Goal: Task Accomplishment & Management: Manage account settings

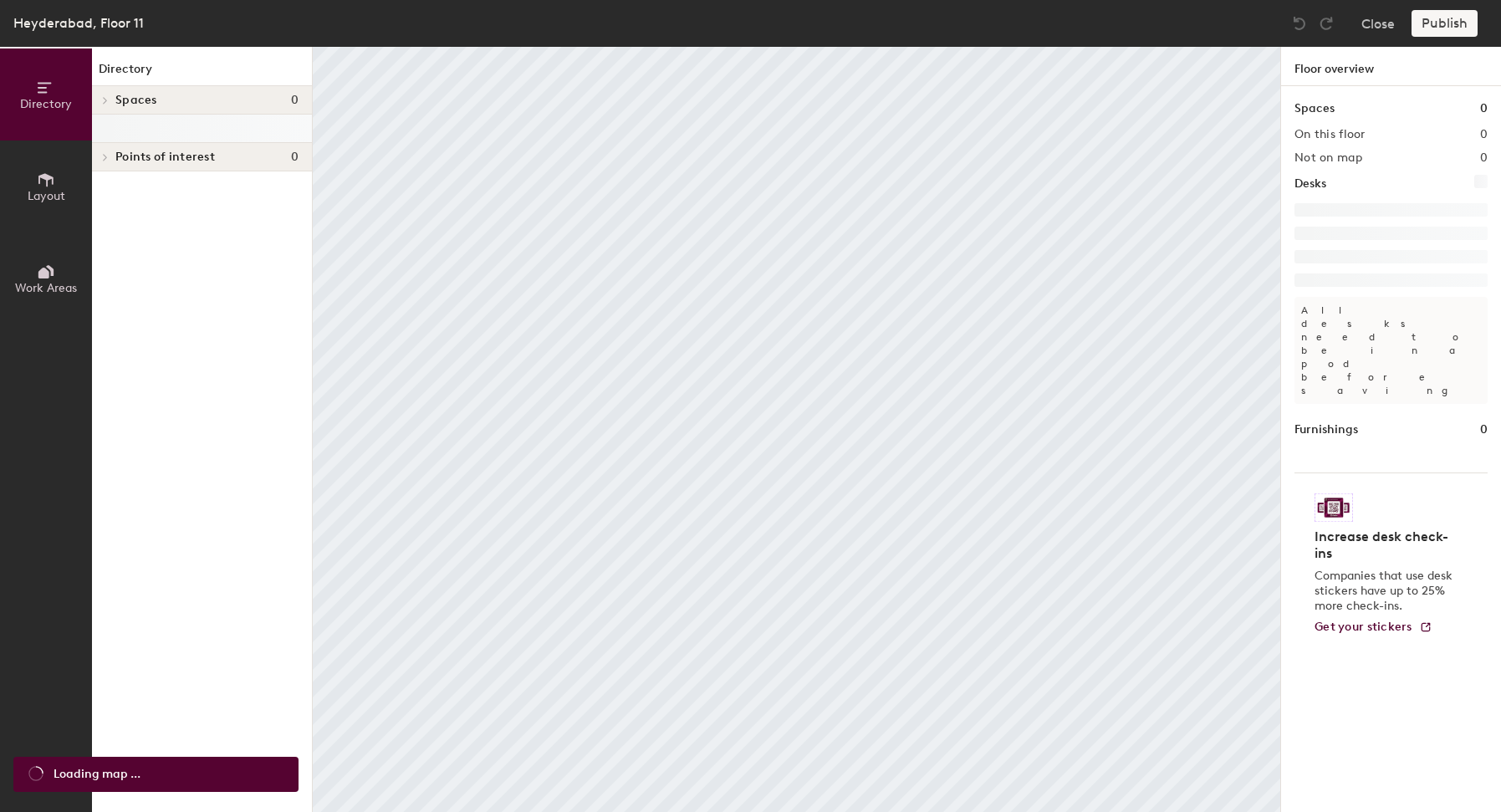
drag, startPoint x: 0, startPoint y: 0, endPoint x: 1291, endPoint y: 108, distance: 1295.5
click at [1390, 137] on div "On this floor 0" at bounding box center [1392, 134] width 193 height 14
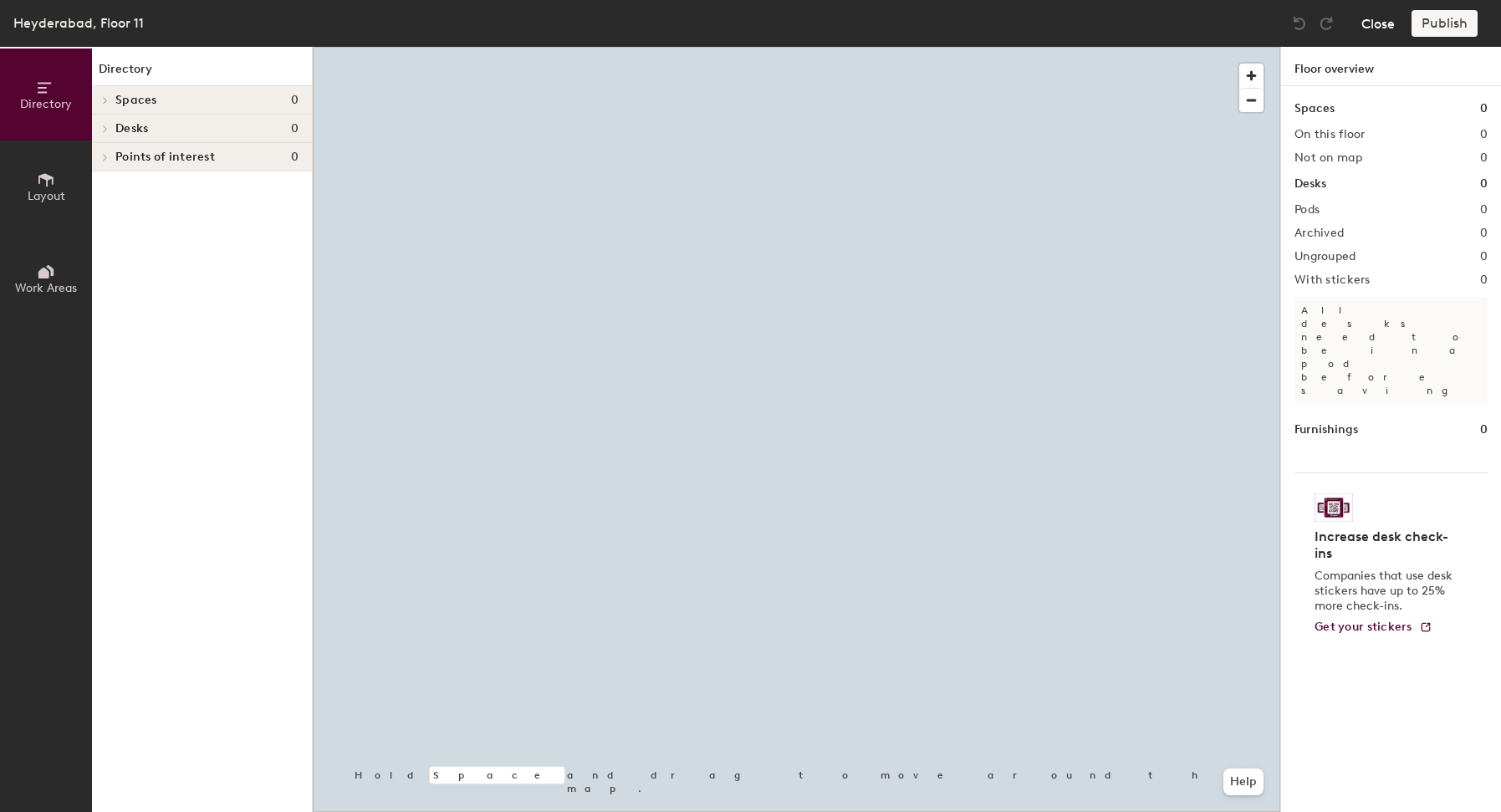
click at [1392, 18] on button "Close" at bounding box center [1378, 23] width 34 height 26
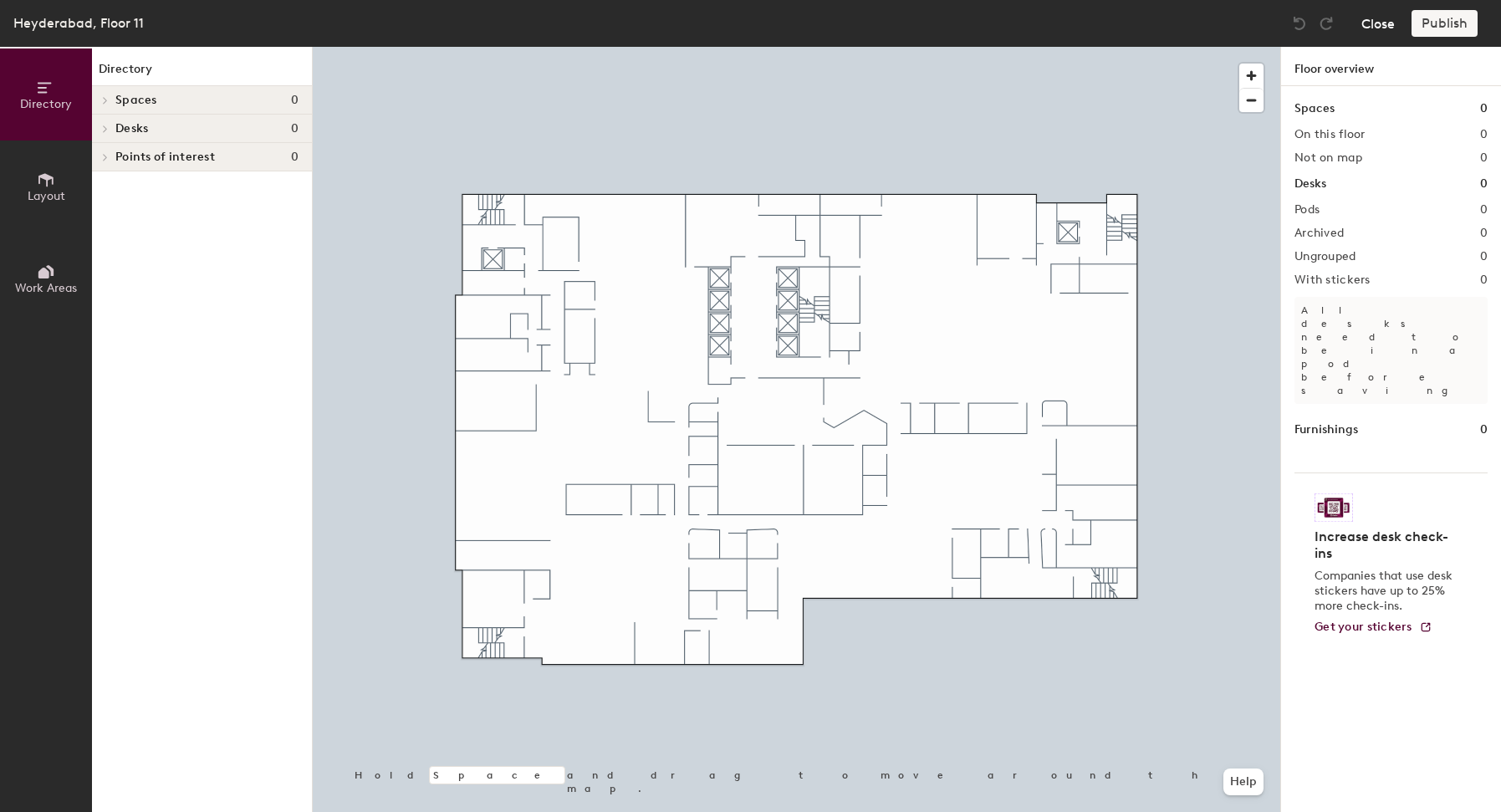
click at [1384, 20] on button "Close" at bounding box center [1378, 23] width 34 height 26
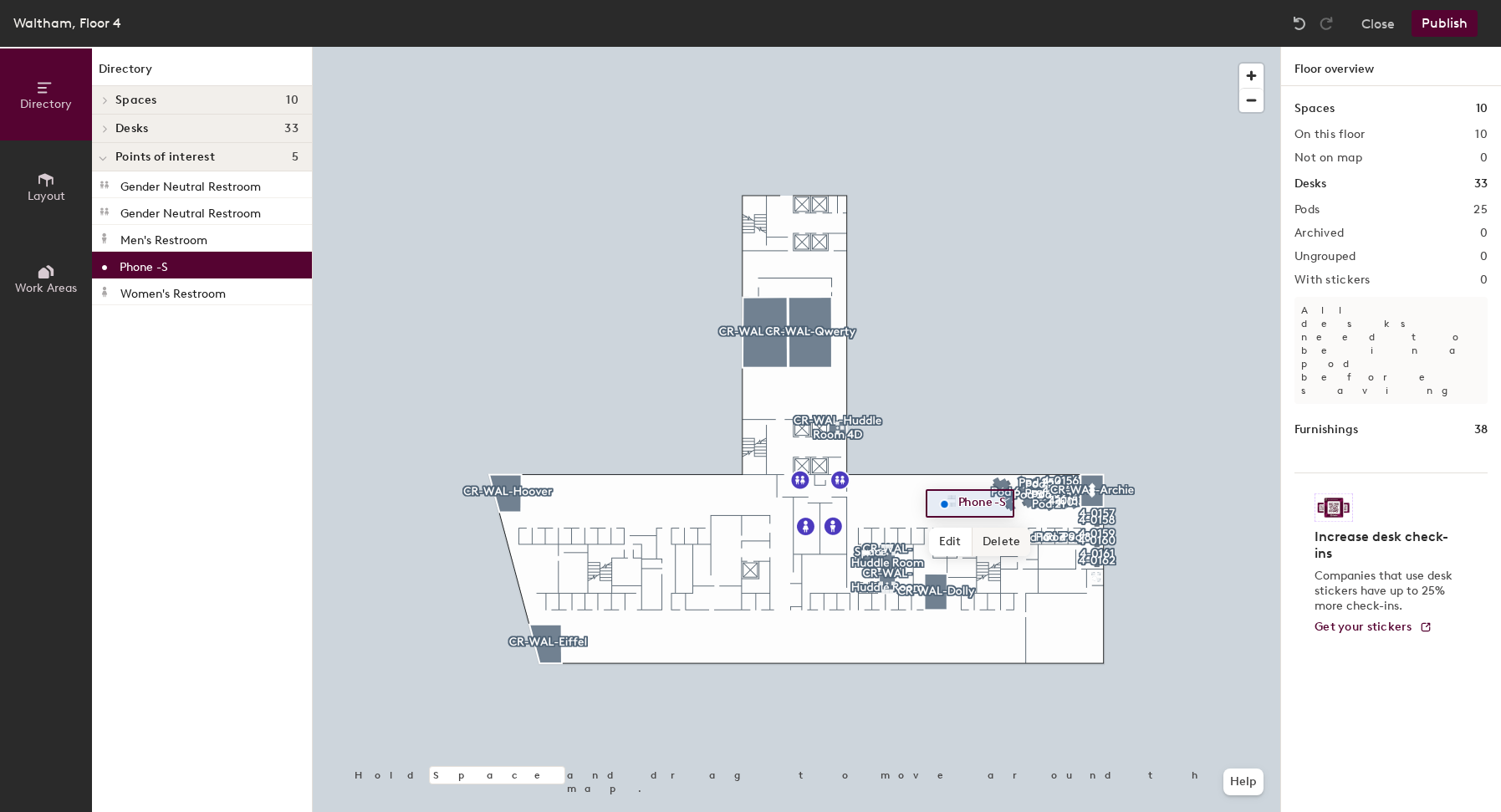
click at [1000, 538] on span "Delete" at bounding box center [1002, 541] width 58 height 28
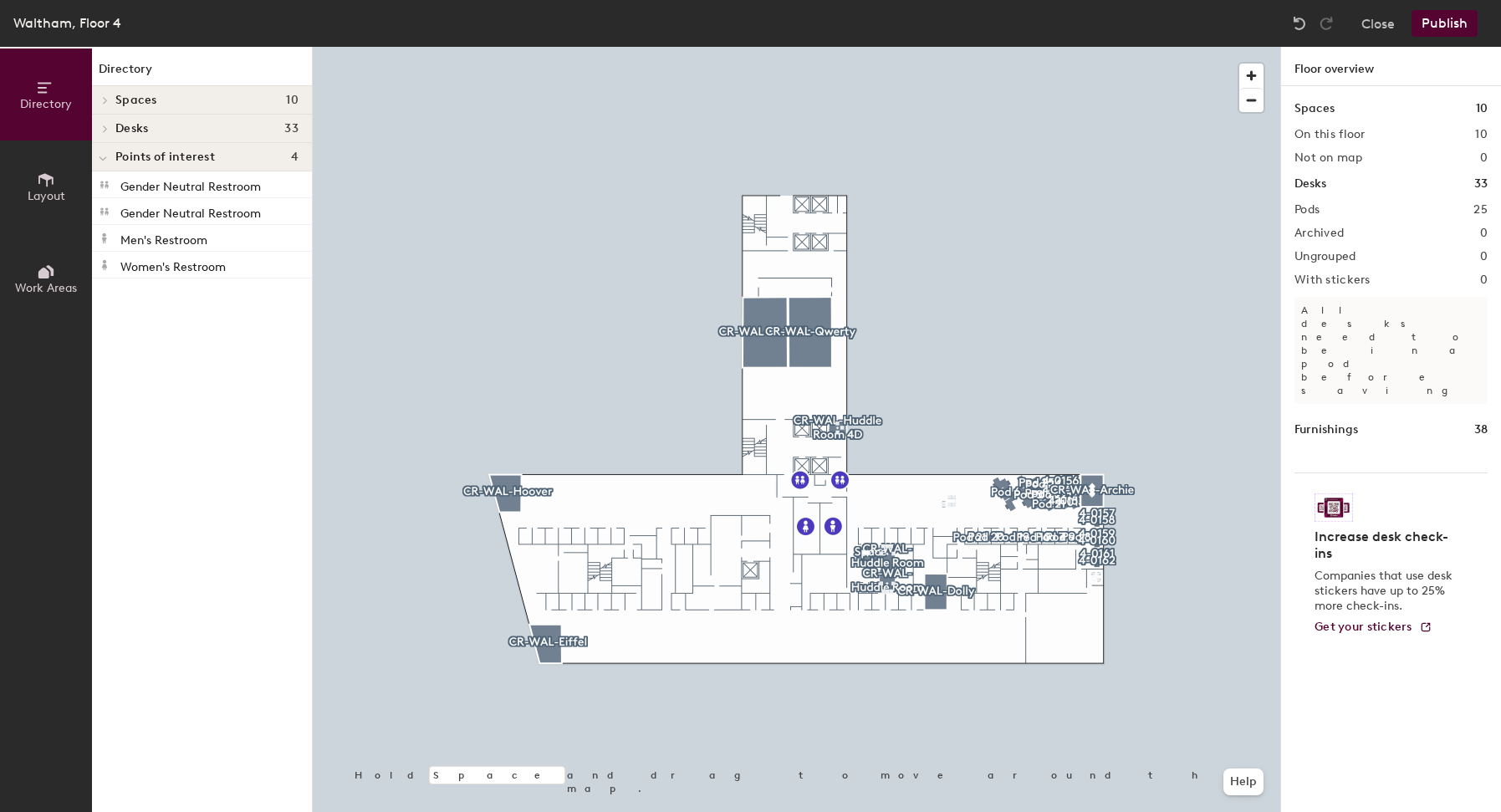
click at [28, 171] on button "Layout" at bounding box center [46, 186] width 92 height 92
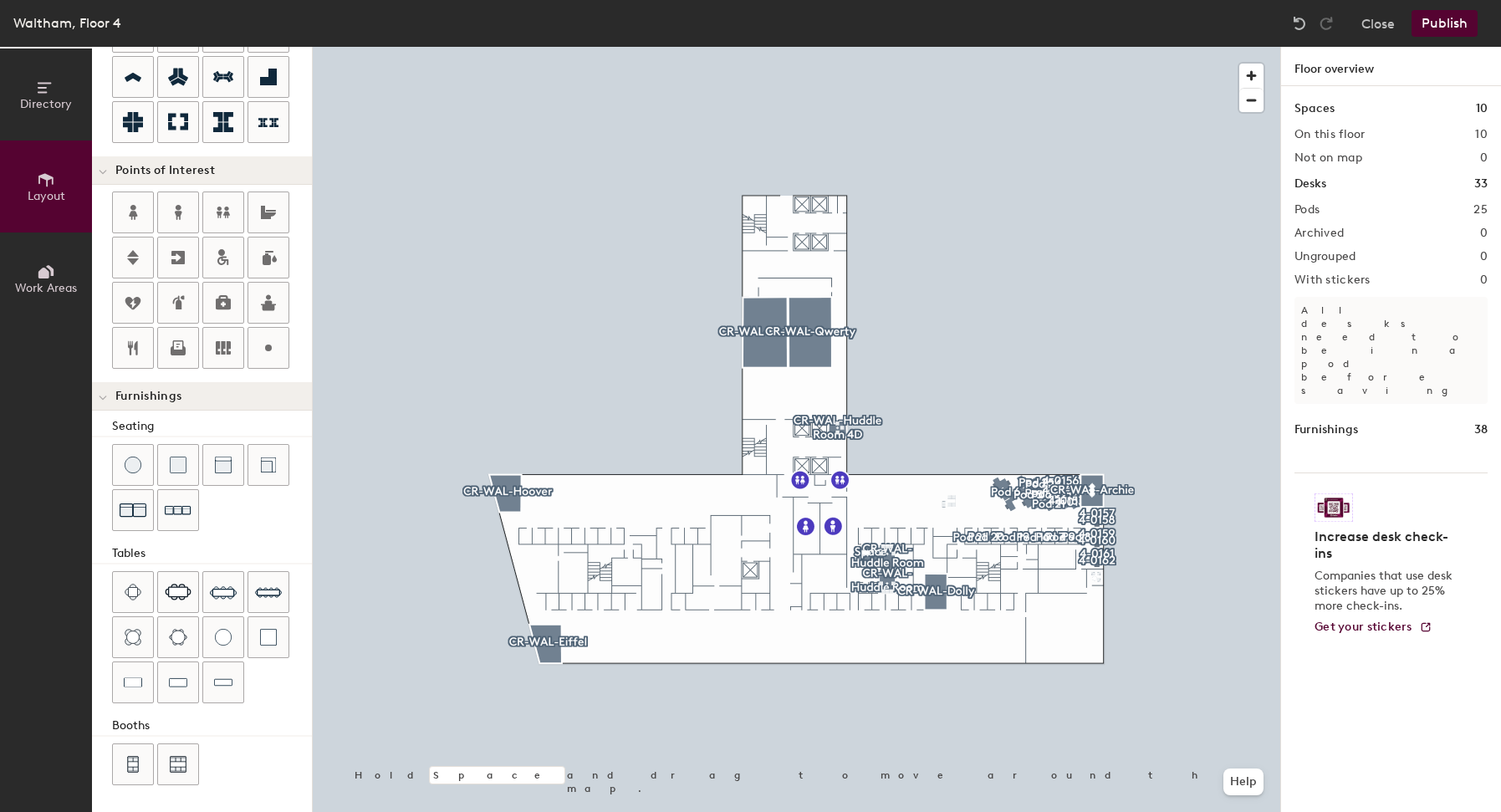
scroll to position [245, 0]
click at [1234, 784] on button "Help" at bounding box center [1244, 781] width 40 height 26
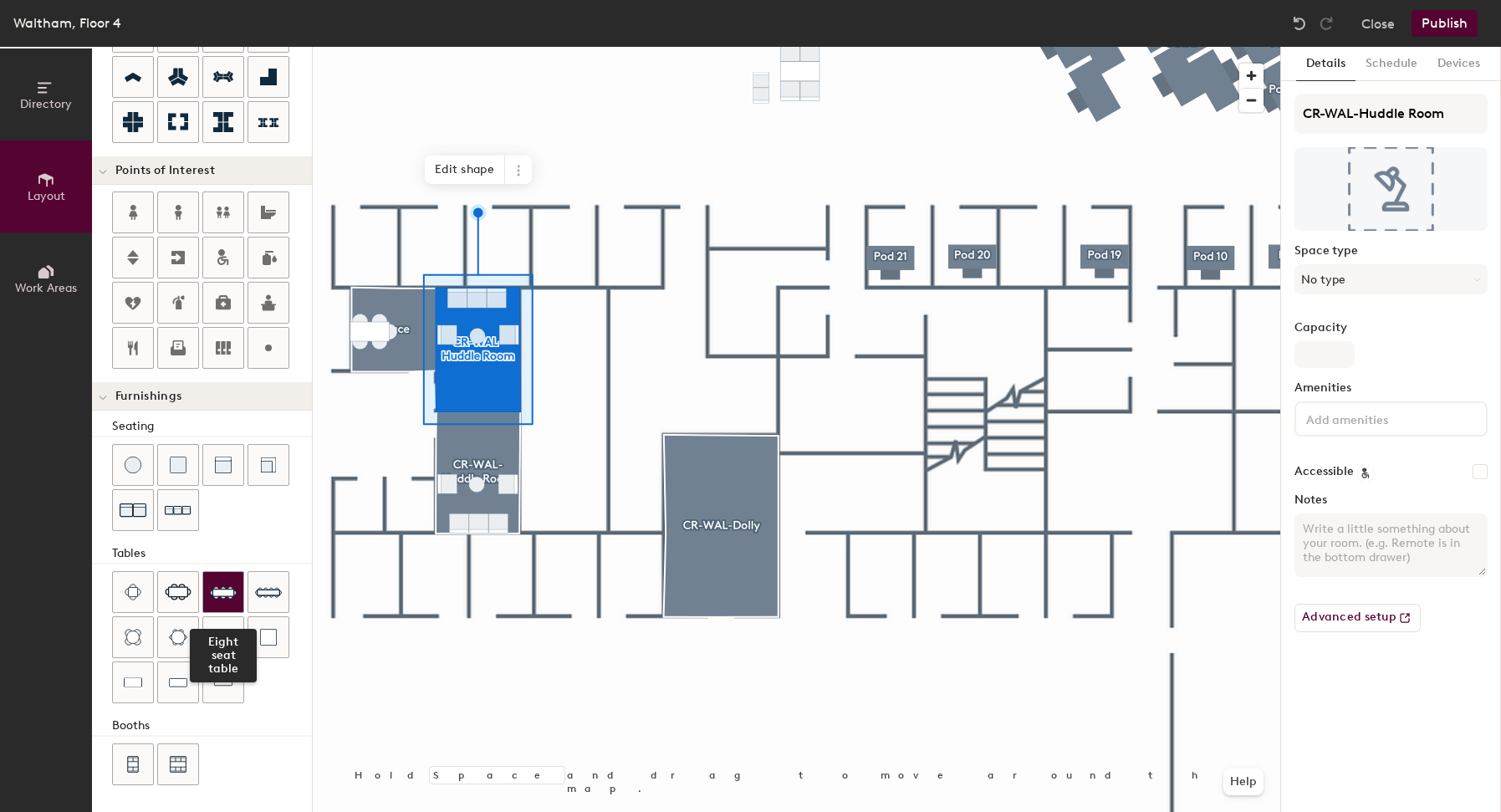
click at [224, 595] on img at bounding box center [223, 591] width 26 height 26
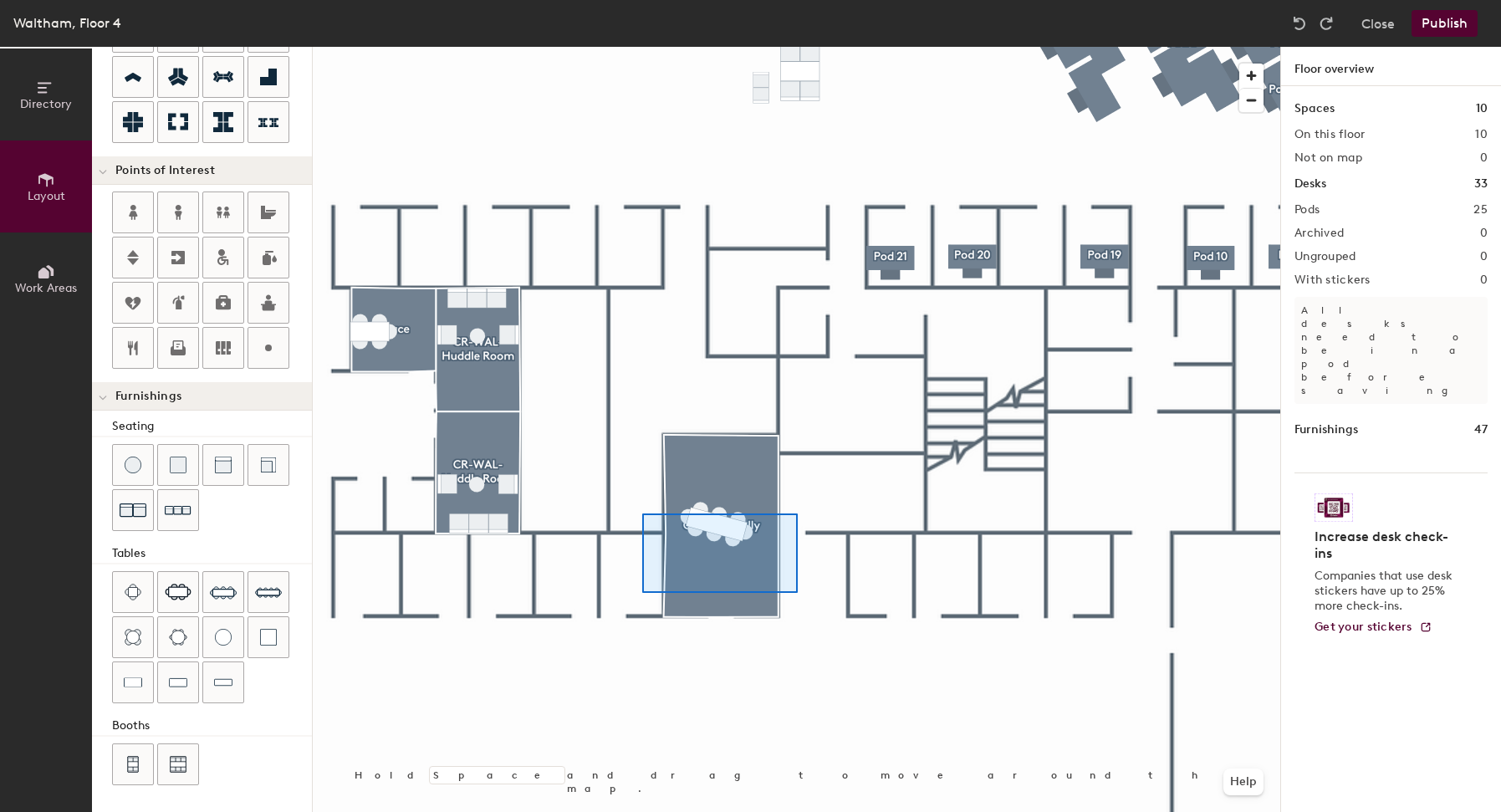
click at [631, 47] on div at bounding box center [797, 47] width 968 height 0
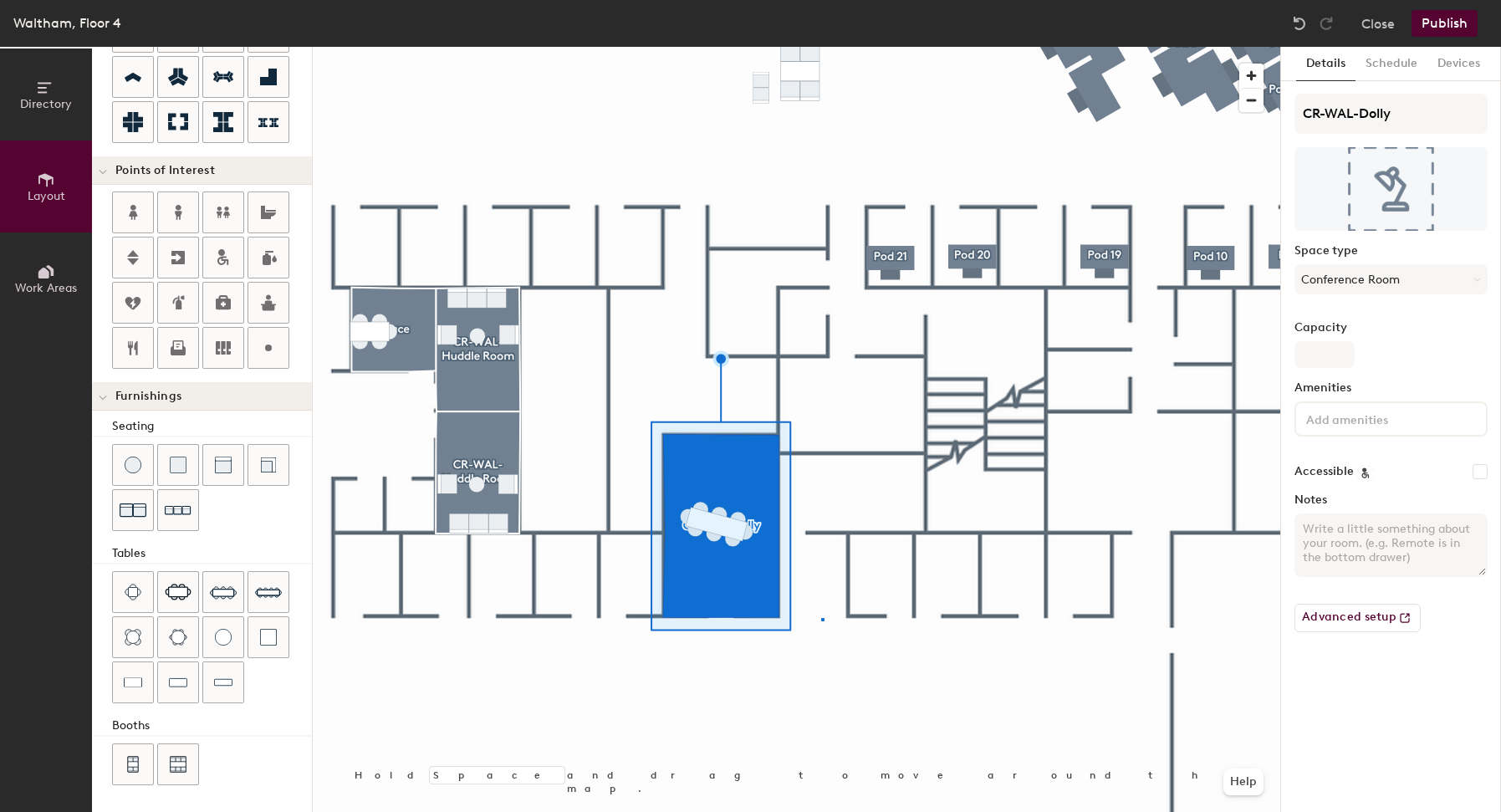
click at [821, 47] on div at bounding box center [797, 47] width 968 height 0
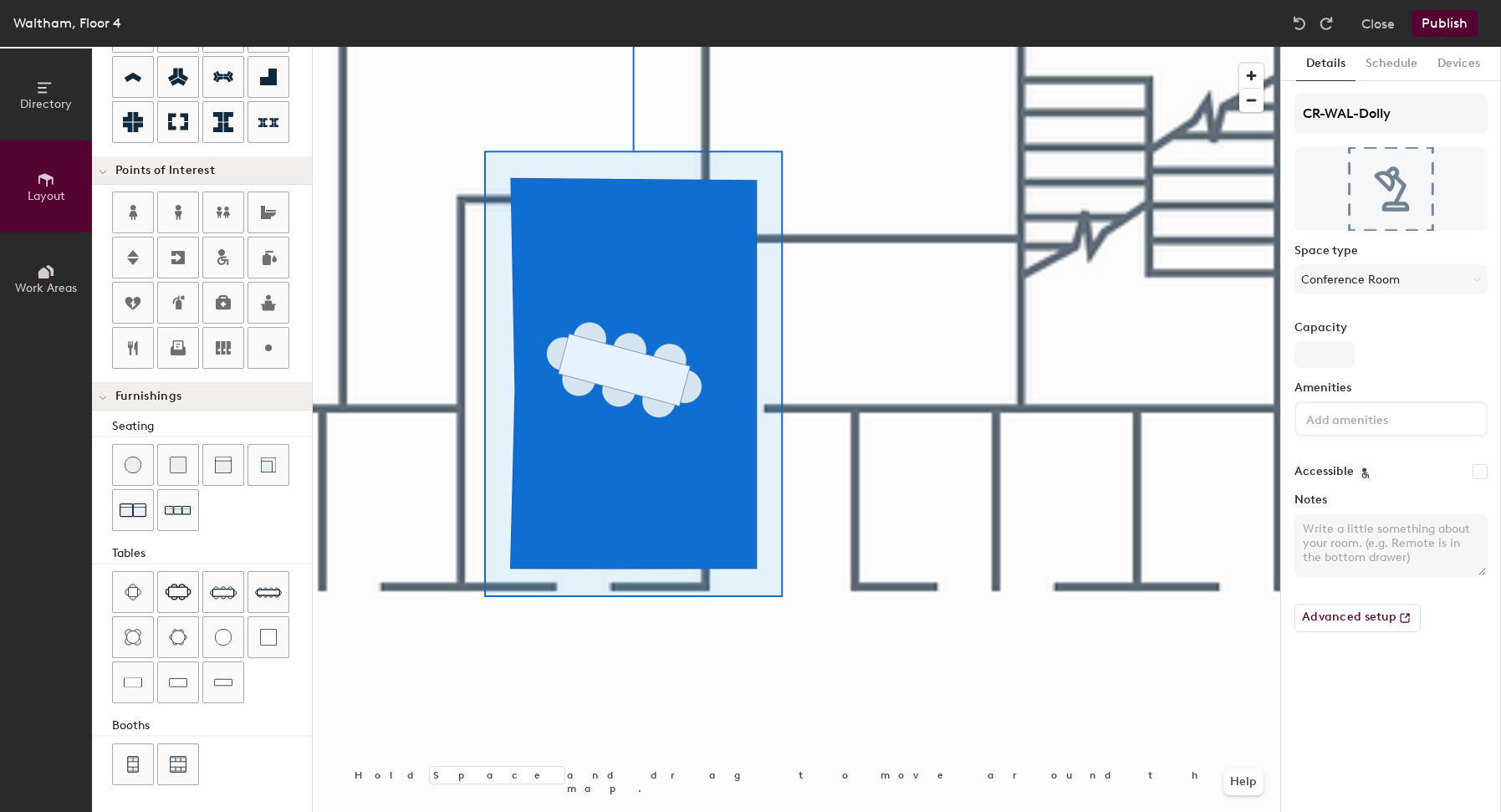
click at [808, 47] on div at bounding box center [797, 47] width 968 height 0
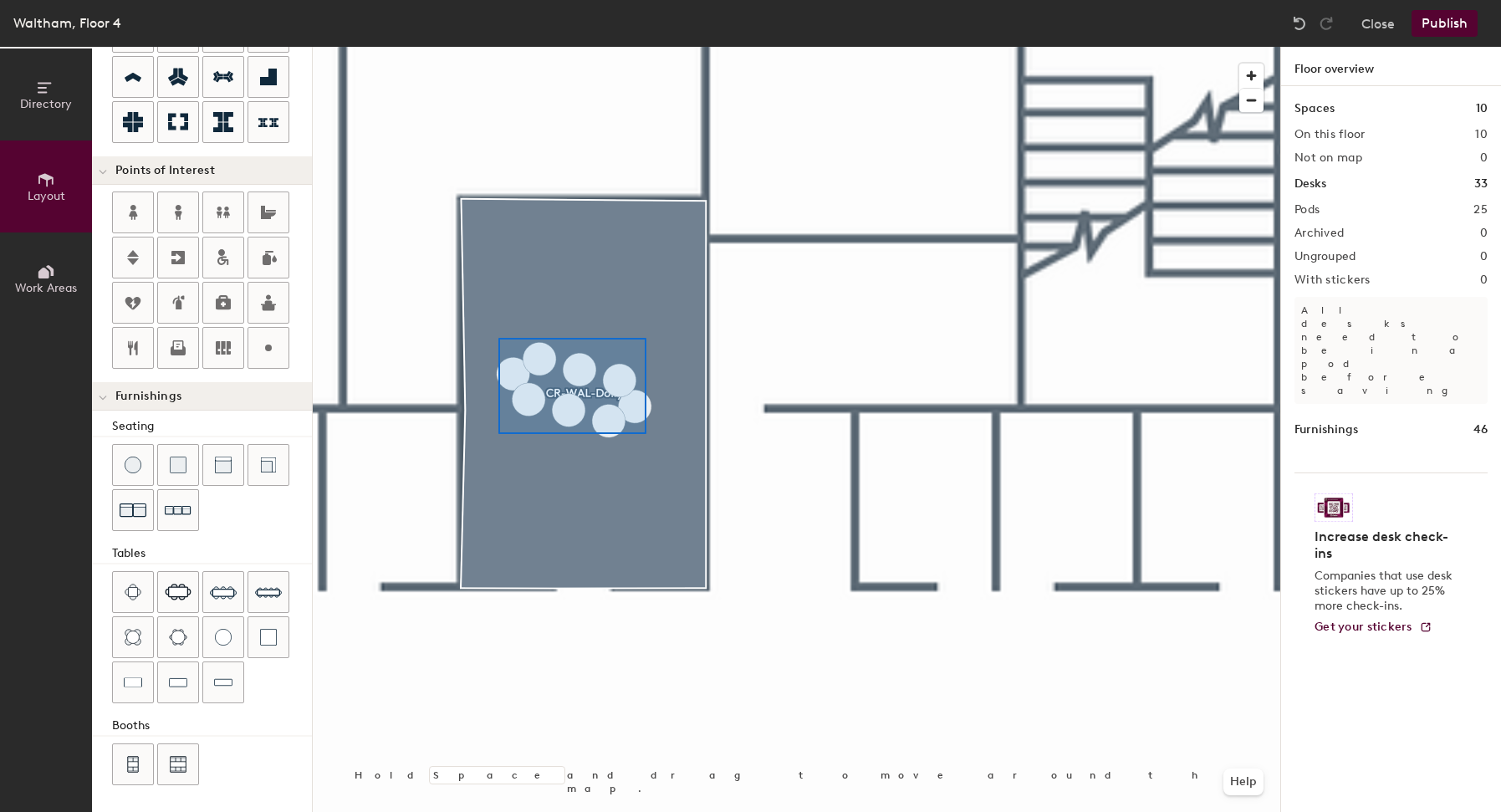
click at [495, 47] on div at bounding box center [797, 47] width 968 height 0
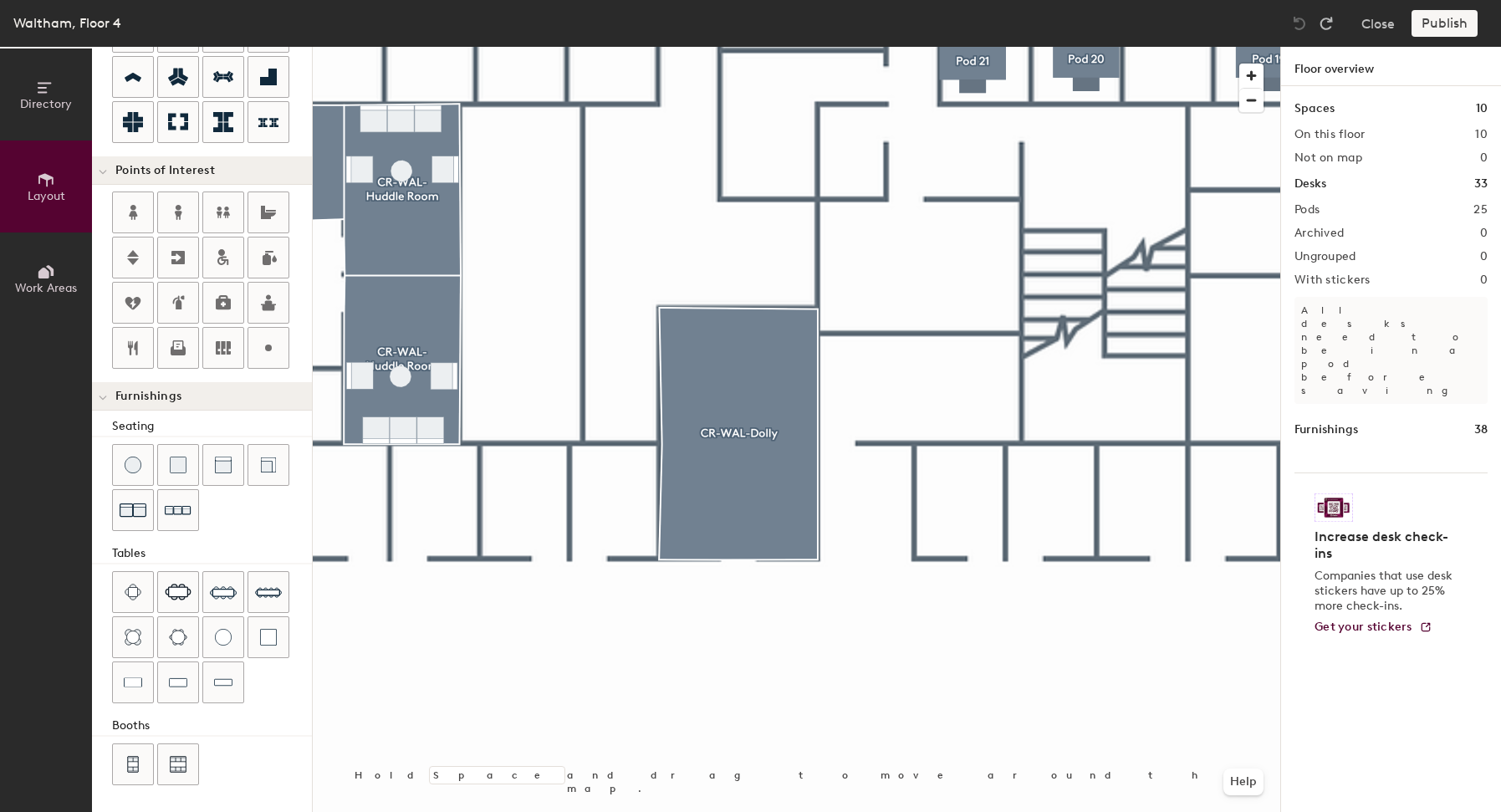
click at [868, 47] on div at bounding box center [797, 47] width 968 height 0
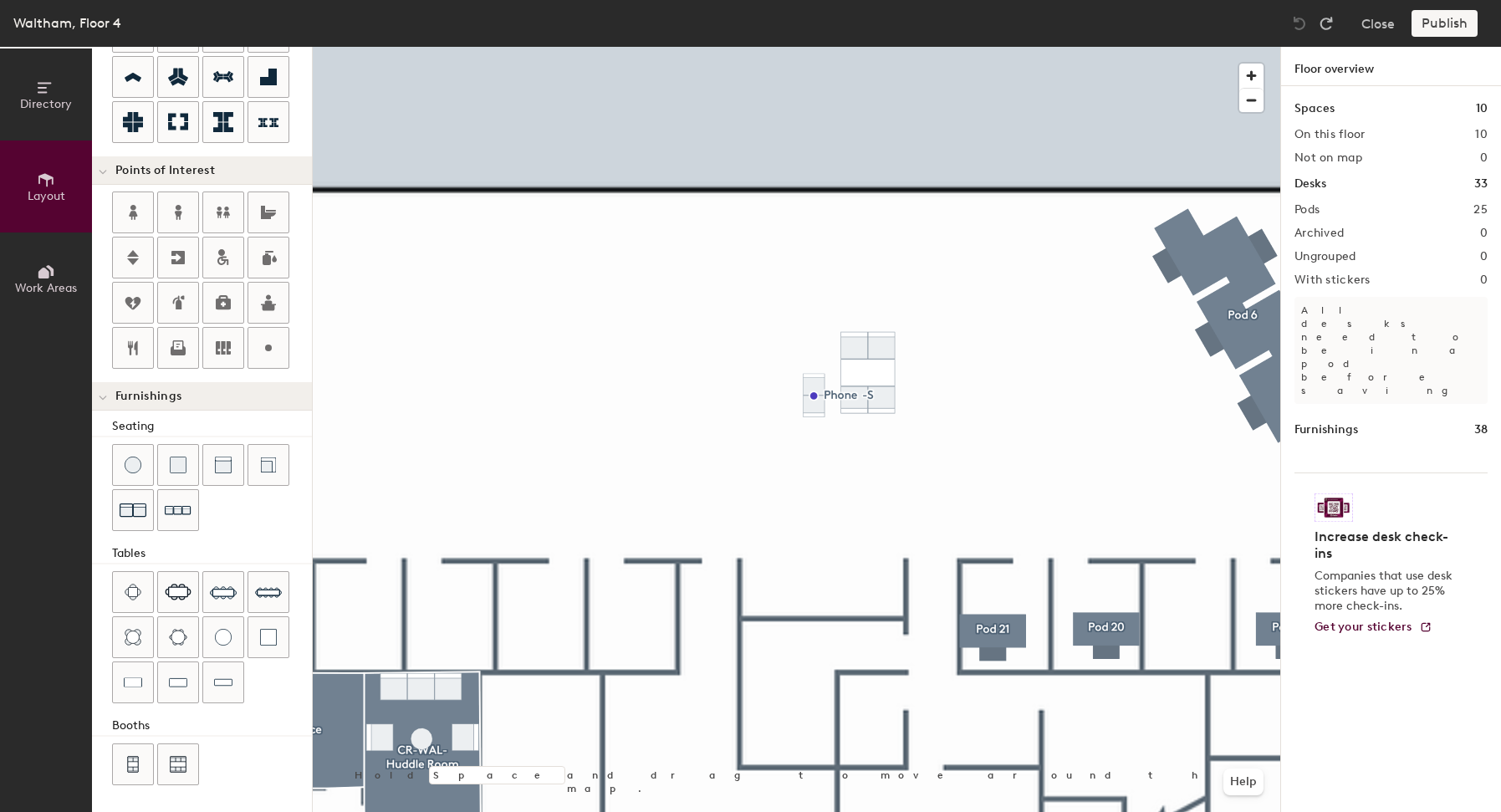
click at [812, 47] on div at bounding box center [797, 47] width 968 height 0
click at [865, 425] on span "Delete" at bounding box center [871, 432] width 58 height 28
type input "20"
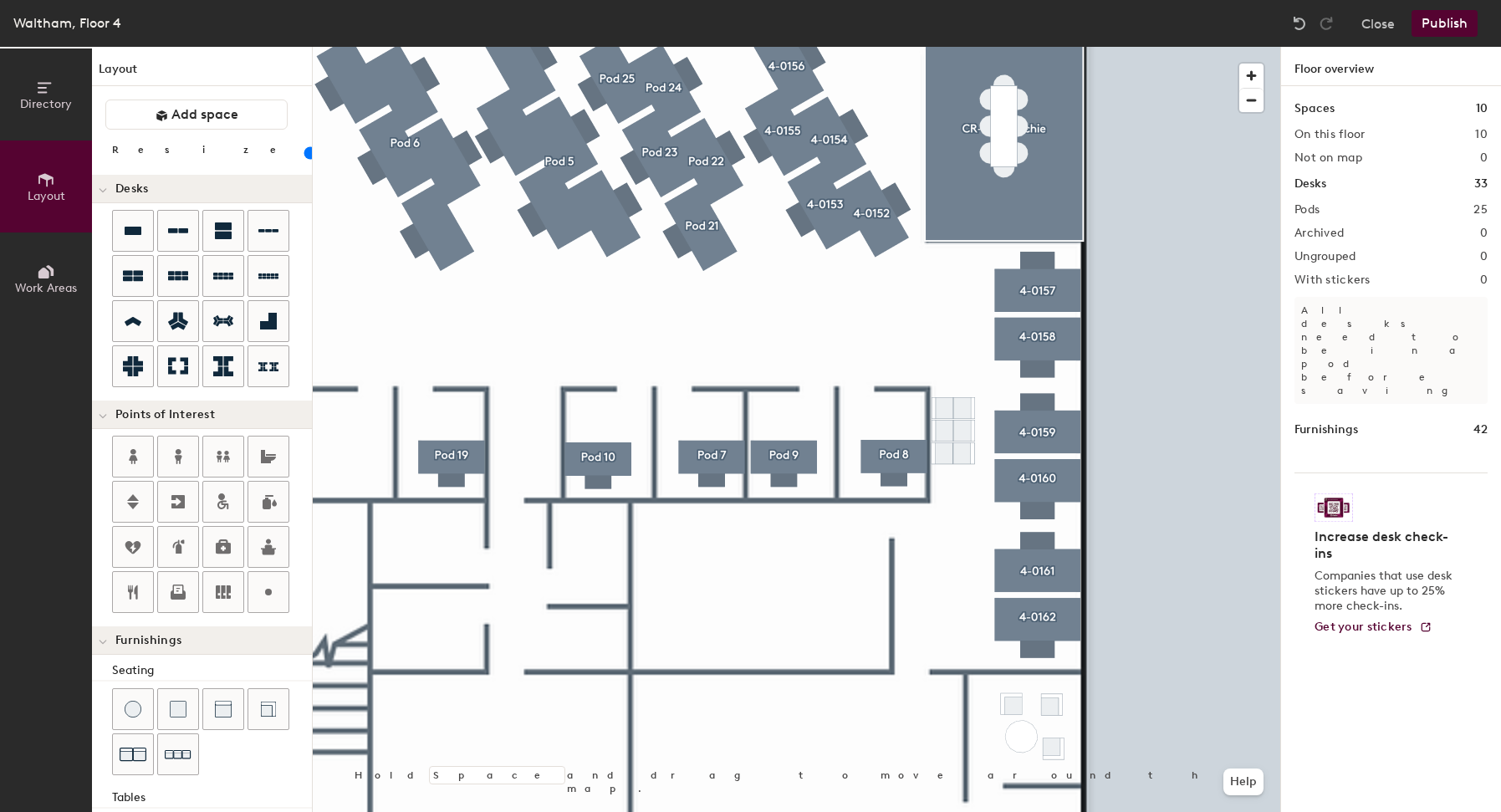
scroll to position [245, 0]
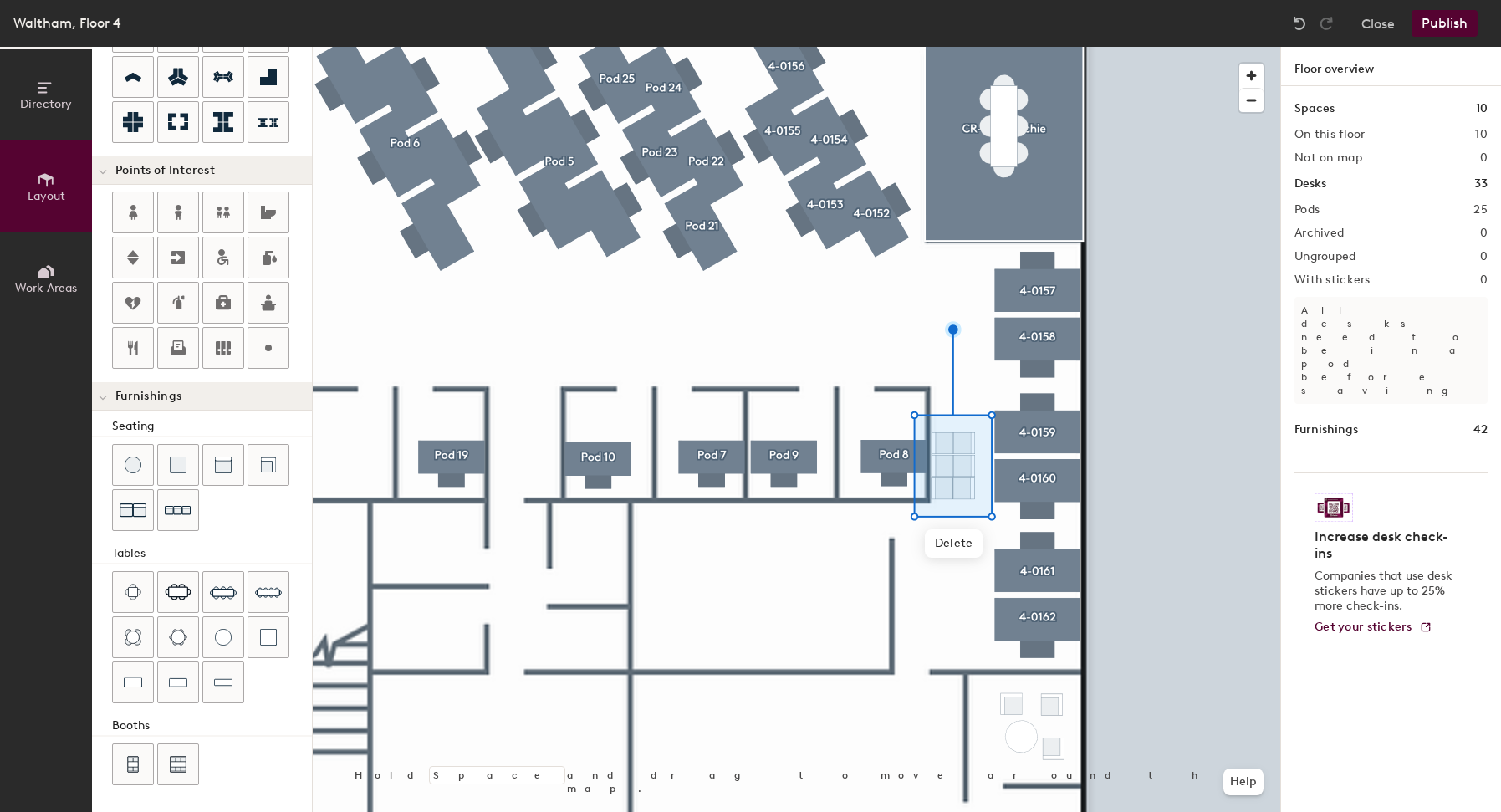
click at [1123, 47] on div at bounding box center [797, 47] width 968 height 0
click at [960, 47] on div at bounding box center [797, 47] width 968 height 0
click at [925, 47] on div at bounding box center [797, 47] width 968 height 0
click at [952, 47] on div at bounding box center [797, 47] width 968 height 0
click at [914, 47] on div at bounding box center [797, 47] width 968 height 0
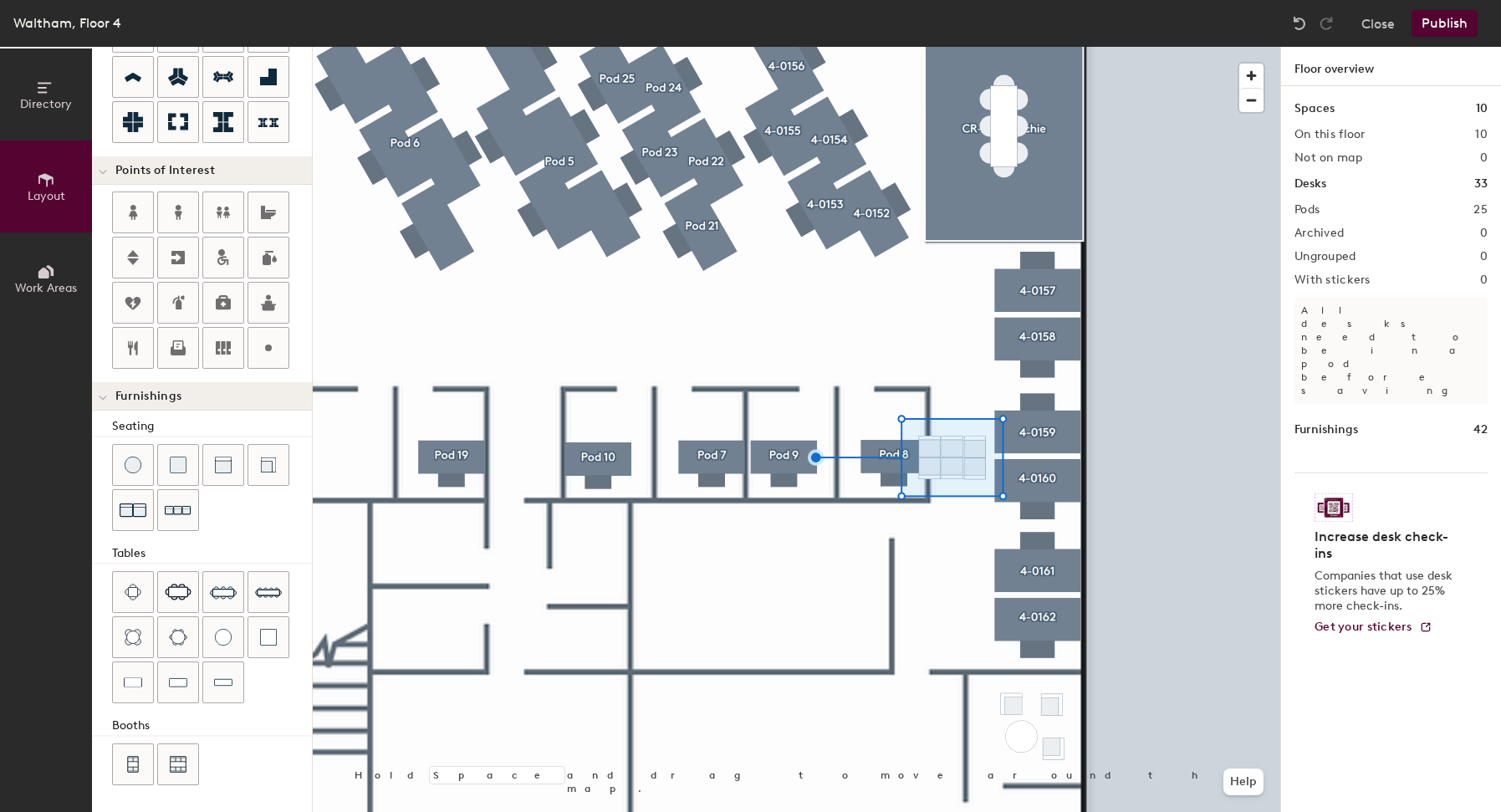
click at [981, 47] on div at bounding box center [797, 47] width 968 height 0
click at [969, 47] on div at bounding box center [797, 47] width 968 height 0
click at [945, 47] on div at bounding box center [797, 47] width 968 height 0
click at [963, 47] on div at bounding box center [797, 47] width 968 height 0
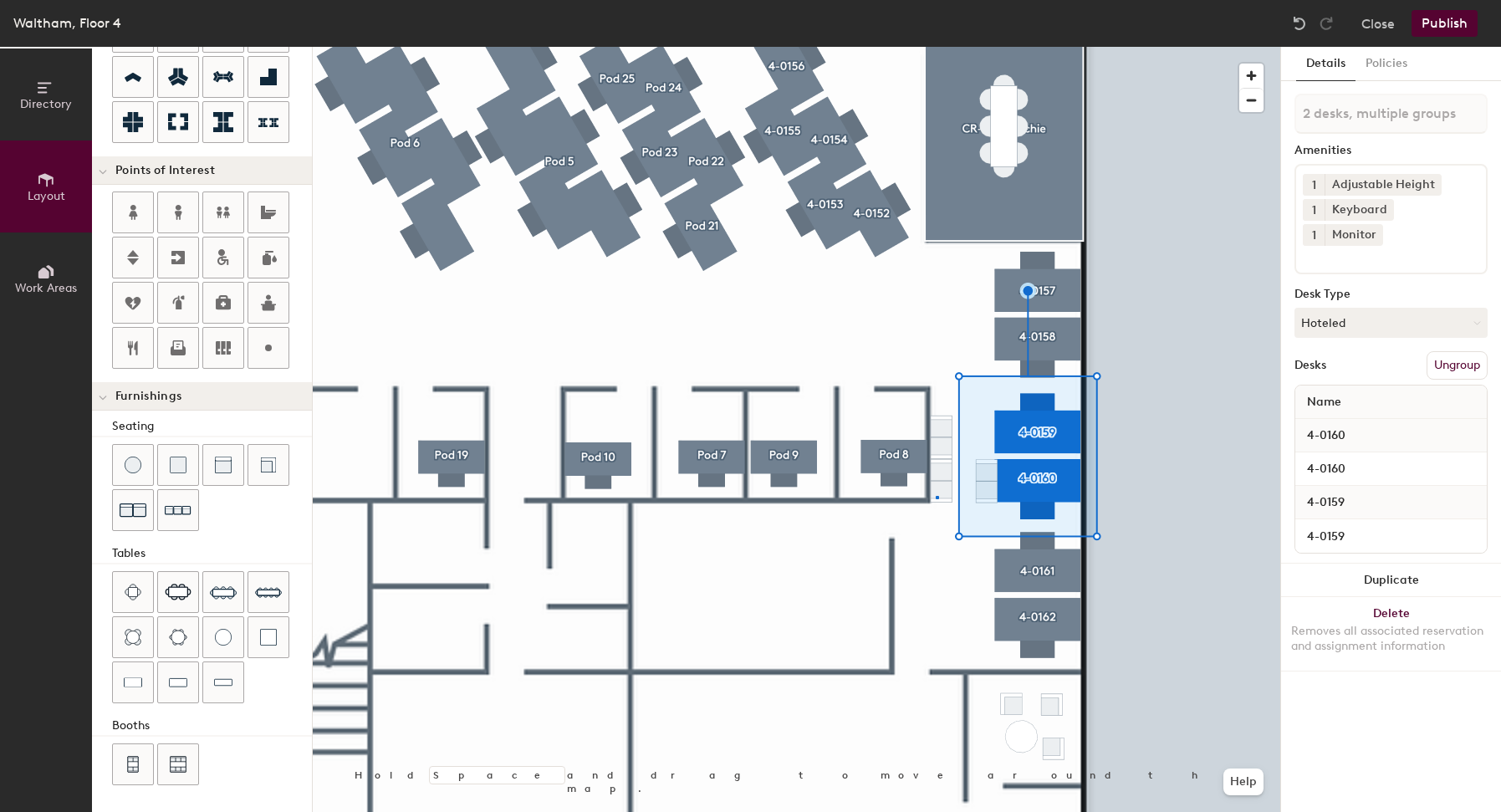
click at [936, 47] on div at bounding box center [797, 47] width 968 height 0
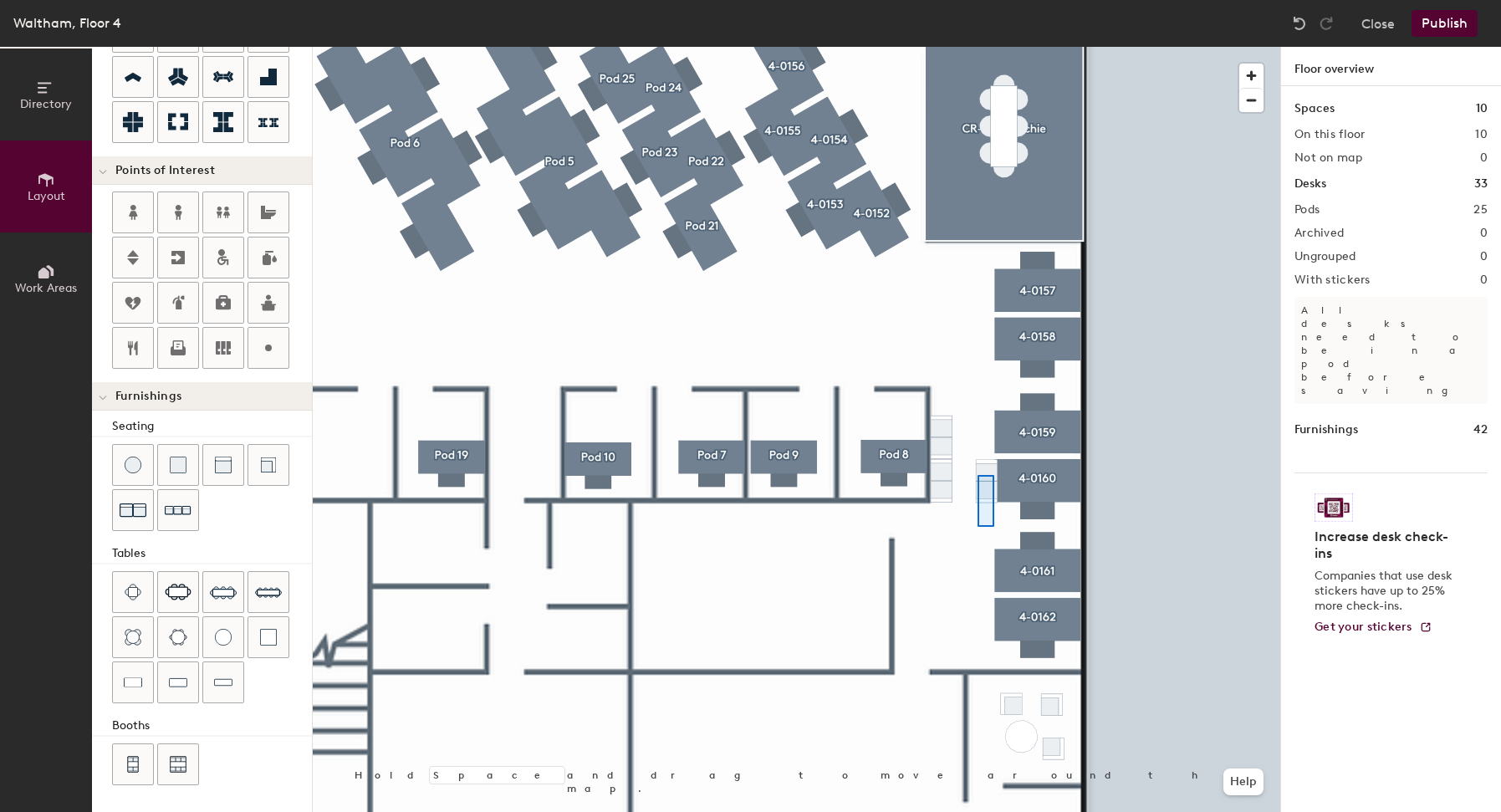
click at [978, 47] on div at bounding box center [797, 47] width 968 height 0
type input "20"
click at [938, 47] on div at bounding box center [797, 47] width 968 height 0
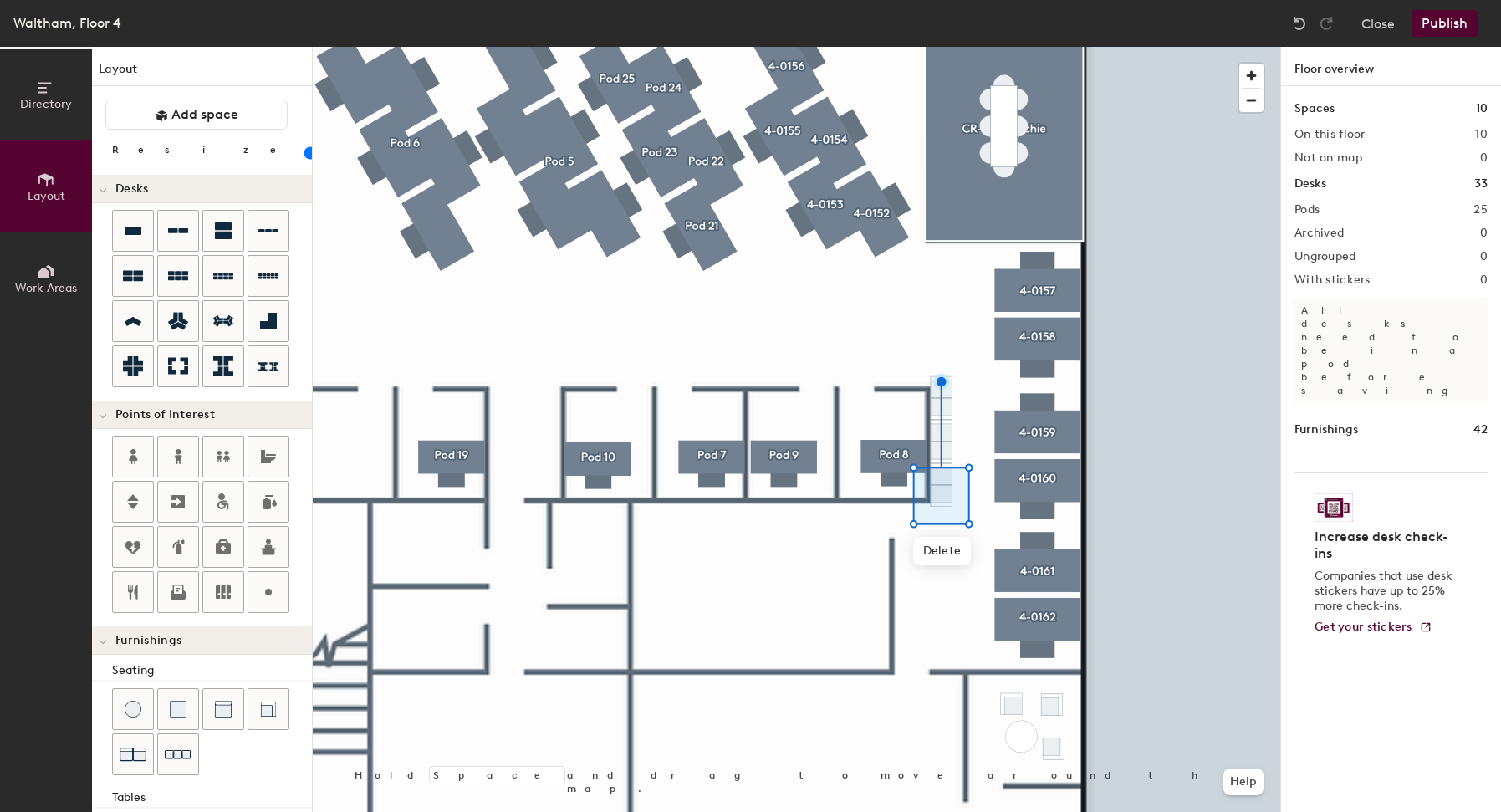
scroll to position [245, 0]
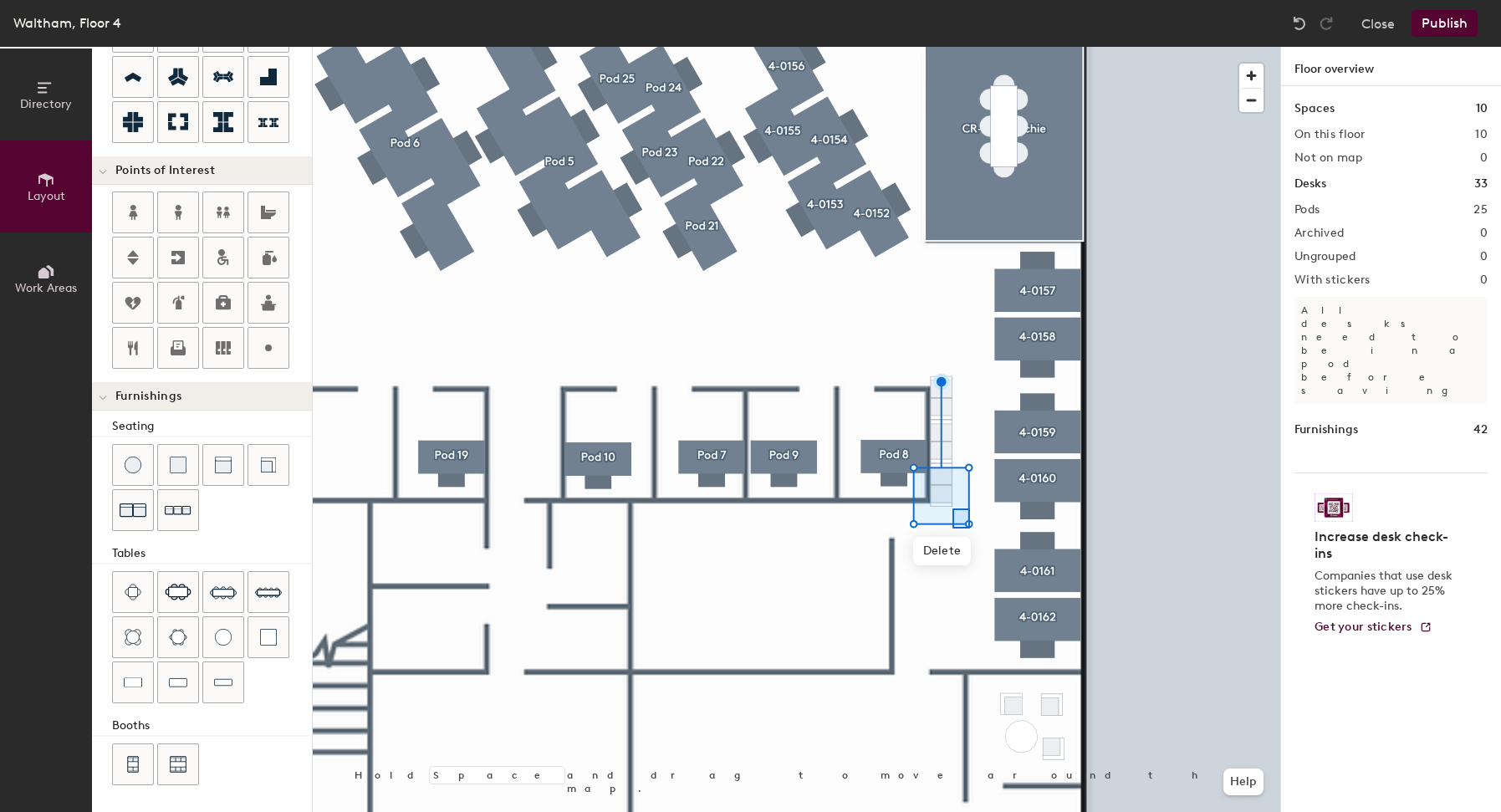
click at [953, 47] on div at bounding box center [797, 47] width 968 height 0
click at [937, 47] on div at bounding box center [797, 47] width 968 height 0
click at [977, 47] on div at bounding box center [797, 47] width 968 height 0
click at [967, 47] on div at bounding box center [797, 47] width 968 height 0
type input "20"
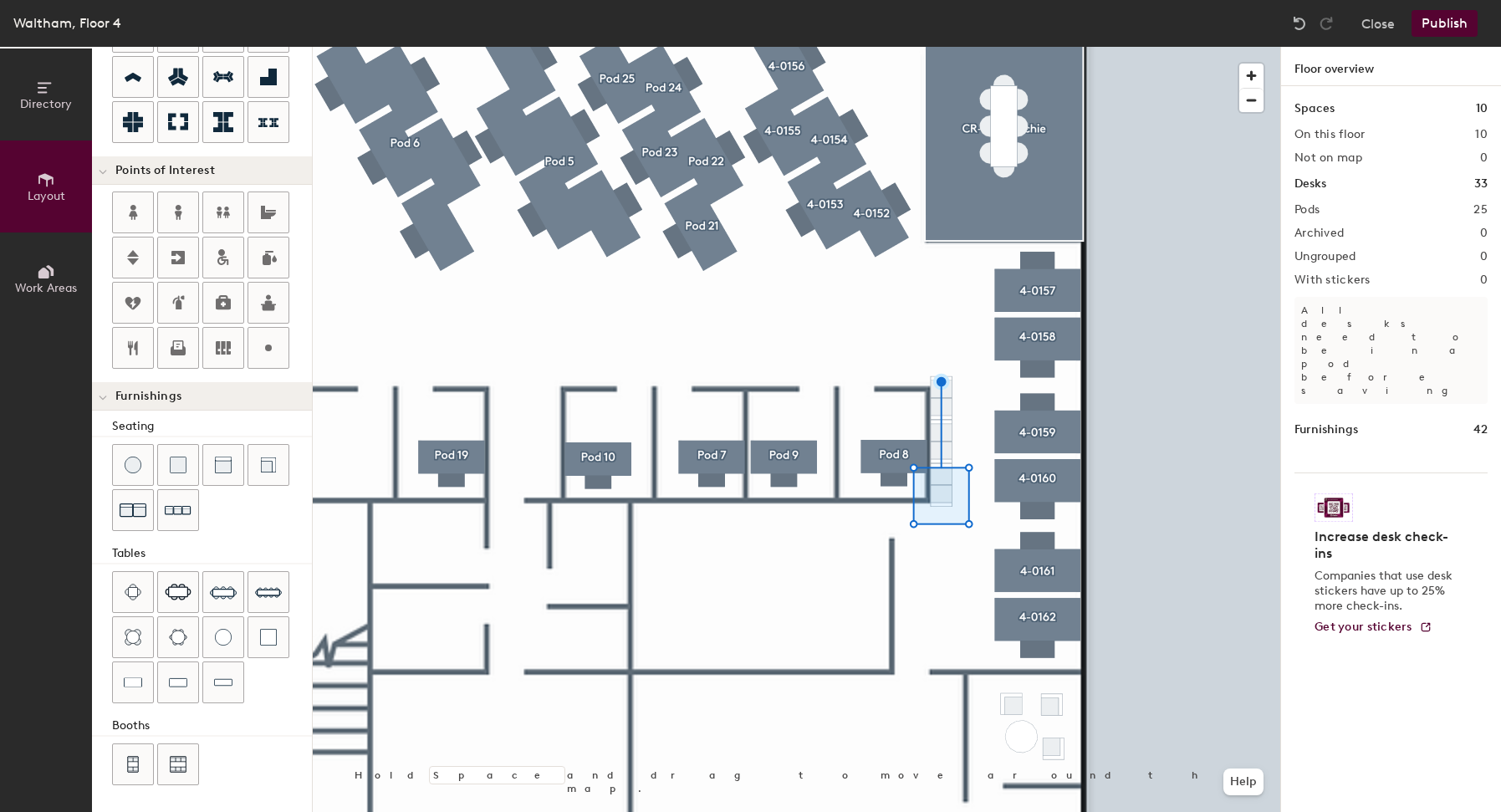
click at [944, 47] on div at bounding box center [797, 47] width 968 height 0
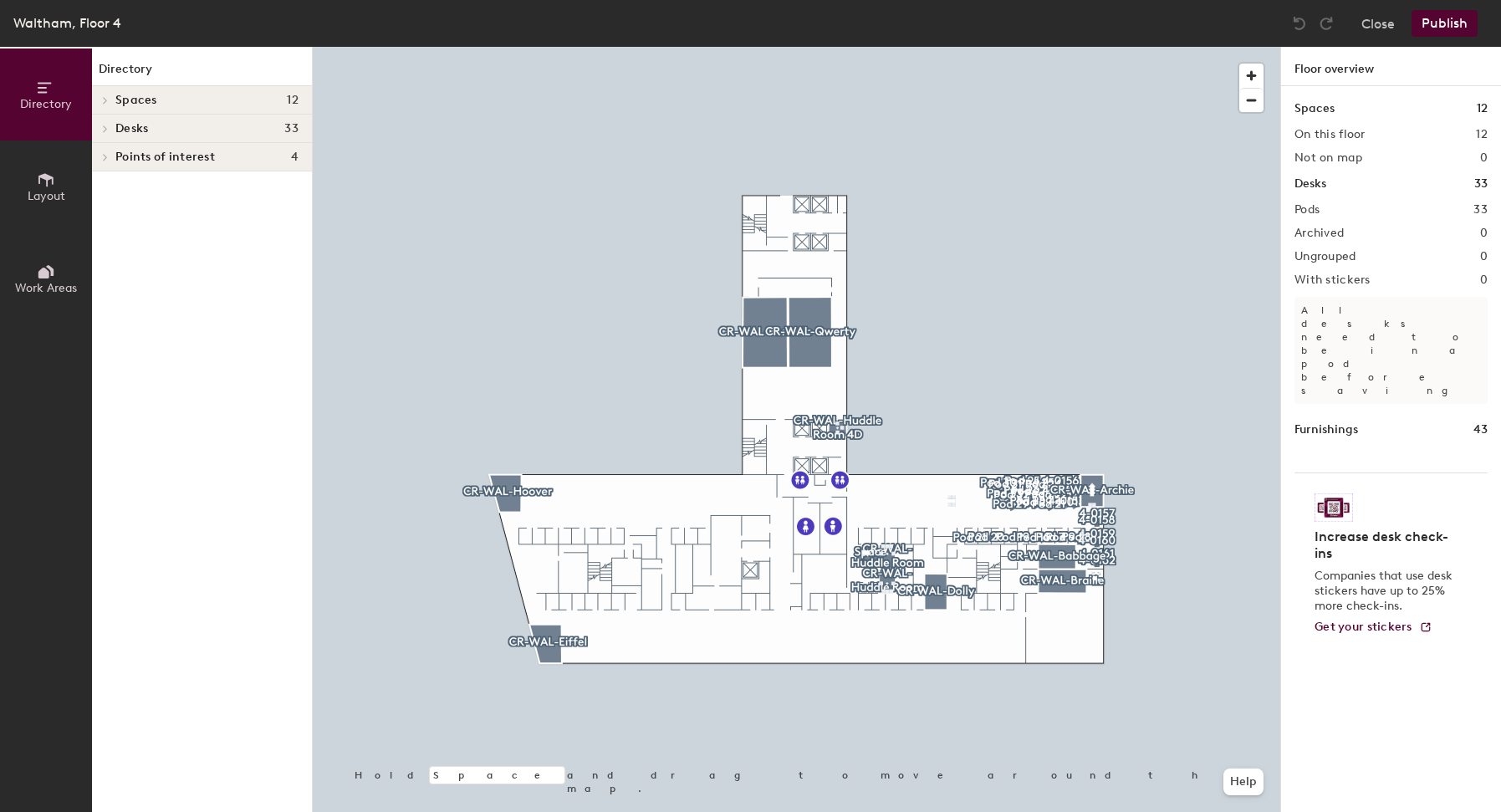
click at [1141, 47] on div at bounding box center [797, 47] width 968 height 0
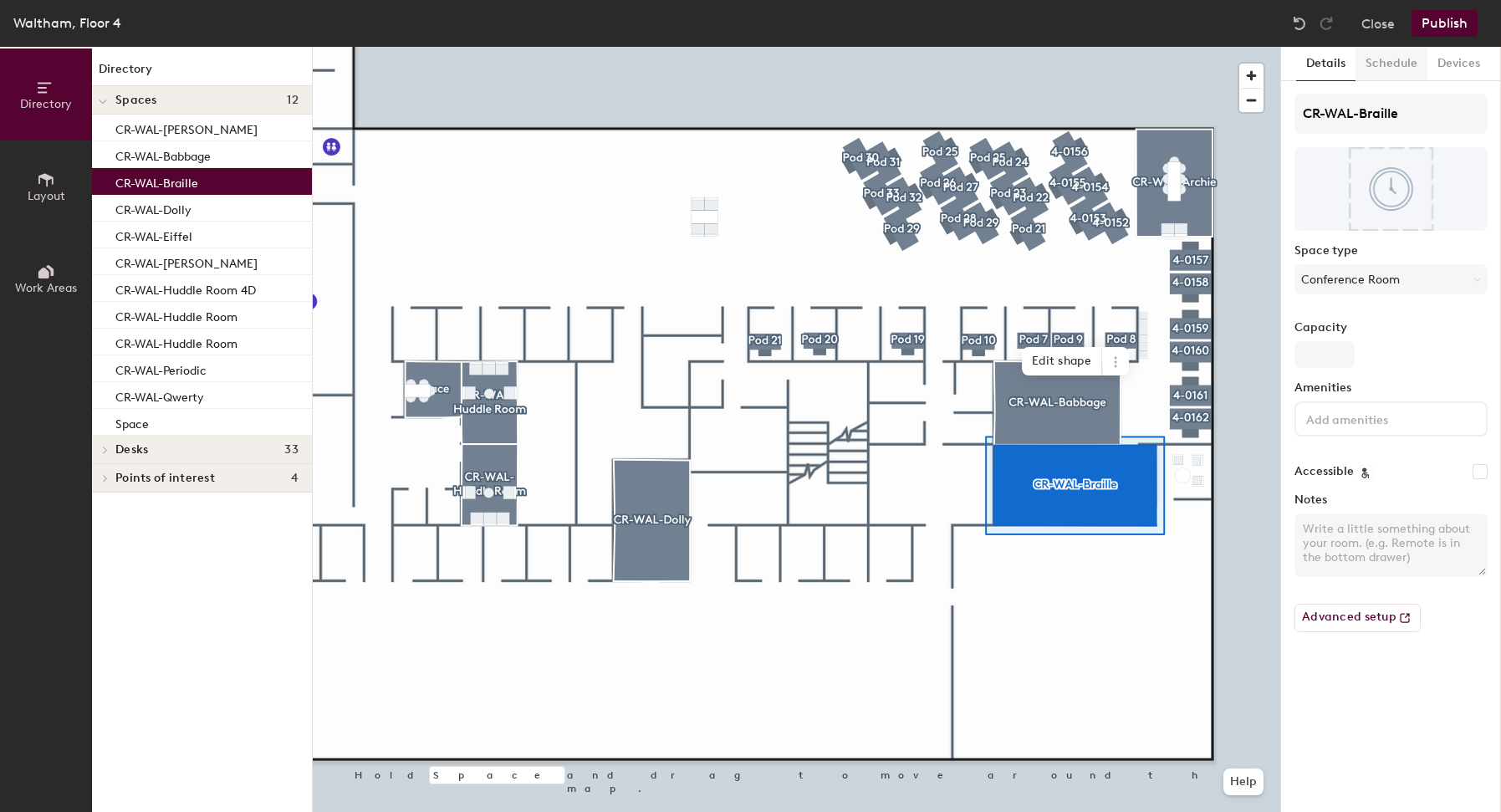
click at [1393, 51] on button "Schedule" at bounding box center [1392, 64] width 72 height 35
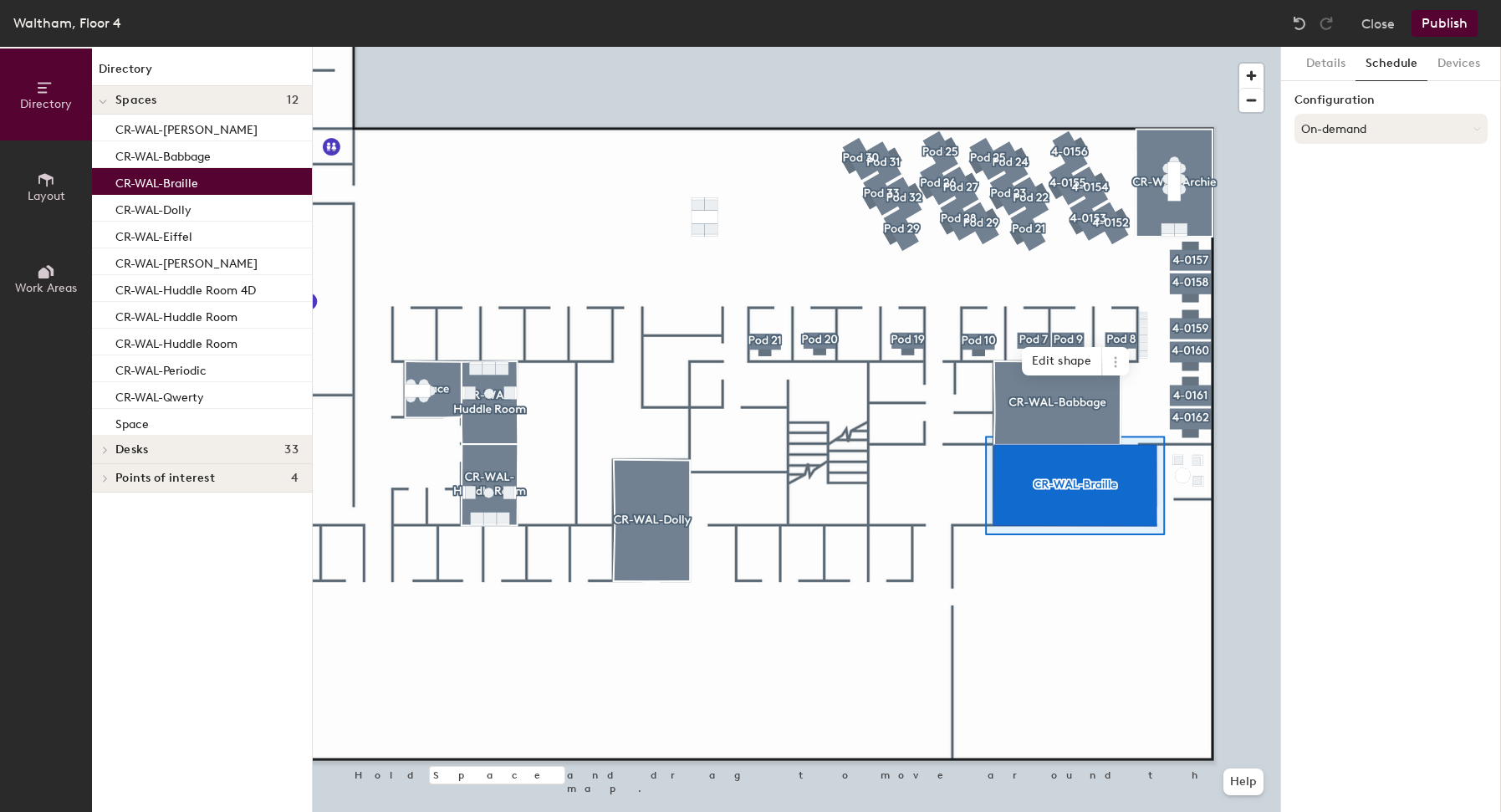
click at [1366, 122] on button "On-demand" at bounding box center [1392, 129] width 193 height 30
click at [1334, 221] on div "Request-only" at bounding box center [1392, 220] width 192 height 25
click at [1096, 47] on div at bounding box center [797, 47] width 968 height 0
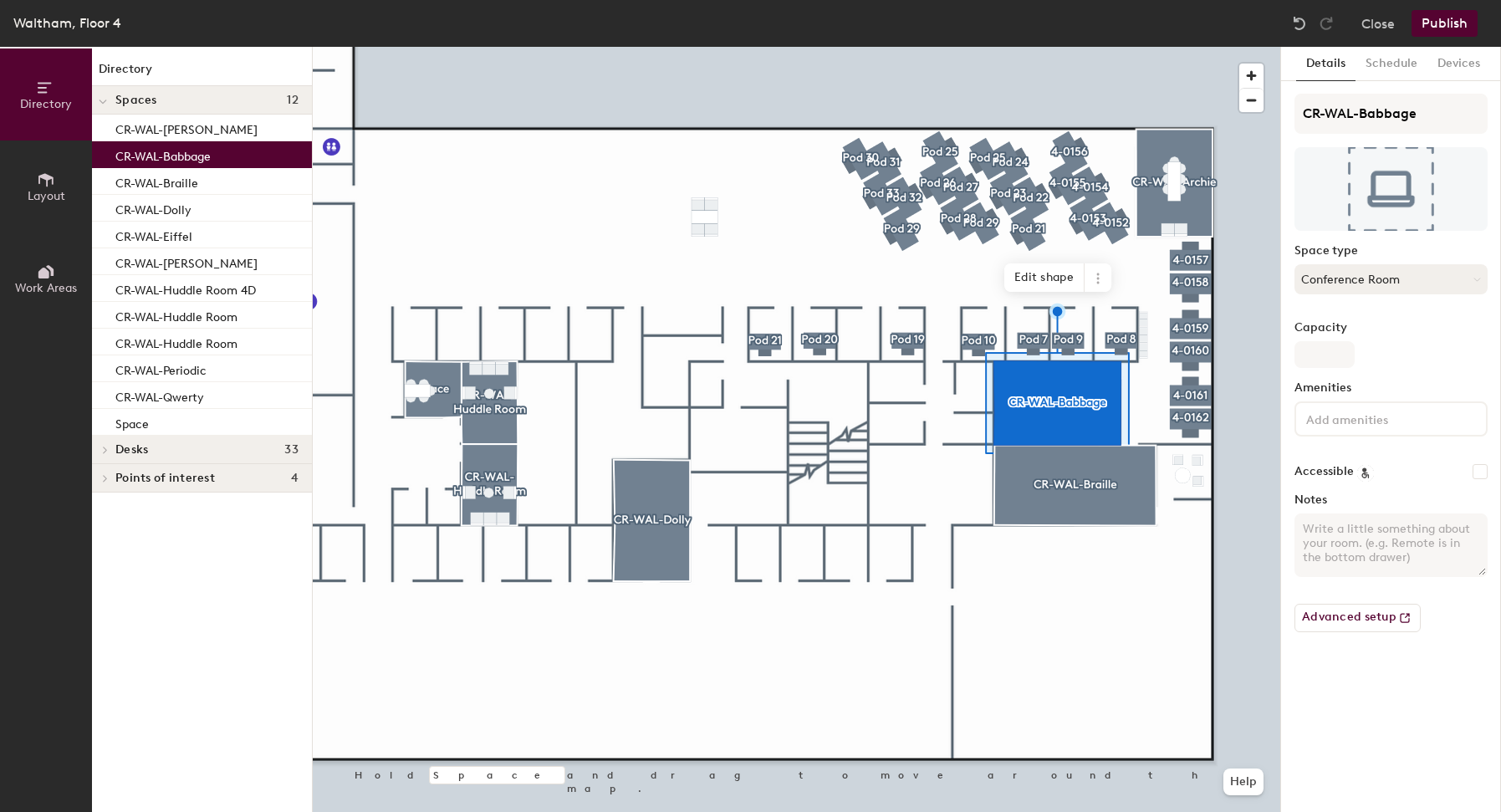
click at [1377, 266] on button "Conference Room" at bounding box center [1392, 279] width 193 height 30
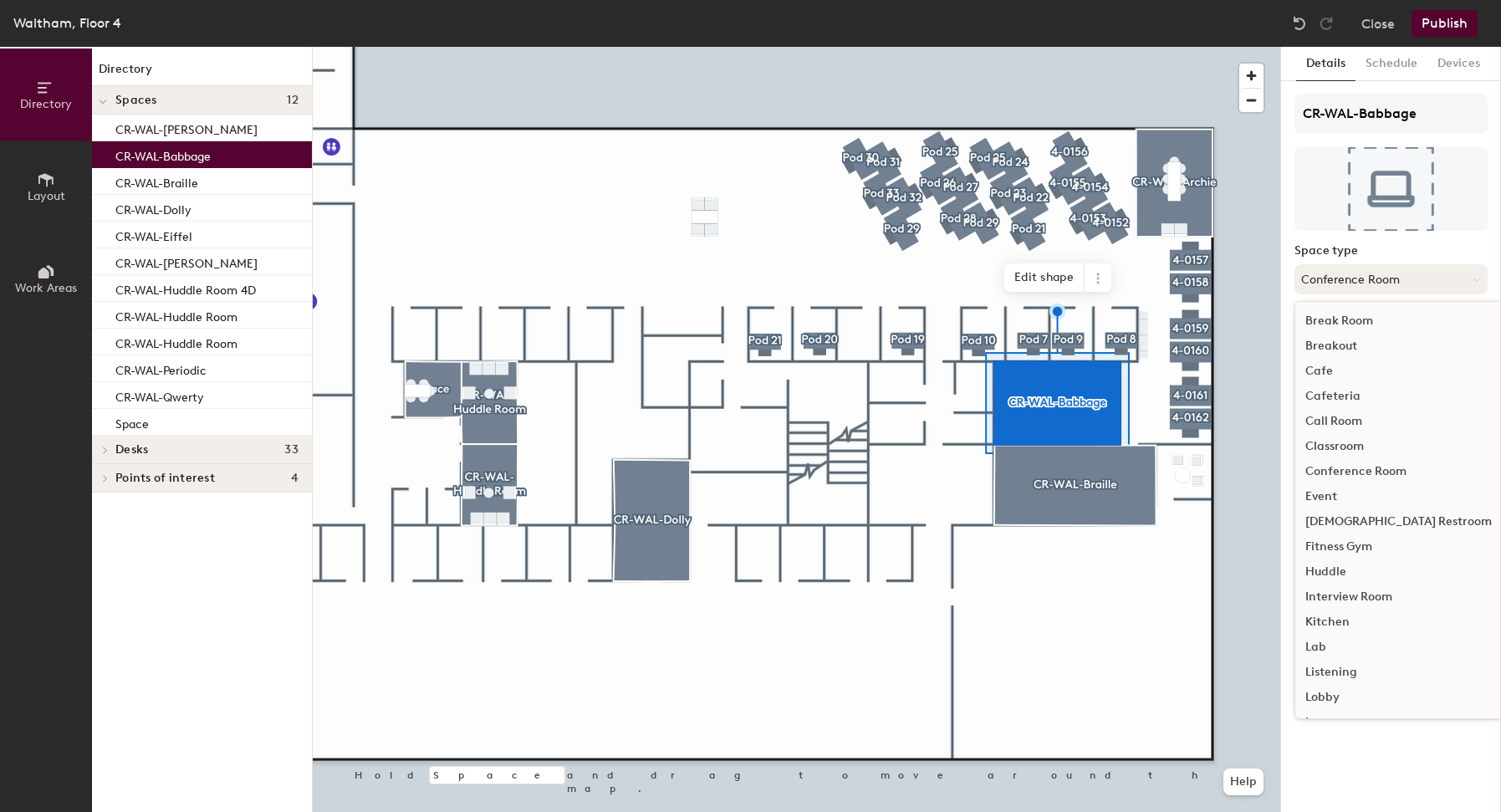
click at [1393, 283] on button "Conference Room" at bounding box center [1392, 279] width 193 height 30
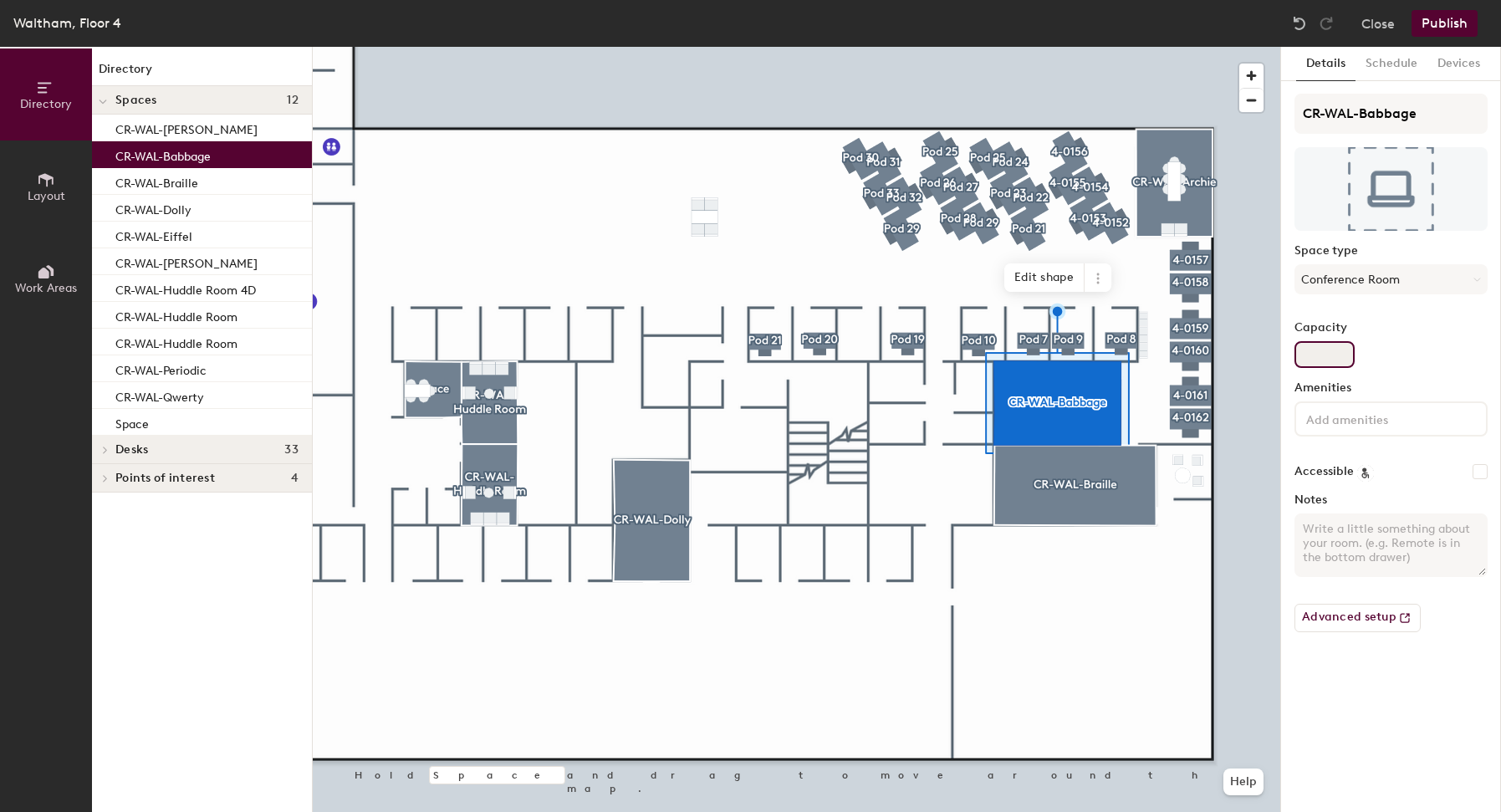
click at [1319, 343] on input "Capacity" at bounding box center [1325, 354] width 60 height 26
click at [1389, 76] on button "Schedule" at bounding box center [1392, 64] width 72 height 35
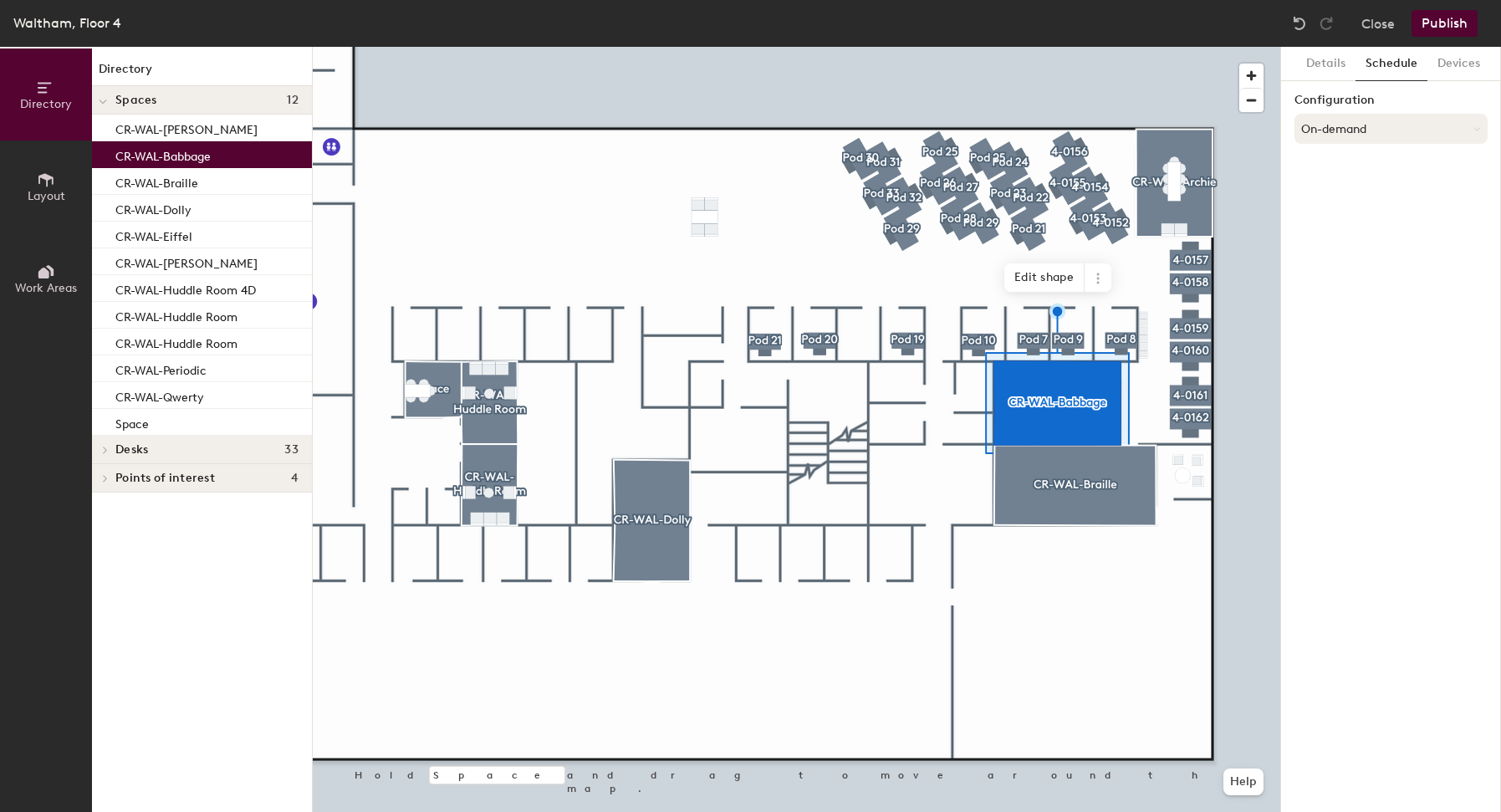
click at [1369, 141] on button "On-demand" at bounding box center [1392, 129] width 193 height 30
click at [1347, 192] on div "Scheduled" at bounding box center [1392, 195] width 192 height 25
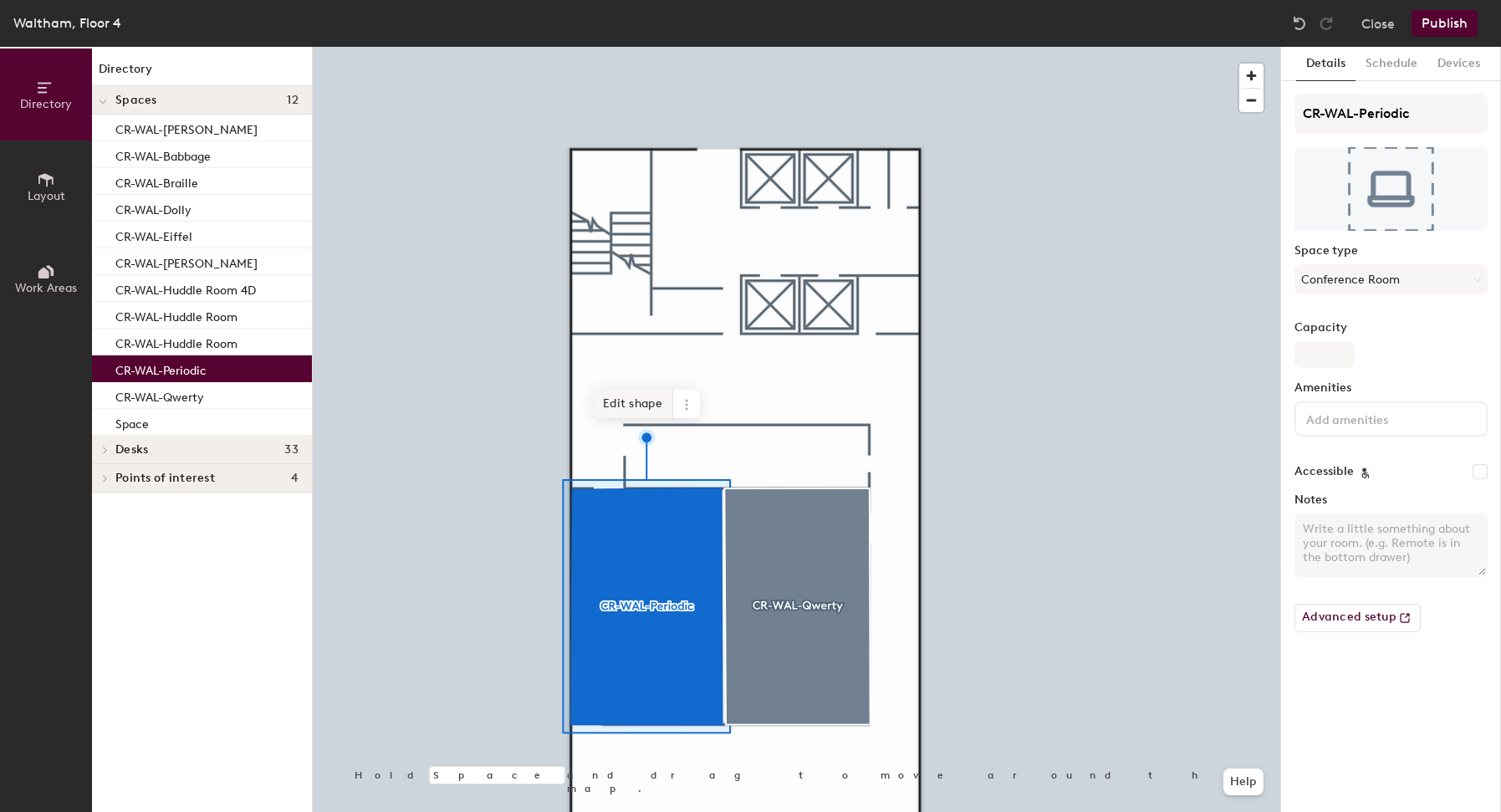
click at [638, 413] on span "Edit shape" at bounding box center [633, 403] width 80 height 28
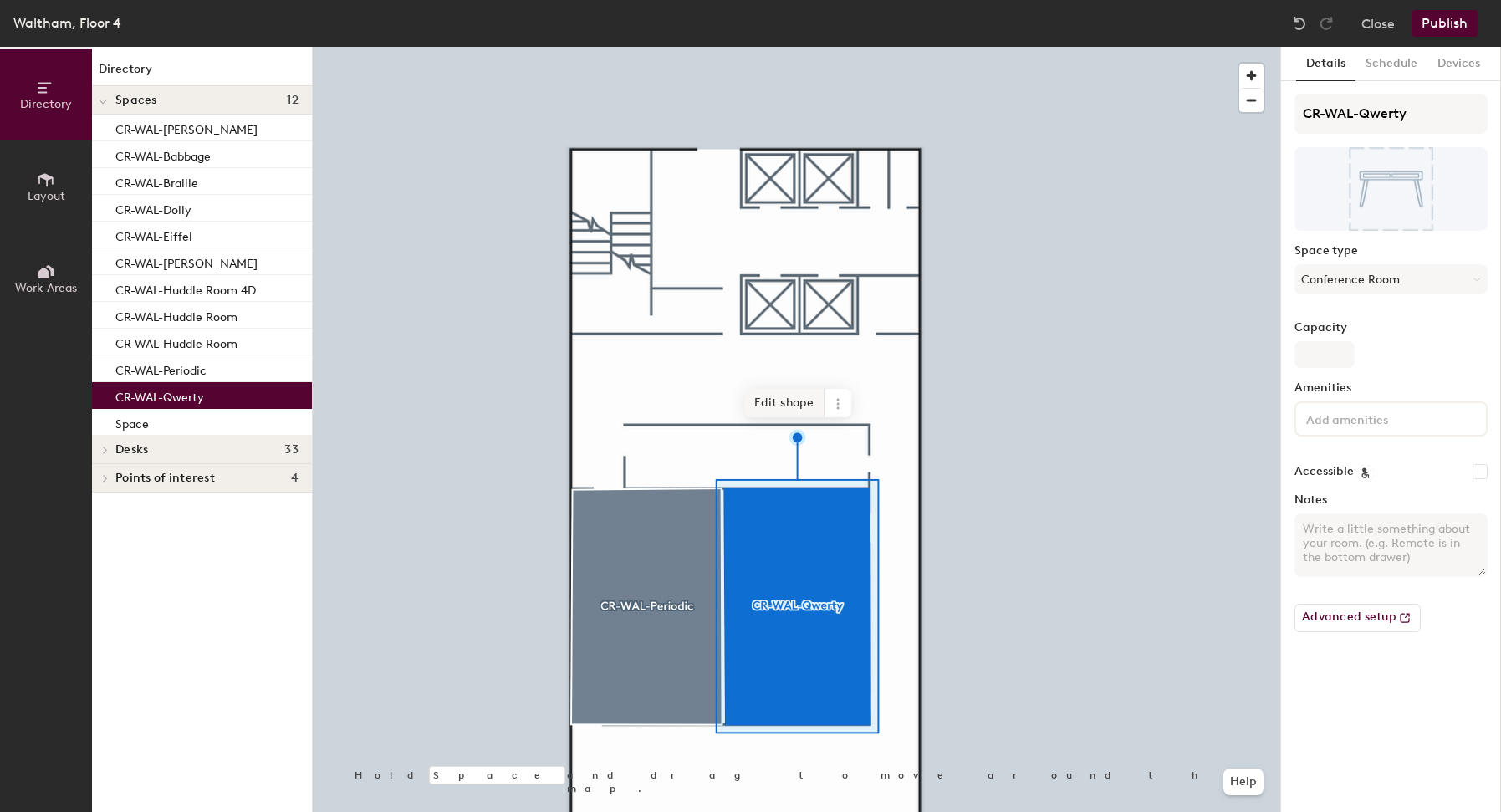
click at [784, 405] on span "Edit shape" at bounding box center [785, 402] width 80 height 28
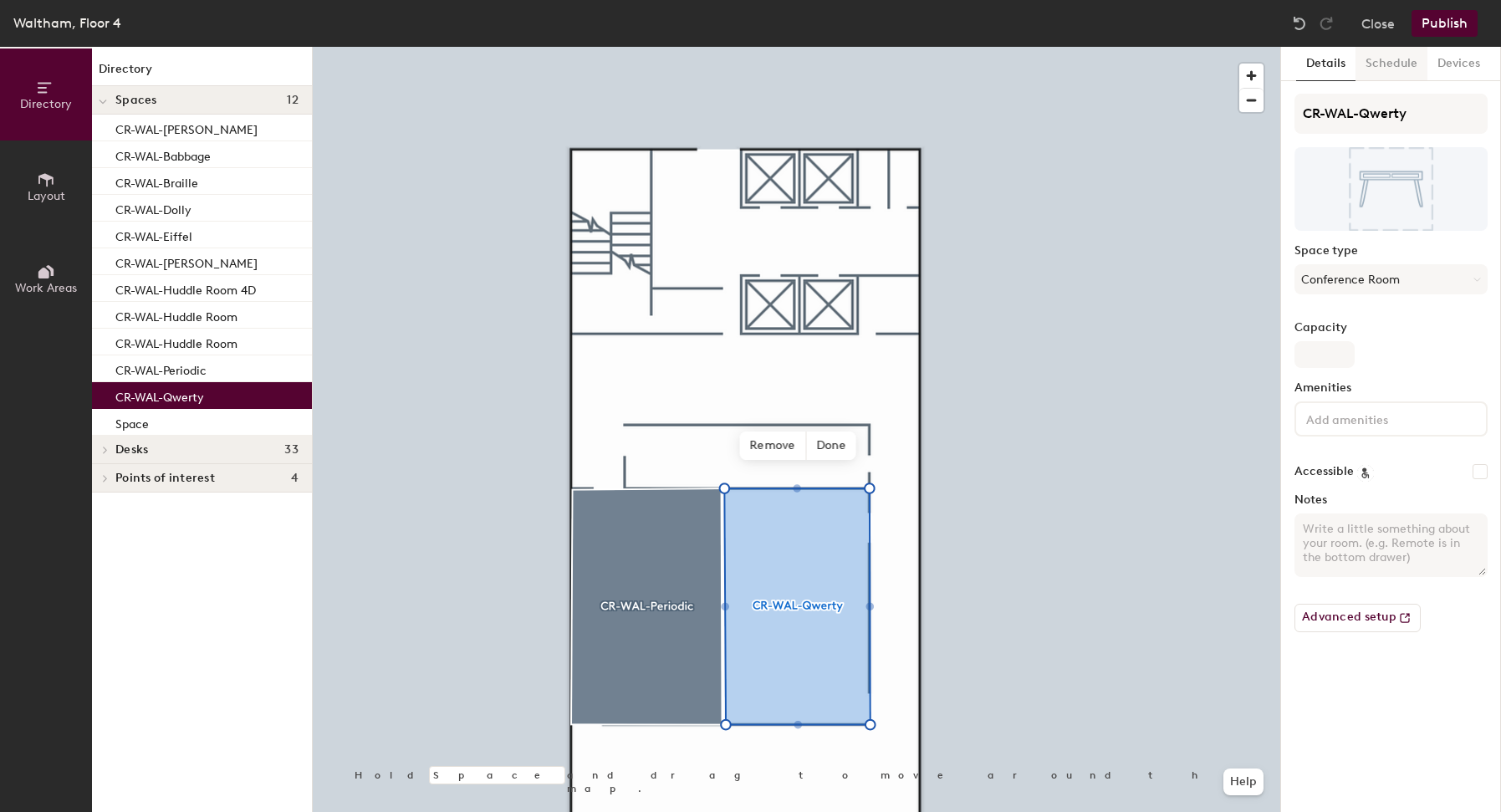
click at [1386, 67] on button "Schedule" at bounding box center [1392, 64] width 72 height 35
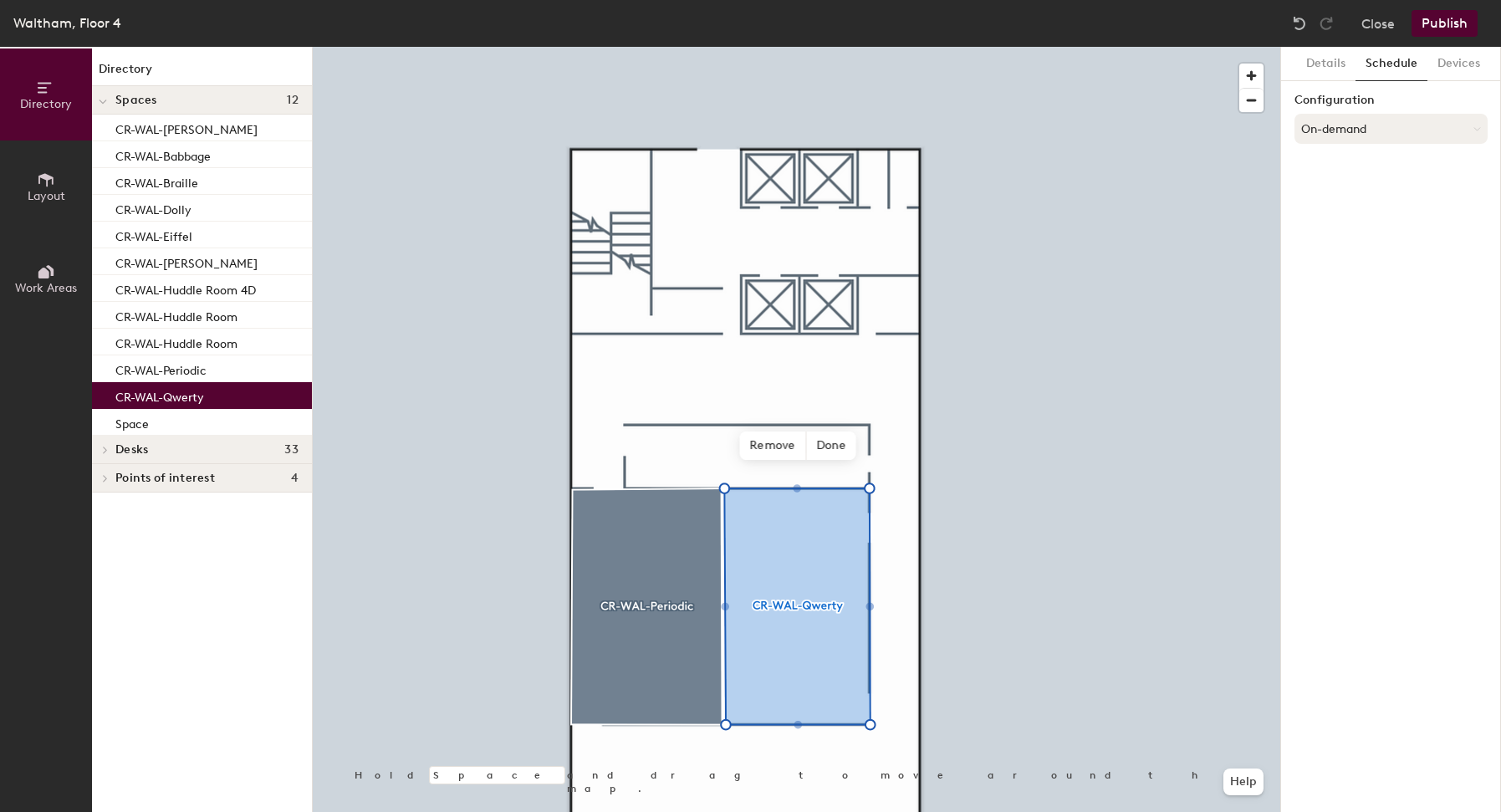
click at [1369, 125] on button "On-demand" at bounding box center [1392, 129] width 193 height 30
click at [1338, 217] on div "Request-only" at bounding box center [1392, 220] width 192 height 25
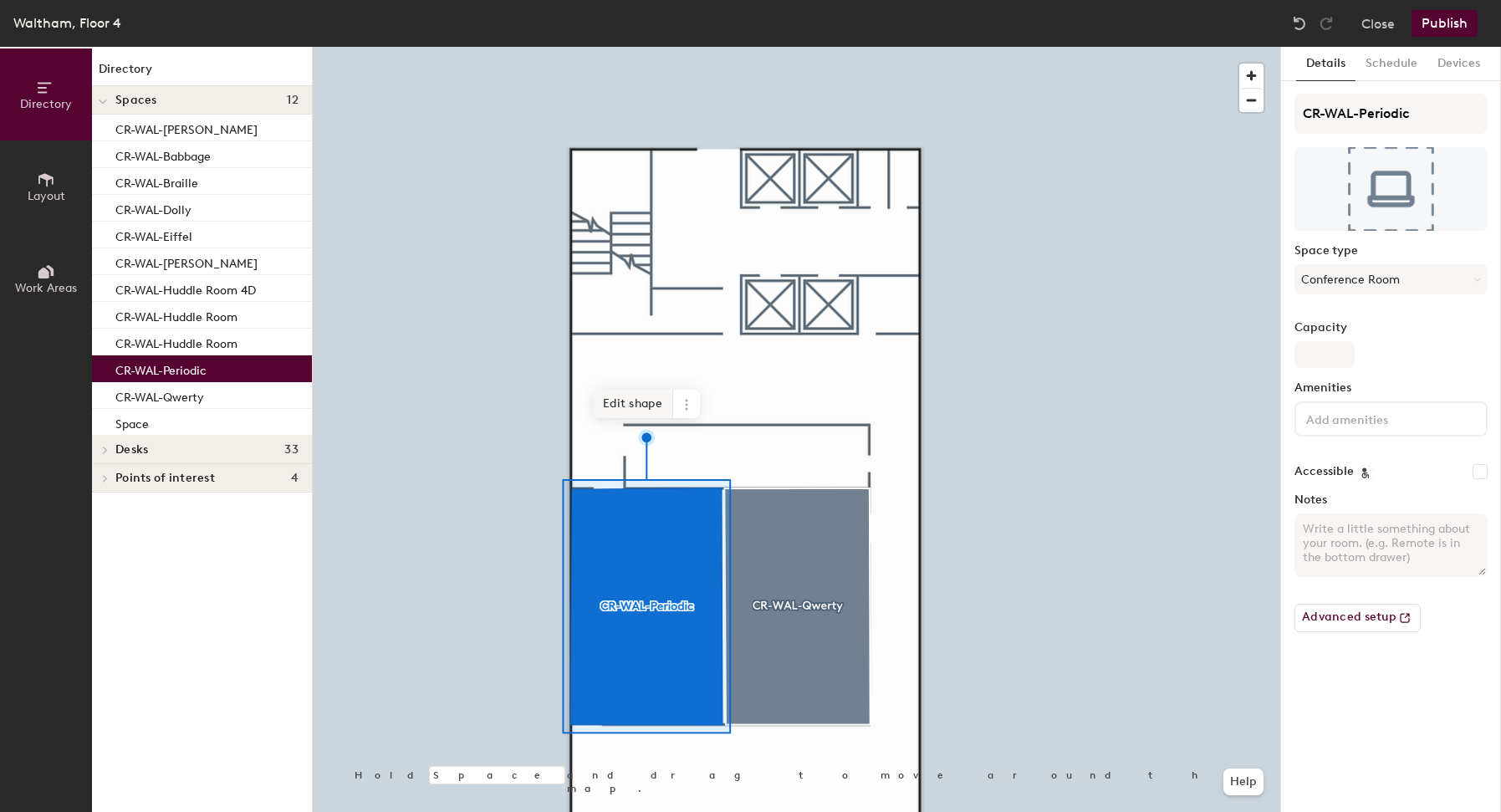
click at [647, 410] on span "Edit shape" at bounding box center [633, 403] width 80 height 28
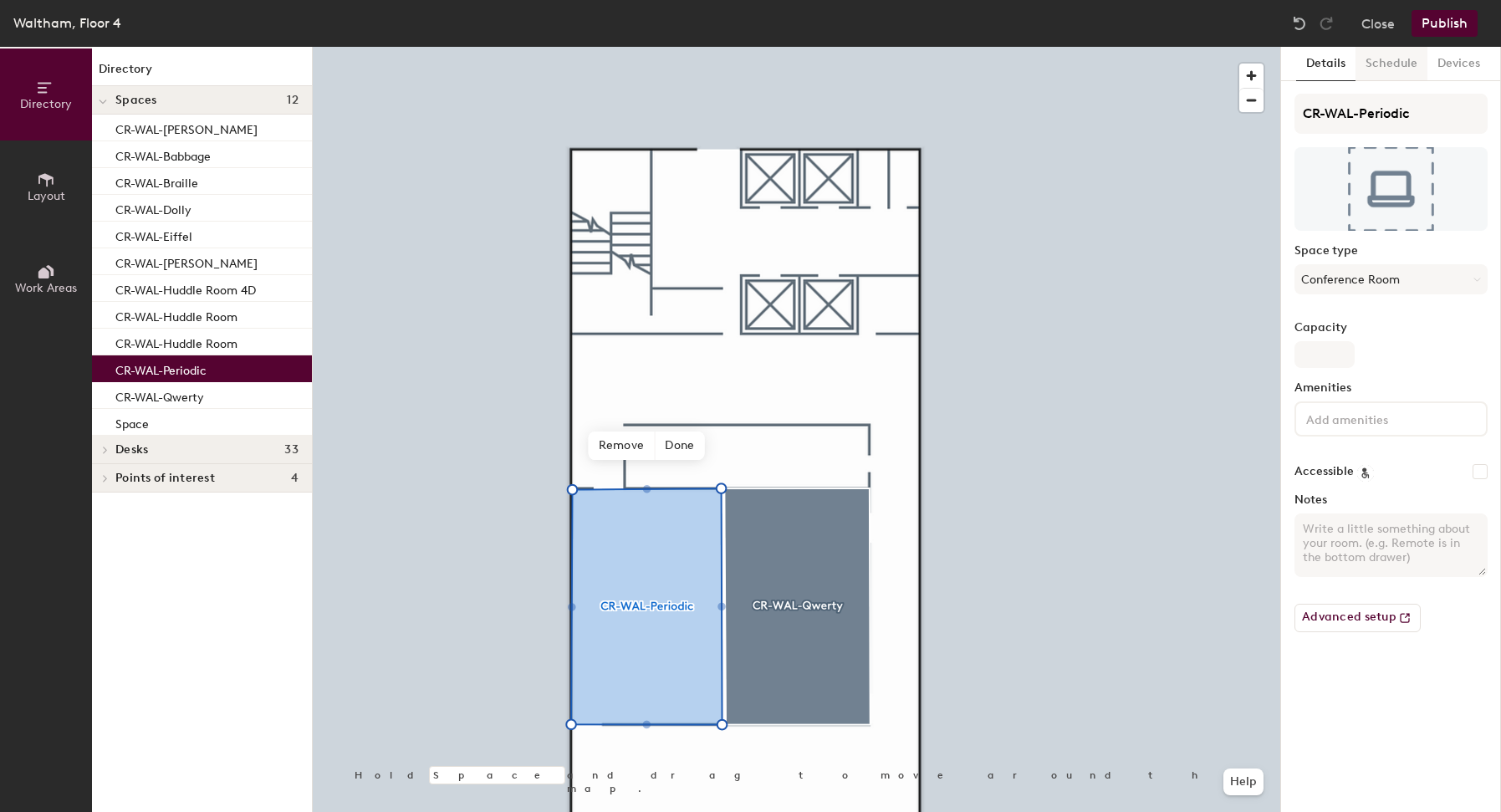
click at [1398, 75] on button "Schedule" at bounding box center [1392, 64] width 72 height 35
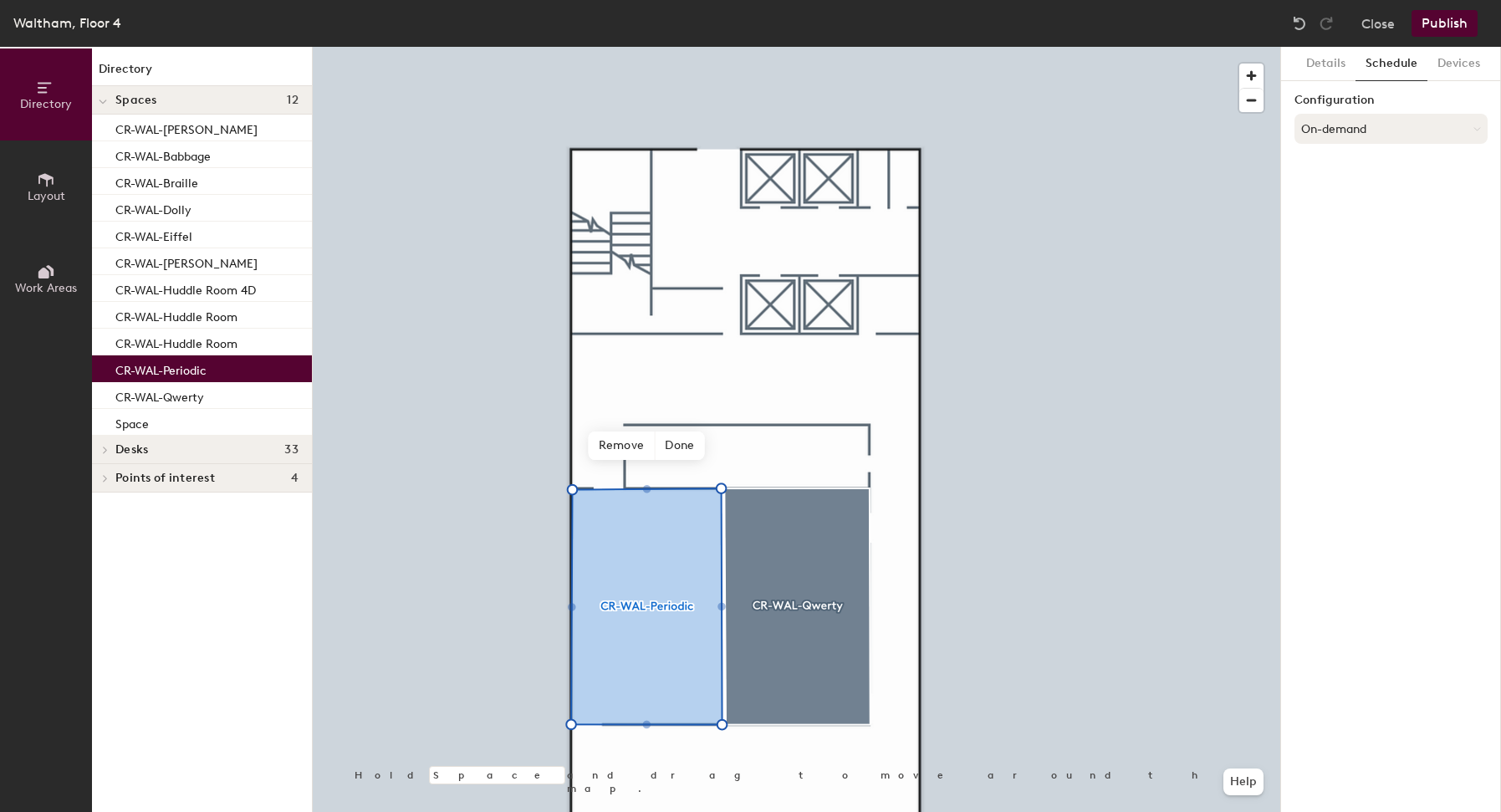
click at [1381, 137] on button "On-demand" at bounding box center [1392, 129] width 193 height 30
click at [1342, 200] on div "Scheduled" at bounding box center [1392, 195] width 192 height 25
click at [1368, 129] on button "Scheduled" at bounding box center [1392, 129] width 193 height 30
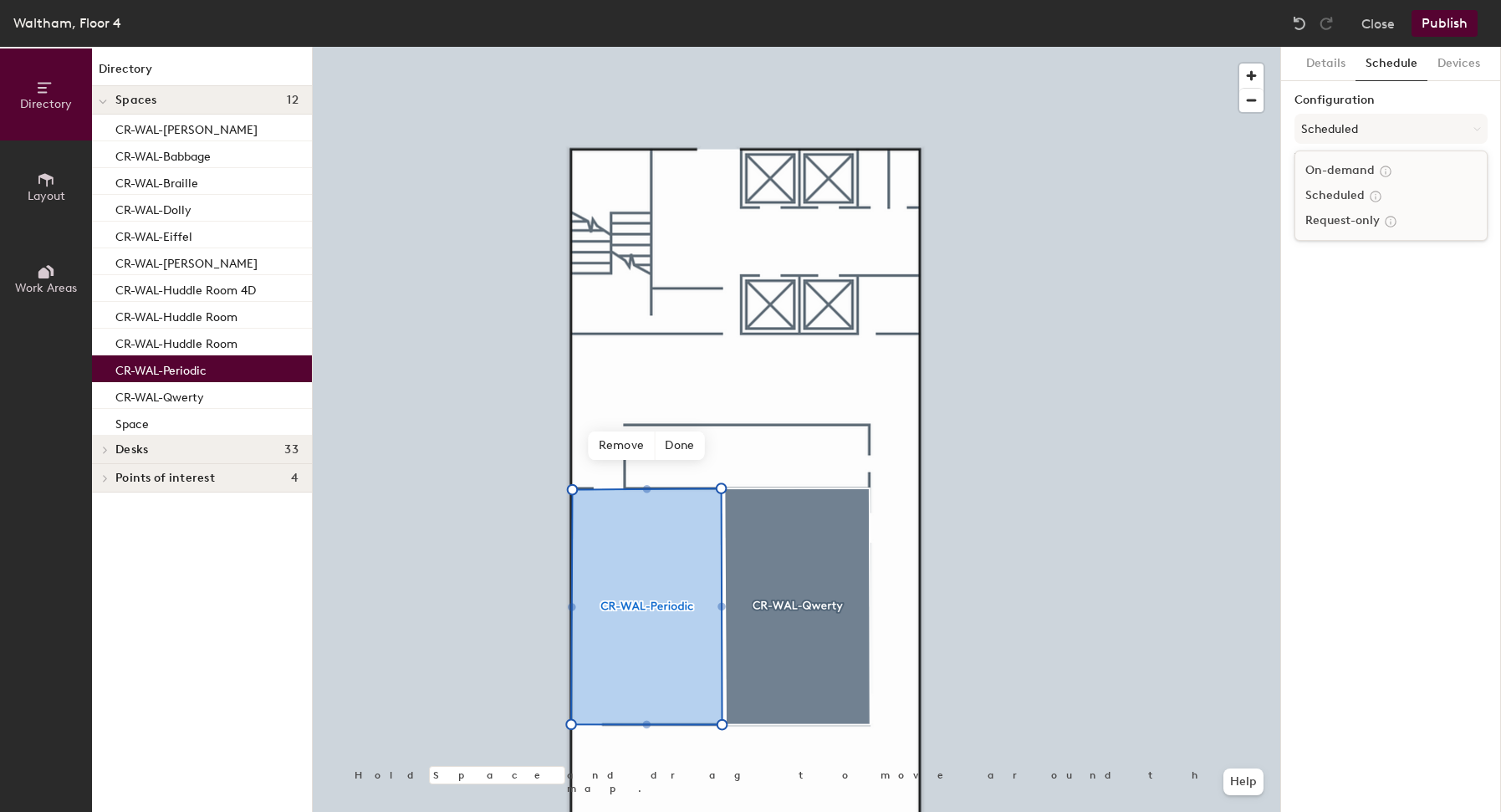
click at [1336, 220] on div "Request-only" at bounding box center [1392, 220] width 192 height 25
click at [1431, 25] on button "Publish" at bounding box center [1444, 23] width 66 height 26
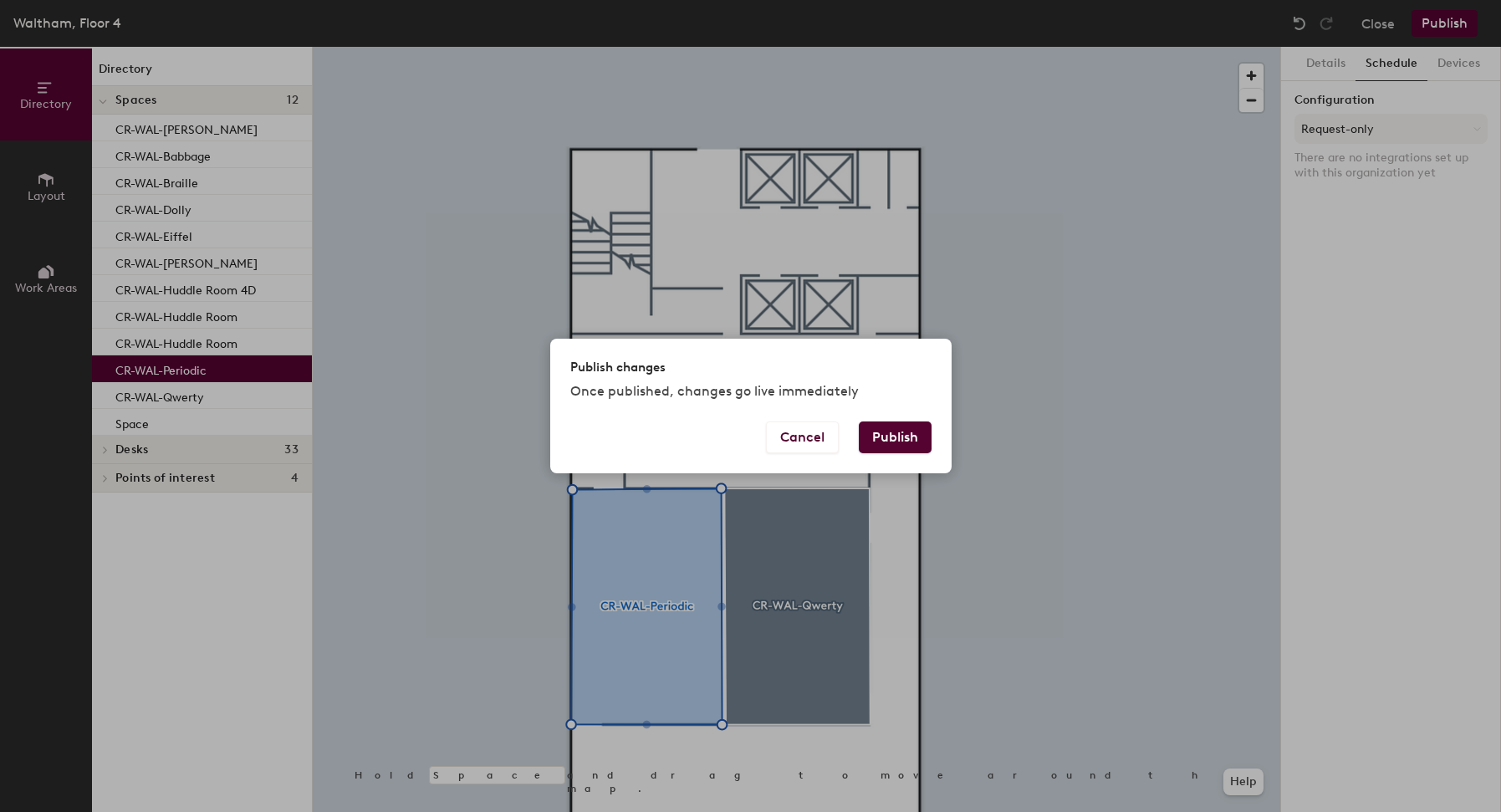
click at [918, 432] on button "Publish" at bounding box center [895, 437] width 73 height 32
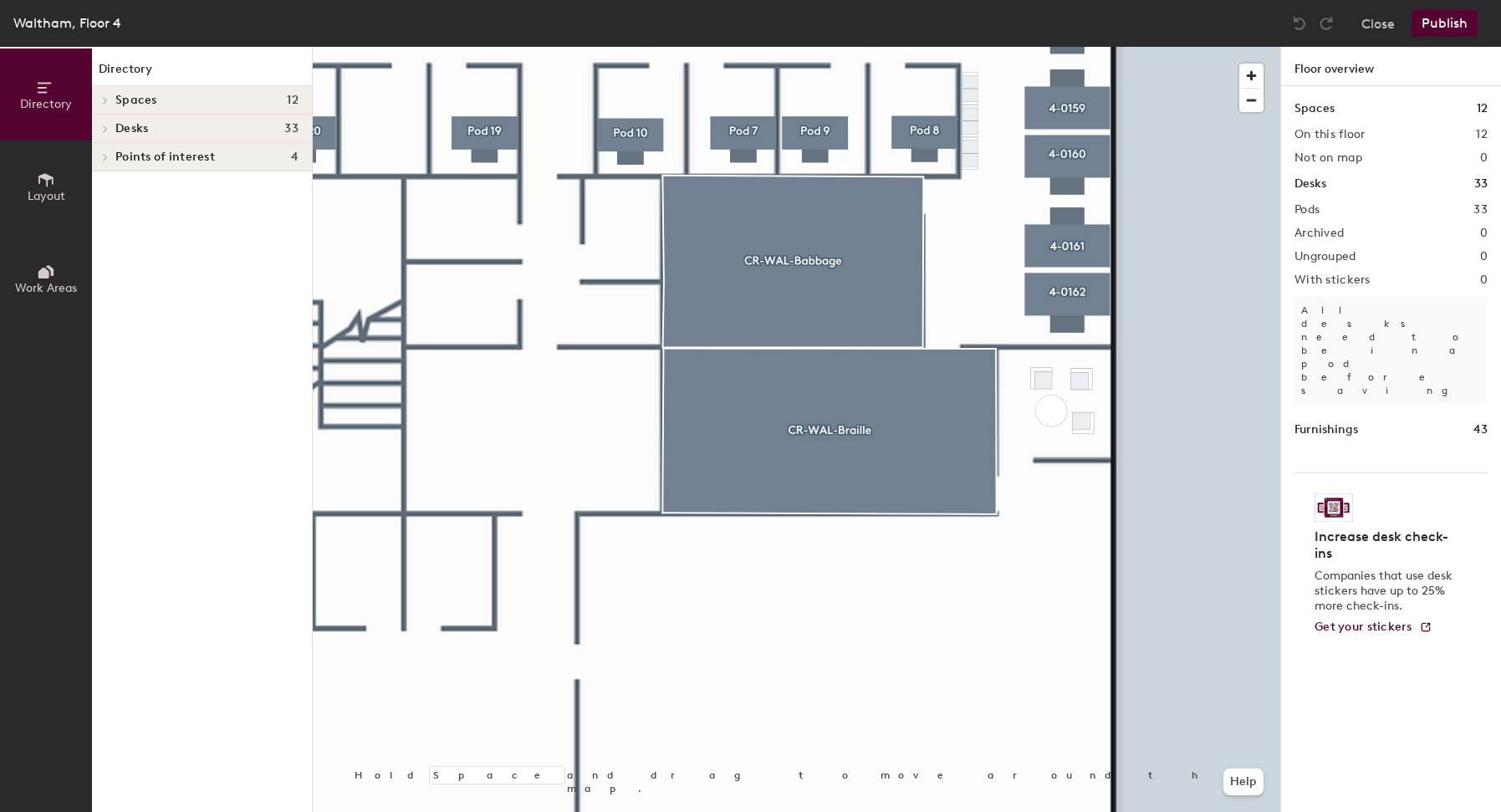
click at [60, 191] on span "Layout" at bounding box center [46, 196] width 37 height 15
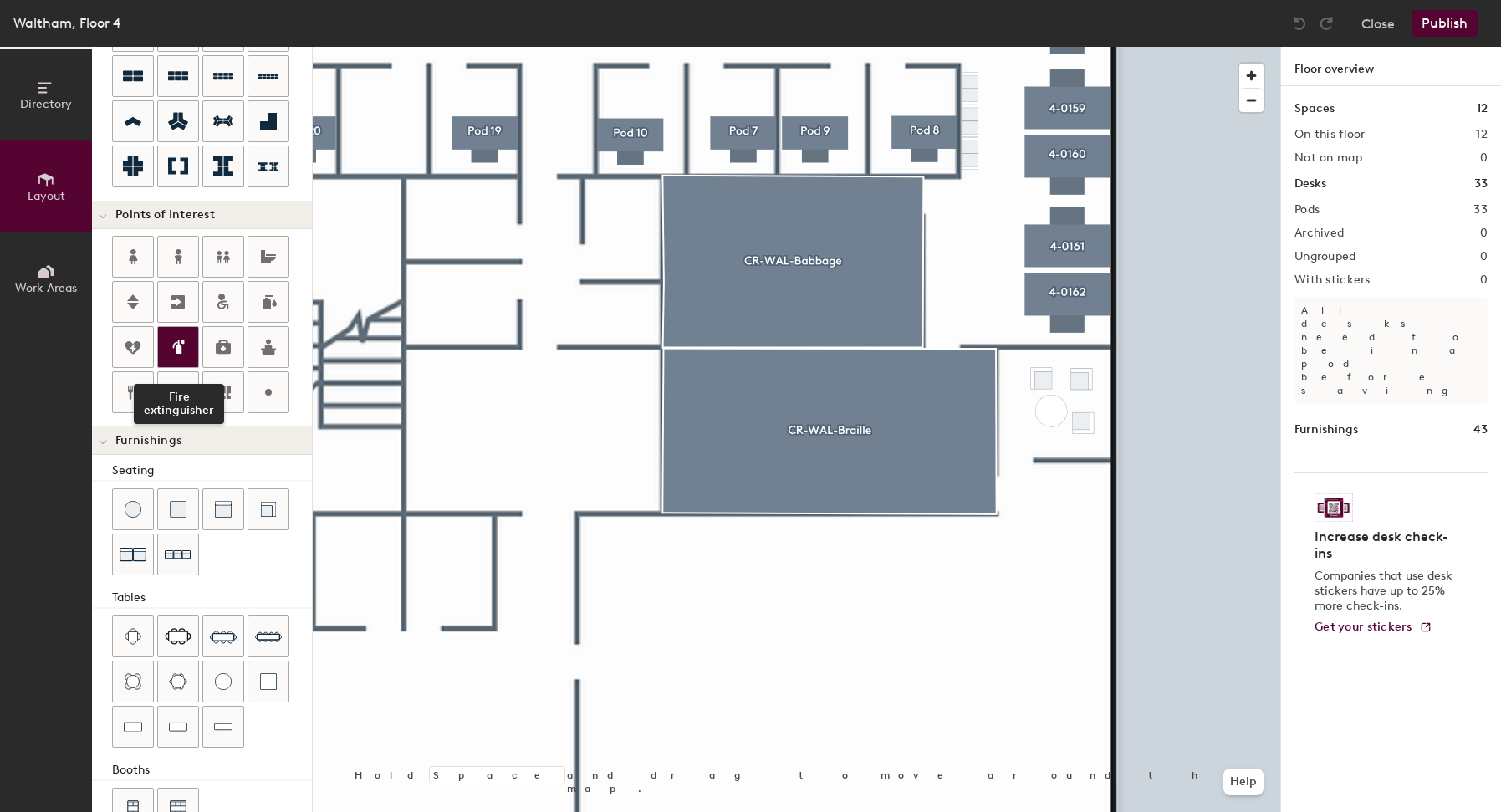
scroll to position [200, 0]
click at [234, 511] on div at bounding box center [224, 509] width 40 height 40
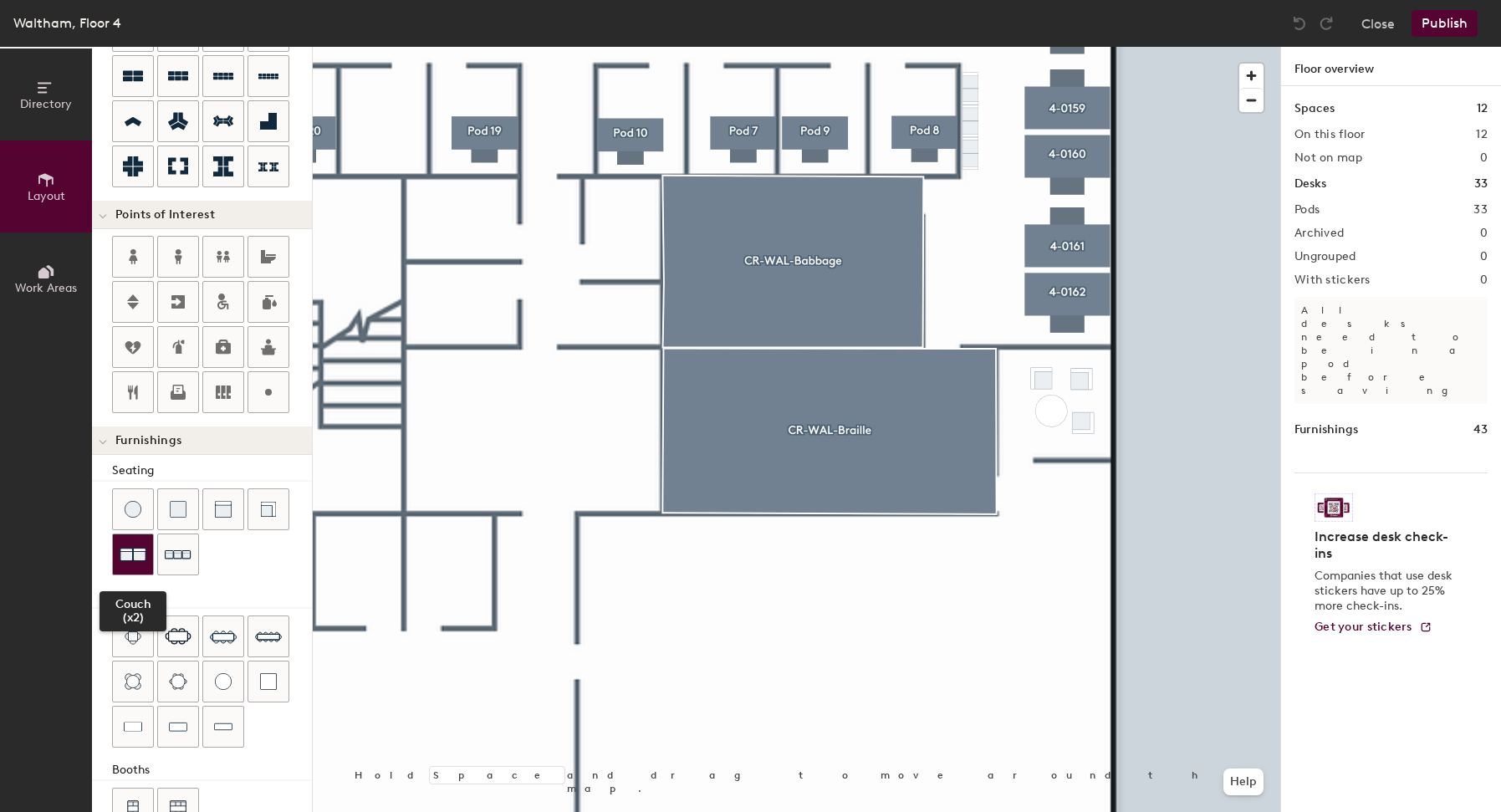
click at [145, 550] on img at bounding box center [132, 554] width 26 height 26
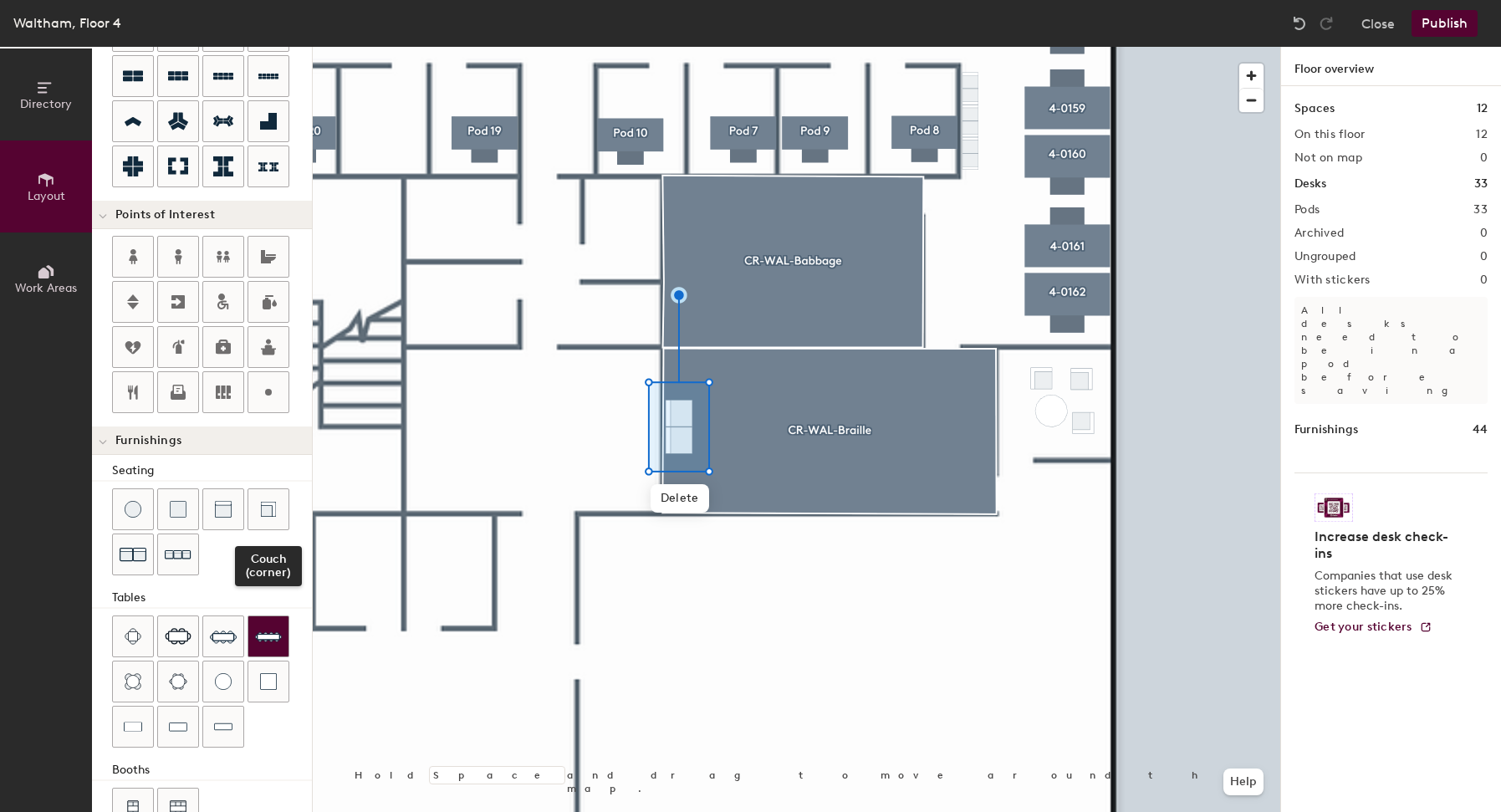
click at [272, 642] on img at bounding box center [268, 636] width 26 height 26
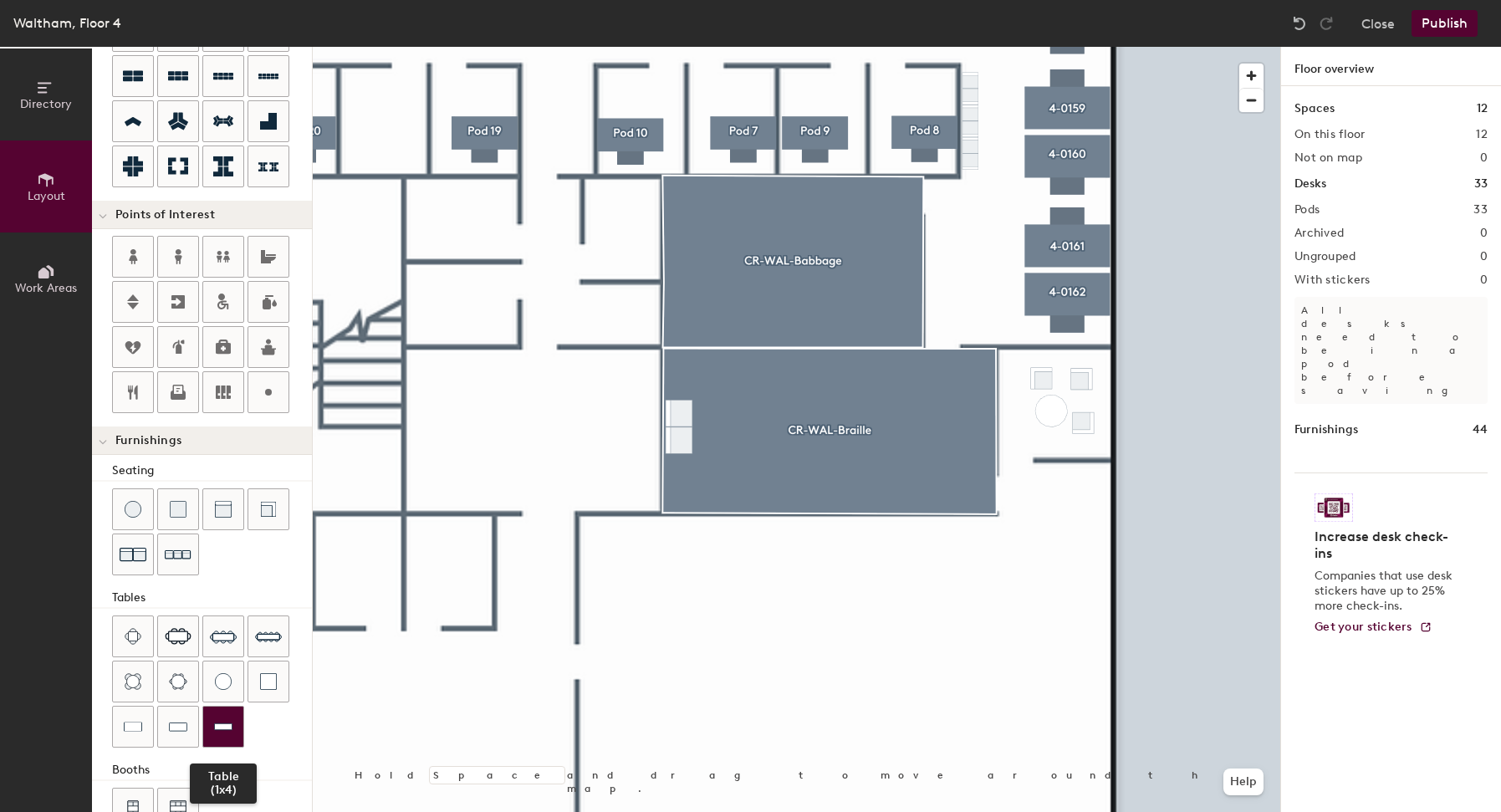
click at [235, 720] on div at bounding box center [224, 727] width 40 height 40
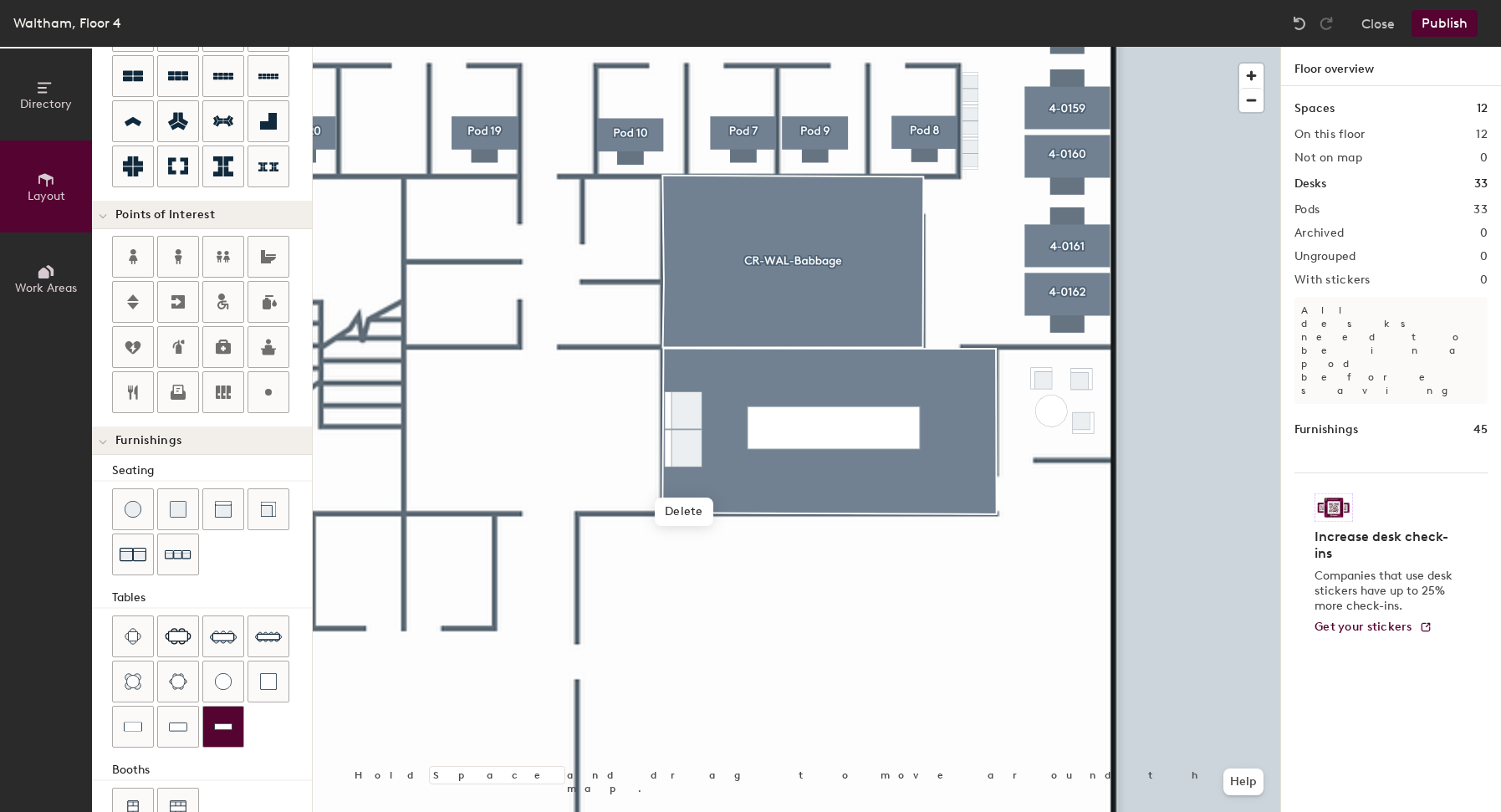
click at [820, 47] on div at bounding box center [797, 47] width 968 height 0
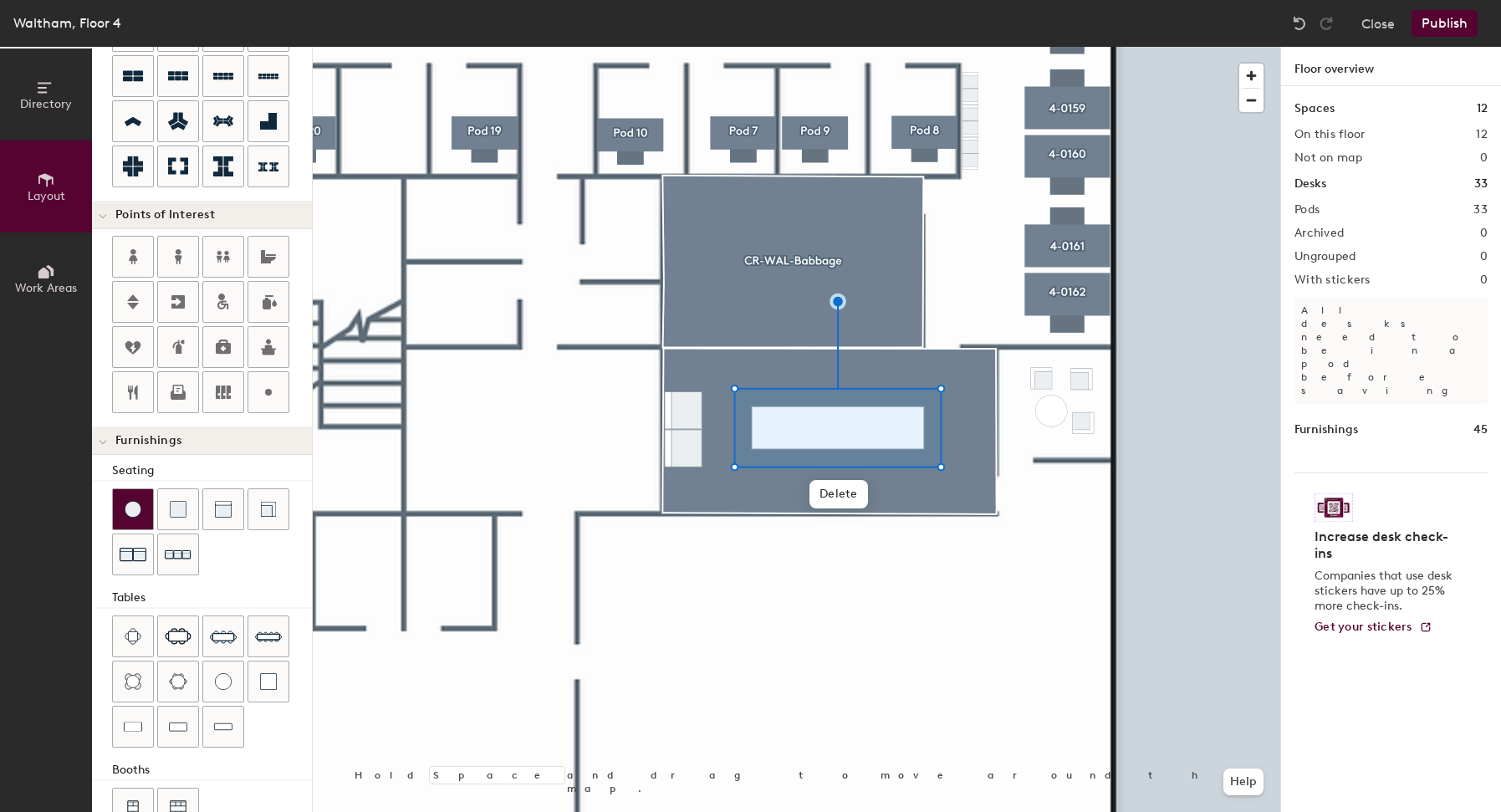
click at [140, 520] on div at bounding box center [133, 509] width 40 height 40
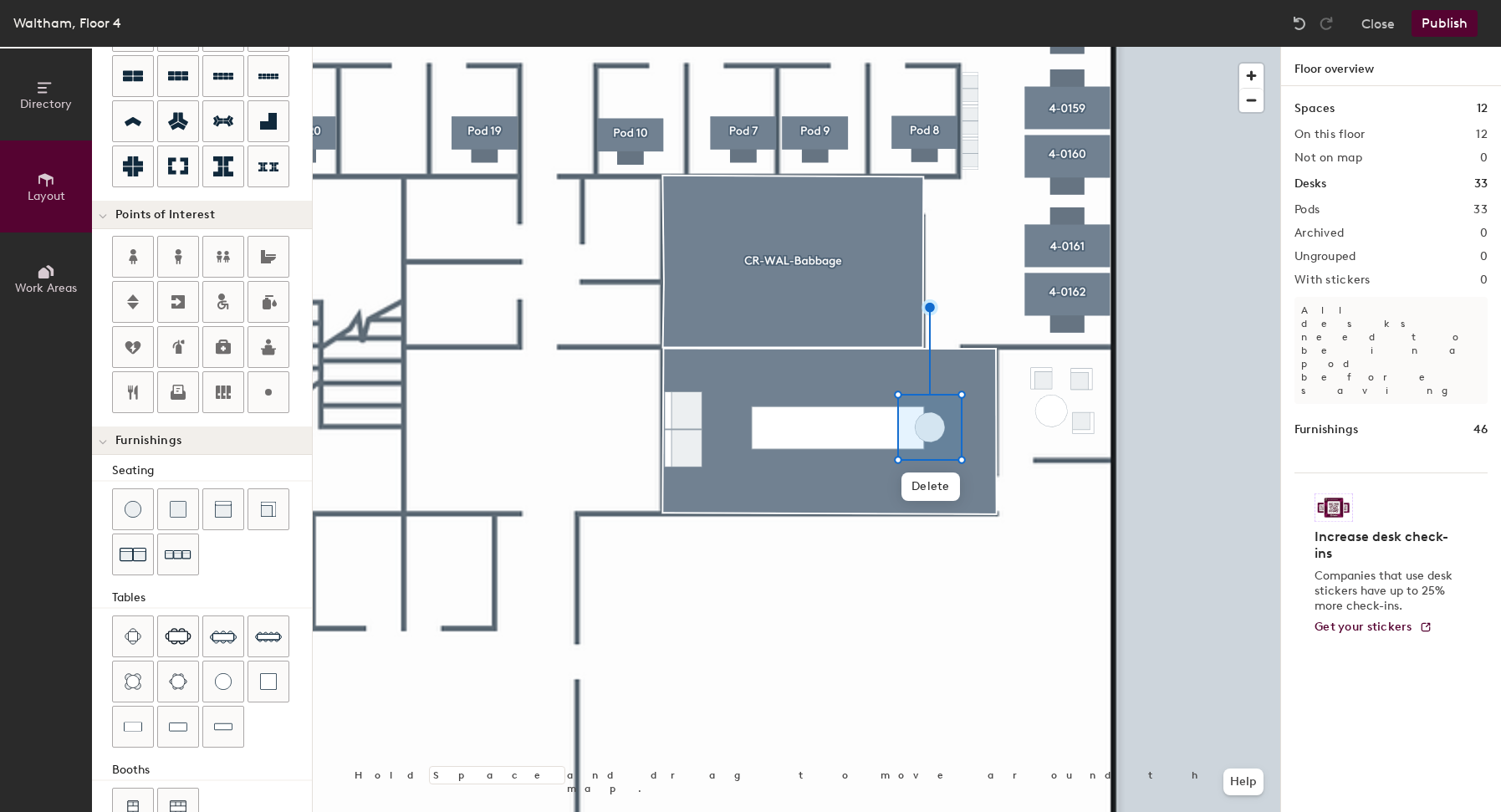
click at [818, 47] on div at bounding box center [797, 47] width 968 height 0
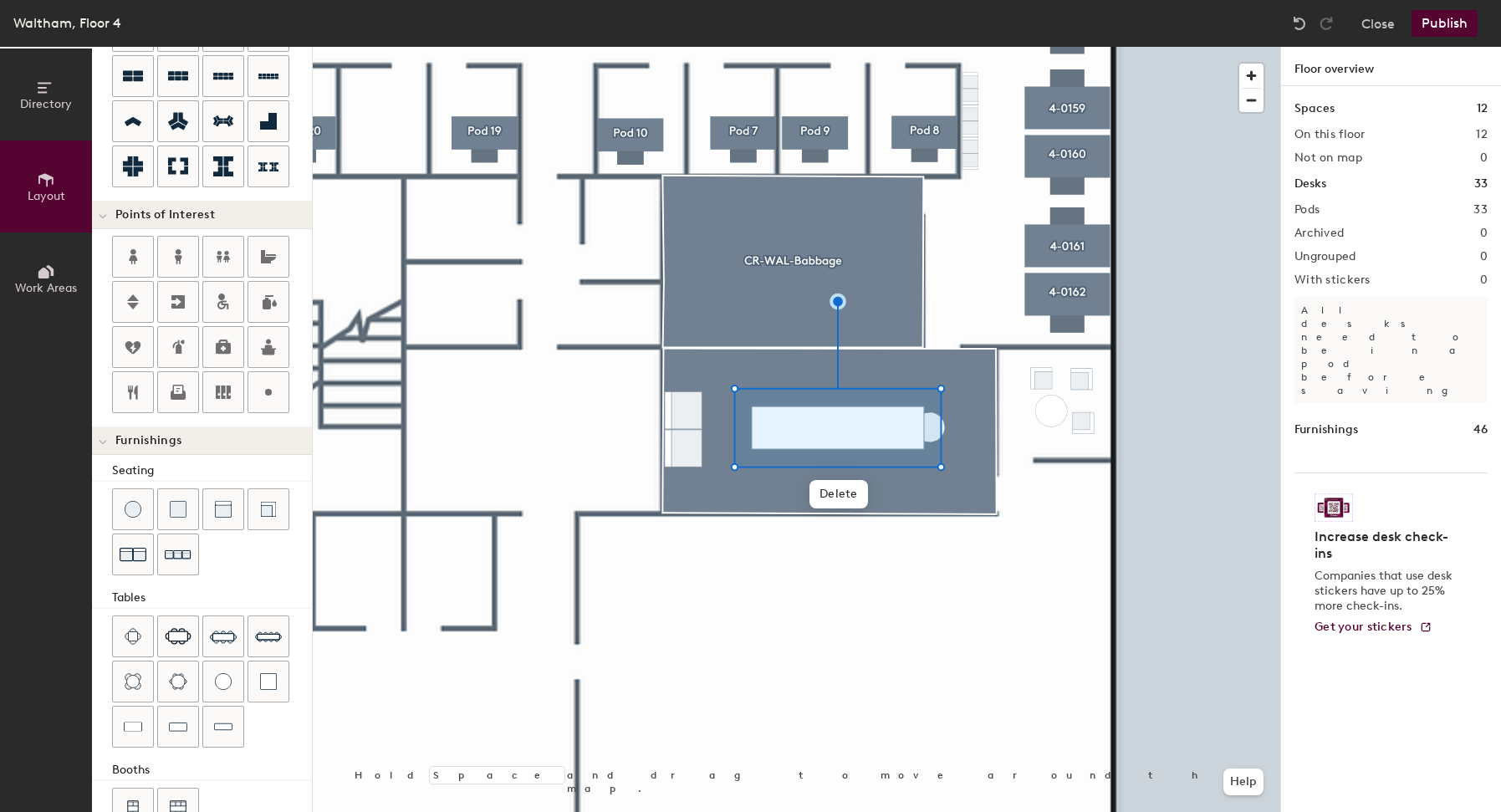
click at [1235, 47] on div at bounding box center [797, 47] width 968 height 0
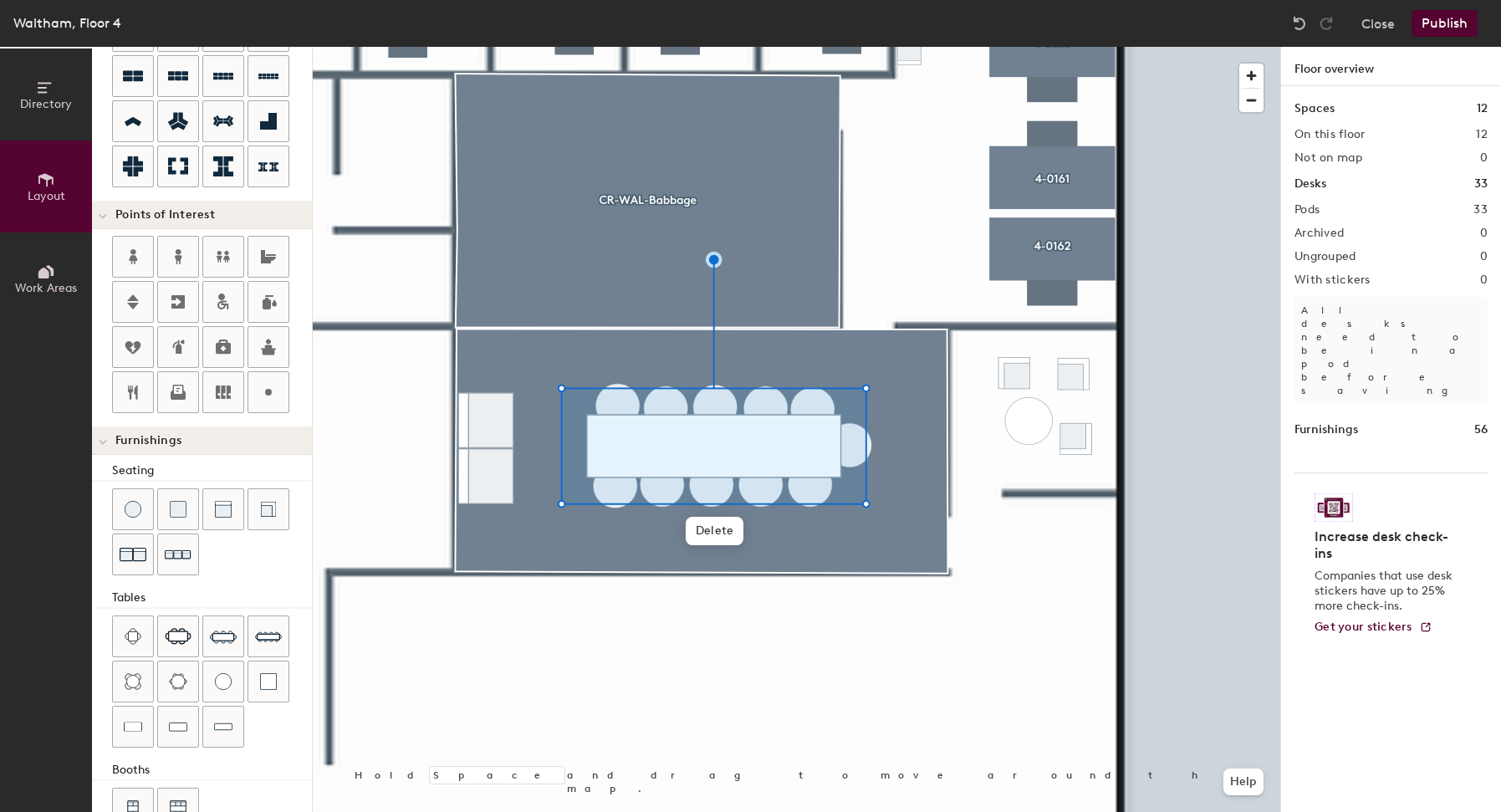
click at [964, 47] on div at bounding box center [797, 47] width 968 height 0
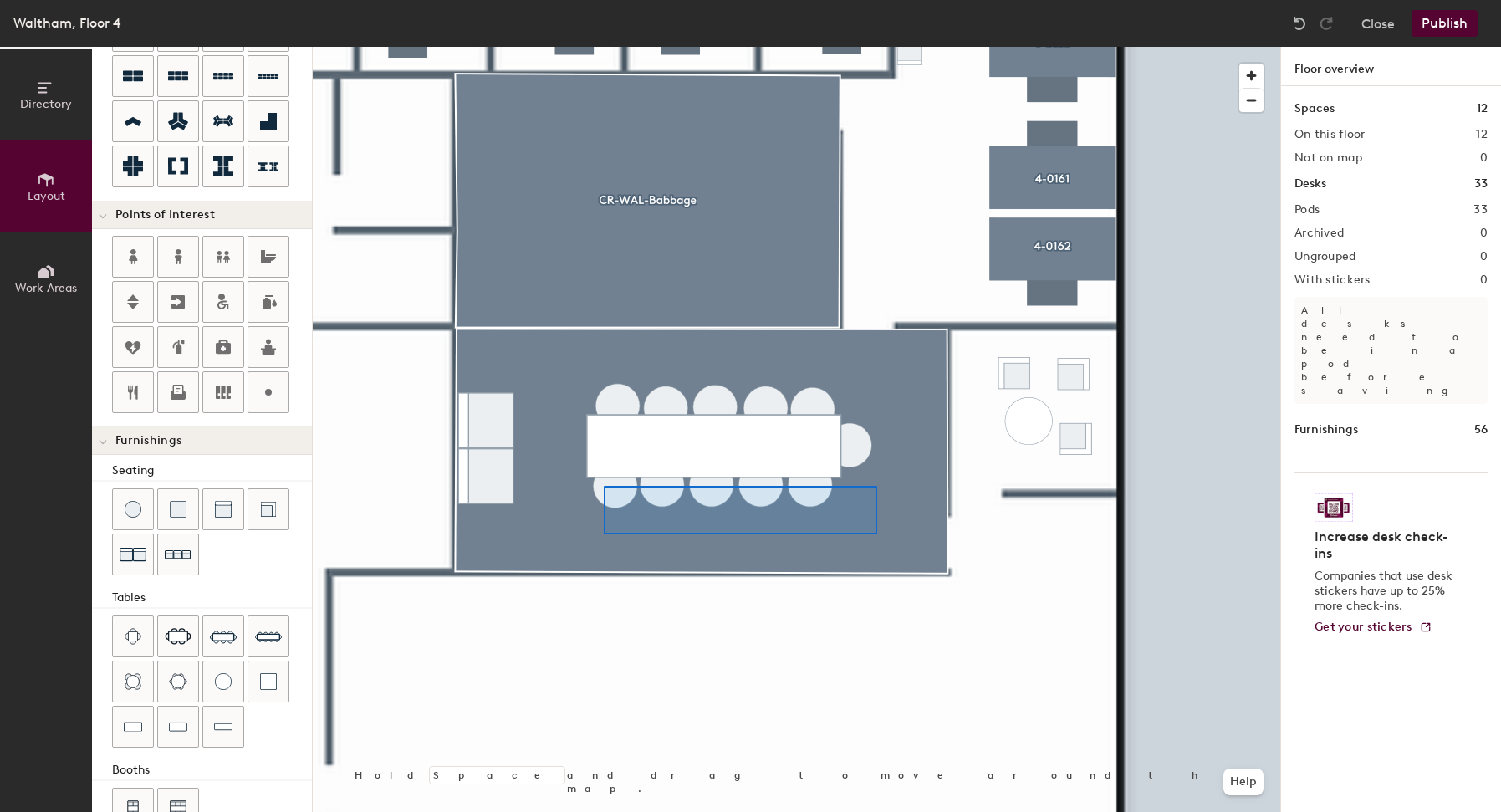
click at [603, 47] on div at bounding box center [797, 47] width 968 height 0
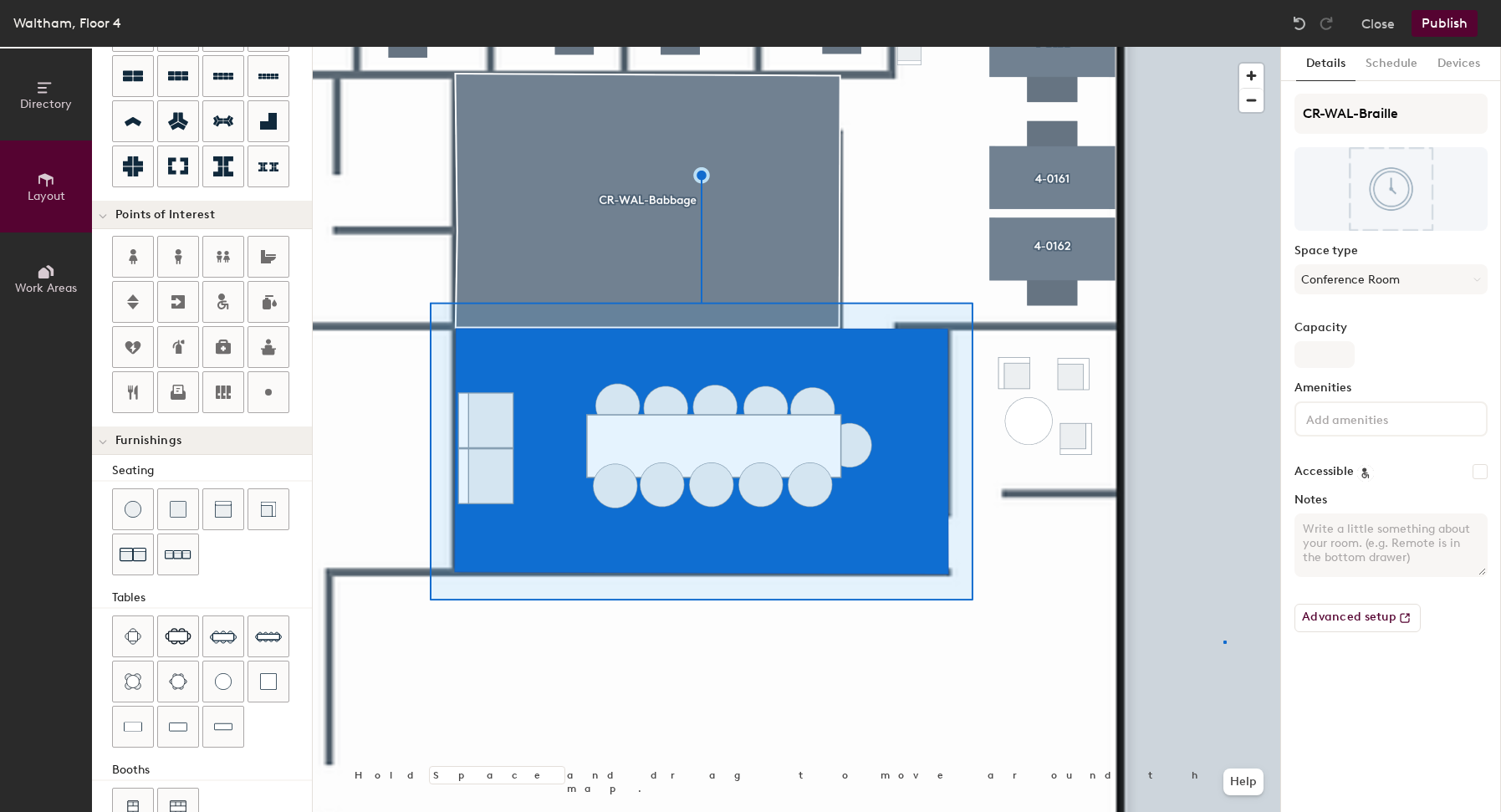
click at [1224, 47] on div at bounding box center [797, 47] width 968 height 0
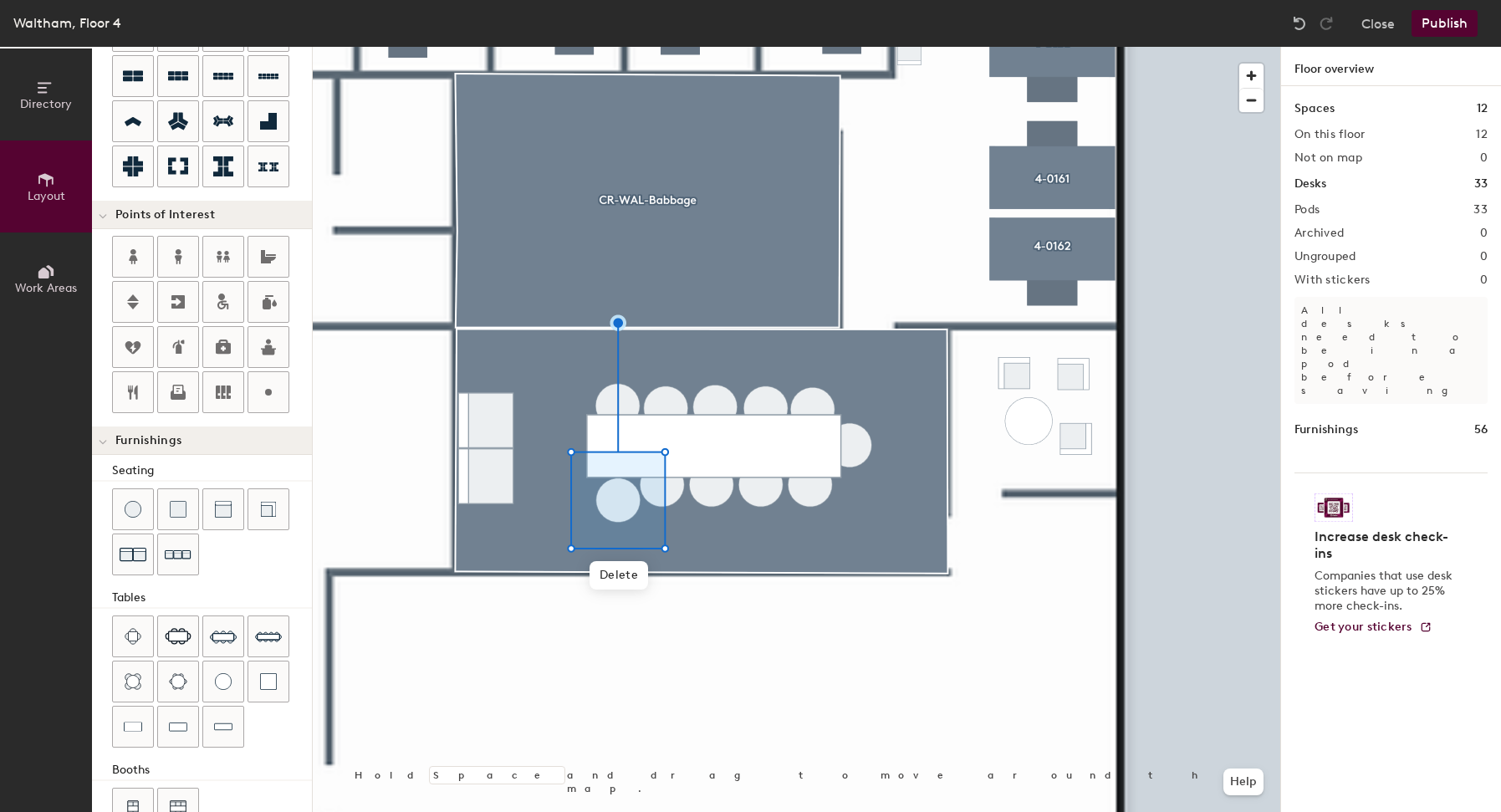
type input "40"
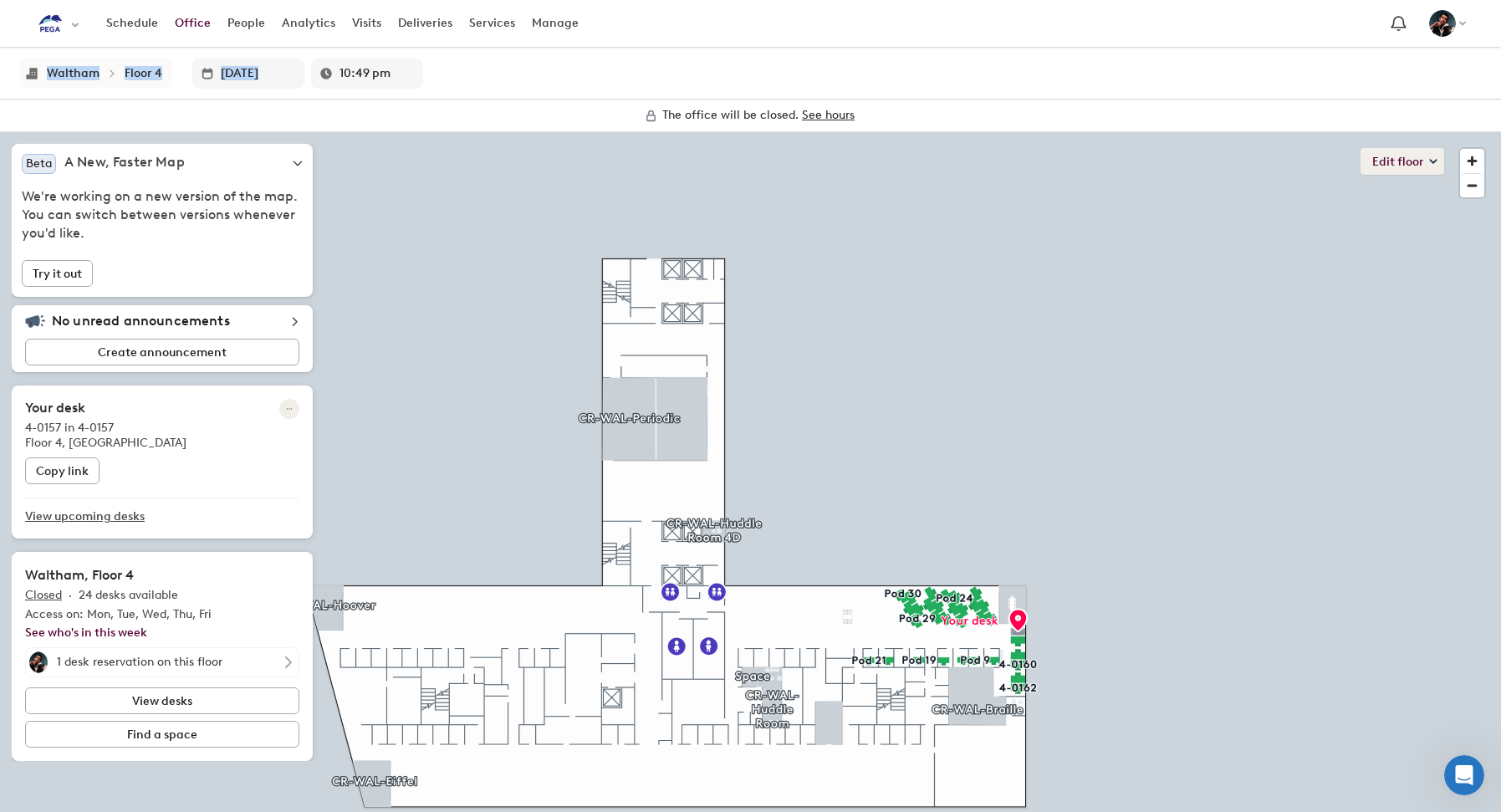
click at [1409, 160] on button "Edit floor" at bounding box center [1402, 161] width 84 height 26
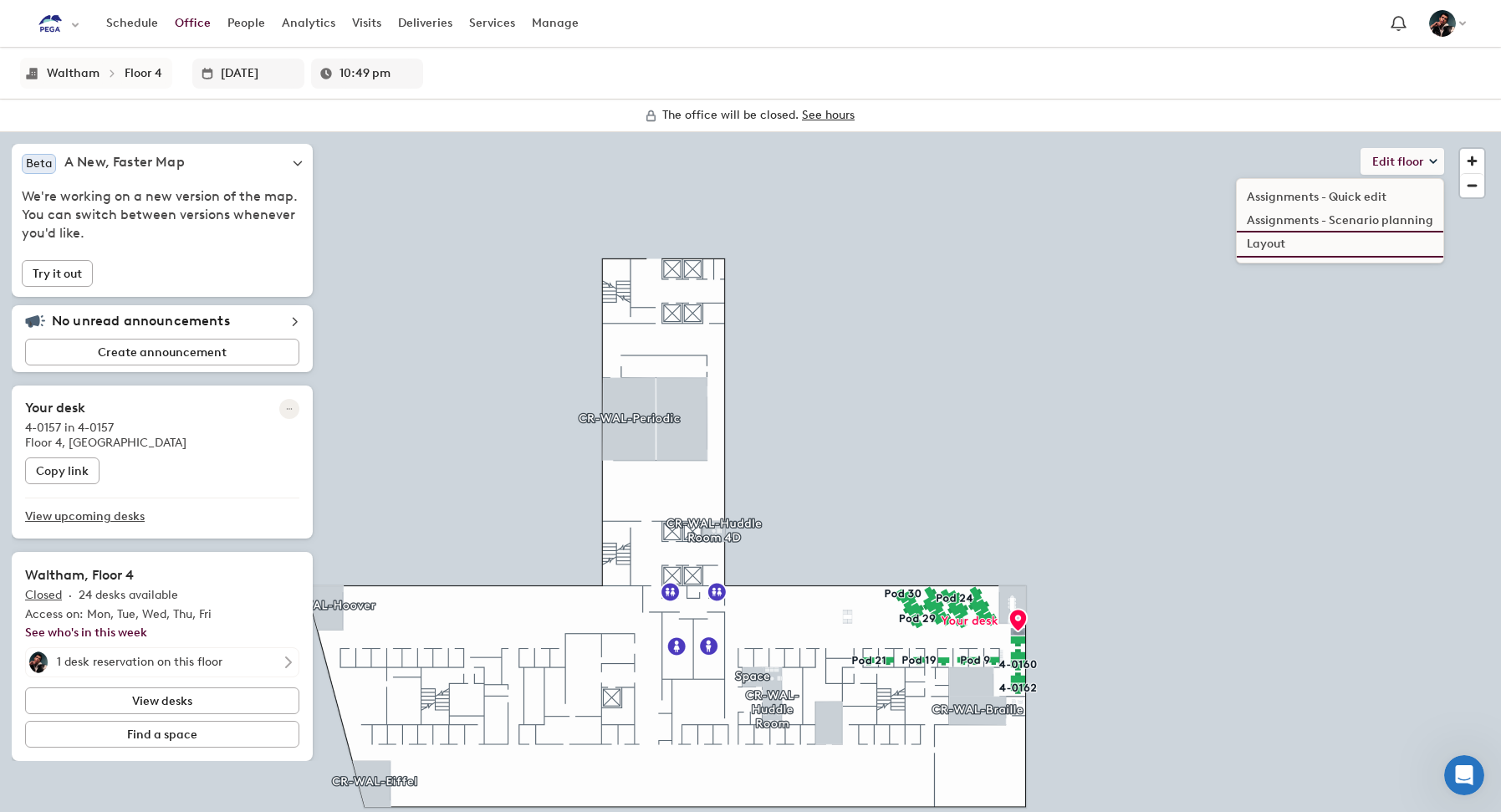
click at [1360, 238] on li "Layout" at bounding box center [1340, 245] width 206 height 24
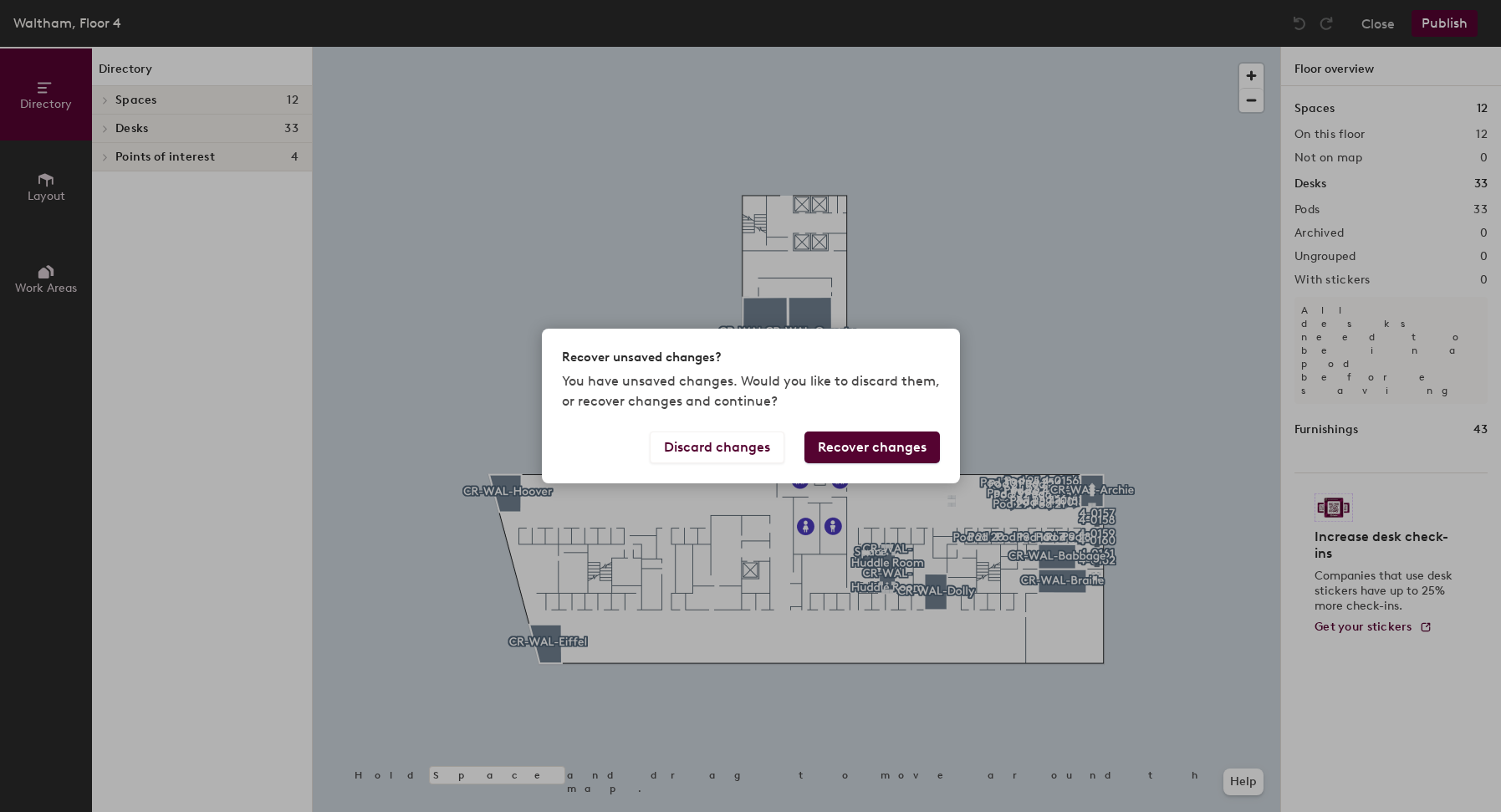
click at [876, 456] on button "Recover changes" at bounding box center [872, 447] width 135 height 32
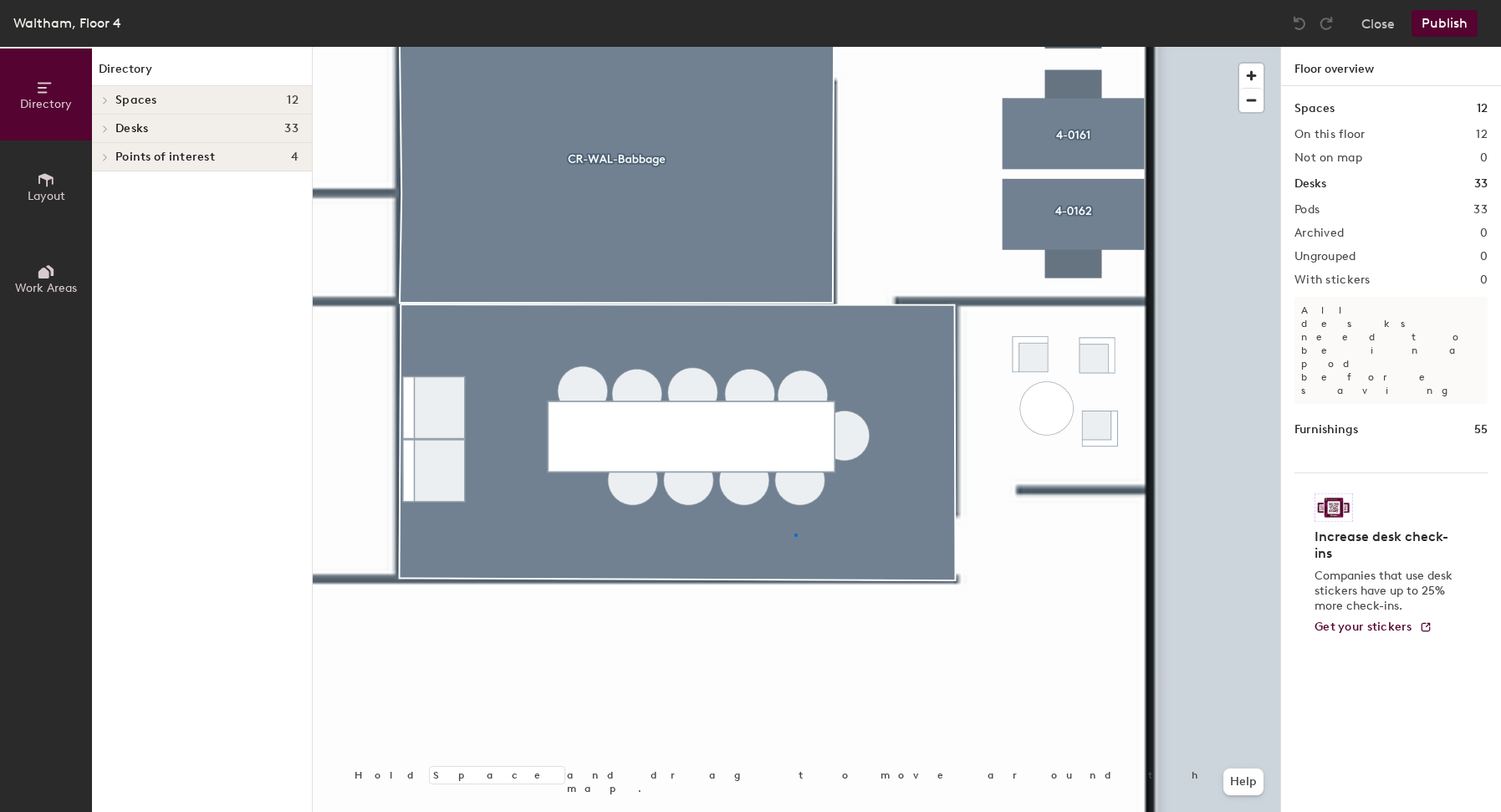
click at [795, 47] on div at bounding box center [797, 47] width 968 height 0
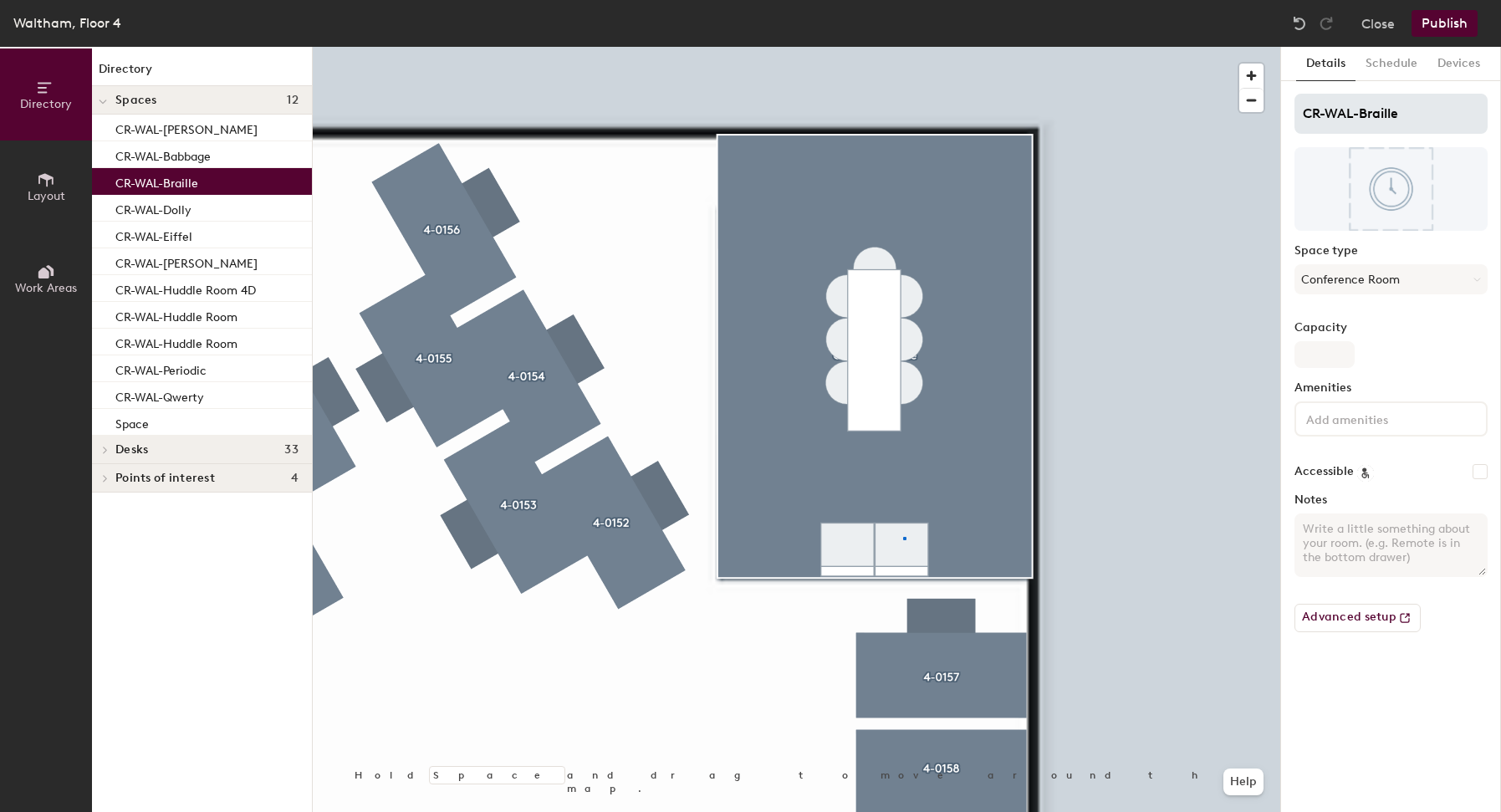
click at [903, 47] on div at bounding box center [797, 47] width 968 height 0
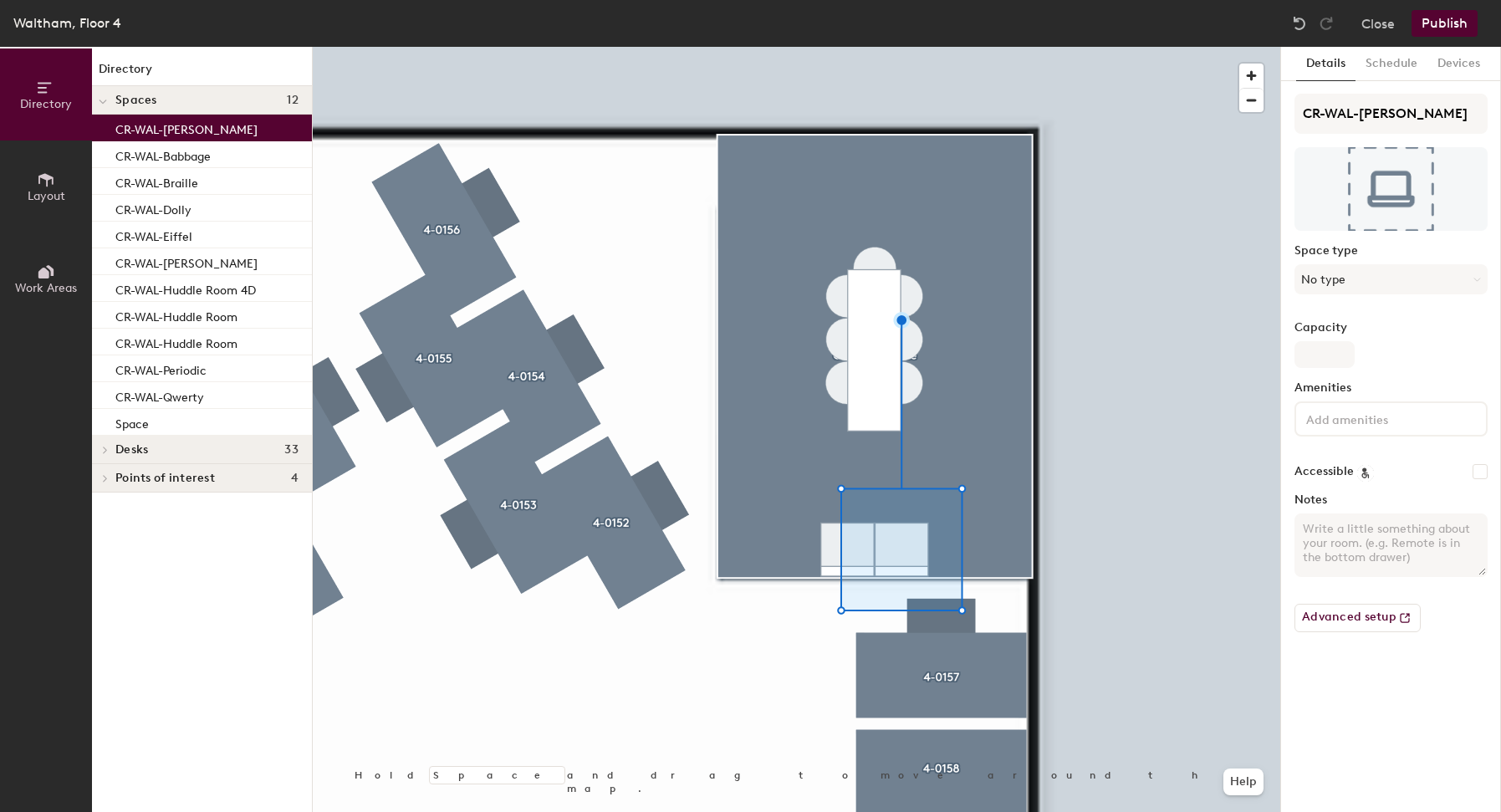
click at [837, 47] on div at bounding box center [797, 47] width 968 height 0
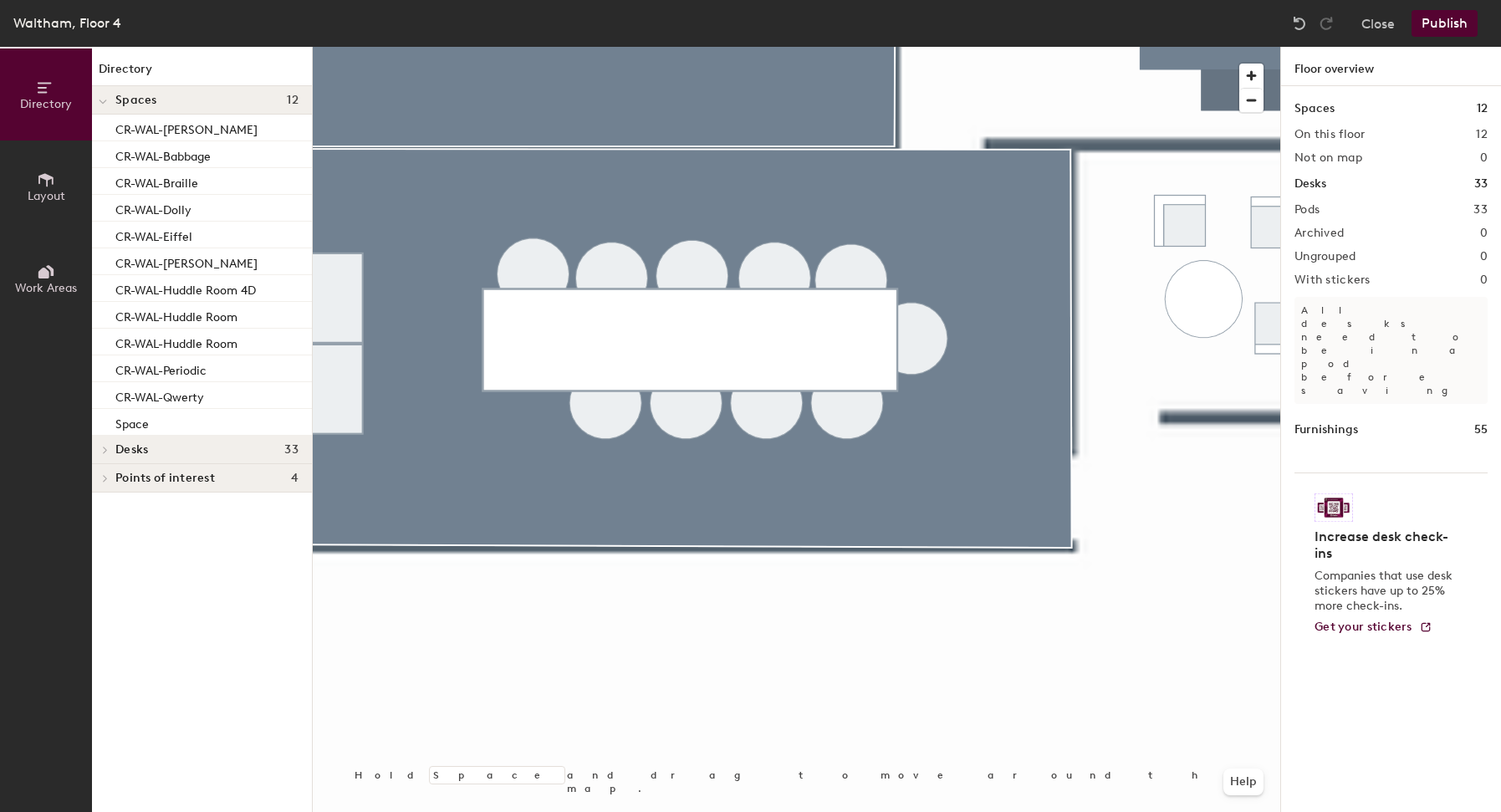
click at [702, 47] on div at bounding box center [797, 47] width 968 height 0
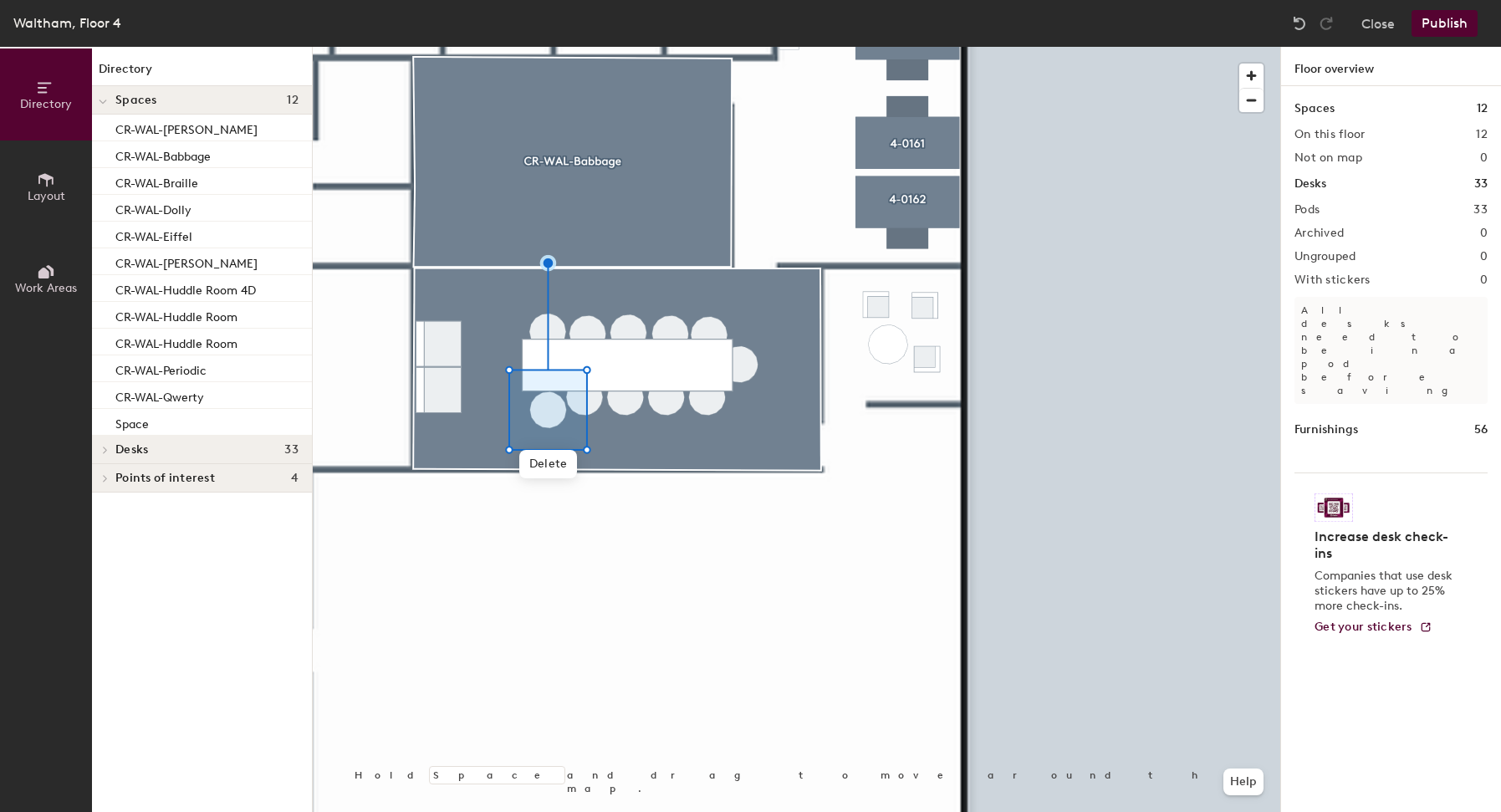
click at [589, 47] on div at bounding box center [797, 47] width 968 height 0
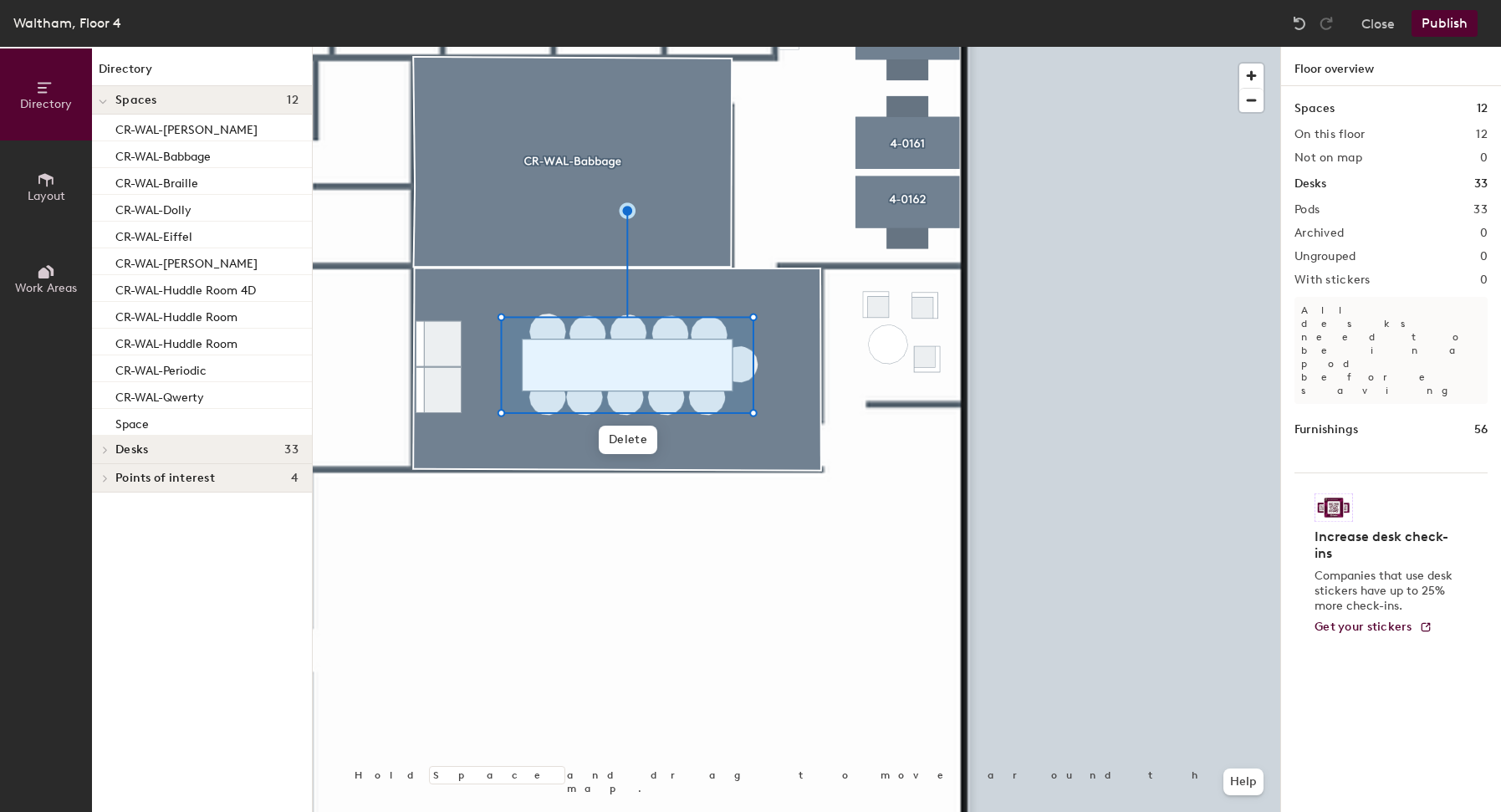
click at [547, 47] on div at bounding box center [797, 47] width 968 height 0
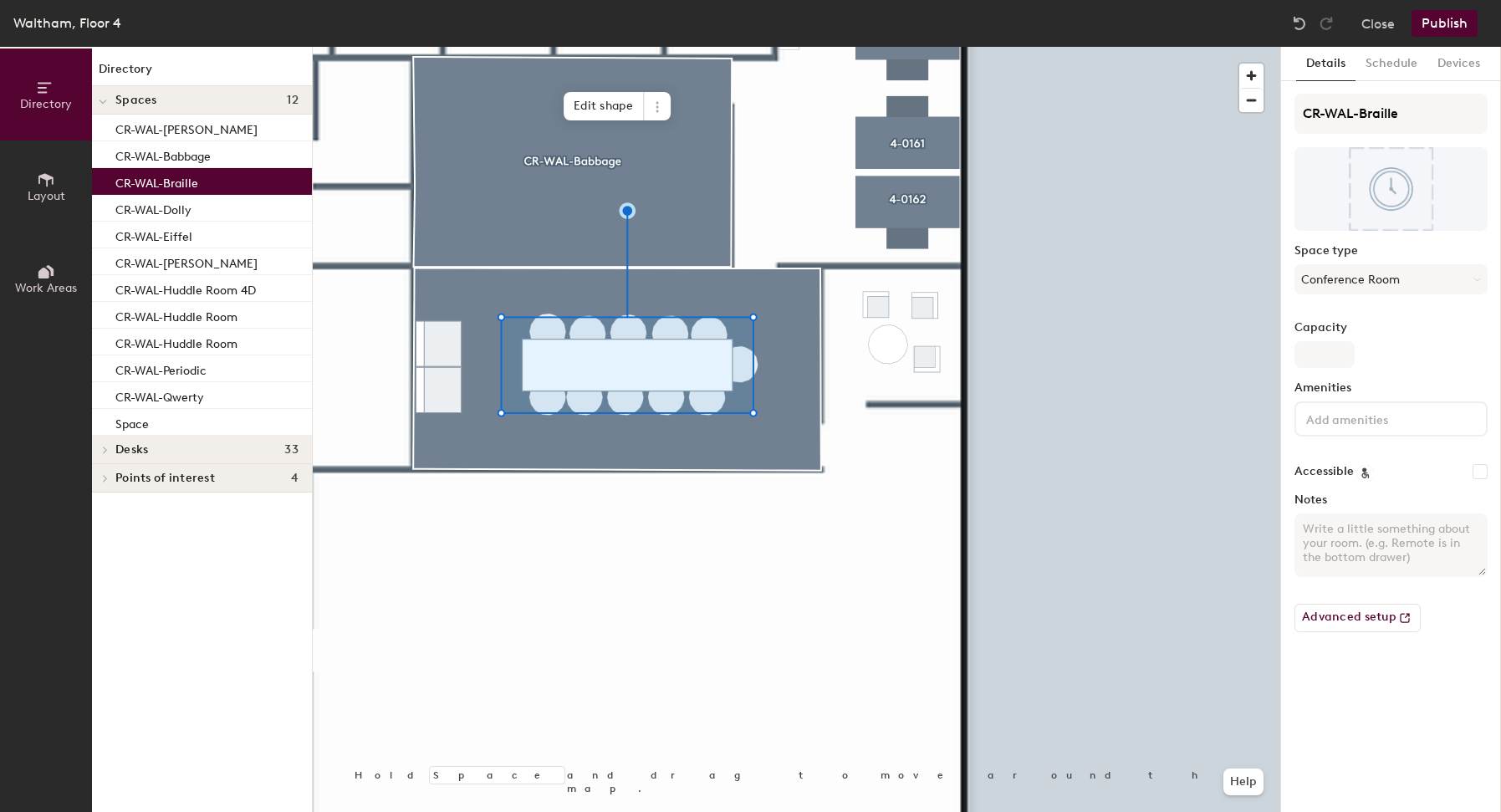
click at [942, 47] on div at bounding box center [797, 47] width 968 height 0
click at [1007, 47] on div at bounding box center [797, 47] width 968 height 0
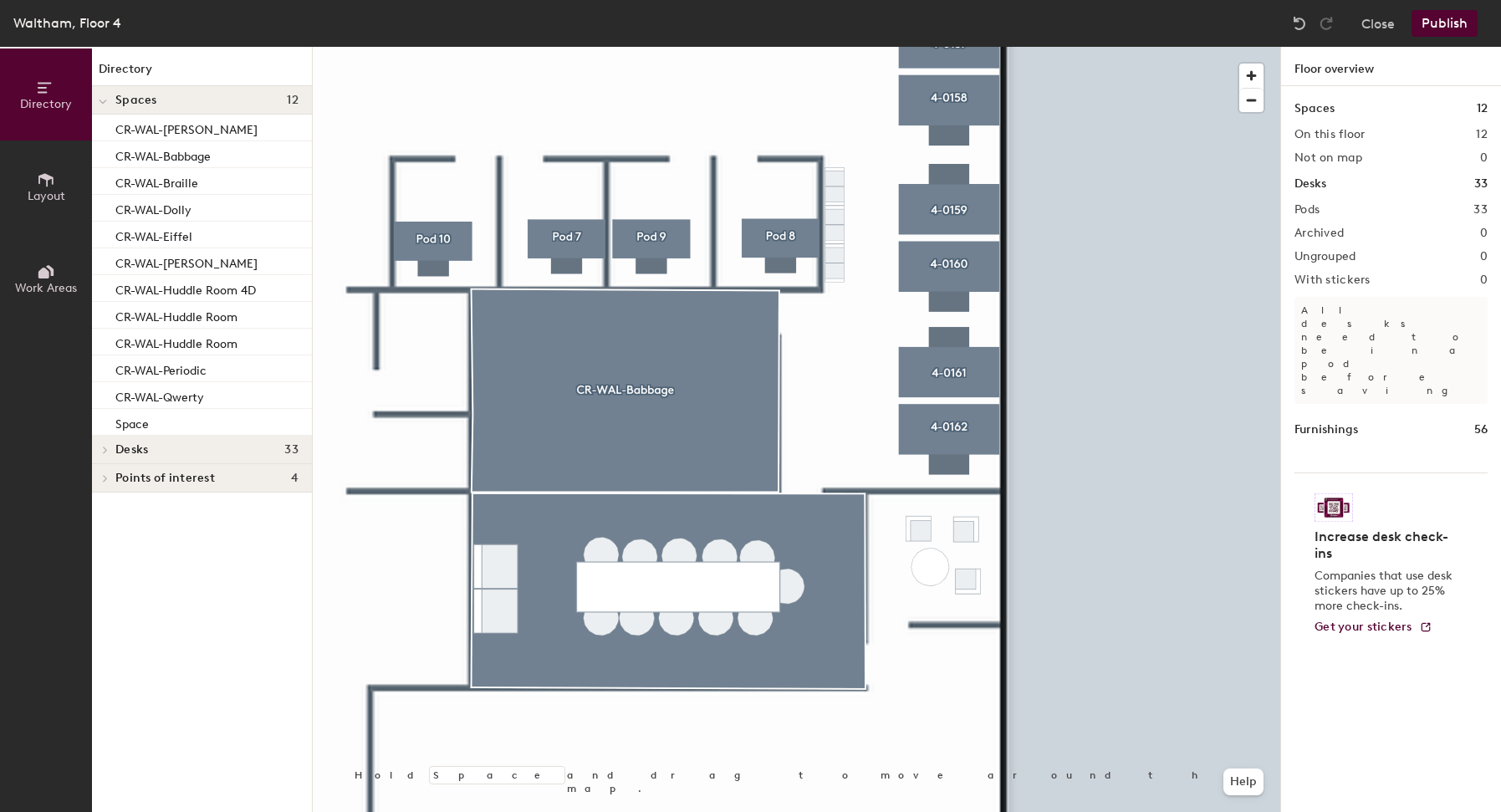
click at [23, 174] on button "Layout" at bounding box center [46, 186] width 92 height 92
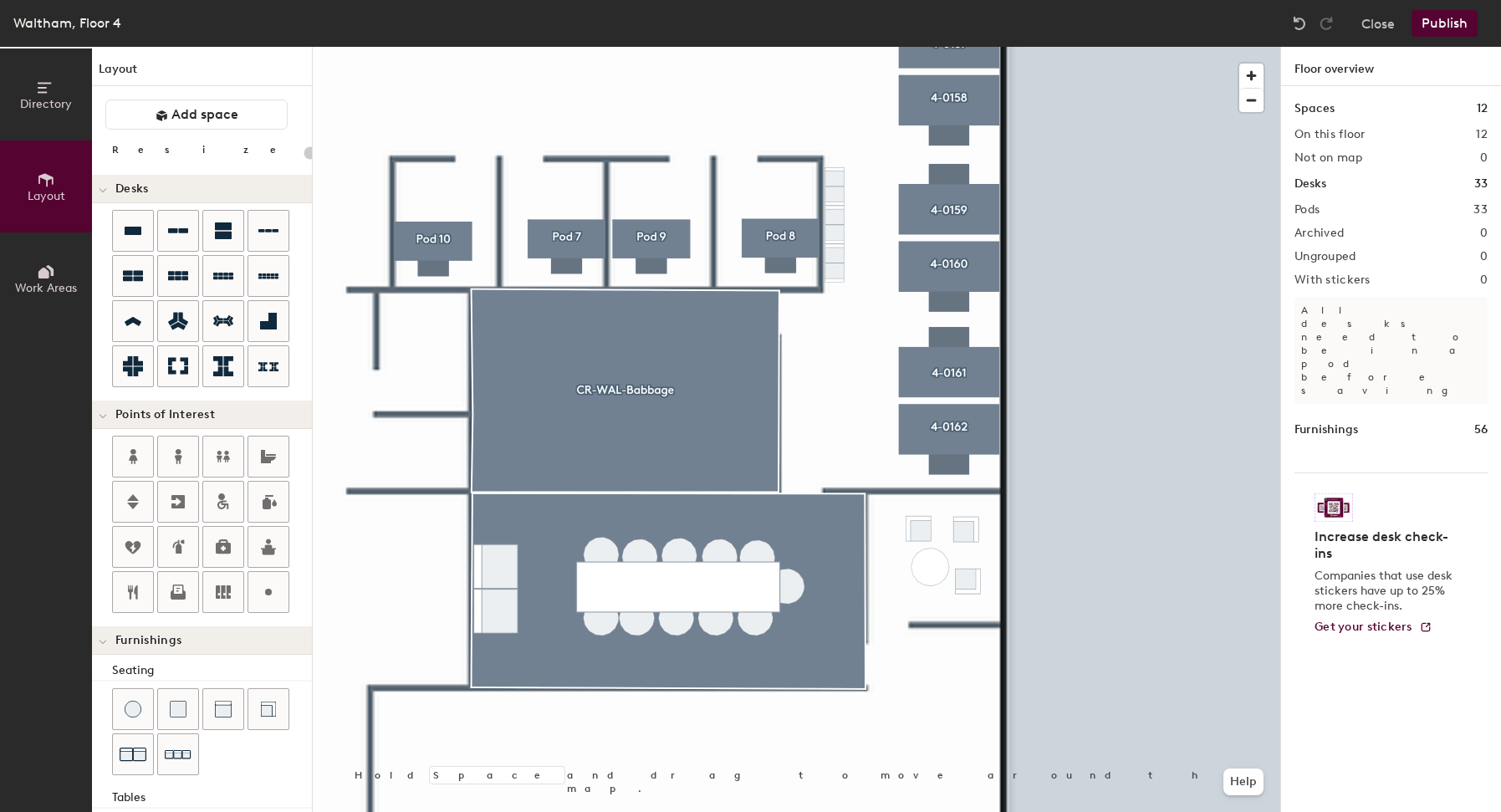
click at [490, 47] on div at bounding box center [797, 47] width 968 height 0
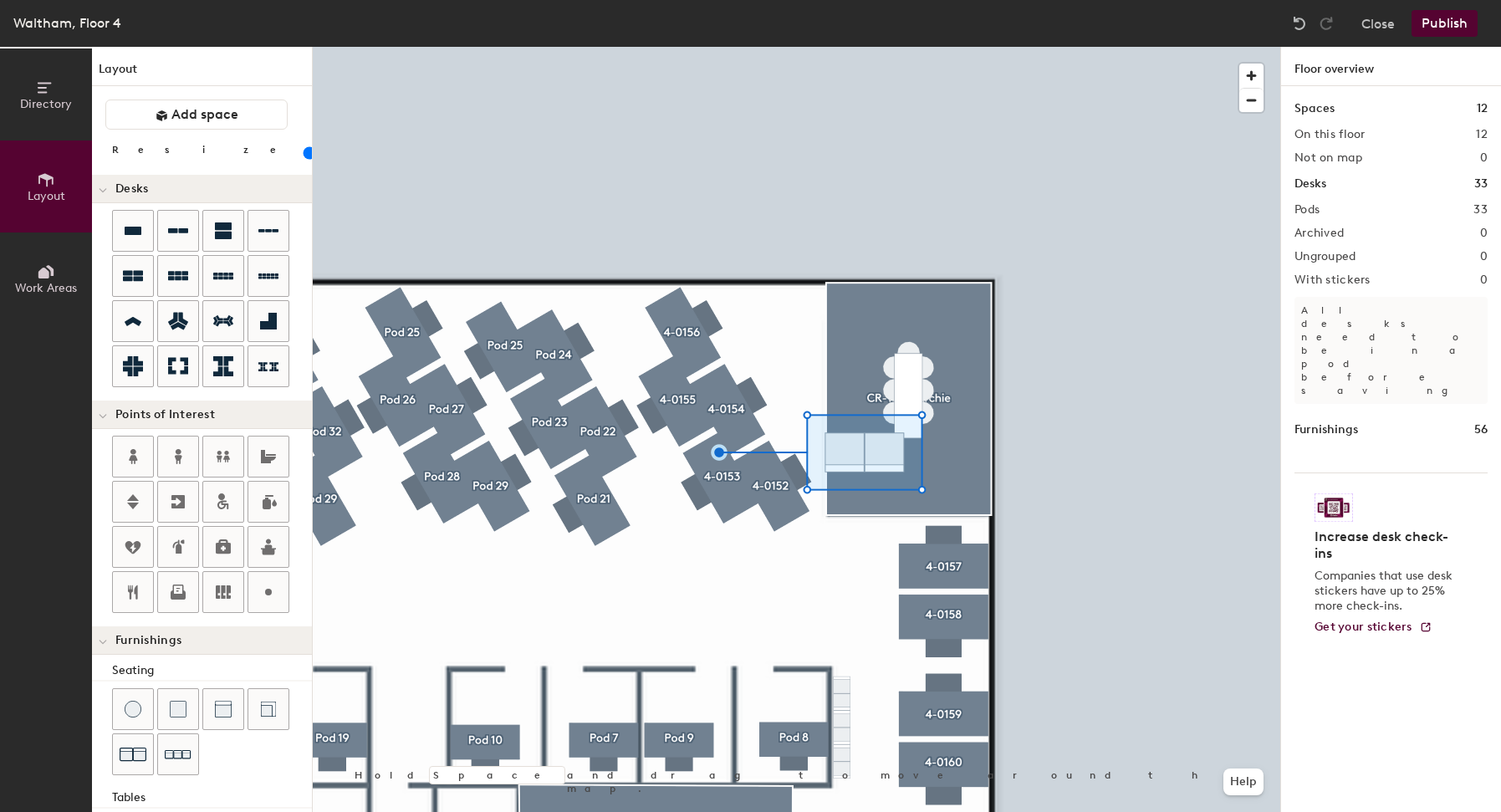
type input "40"
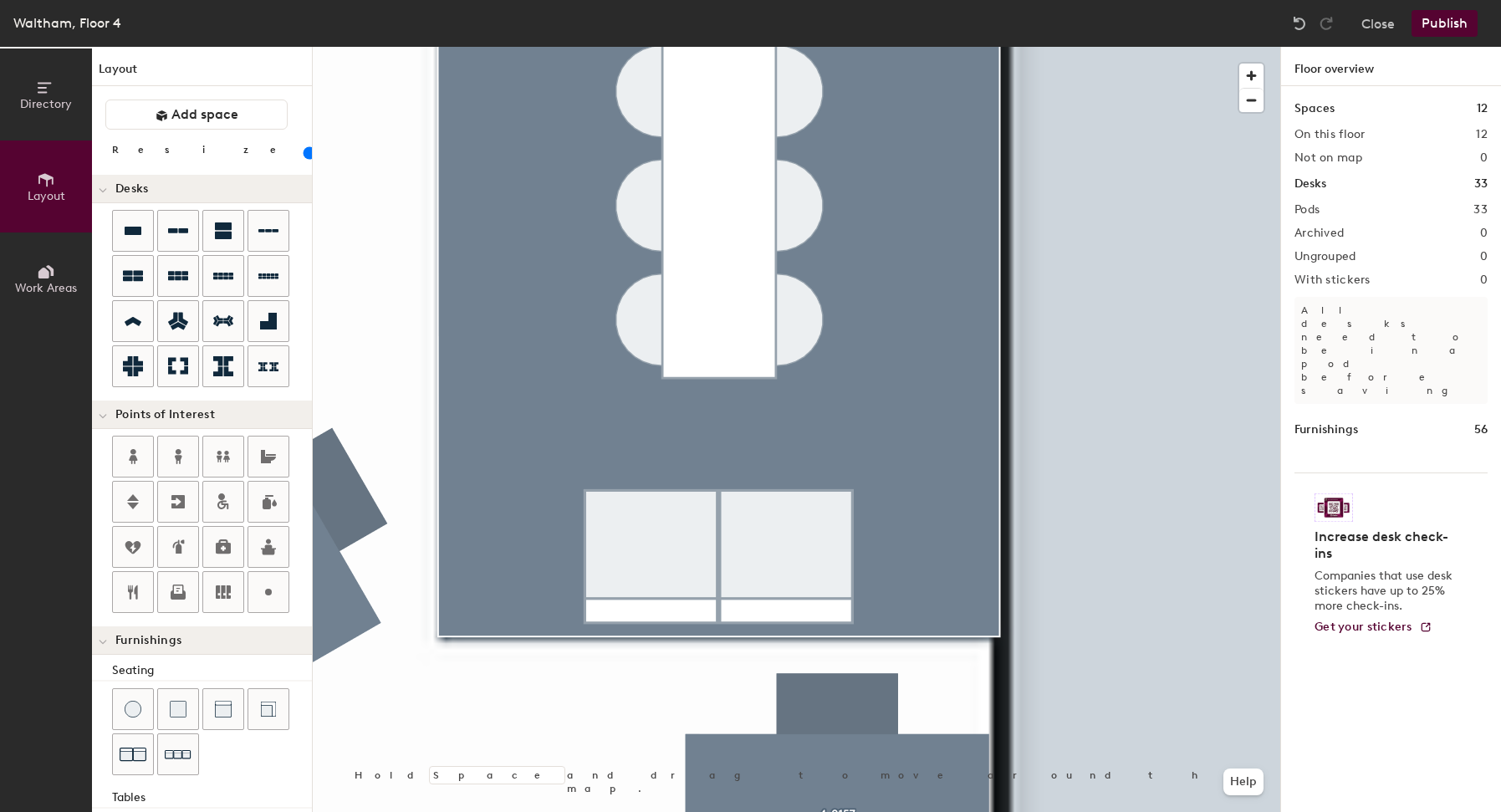
scroll to position [245, 0]
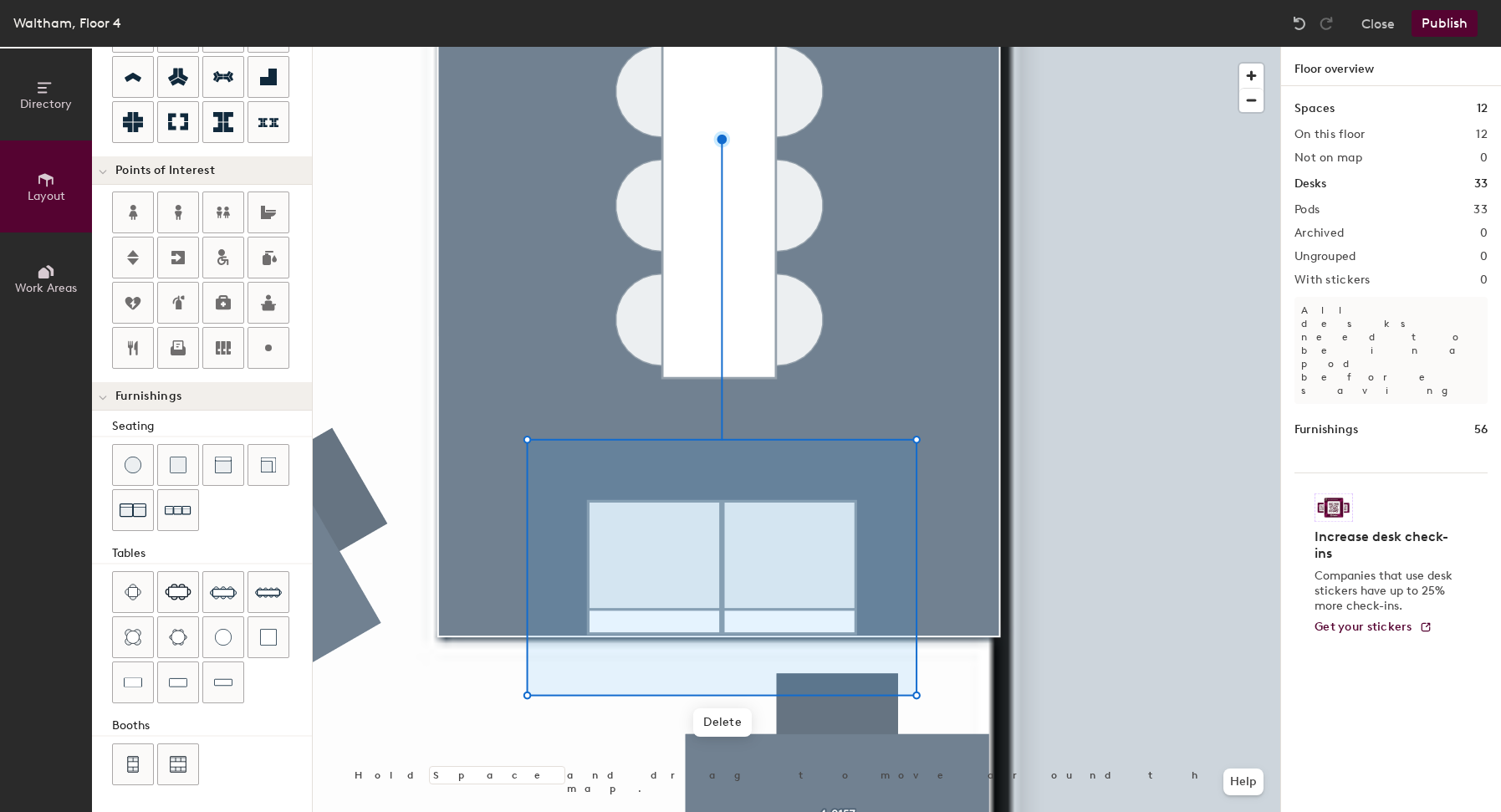
click at [1030, 47] on div at bounding box center [797, 47] width 968 height 0
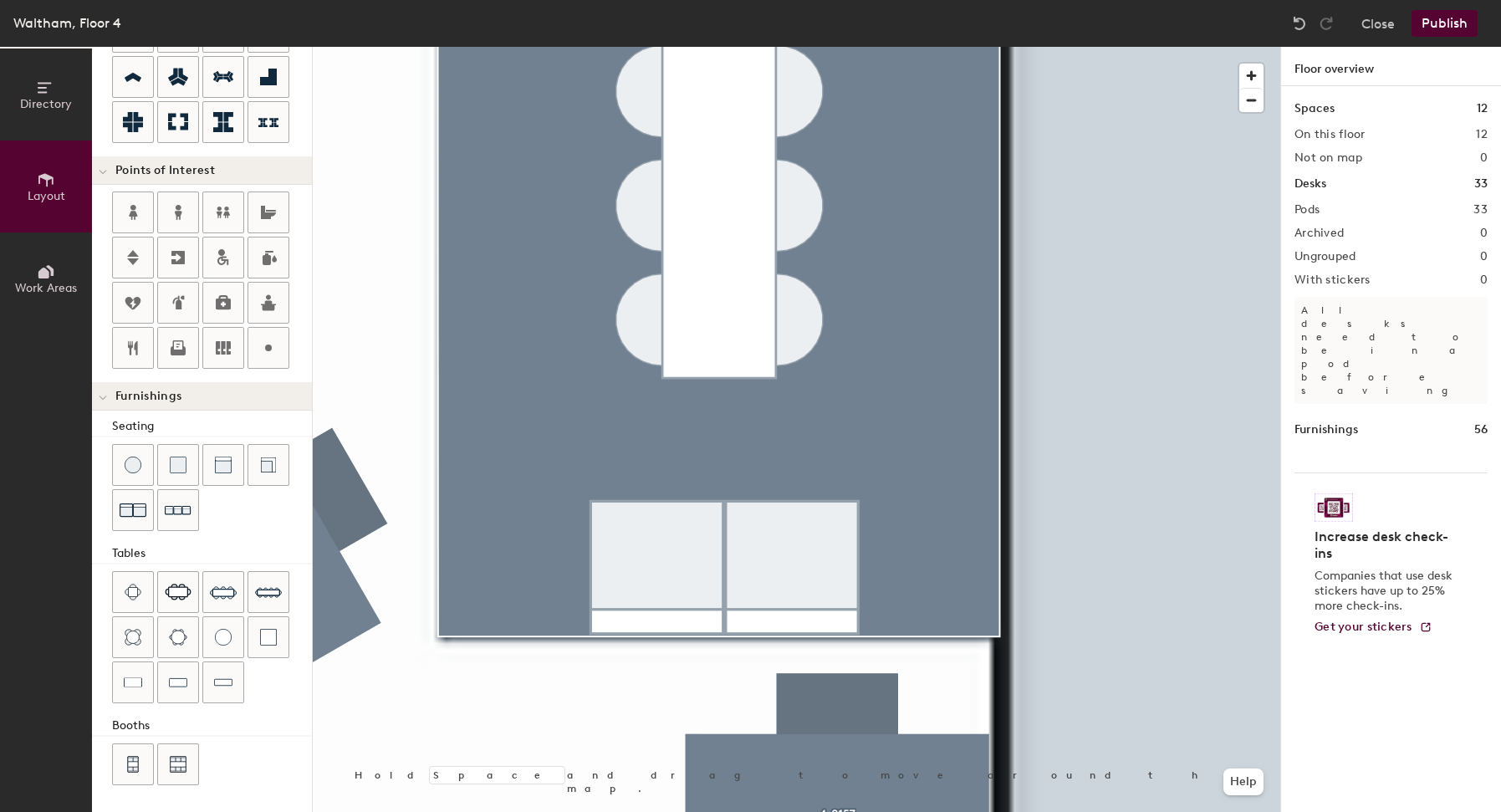
click at [787, 47] on div at bounding box center [797, 47] width 968 height 0
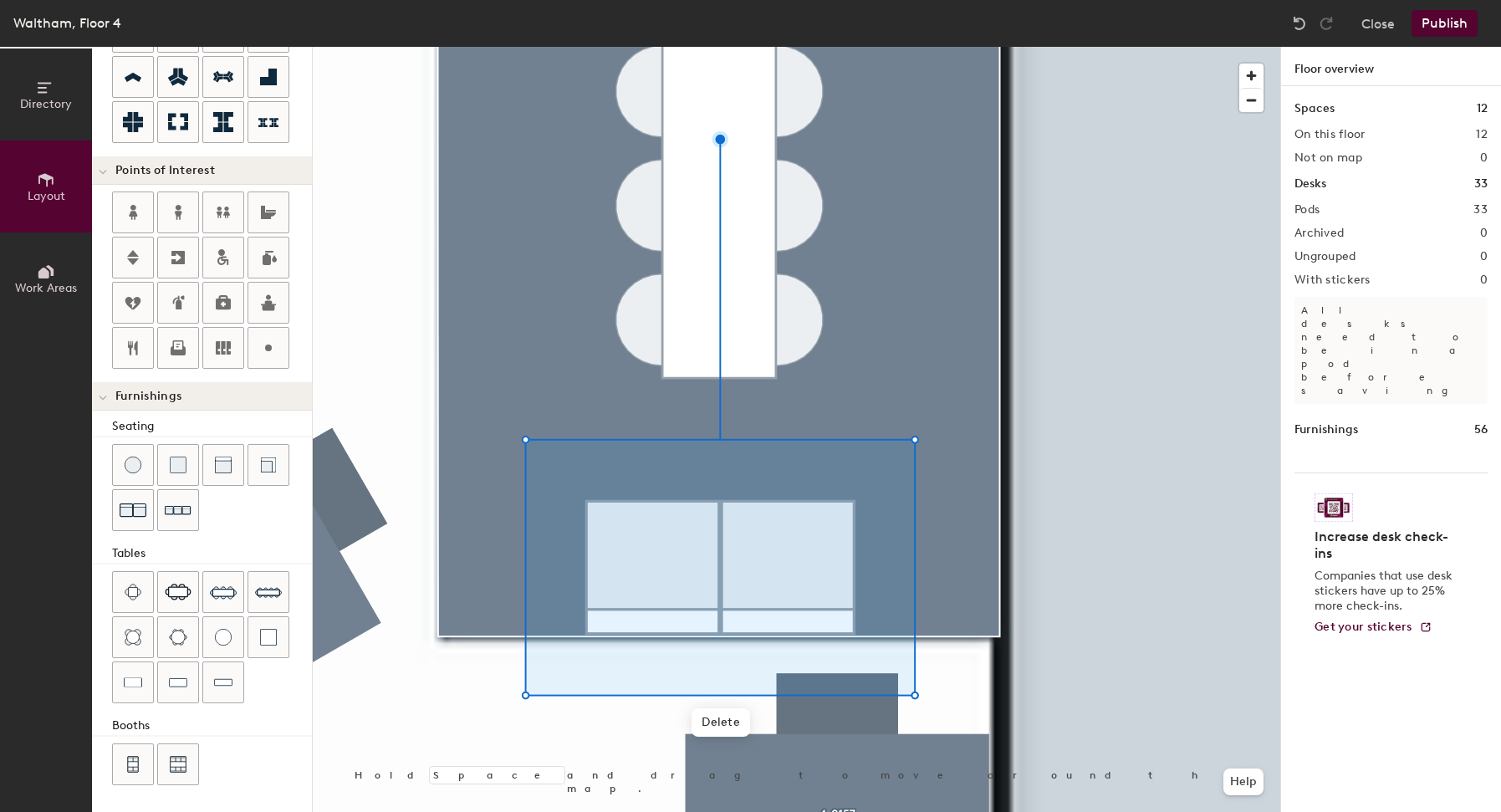
click at [1107, 47] on div at bounding box center [797, 47] width 968 height 0
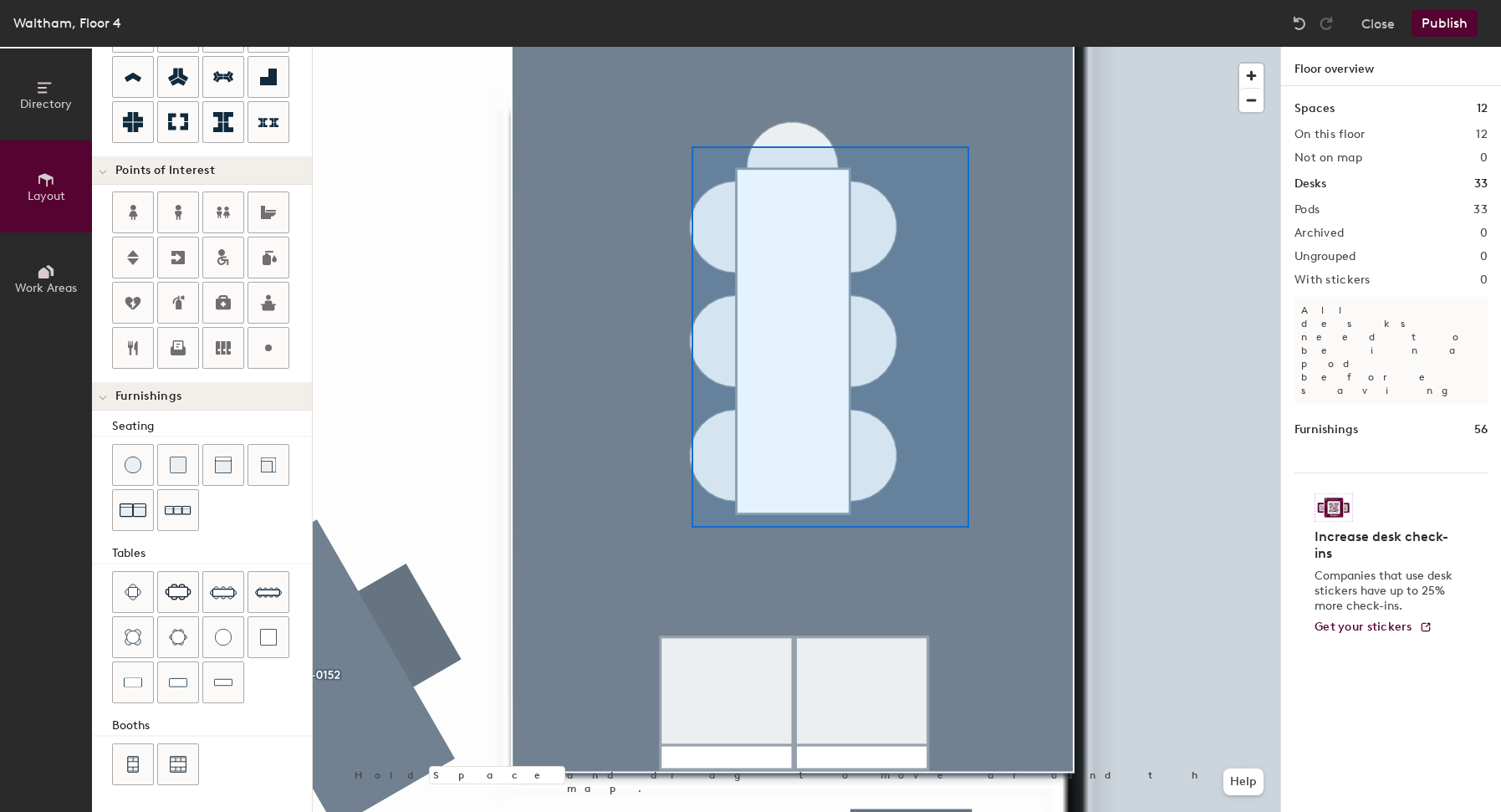
click at [692, 47] on div at bounding box center [797, 47] width 968 height 0
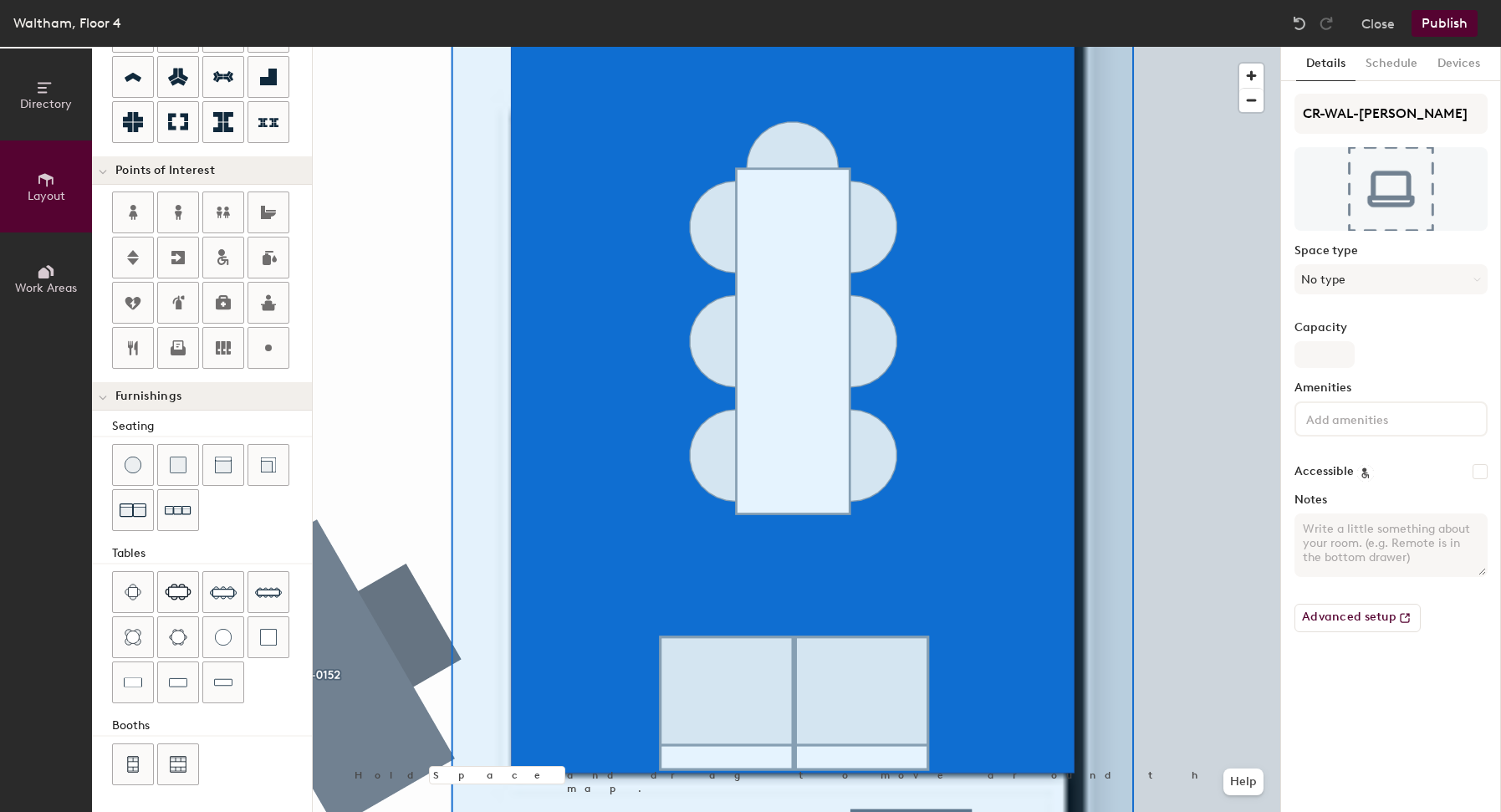
click at [1218, 47] on div at bounding box center [797, 47] width 968 height 0
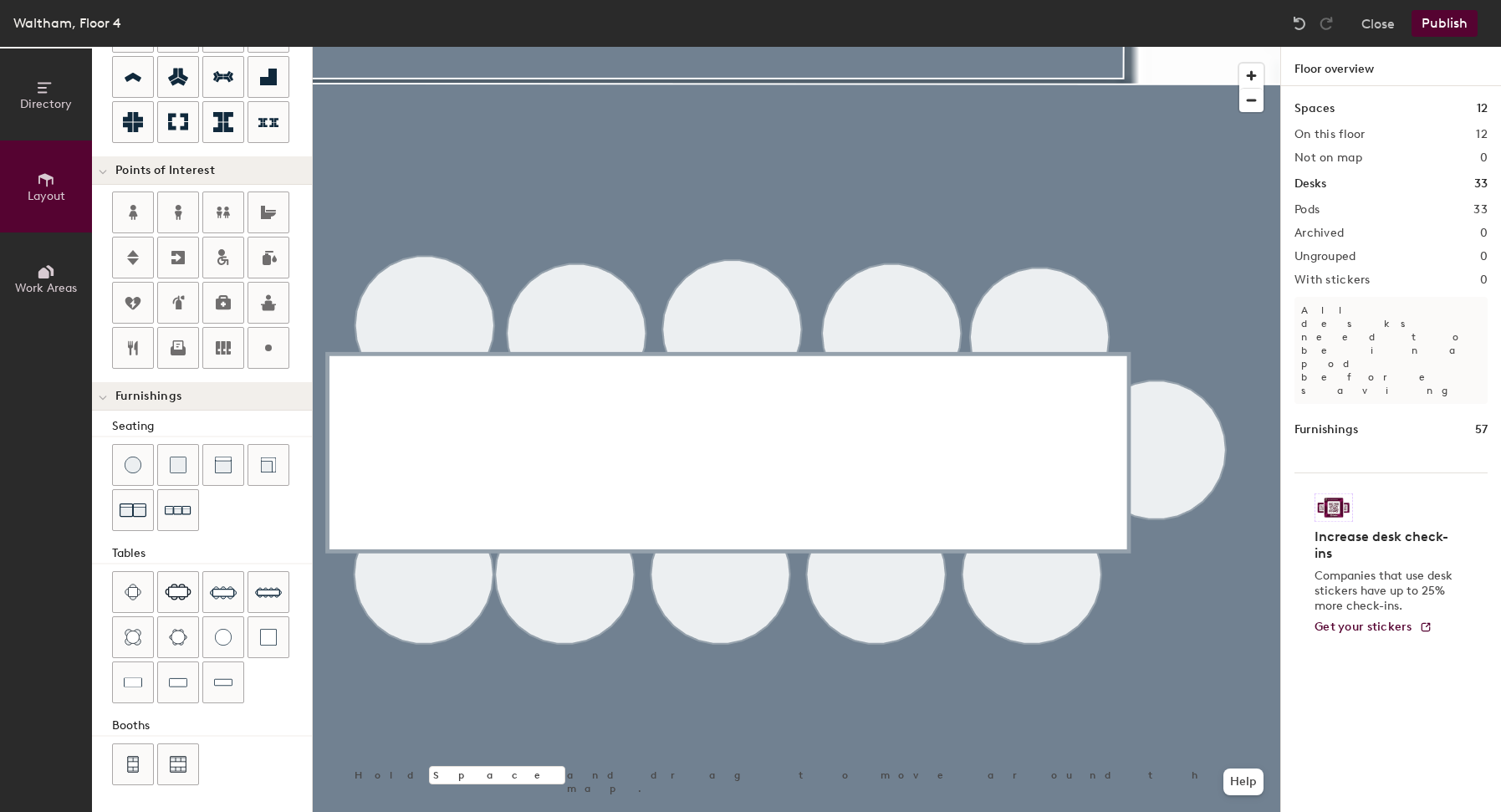
click at [452, 47] on div at bounding box center [797, 47] width 968 height 0
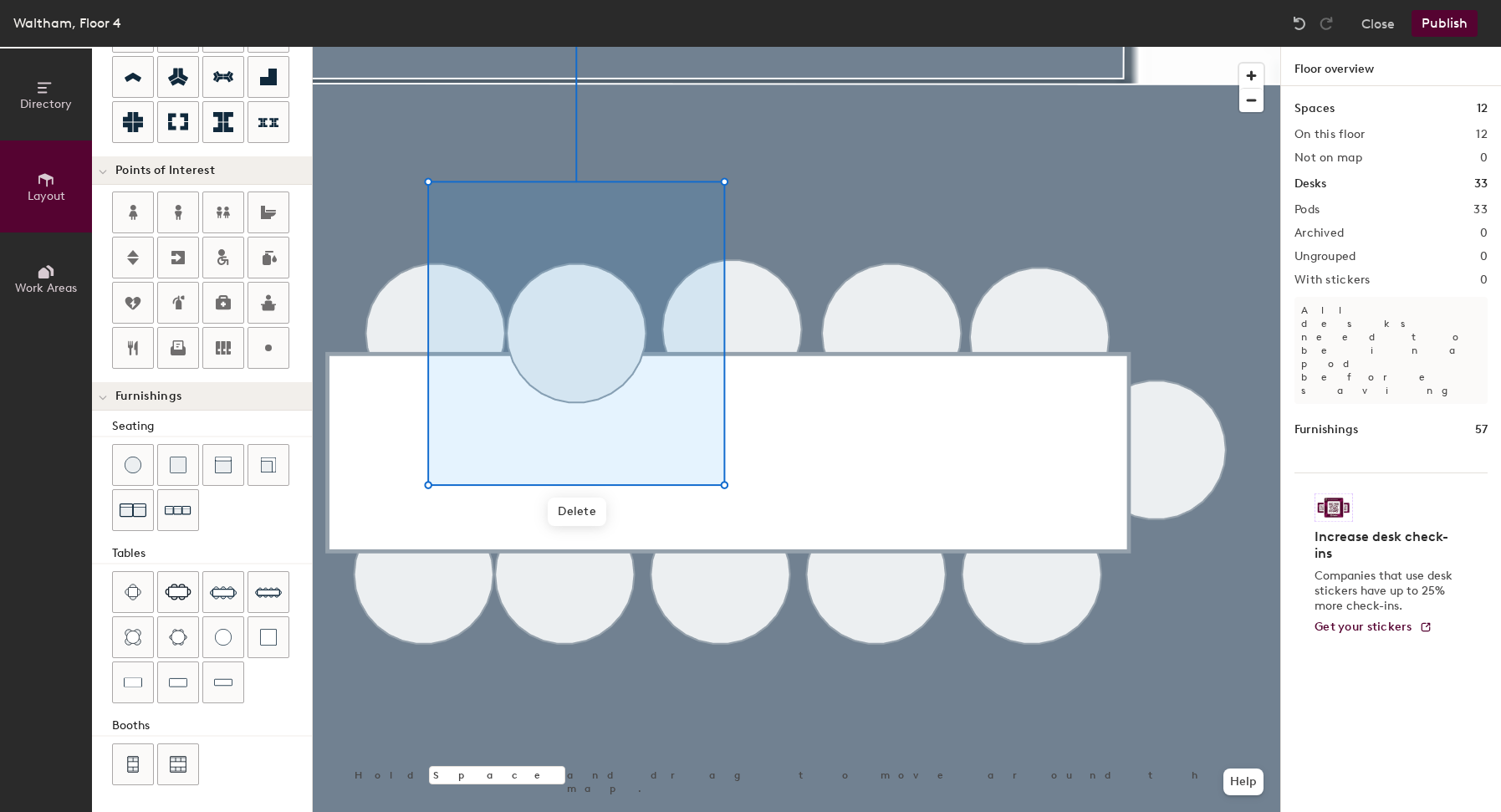
click at [743, 47] on div at bounding box center [797, 47] width 968 height 0
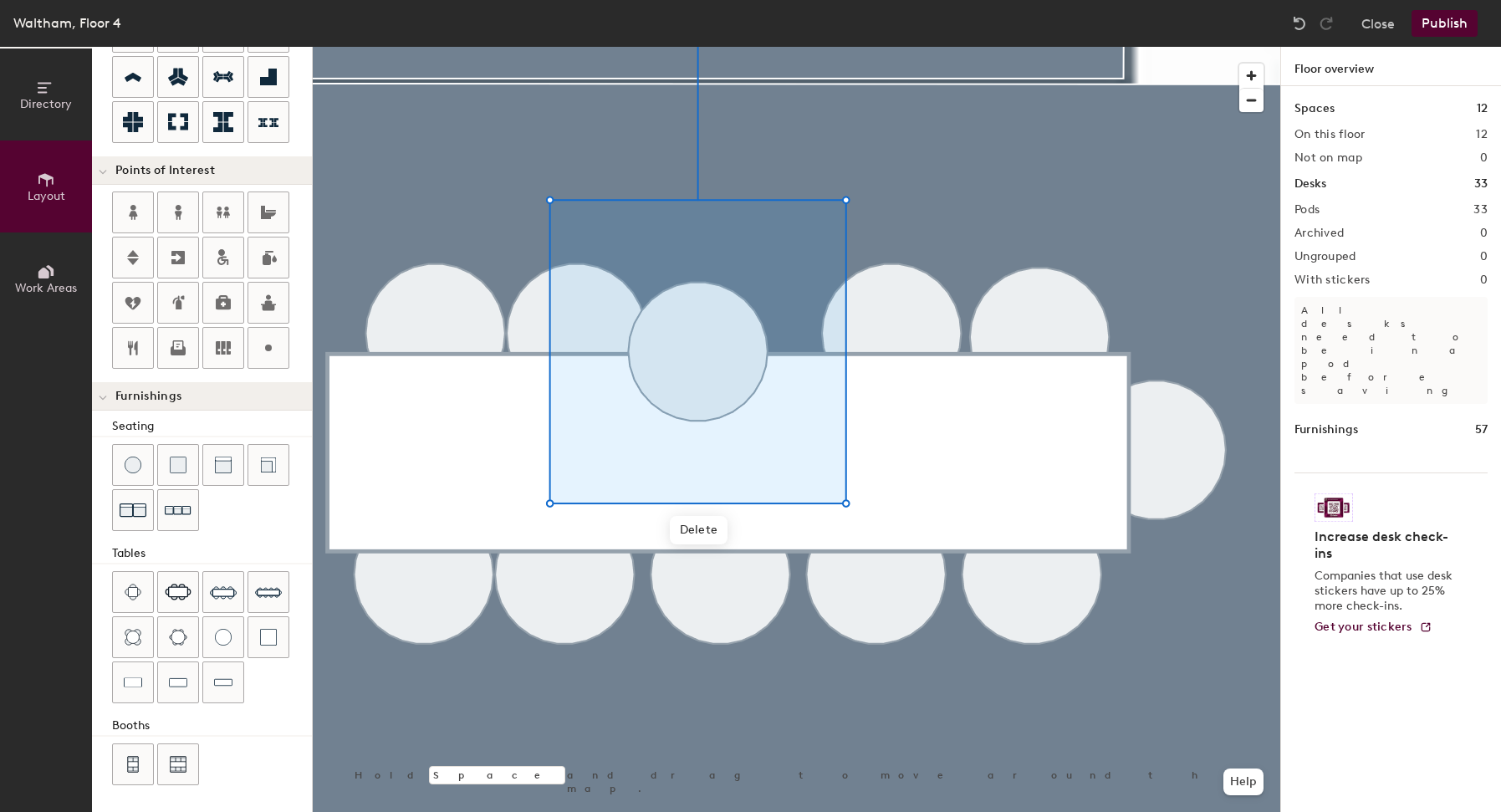
click at [886, 47] on div at bounding box center [797, 47] width 968 height 0
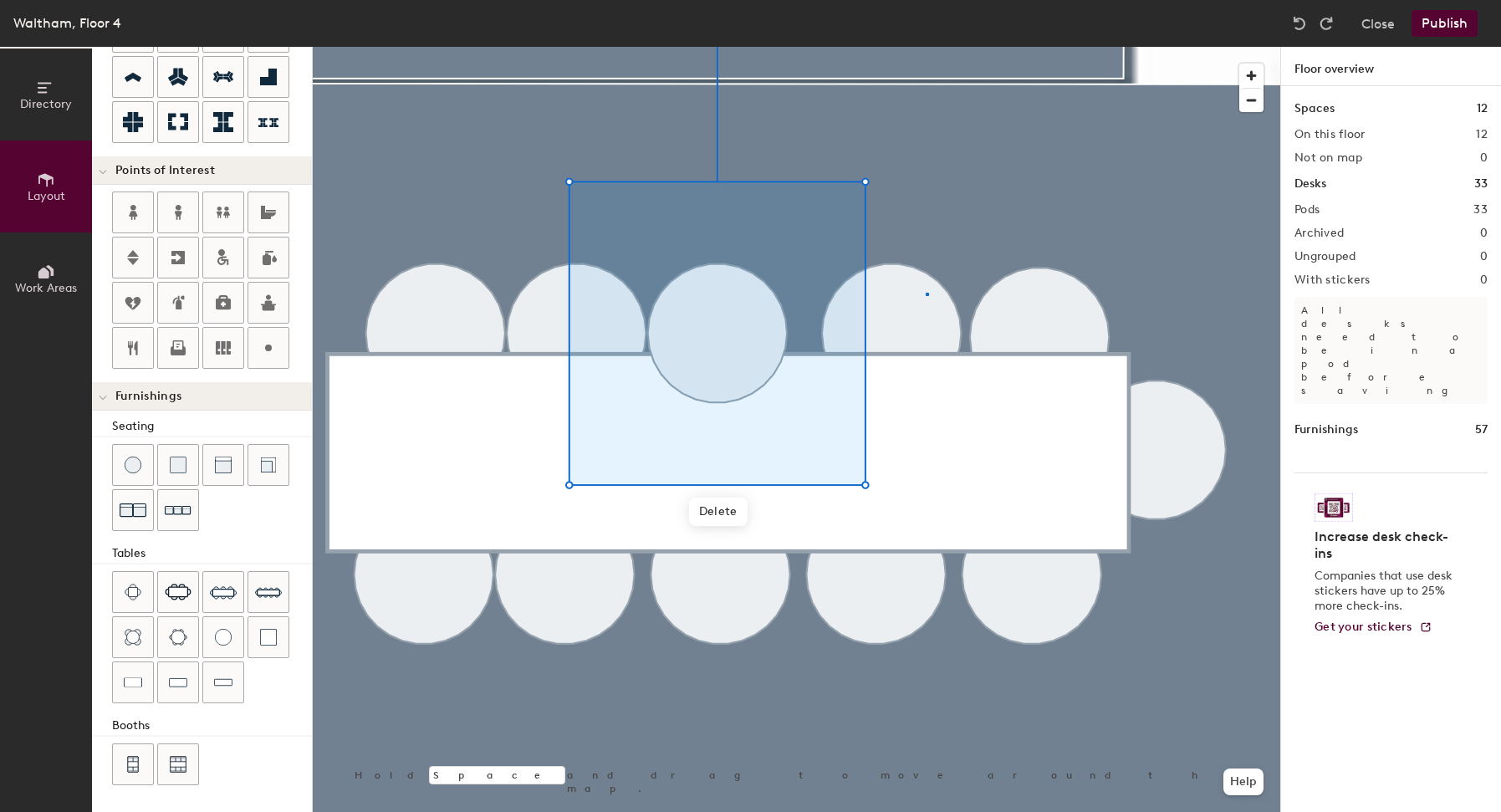
click at [926, 47] on div at bounding box center [797, 47] width 968 height 0
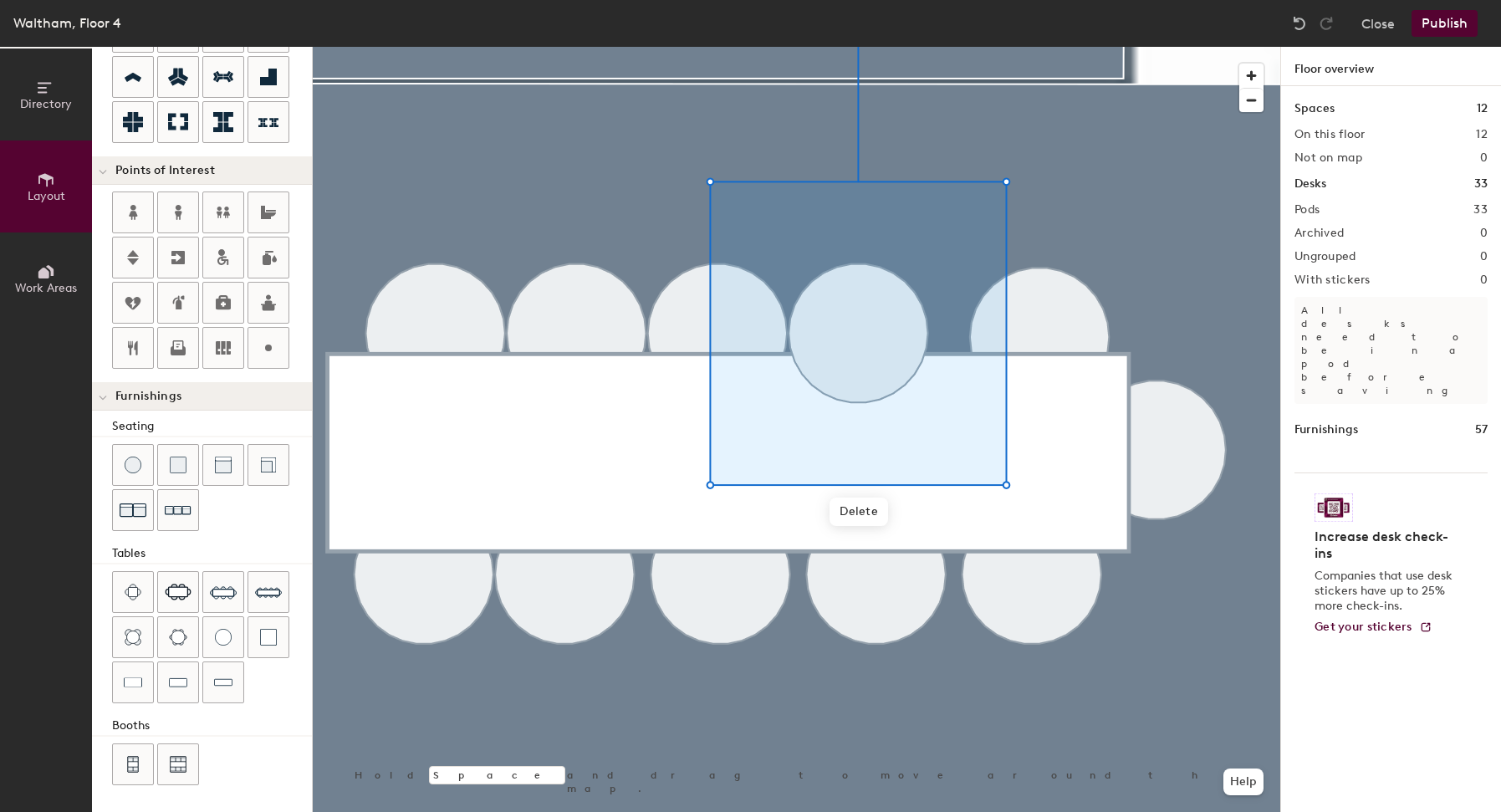
click at [1052, 47] on div at bounding box center [797, 47] width 968 height 0
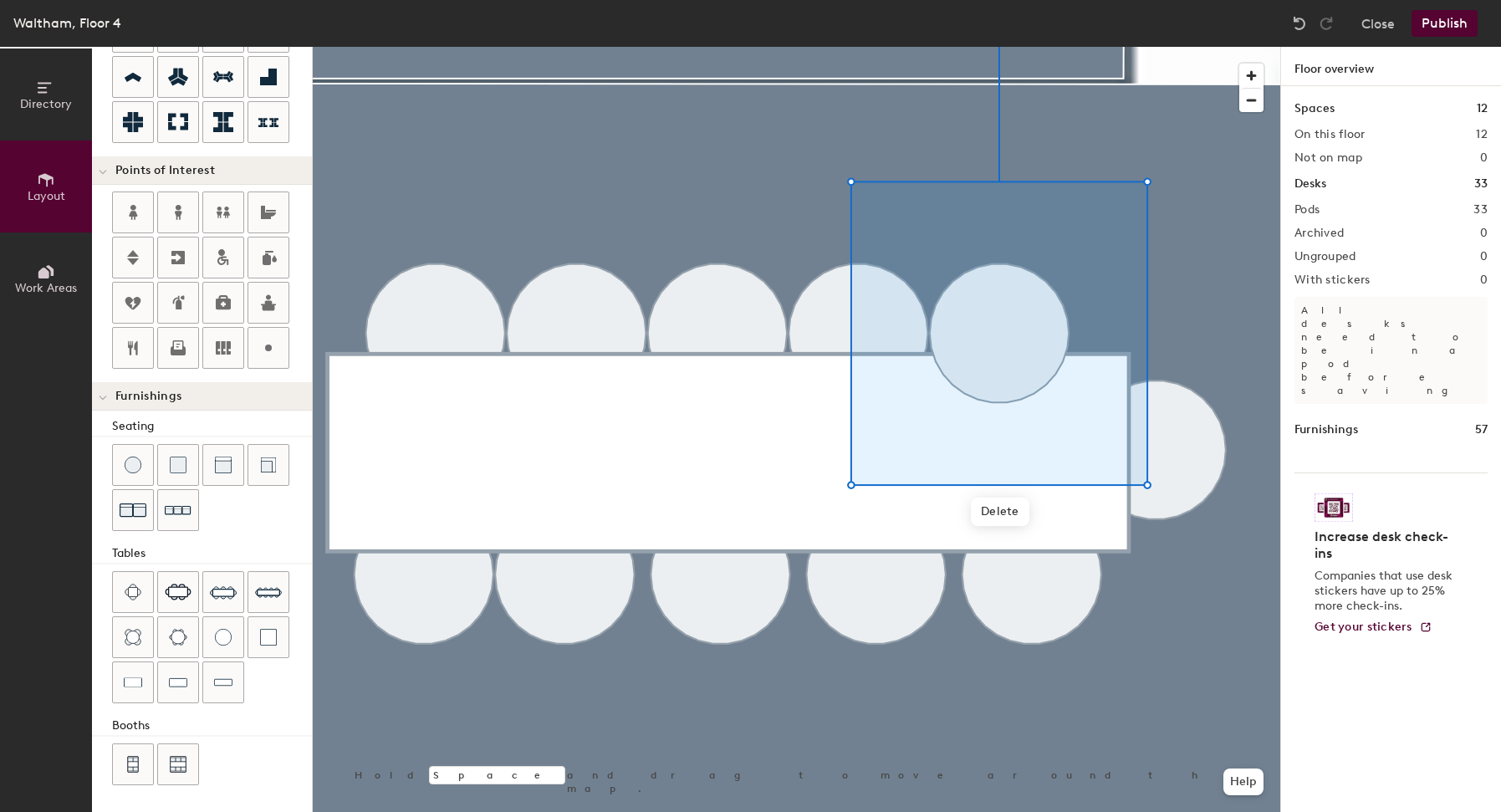
click at [1217, 47] on div at bounding box center [797, 47] width 968 height 0
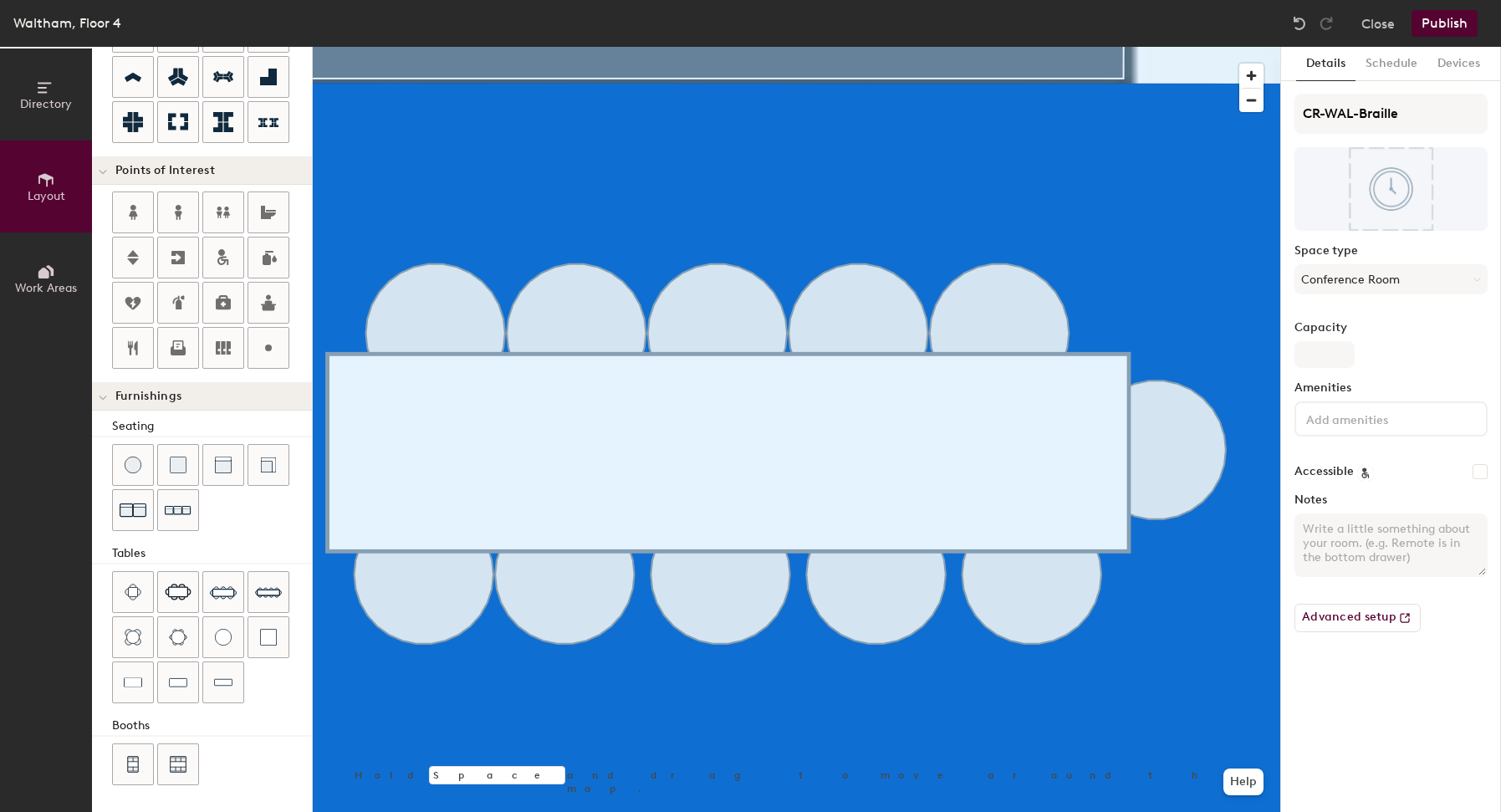
click at [1447, 243] on div "CR-WAL-Braille Space type Conference Room Capacity Amenities Accessible Notes A…" at bounding box center [1392, 370] width 193 height 552
click at [1463, 259] on div "Space type Conference Room" at bounding box center [1392, 276] width 193 height 64
click at [1443, 417] on input at bounding box center [1378, 418] width 151 height 20
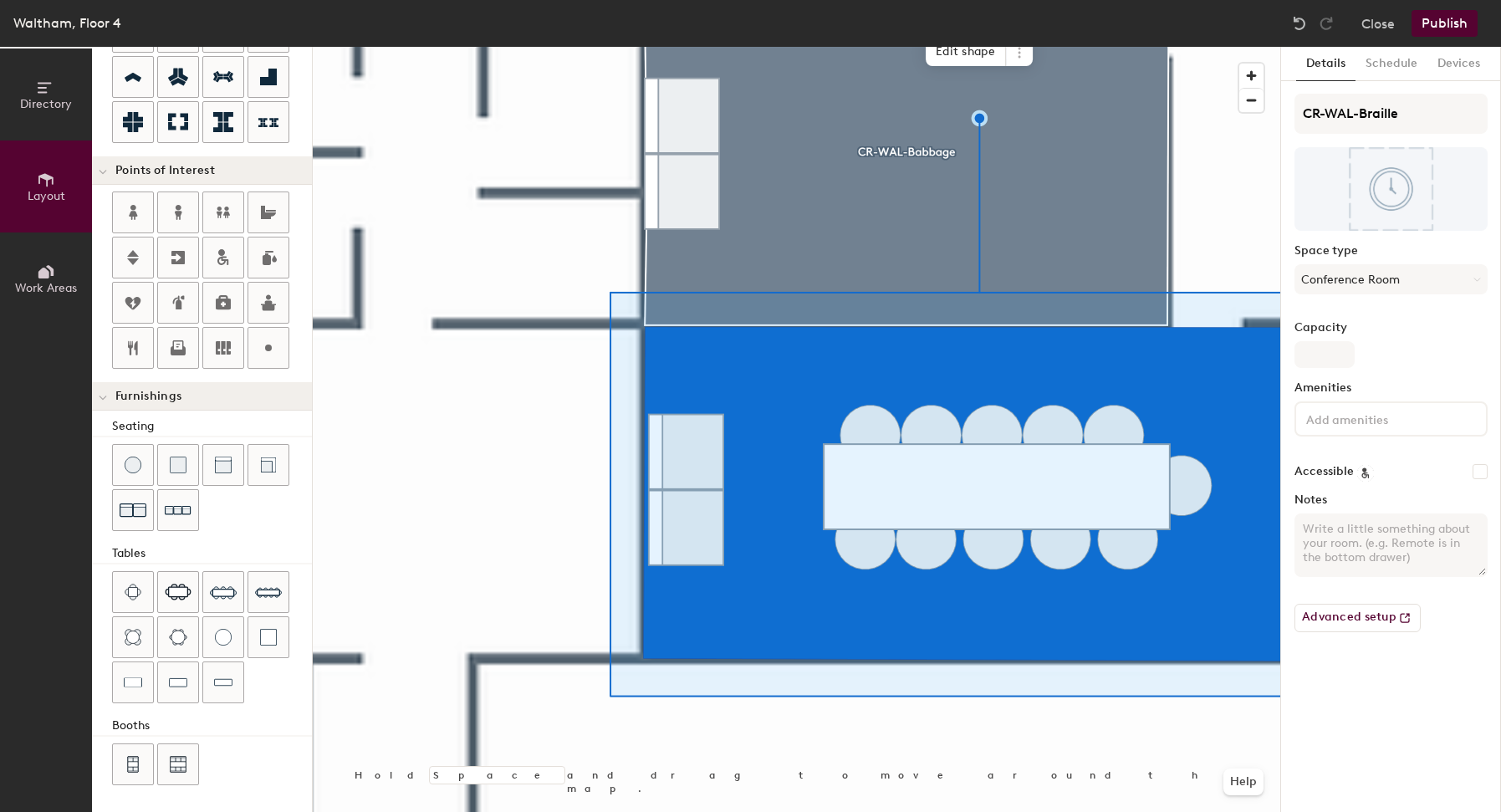
click at [922, 47] on div at bounding box center [797, 47] width 968 height 0
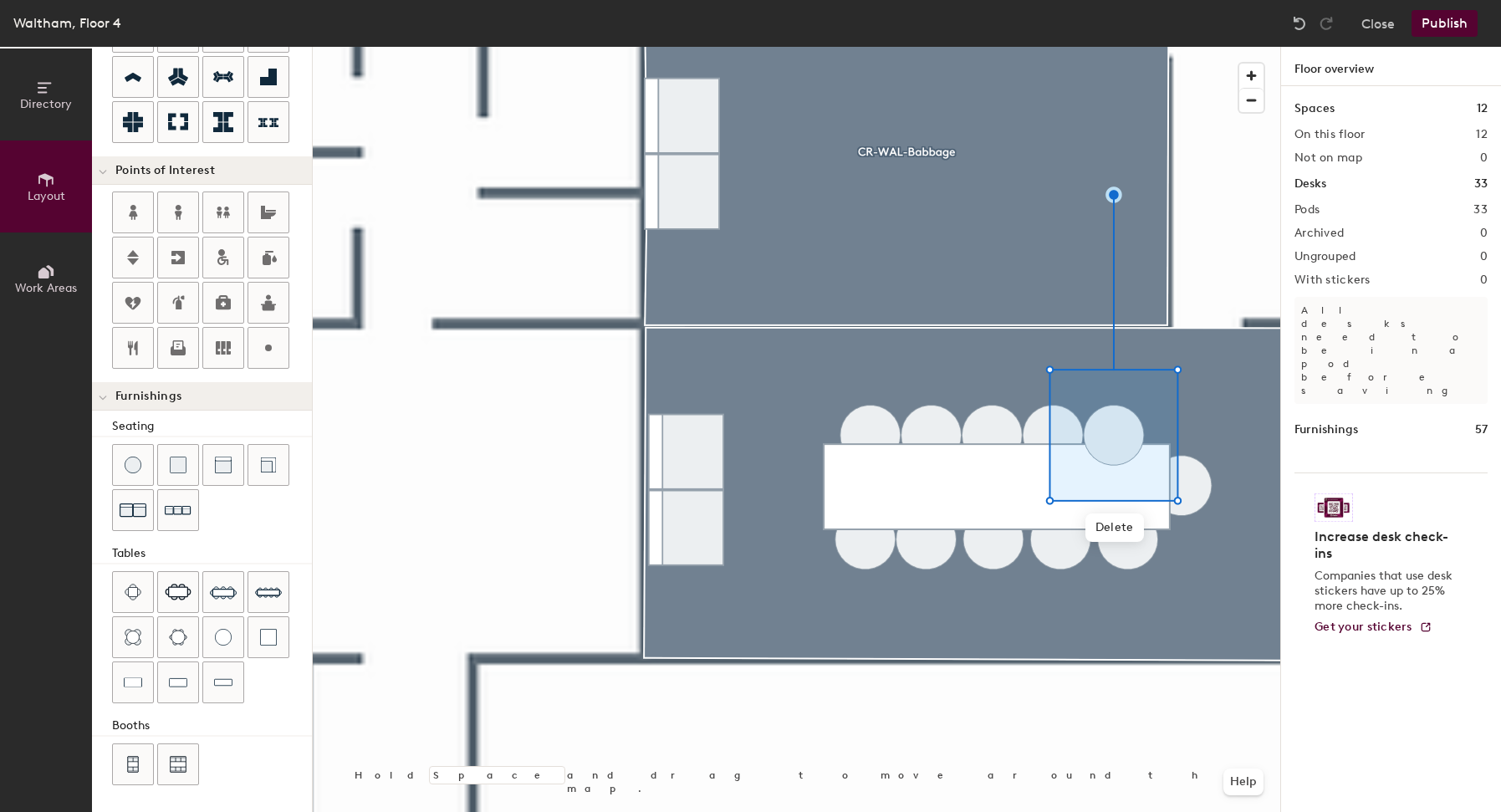
type input "40"
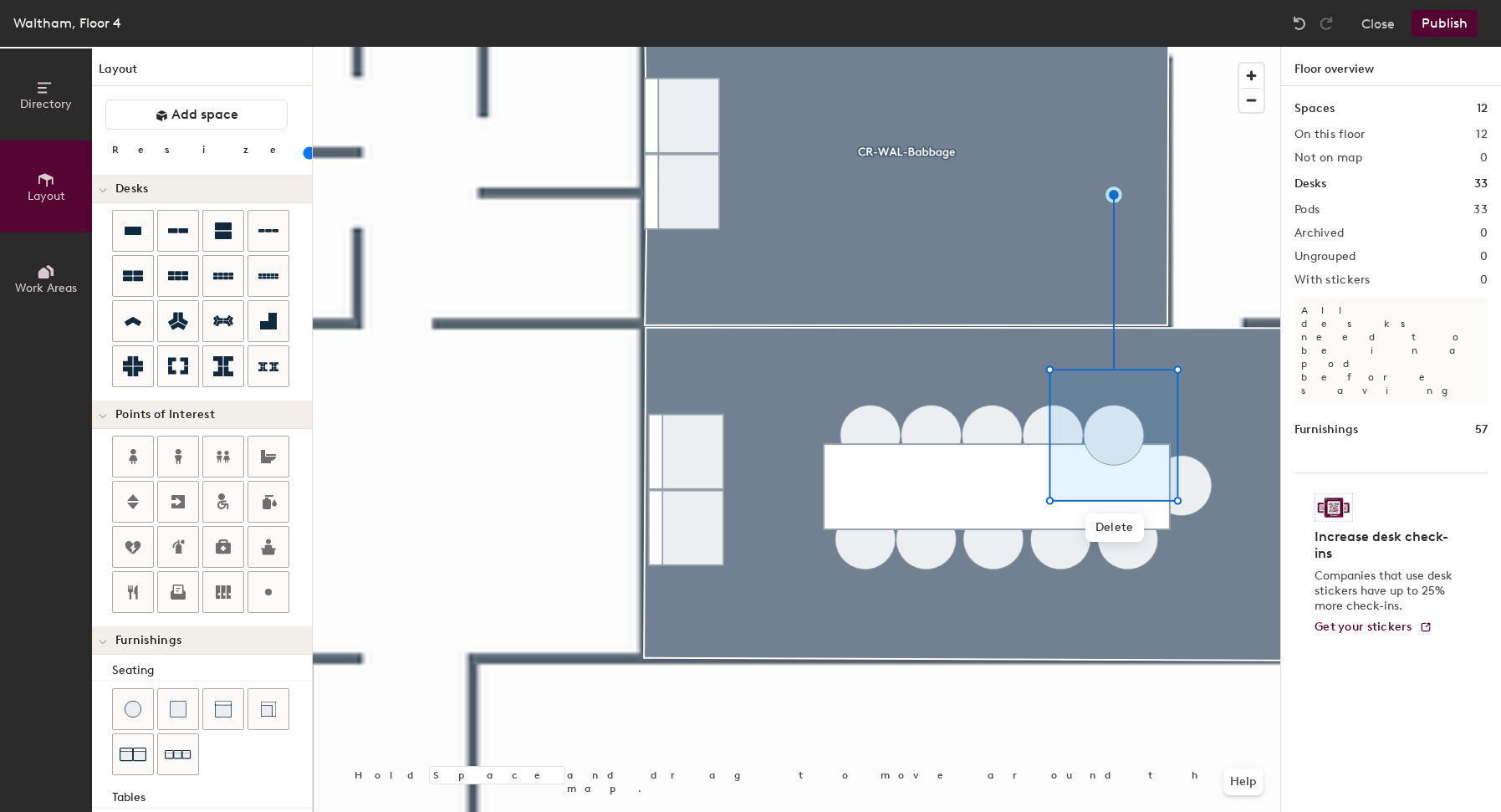
scroll to position [245, 0]
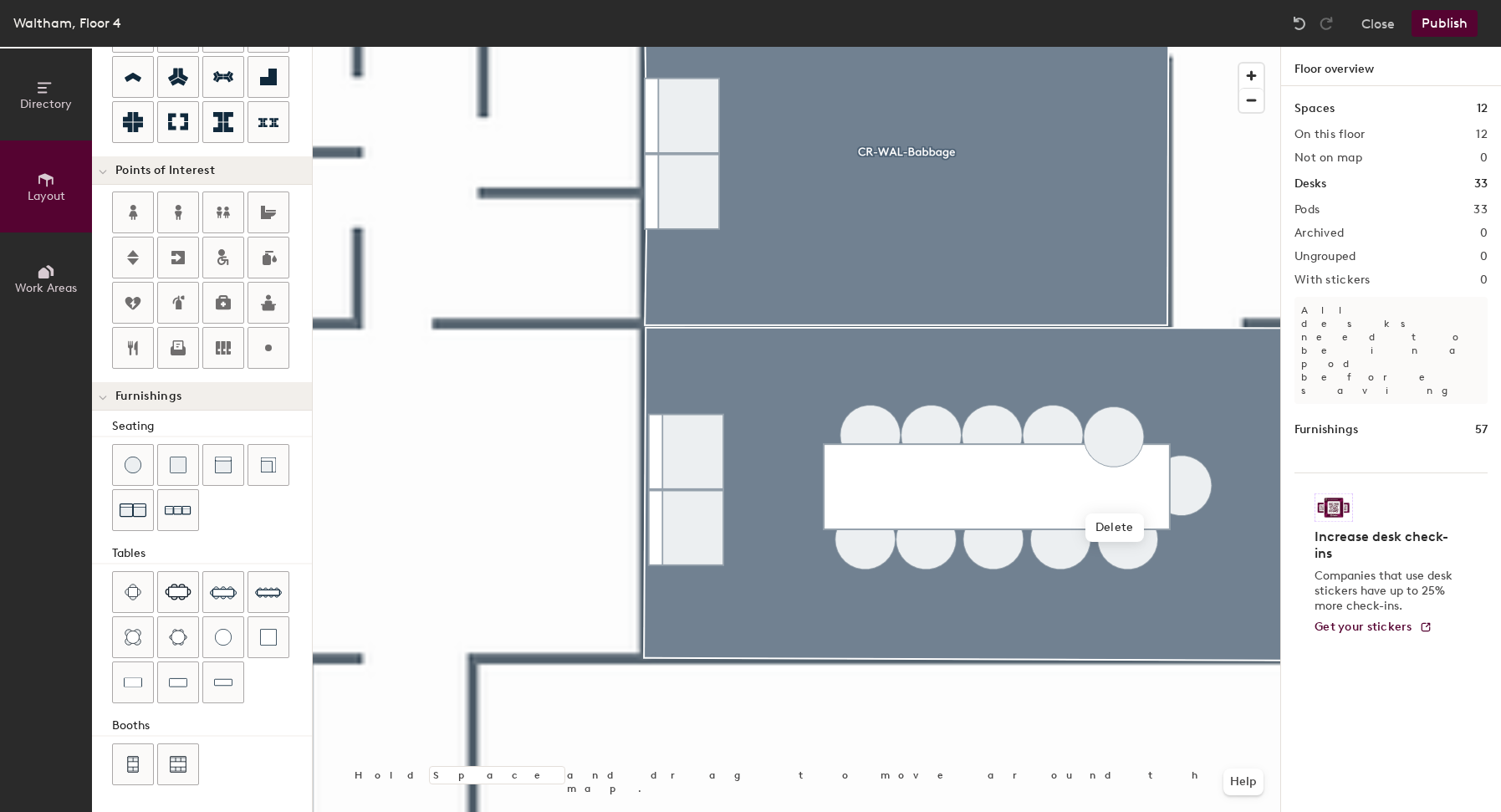
click at [1044, 47] on div at bounding box center [797, 47] width 968 height 0
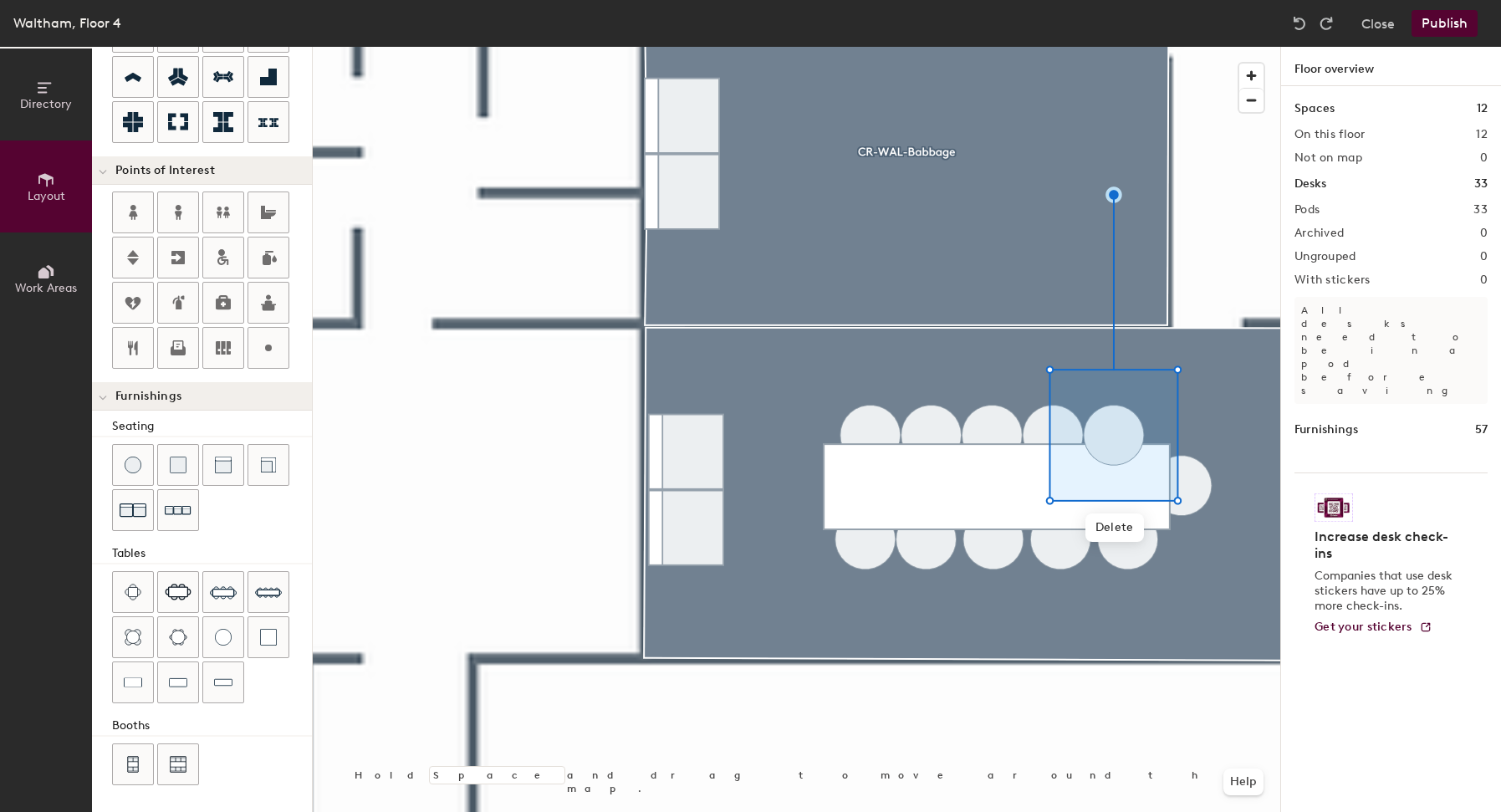
click at [1195, 47] on div at bounding box center [797, 47] width 968 height 0
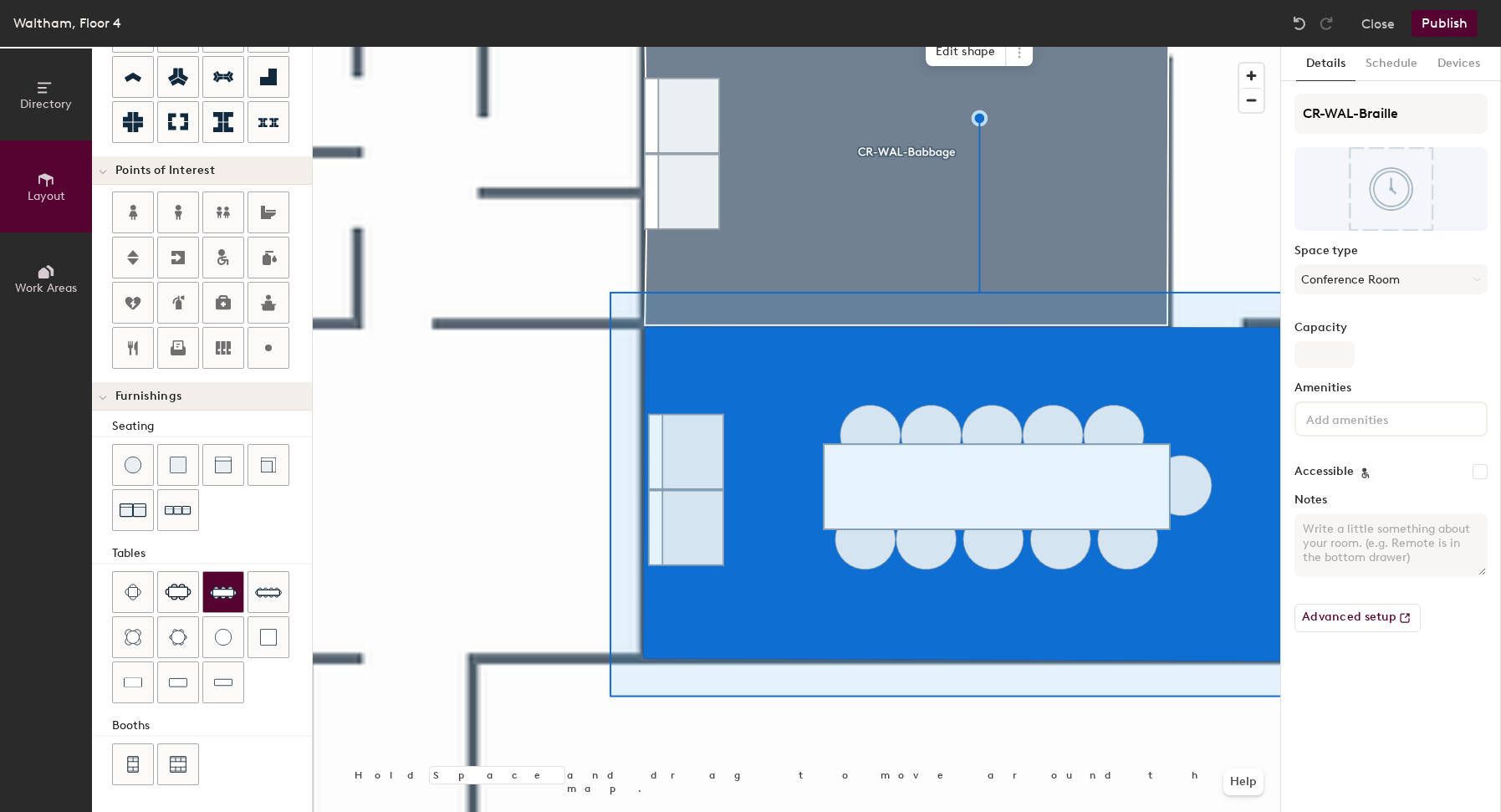
click at [222, 589] on img at bounding box center [223, 591] width 26 height 26
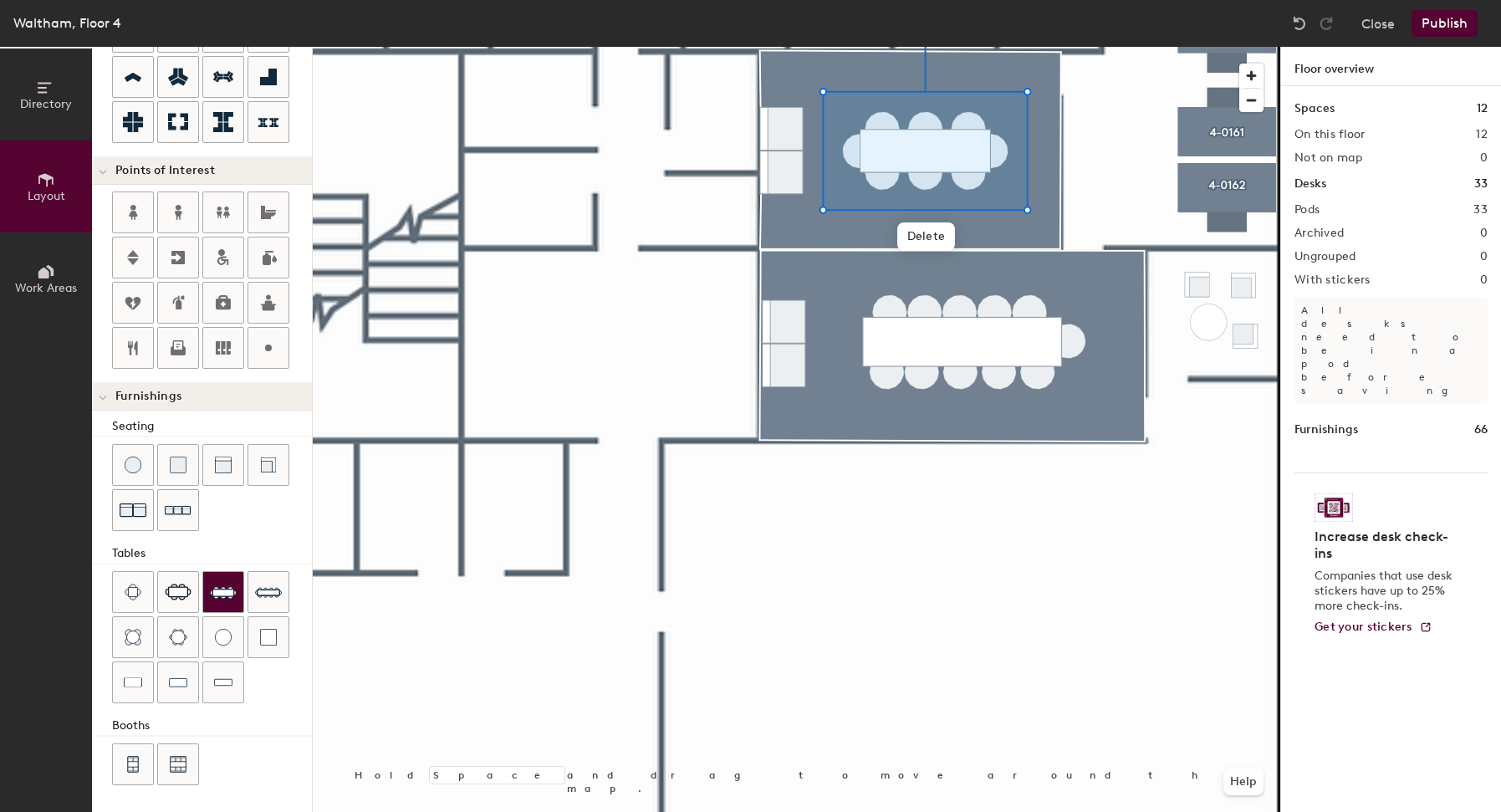
click at [1145, 47] on div at bounding box center [797, 47] width 968 height 0
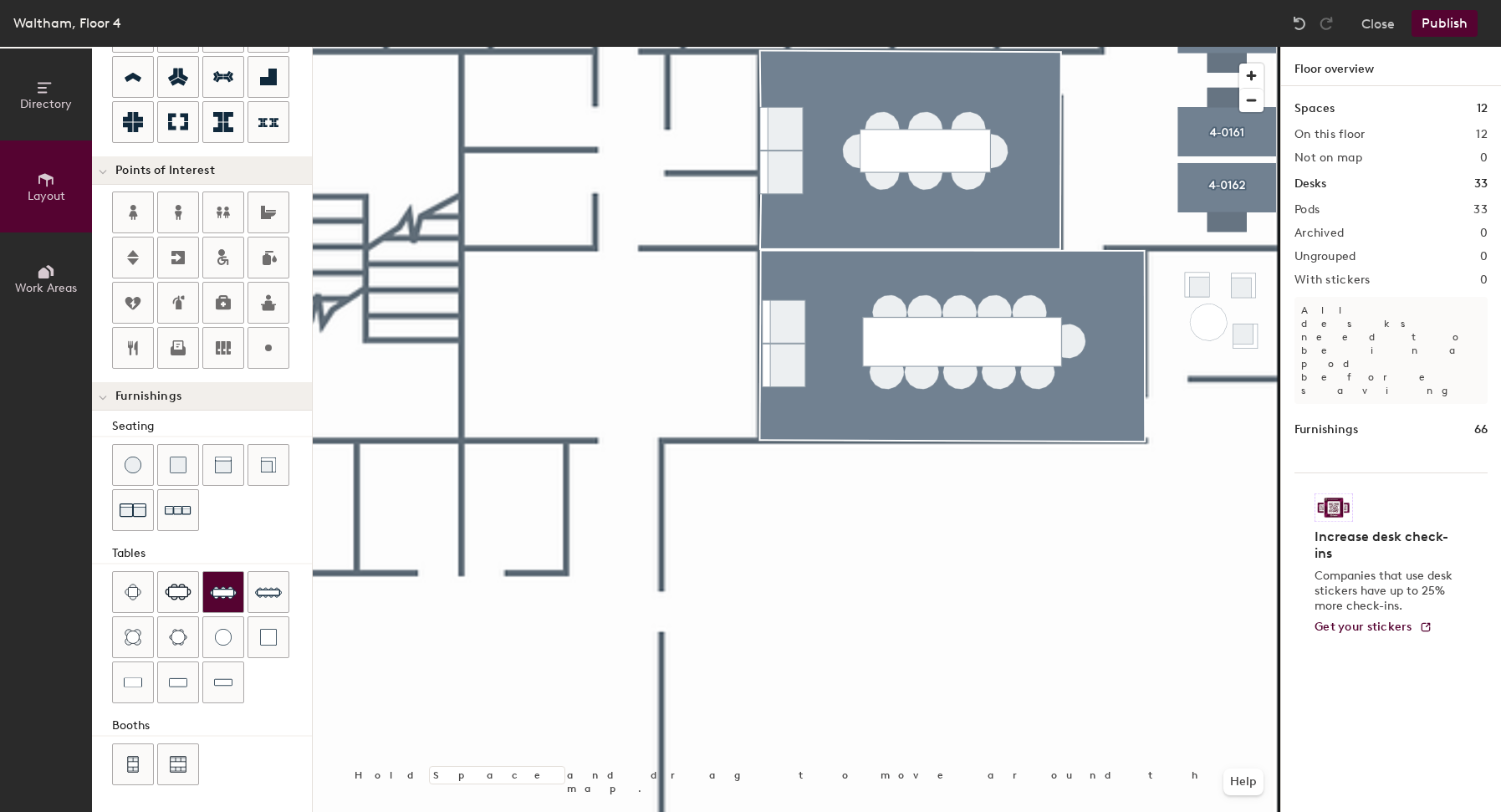
click at [854, 47] on div at bounding box center [797, 47] width 968 height 0
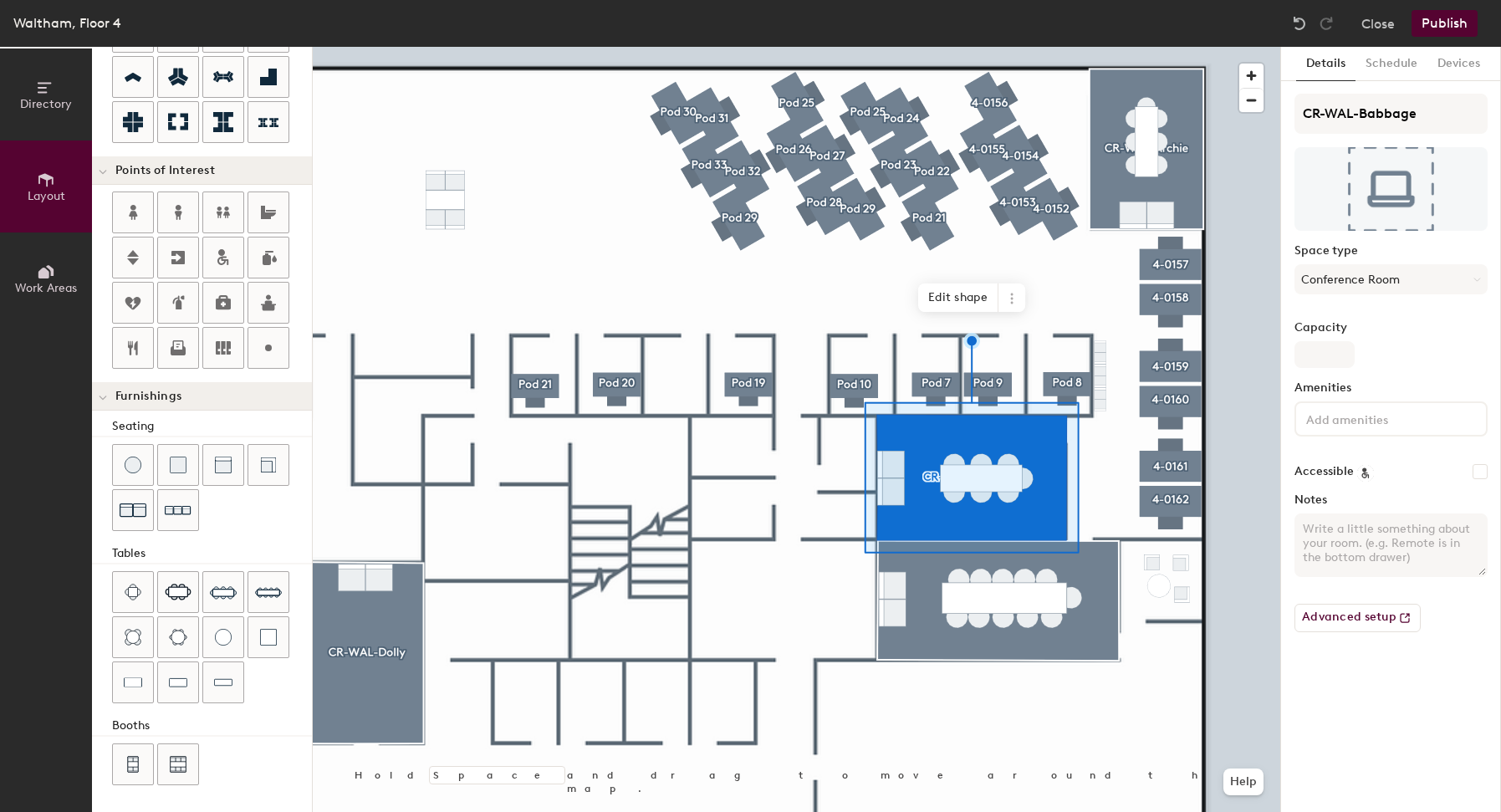
click at [1458, 18] on button "Publish" at bounding box center [1444, 23] width 66 height 26
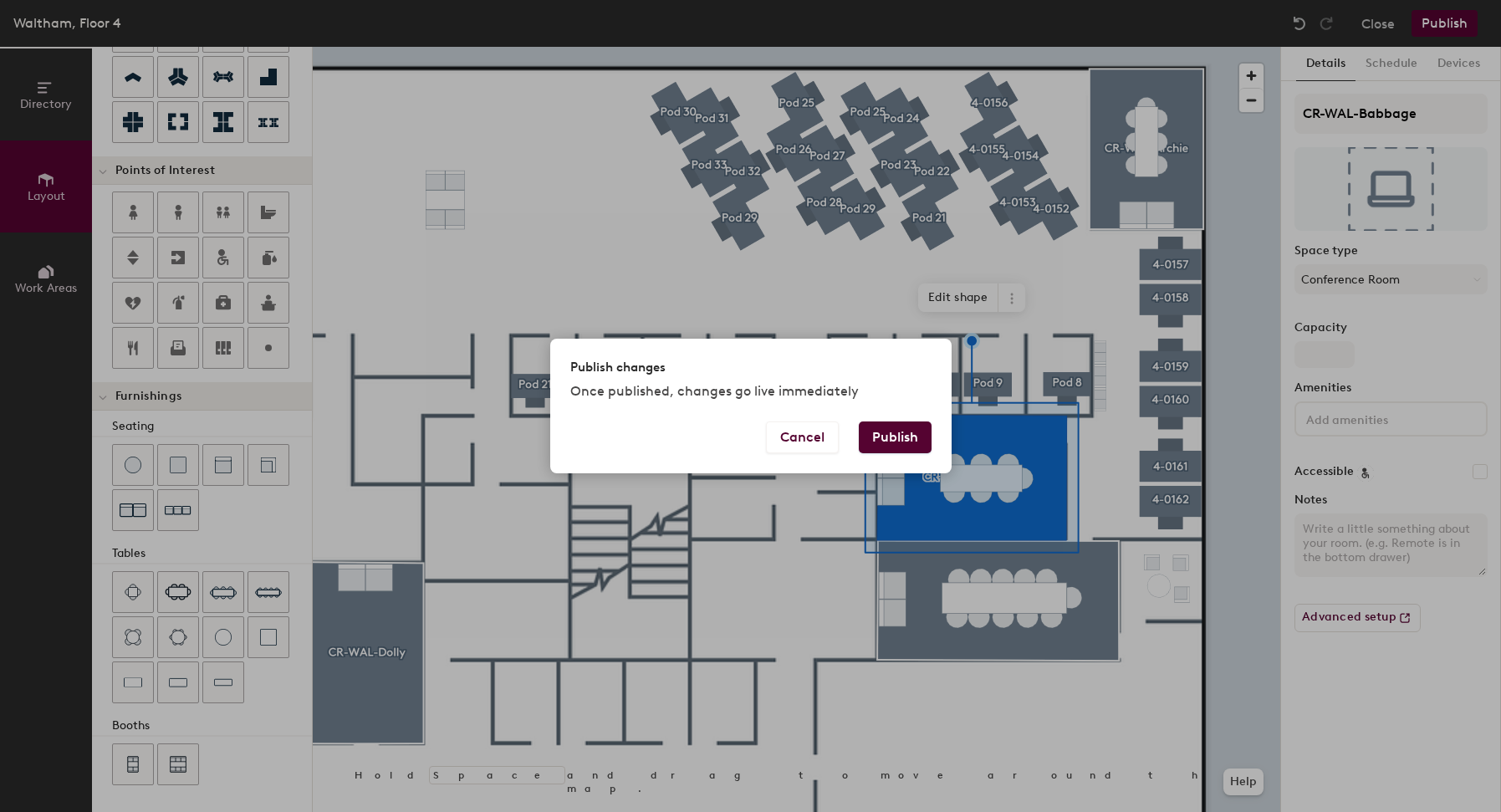
click at [888, 449] on button "Publish" at bounding box center [895, 437] width 73 height 32
type input "20"
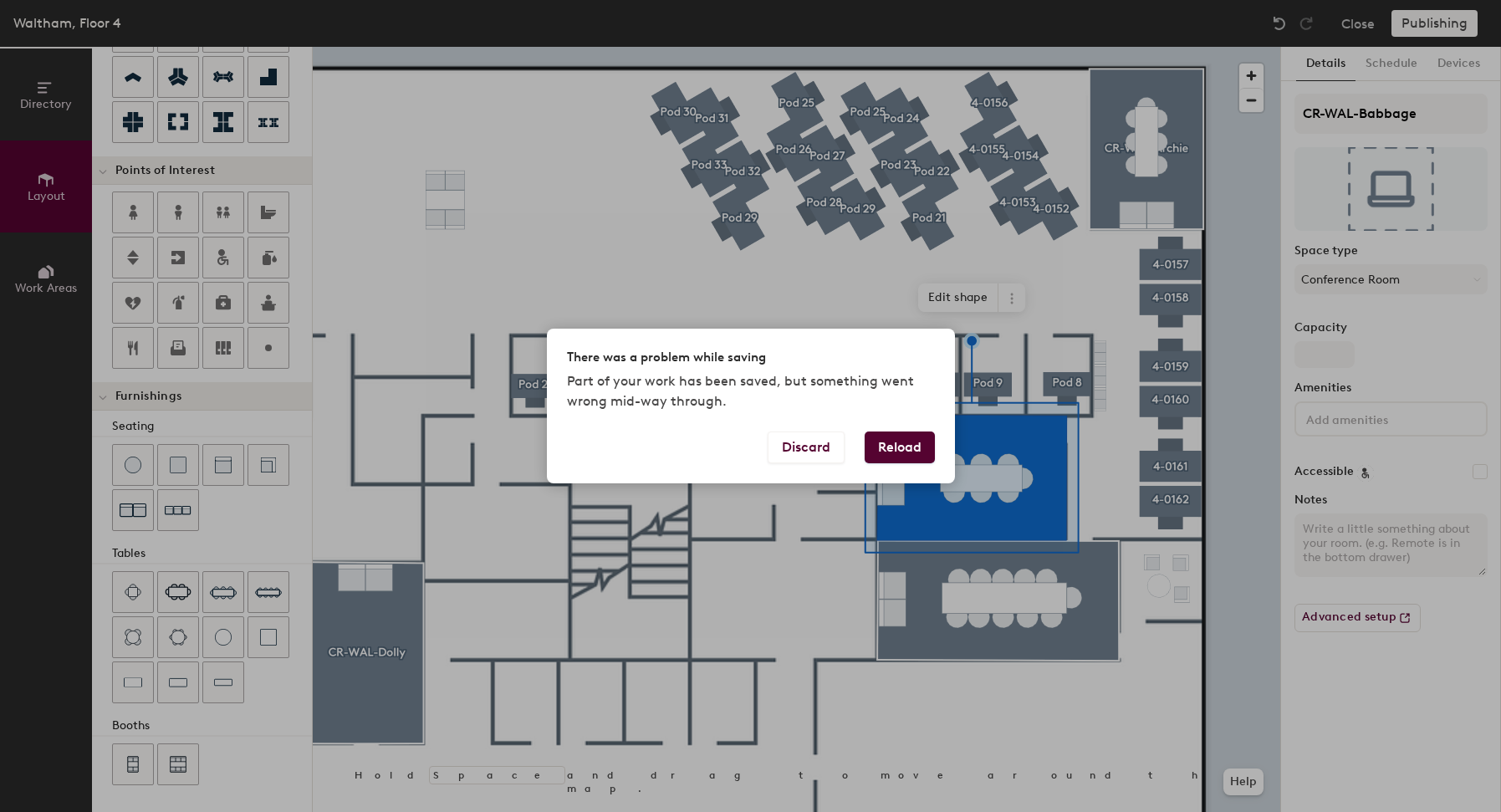
click at [889, 452] on button "Reload" at bounding box center [900, 447] width 70 height 32
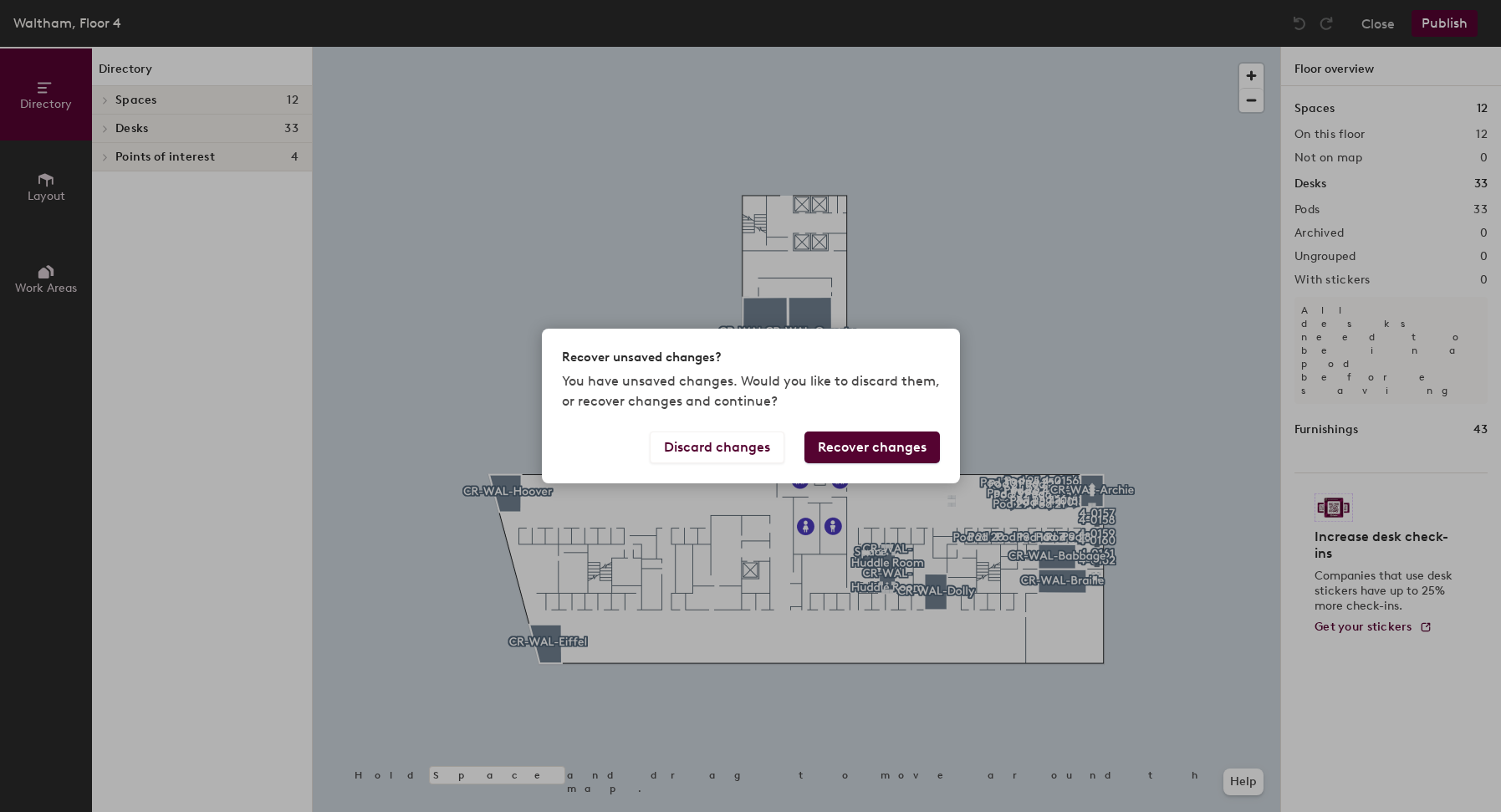
click at [901, 454] on button "Recover changes" at bounding box center [872, 447] width 135 height 32
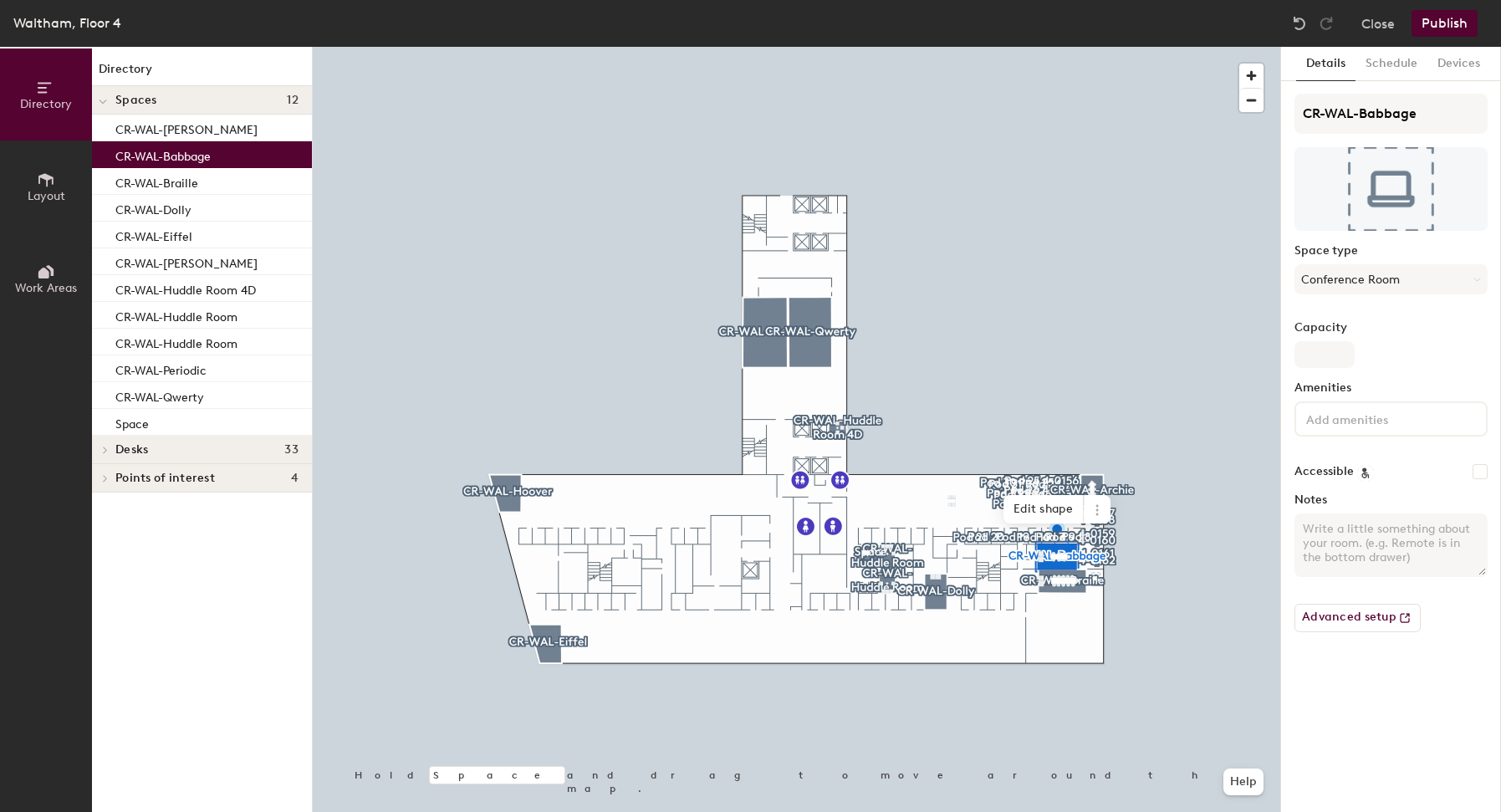
click at [1439, 25] on button "Publish" at bounding box center [1444, 23] width 66 height 26
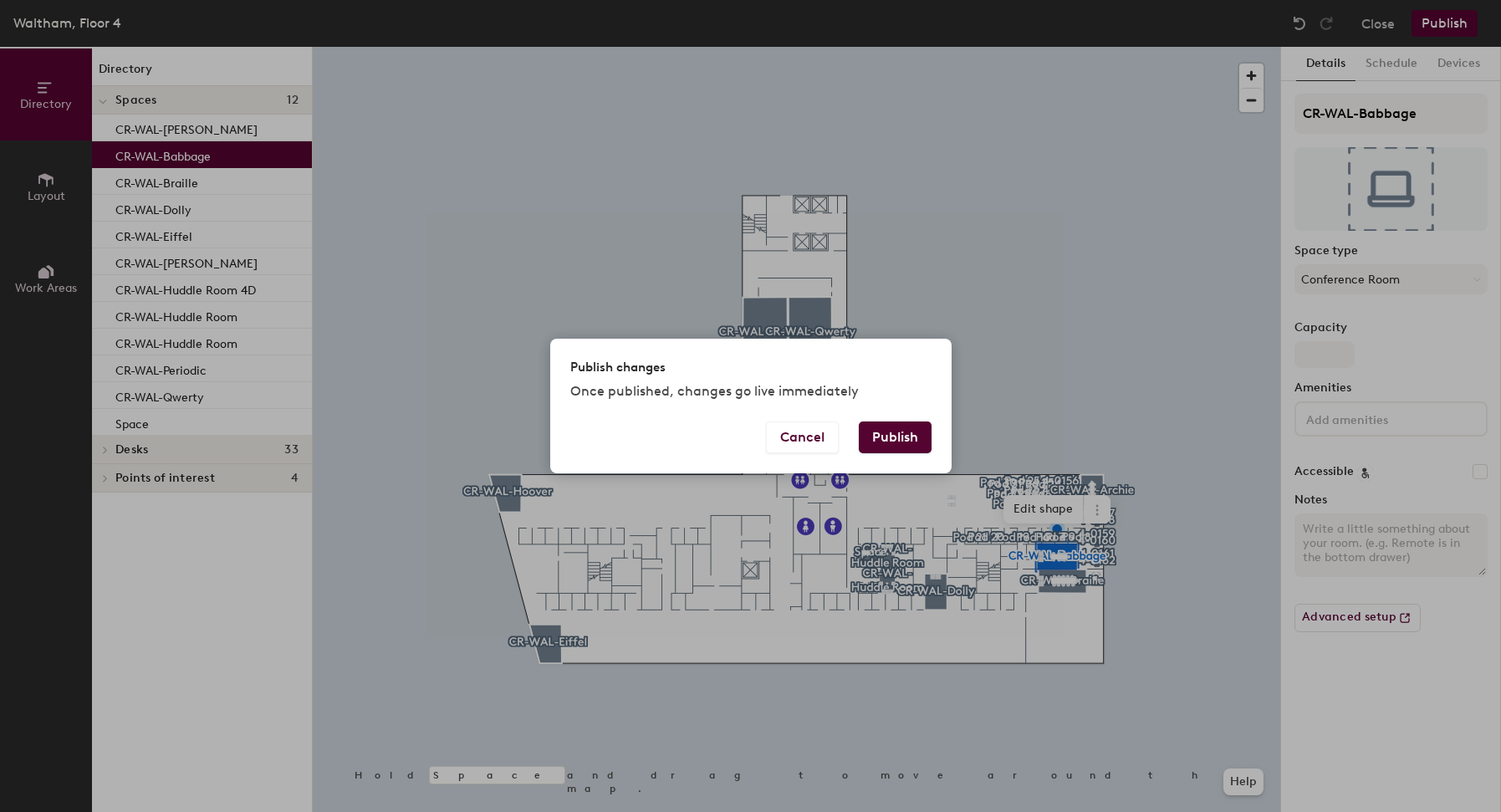
click at [916, 444] on button "Publish" at bounding box center [895, 437] width 73 height 32
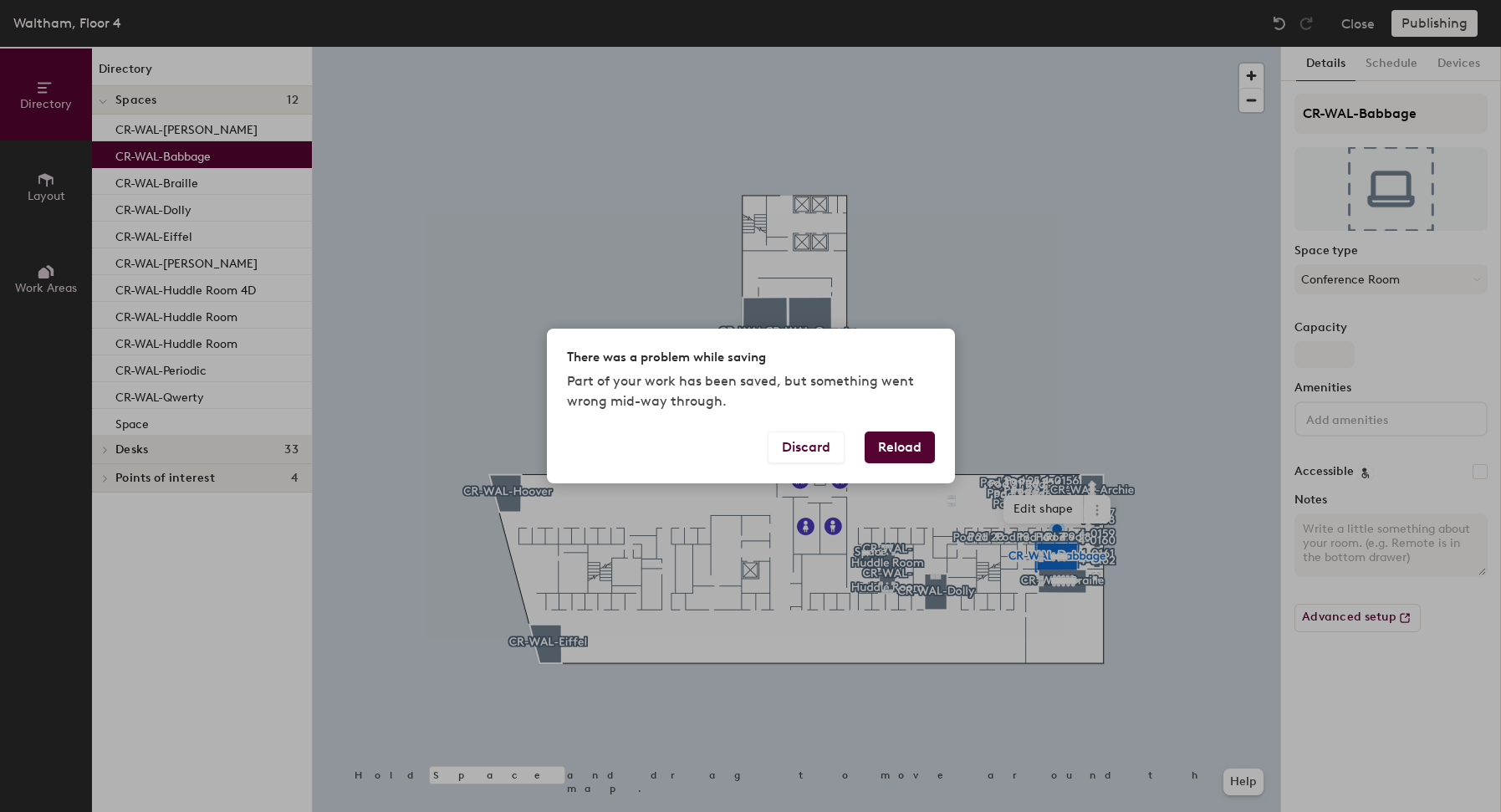
click at [890, 449] on button "Reload" at bounding box center [900, 447] width 70 height 32
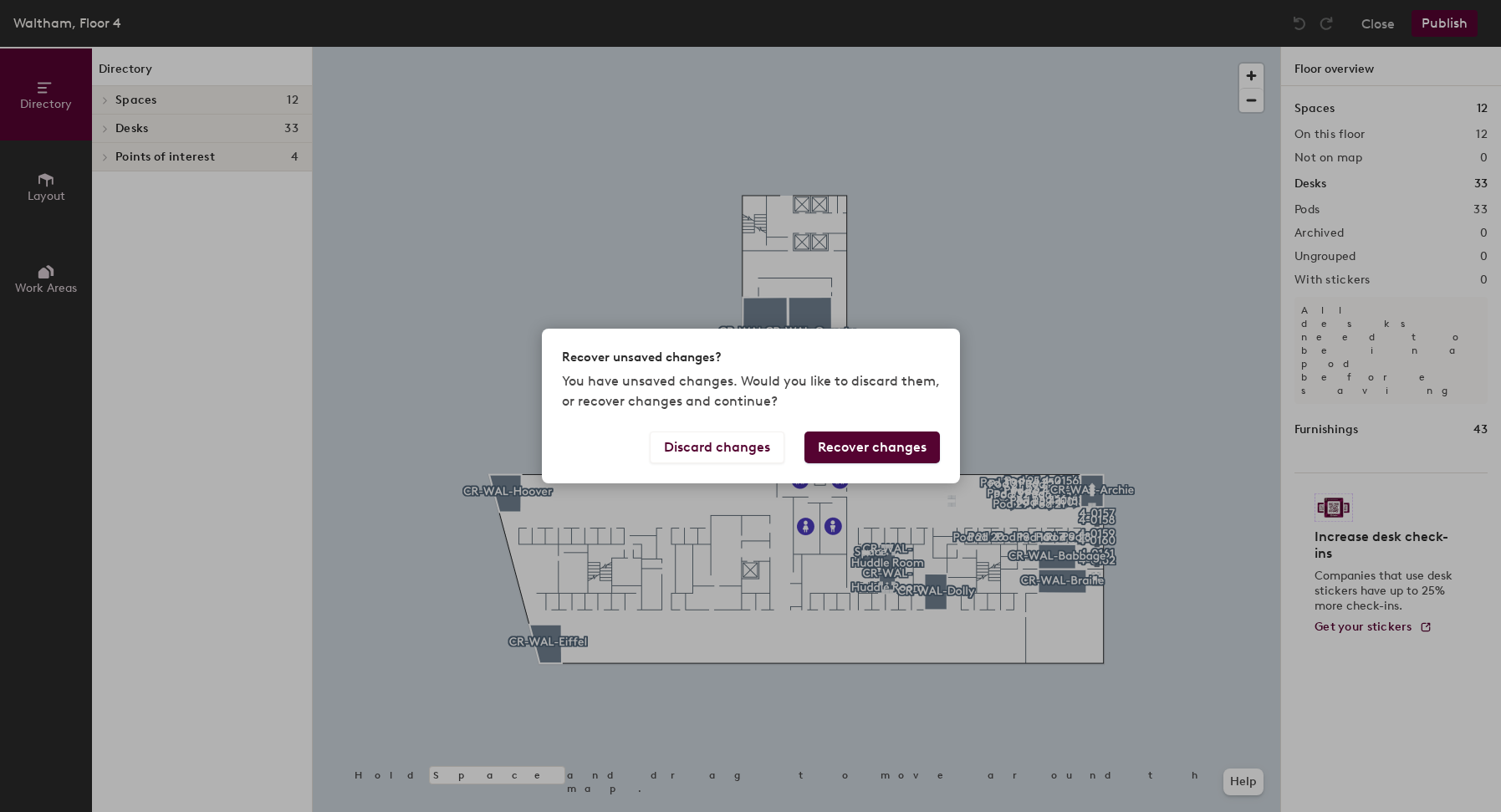
click at [835, 452] on button "Recover changes" at bounding box center [872, 447] width 135 height 32
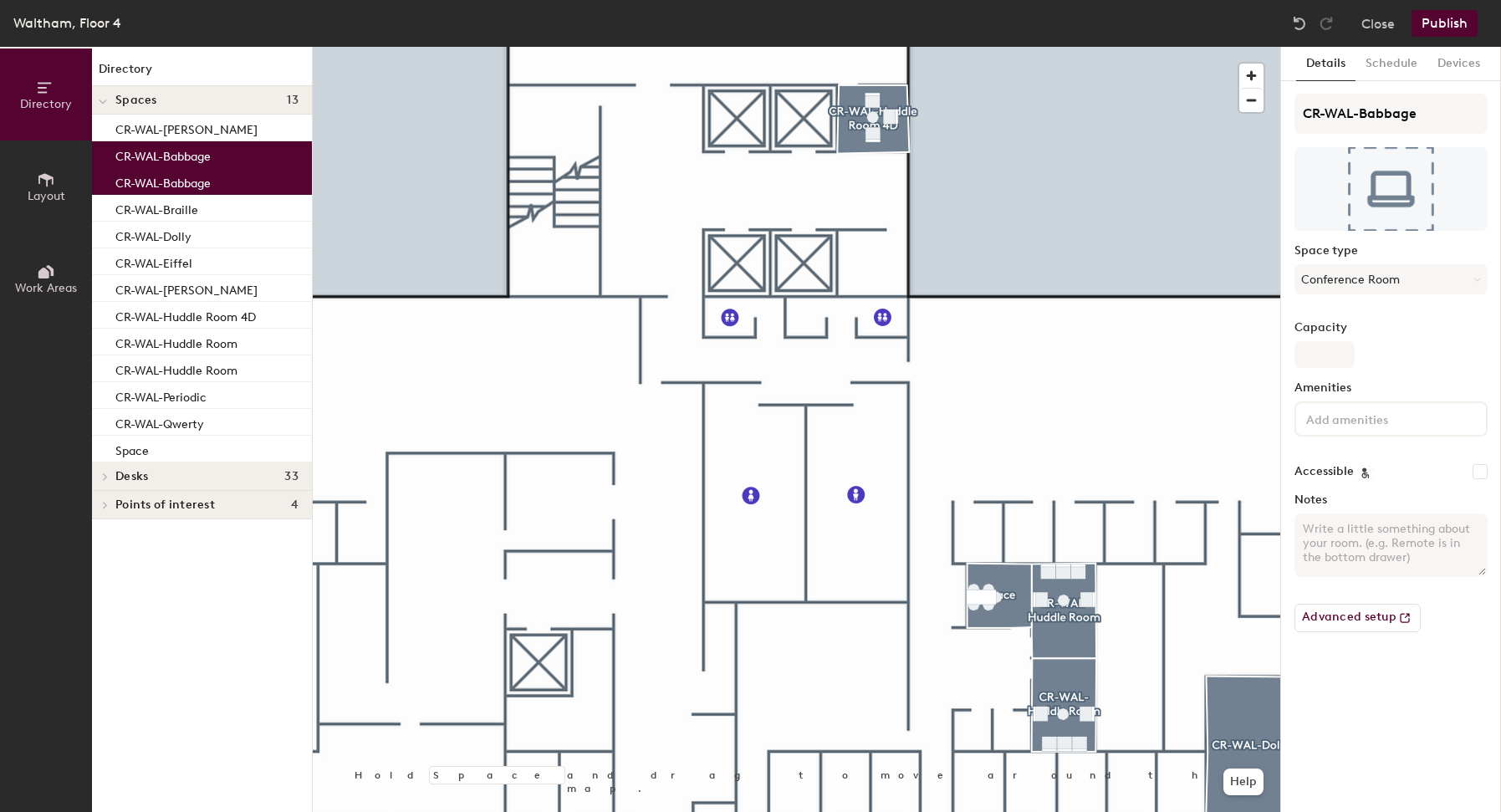
click at [45, 184] on icon at bounding box center [46, 180] width 18 height 18
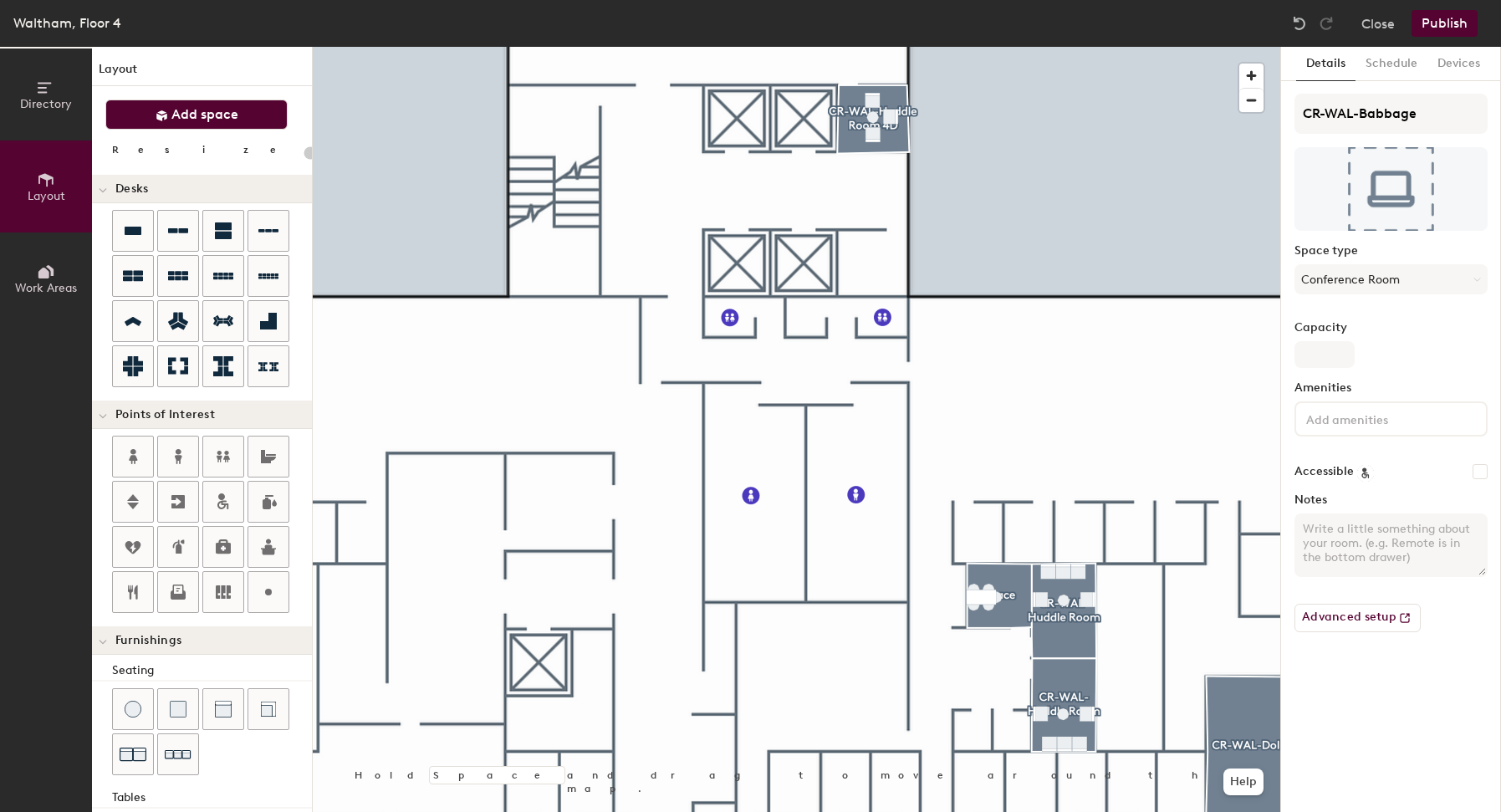
click at [182, 116] on span "Add space" at bounding box center [204, 114] width 67 height 16
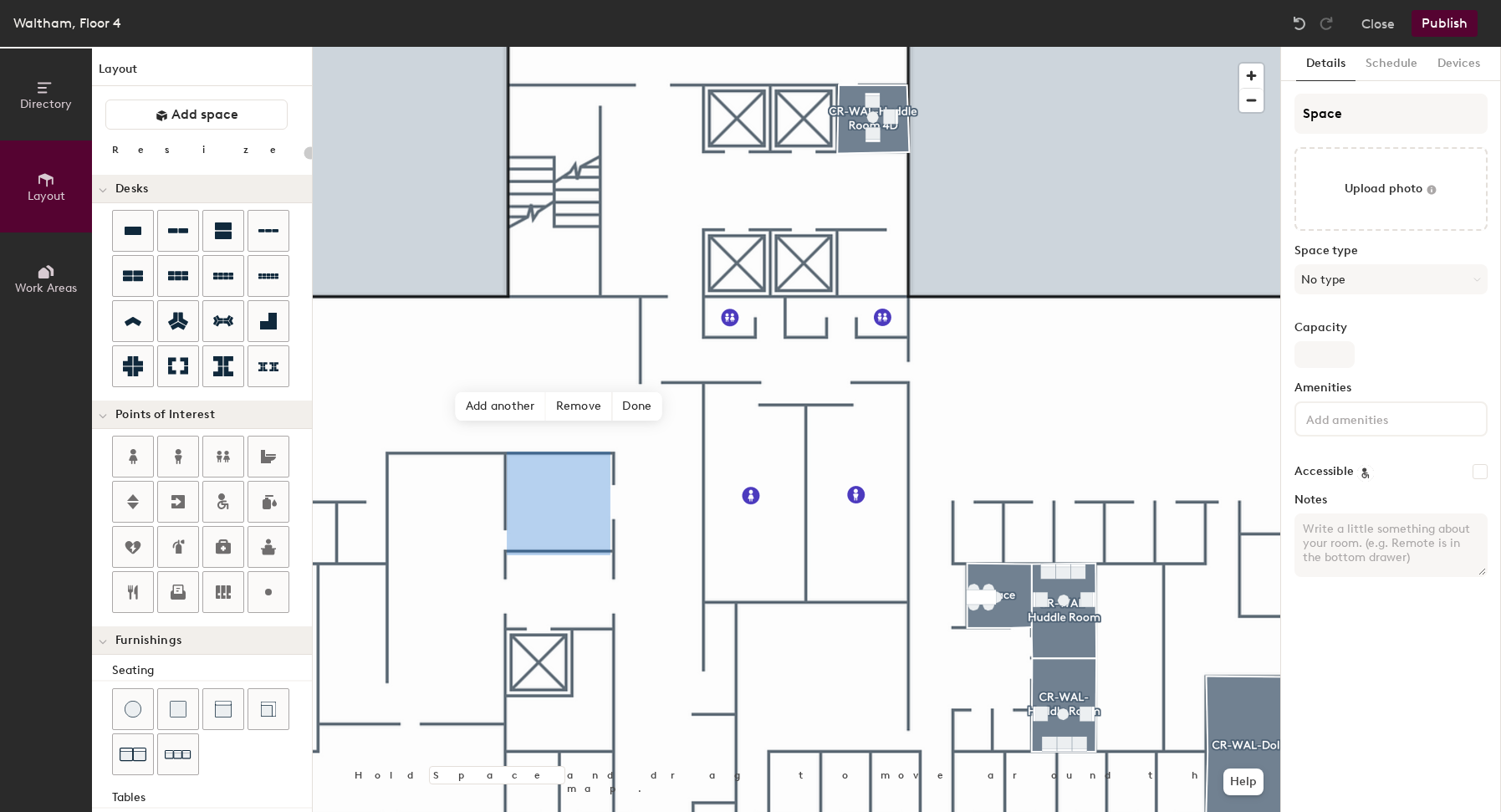
type input "20"
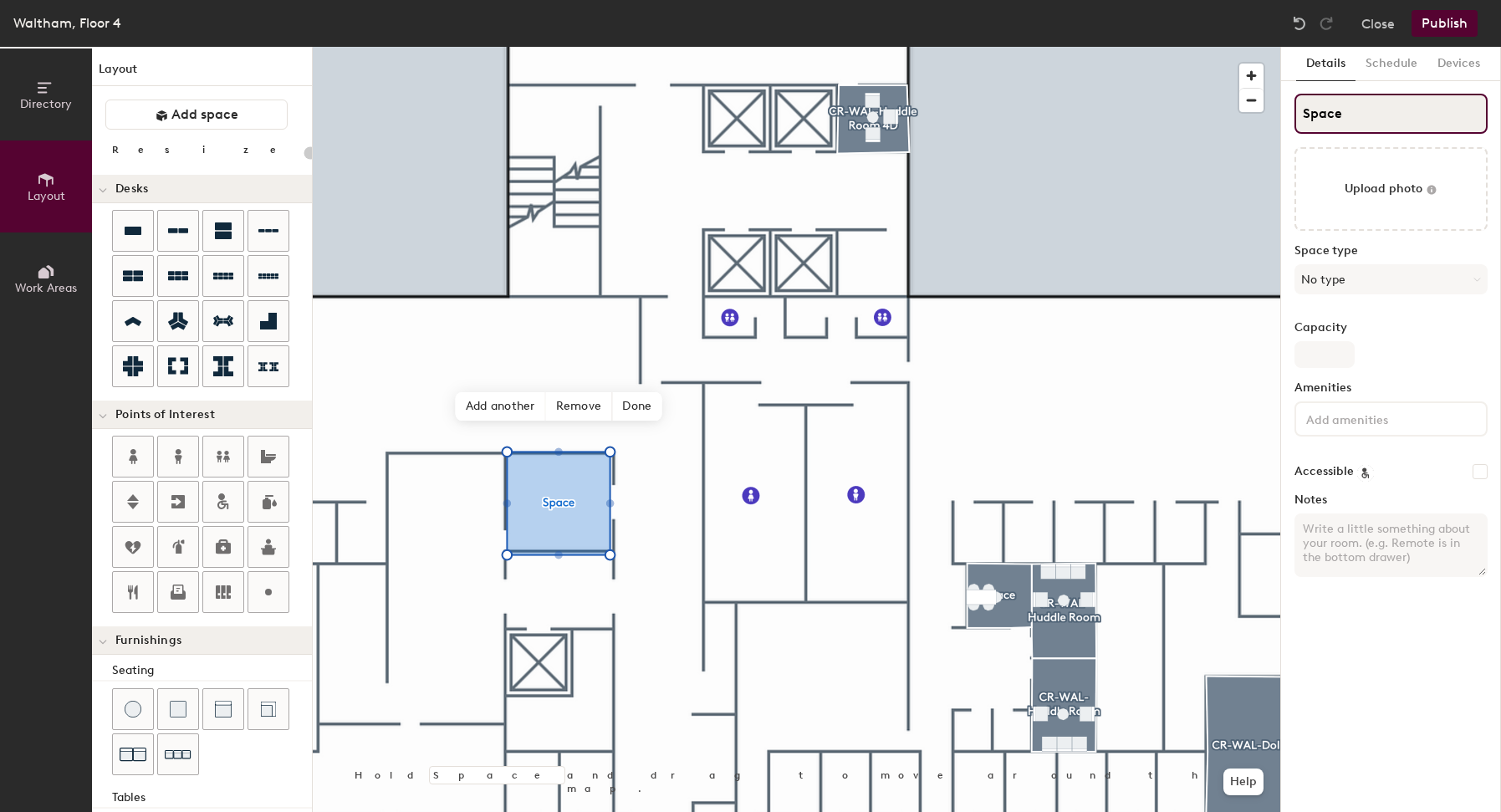
click at [1349, 109] on input "Space" at bounding box center [1392, 114] width 193 height 40
type input "CRPW"
type input "20"
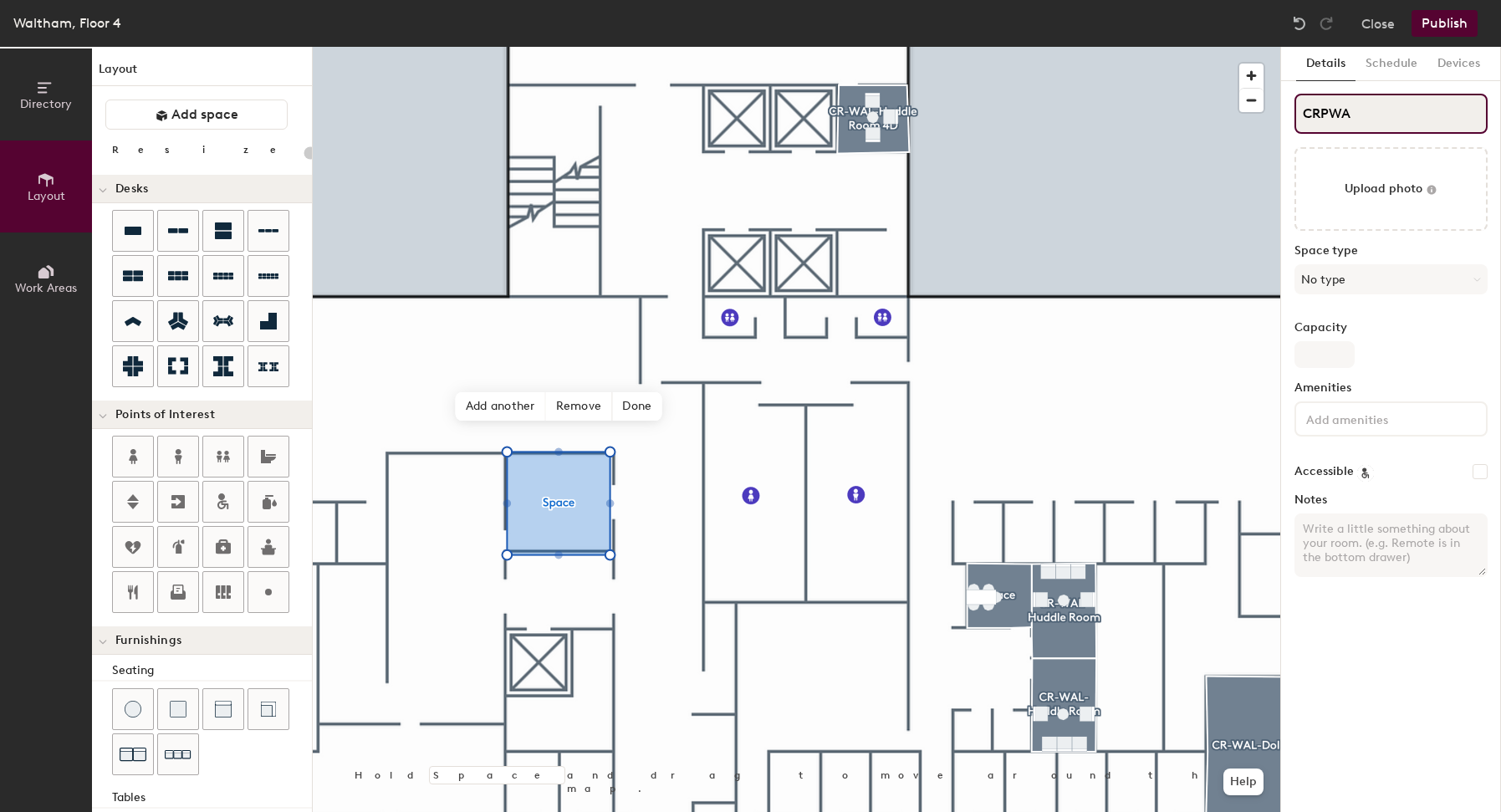
type input "CRPWAL"
type input "20"
type input "CRPWA"
type input "20"
type input "CRP"
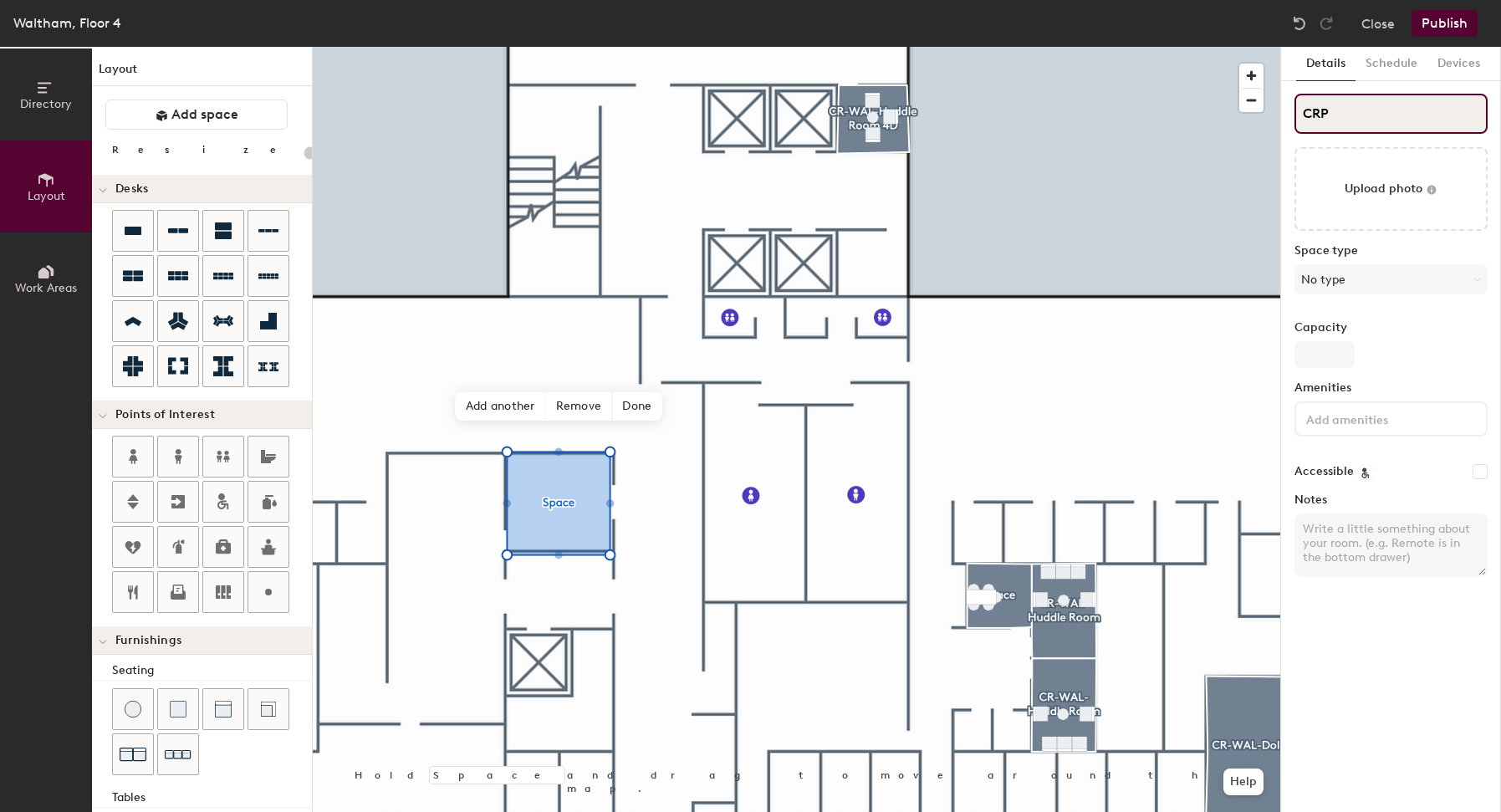
type input "20"
type input "CR"
type input "20"
type input "CRP"
type input "20"
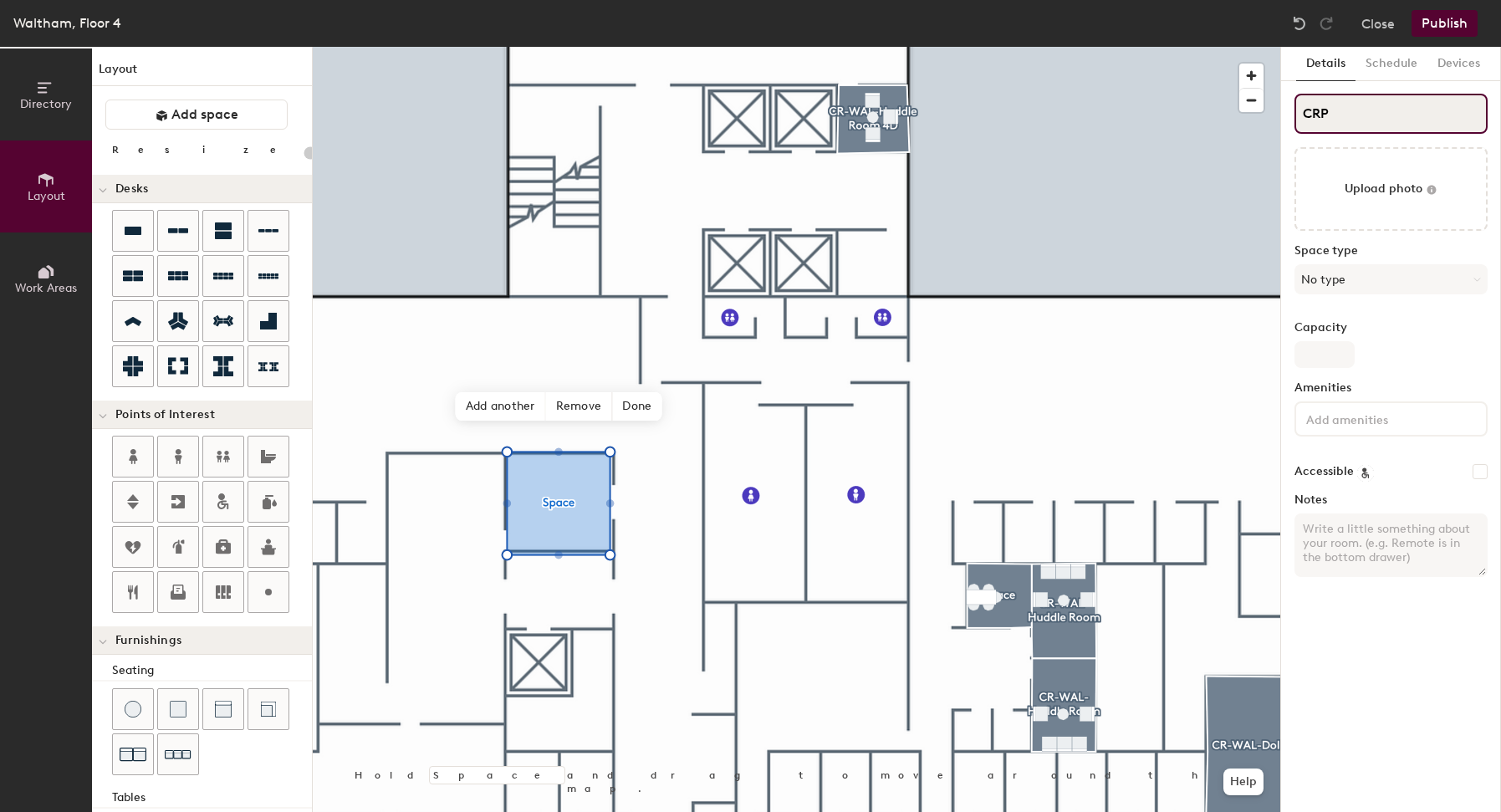
type input "CRPW"
type input "20"
type input "CRPWA"
type input "20"
type input "CRP"
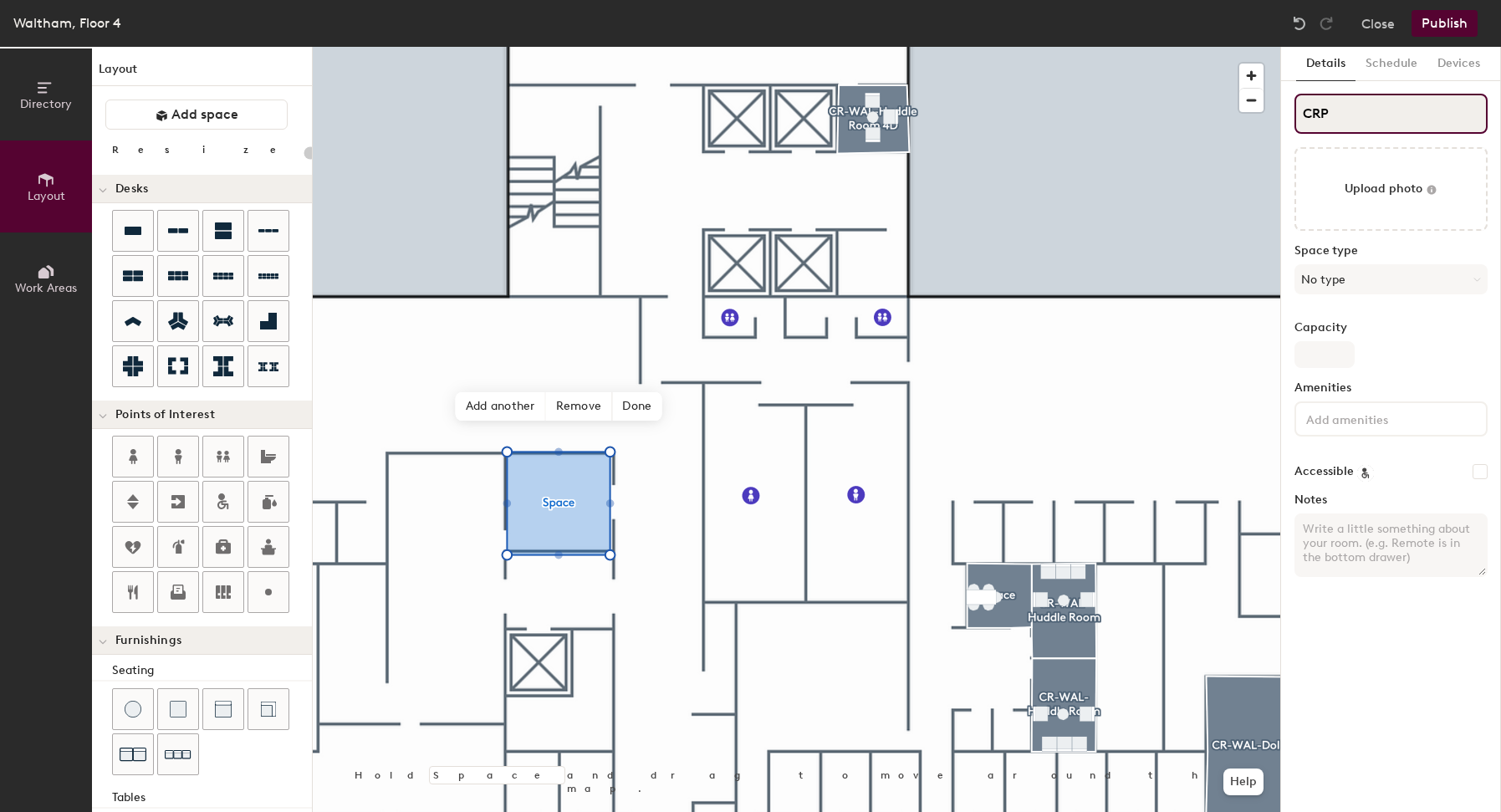
type input "20"
type input "CR-"
type input "20"
type input "CR-W"
type input "20"
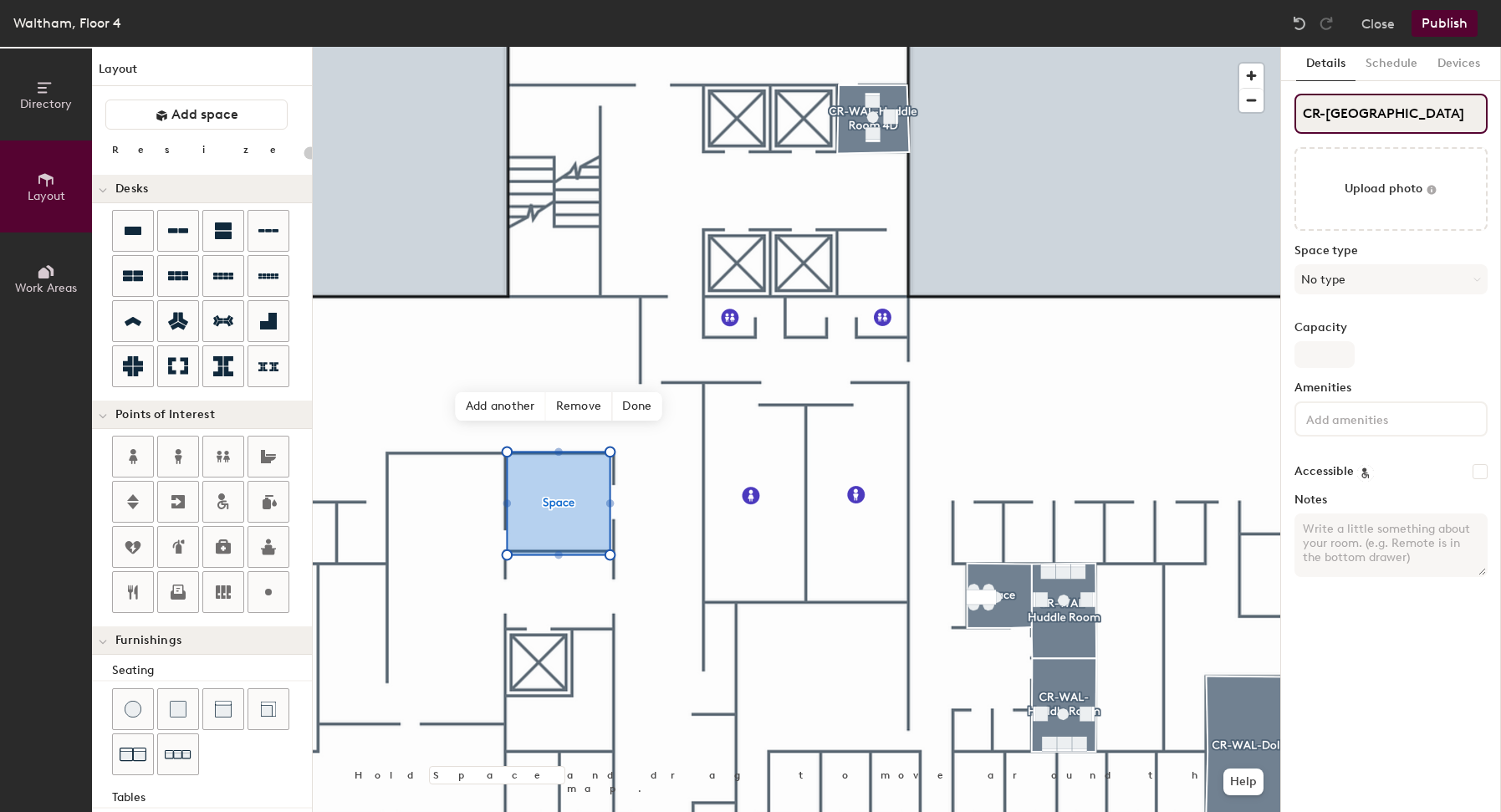
type input "CR-WAL"
type input "20"
type input "CR-WAL"
type input "20"
type input "CR-WAL"
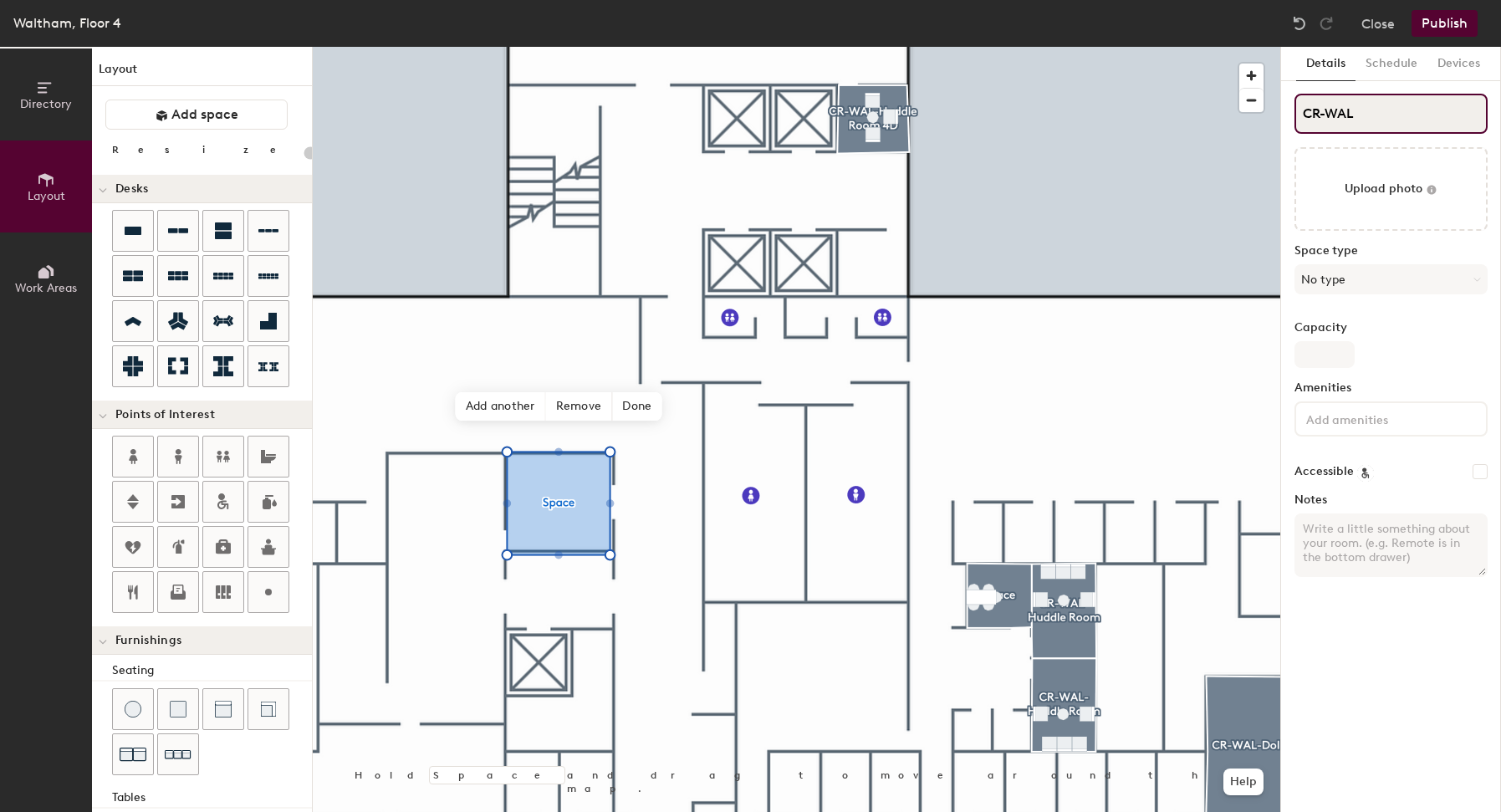
type input "20"
type input "CR-WAL-"
type input "20"
type input "CR-WAL-NAME"
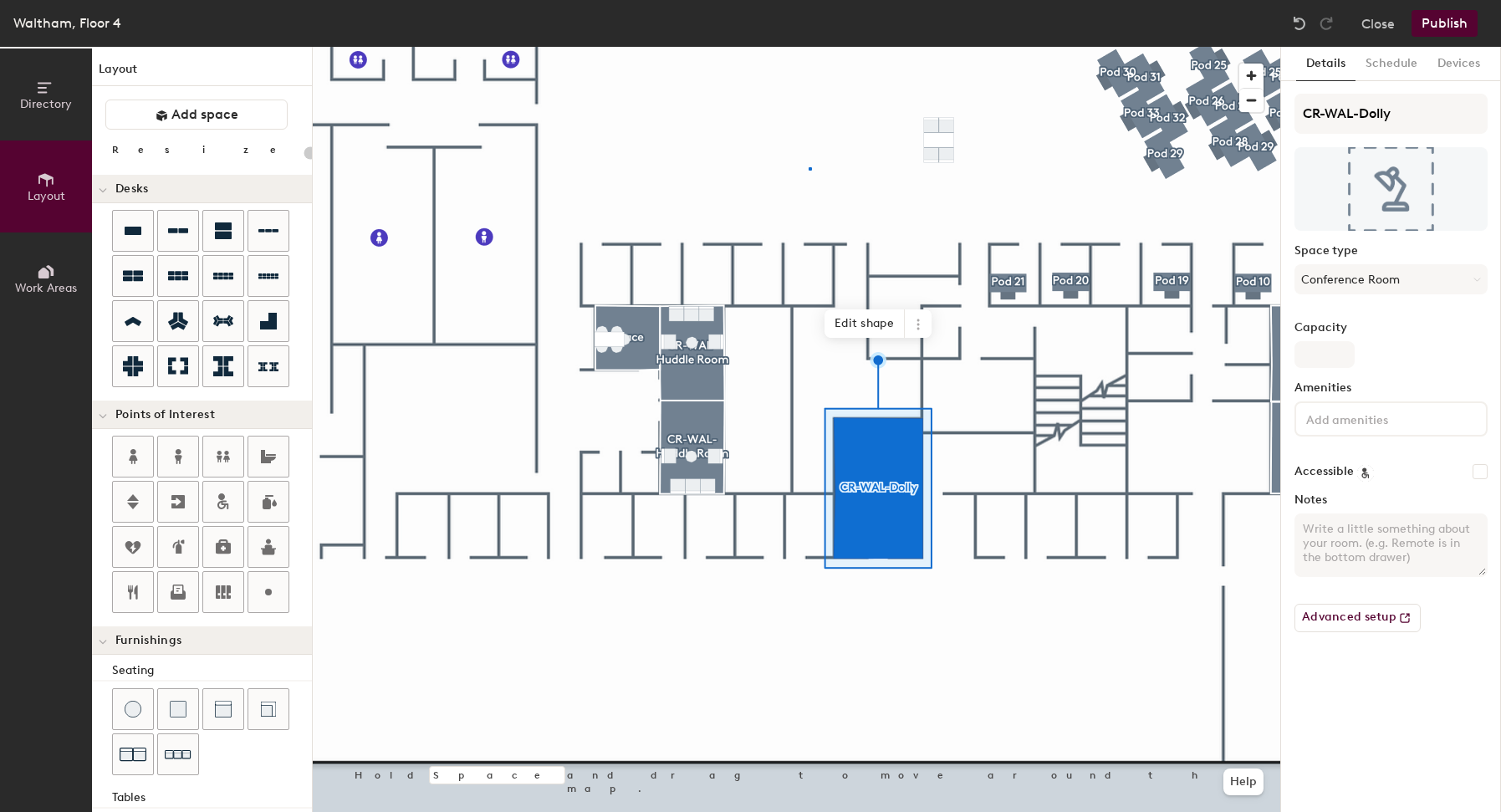
click at [808, 47] on div at bounding box center [797, 47] width 968 height 0
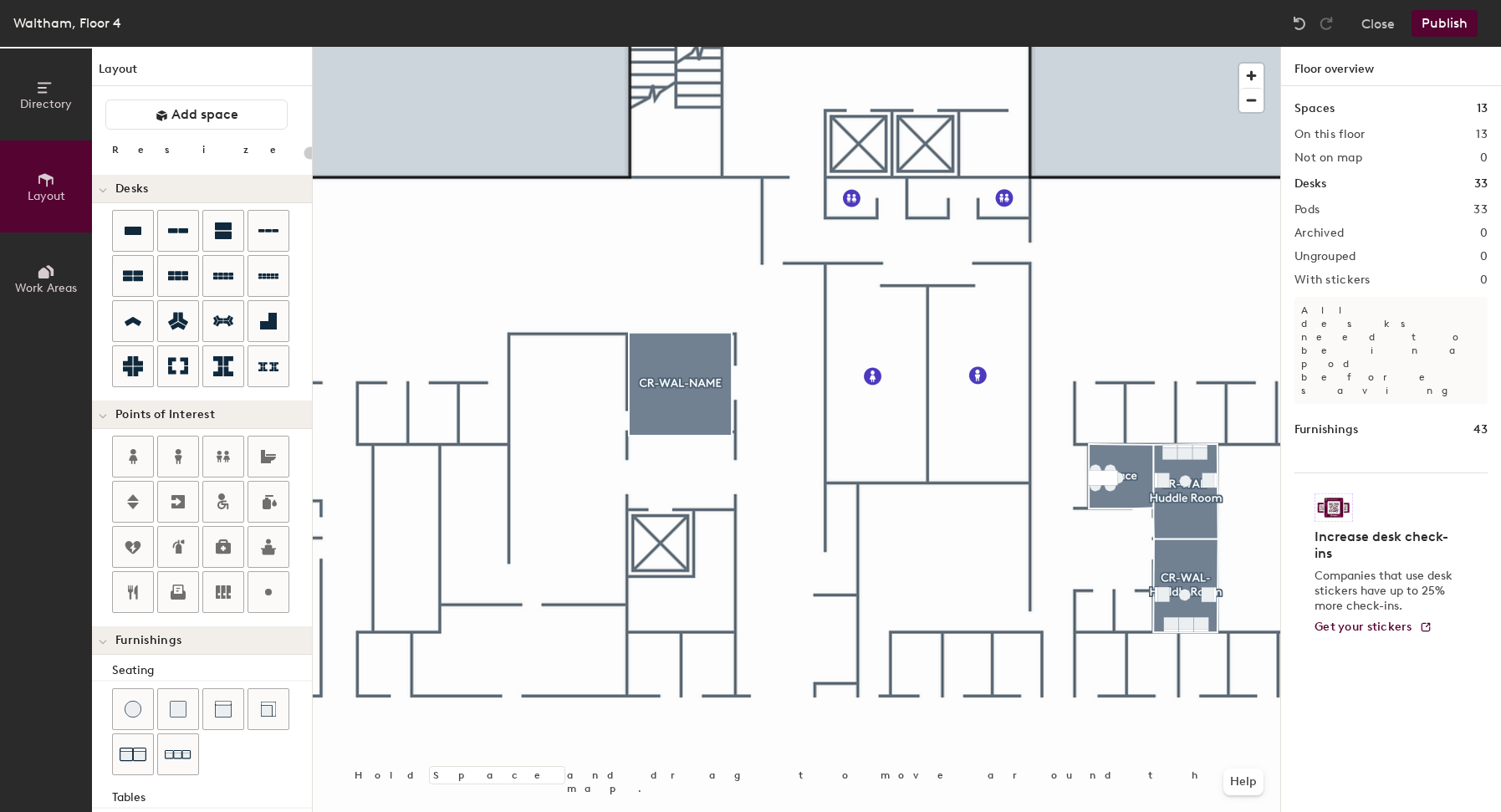
click at [1439, 22] on button "Publish" at bounding box center [1444, 23] width 66 height 26
click at [1439, 22] on body "Skip navigation Schedule Office People Analytics Visits Deliveries Services Man…" at bounding box center [750, 406] width 1501 height 812
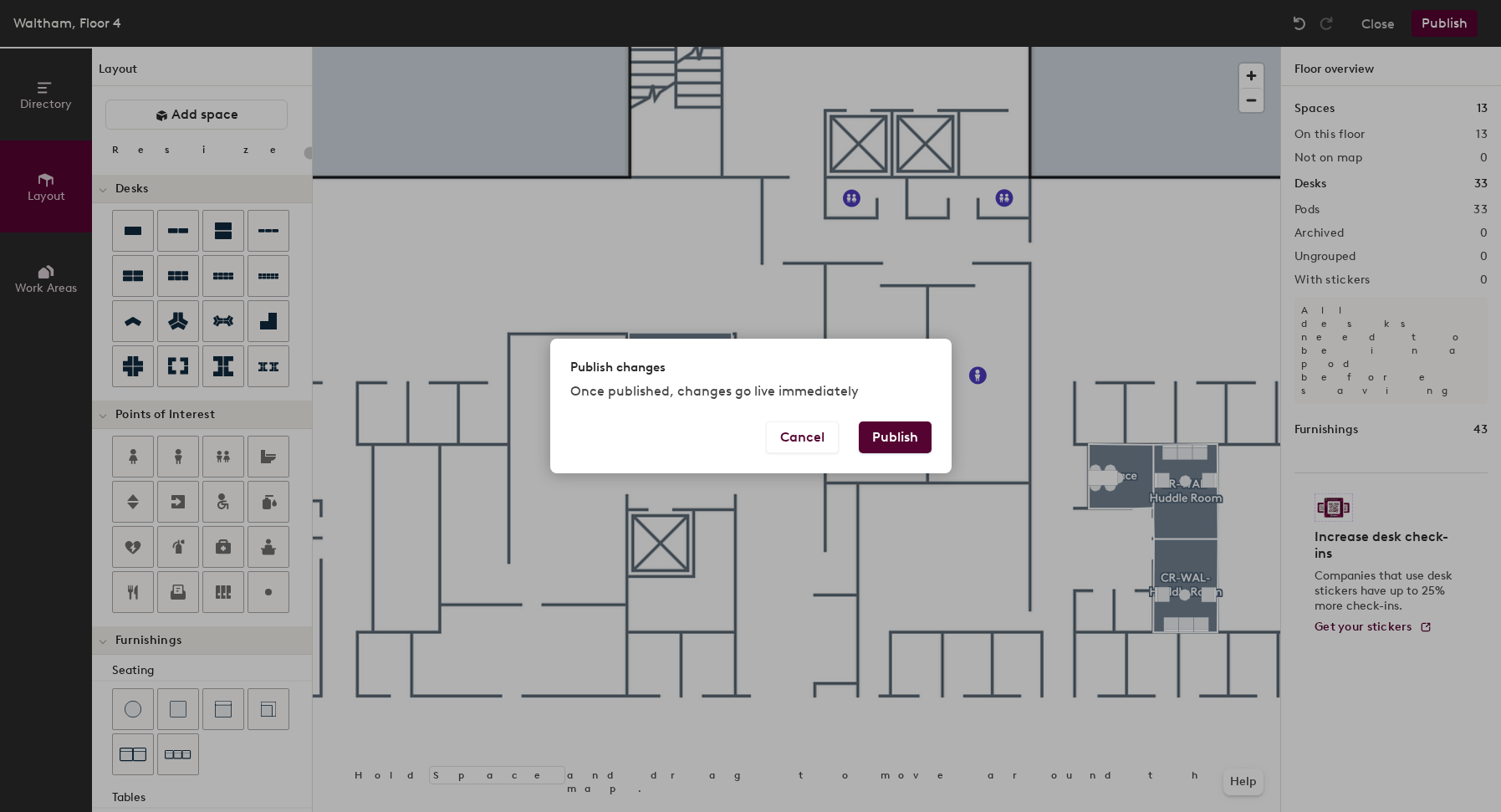
click at [882, 445] on button "Publish" at bounding box center [895, 437] width 73 height 32
type input "20"
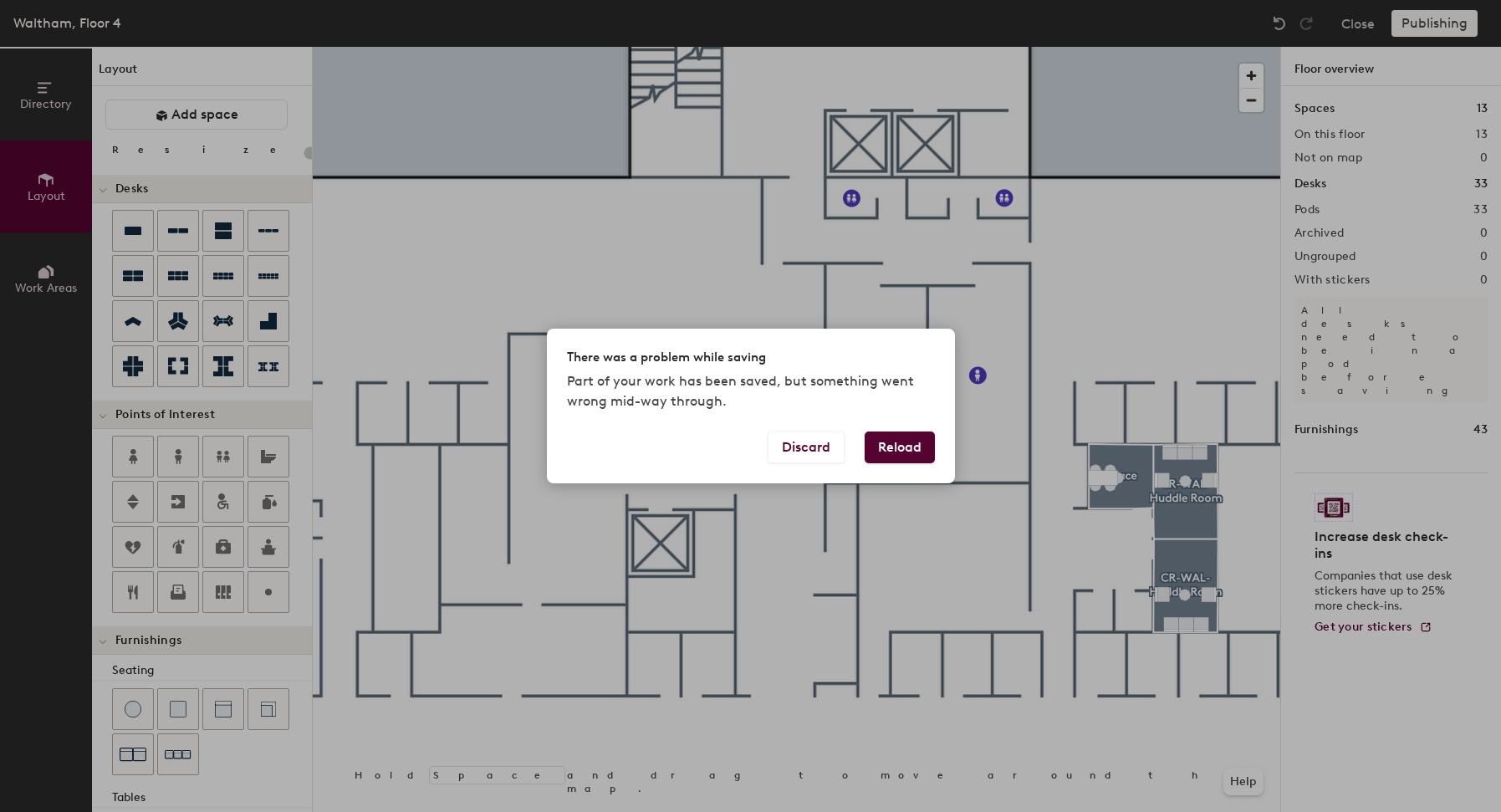
click at [882, 445] on button "Reload" at bounding box center [900, 447] width 70 height 32
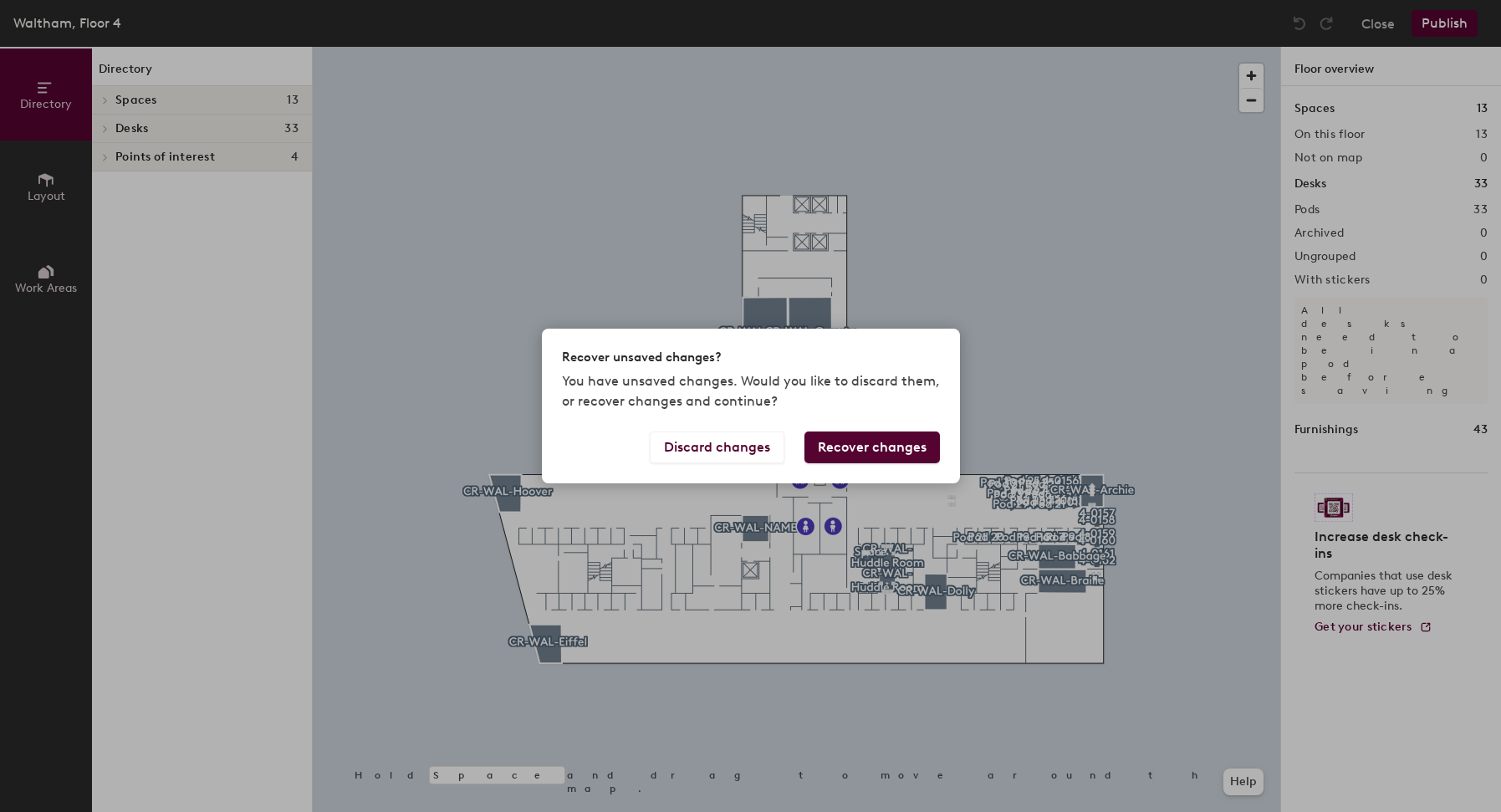
click at [845, 442] on button "Recover changes" at bounding box center [872, 447] width 135 height 32
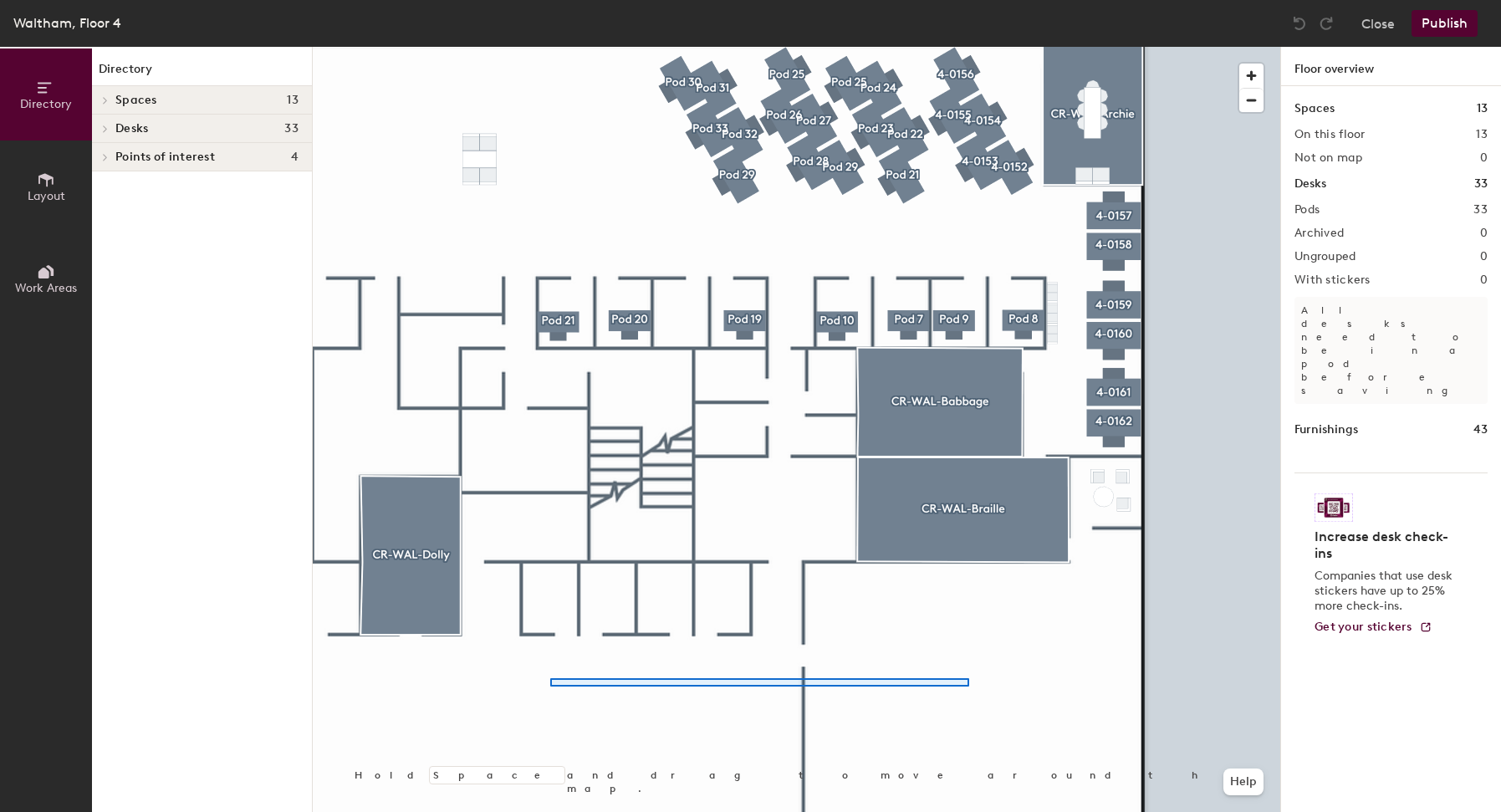
click at [982, 47] on div at bounding box center [797, 47] width 968 height 0
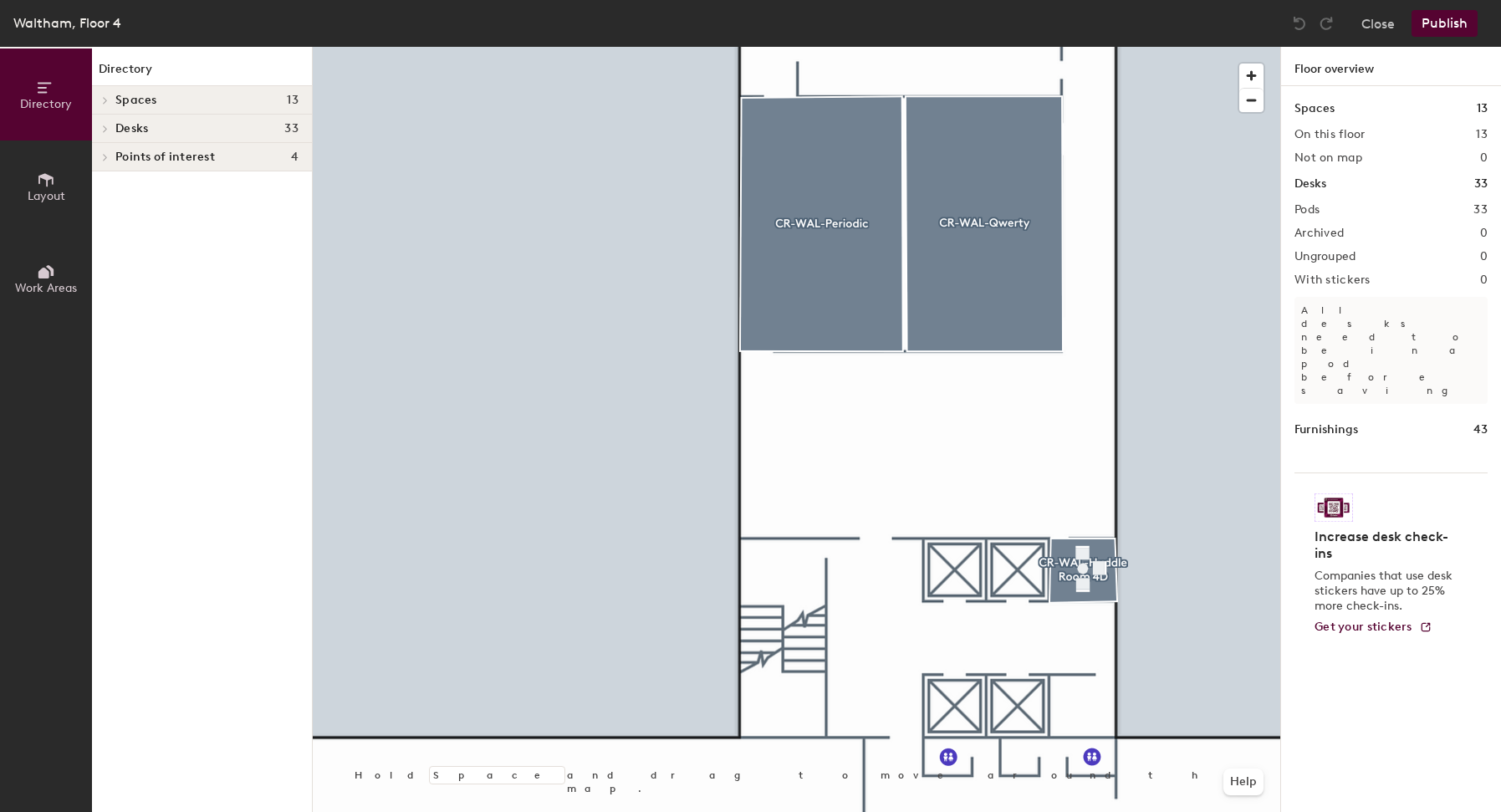
click at [841, 47] on div at bounding box center [797, 47] width 968 height 0
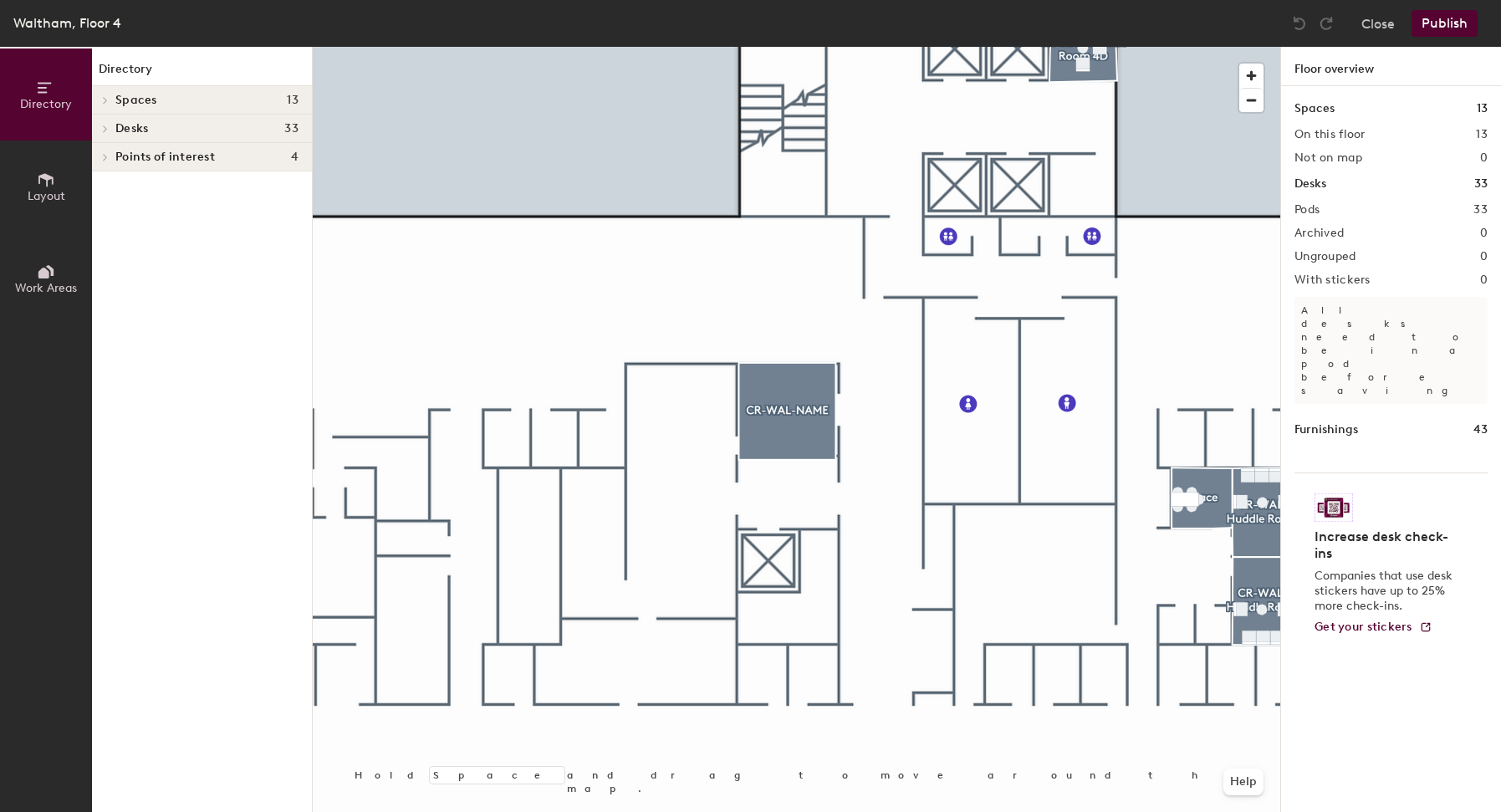
click at [808, 47] on div at bounding box center [797, 47] width 968 height 0
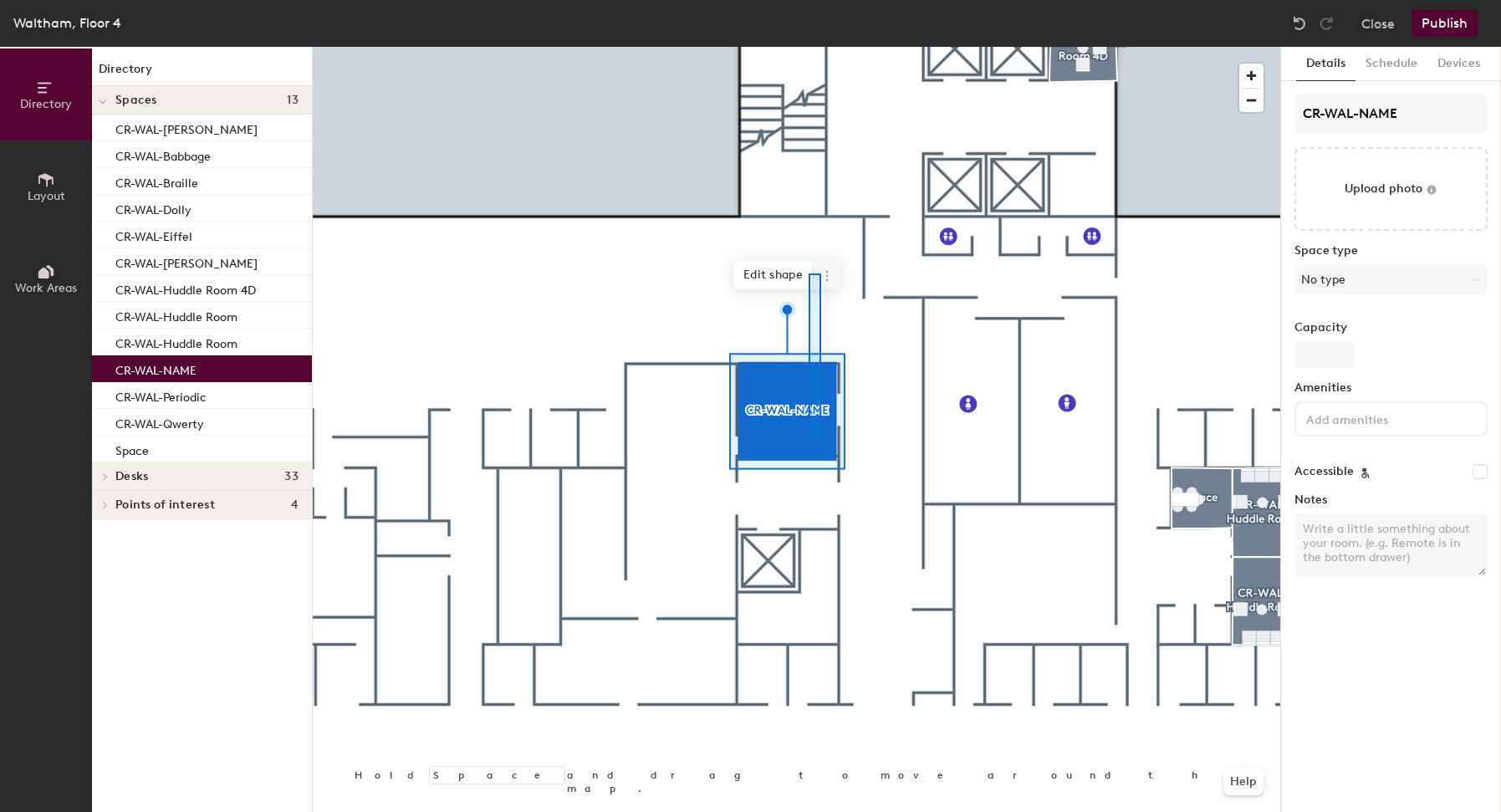
click at [821, 274] on icon at bounding box center [827, 276] width 14 height 14
drag, startPoint x: 830, startPoint y: 268, endPoint x: 1455, endPoint y: 66, distance: 656.8
click at [830, 269] on icon at bounding box center [827, 276] width 14 height 14
click at [1455, 66] on button "Devices" at bounding box center [1459, 64] width 63 height 35
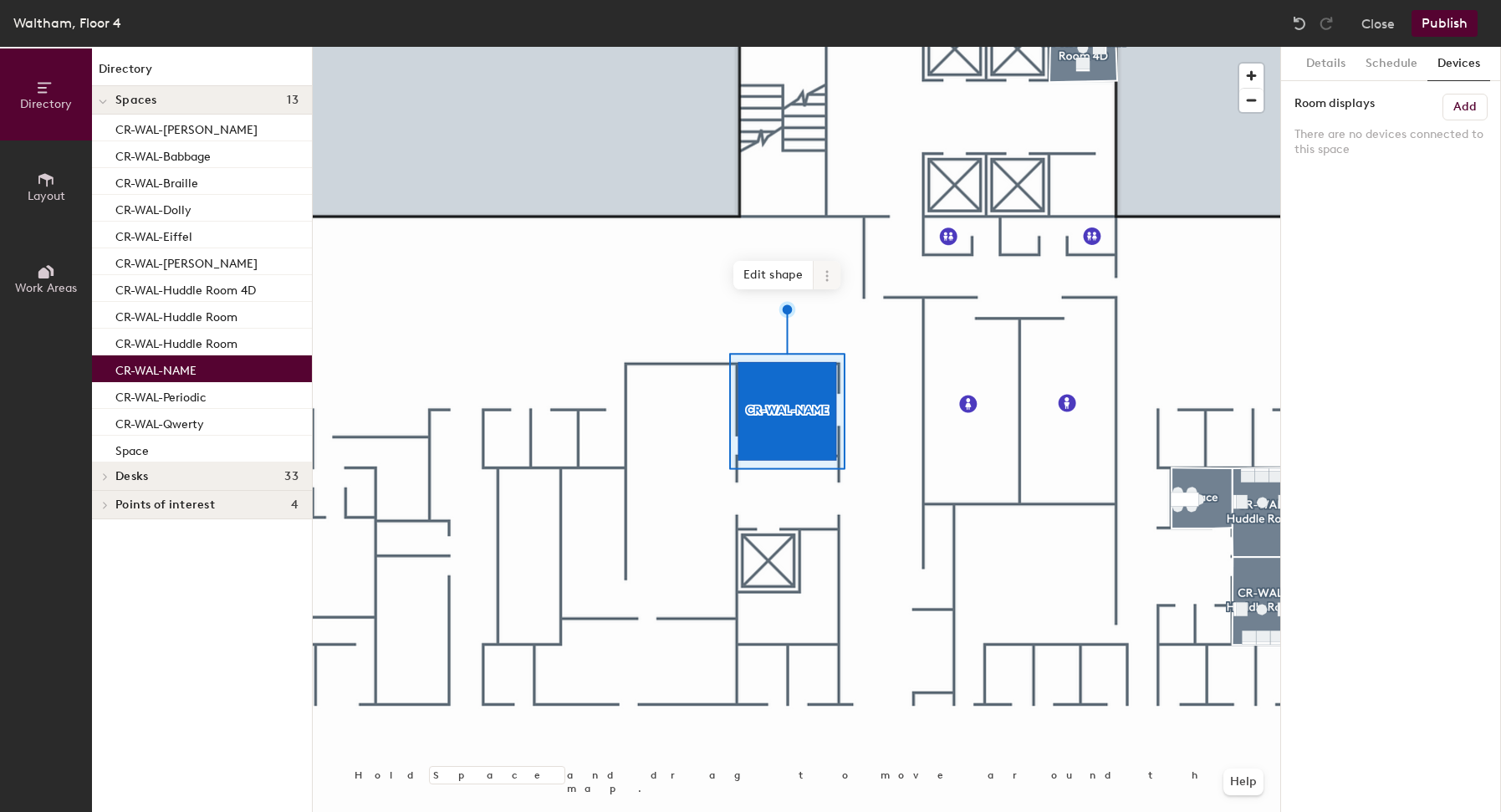
click at [822, 281] on icon at bounding box center [827, 276] width 14 height 14
click at [858, 370] on span "Delete" at bounding box center [887, 370] width 149 height 28
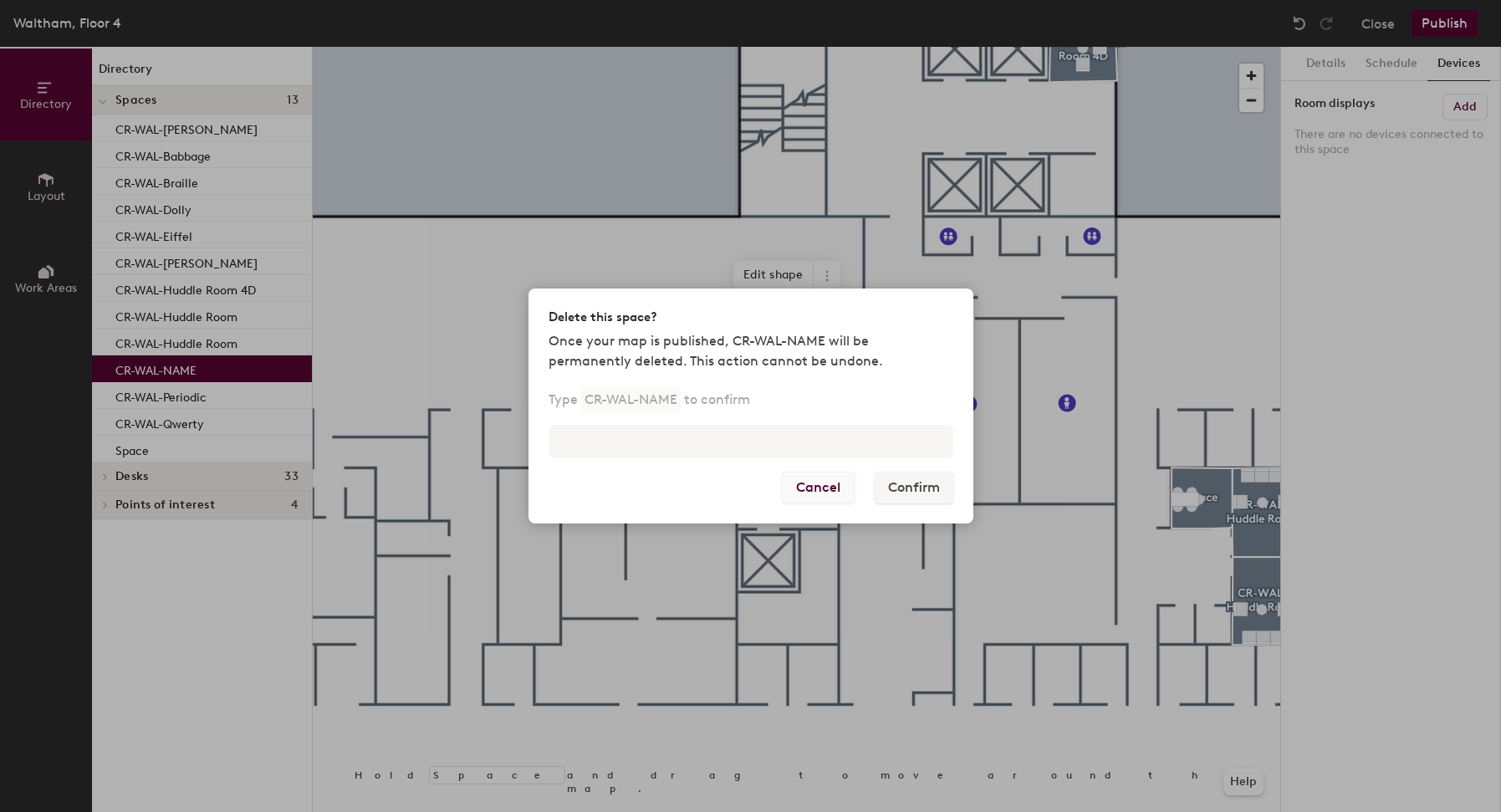
click at [823, 494] on button "Cancel" at bounding box center [818, 487] width 73 height 32
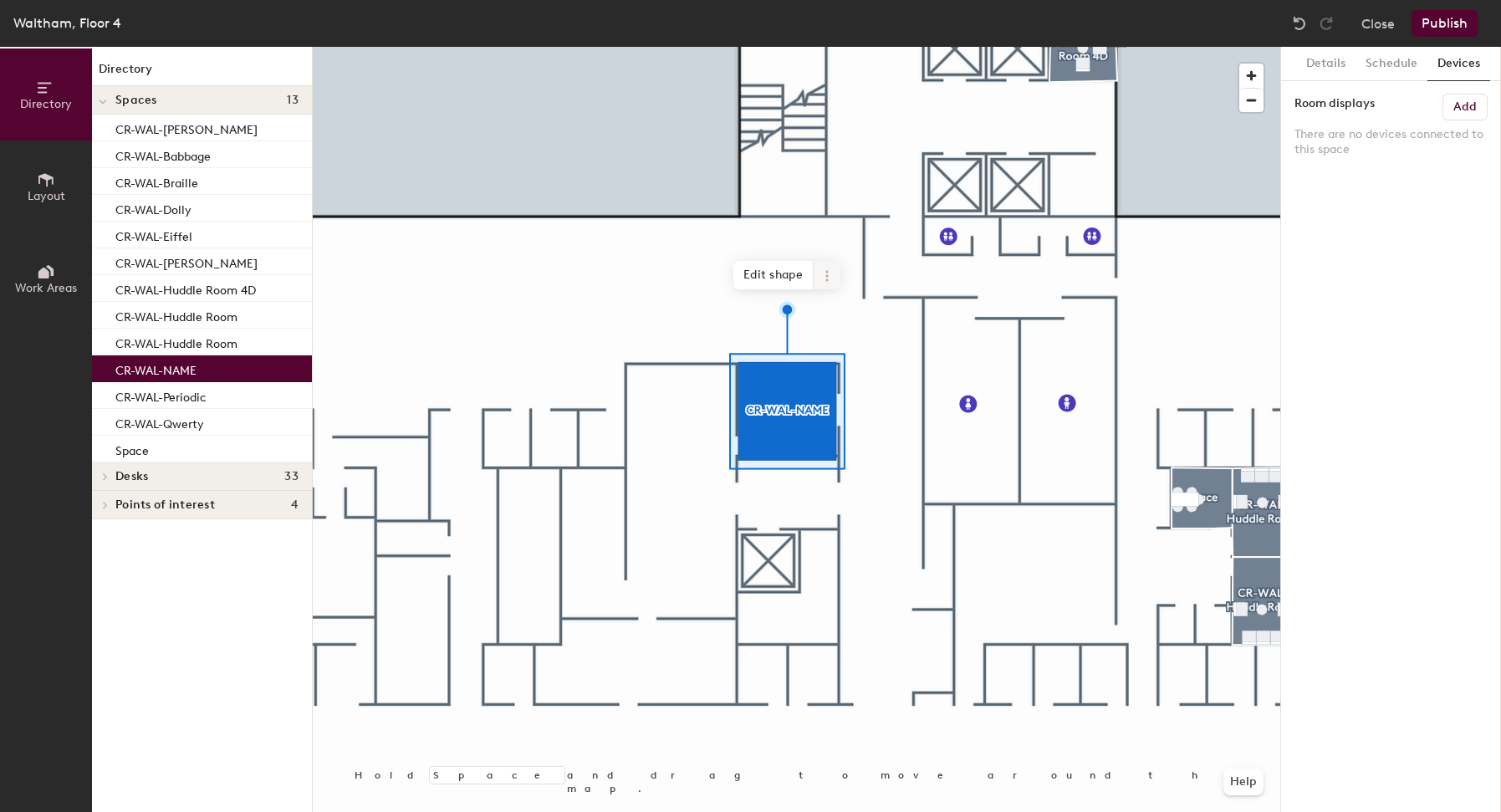
click at [820, 265] on span at bounding box center [827, 275] width 26 height 28
click at [857, 318] on span "Remove from map" at bounding box center [887, 314] width 149 height 28
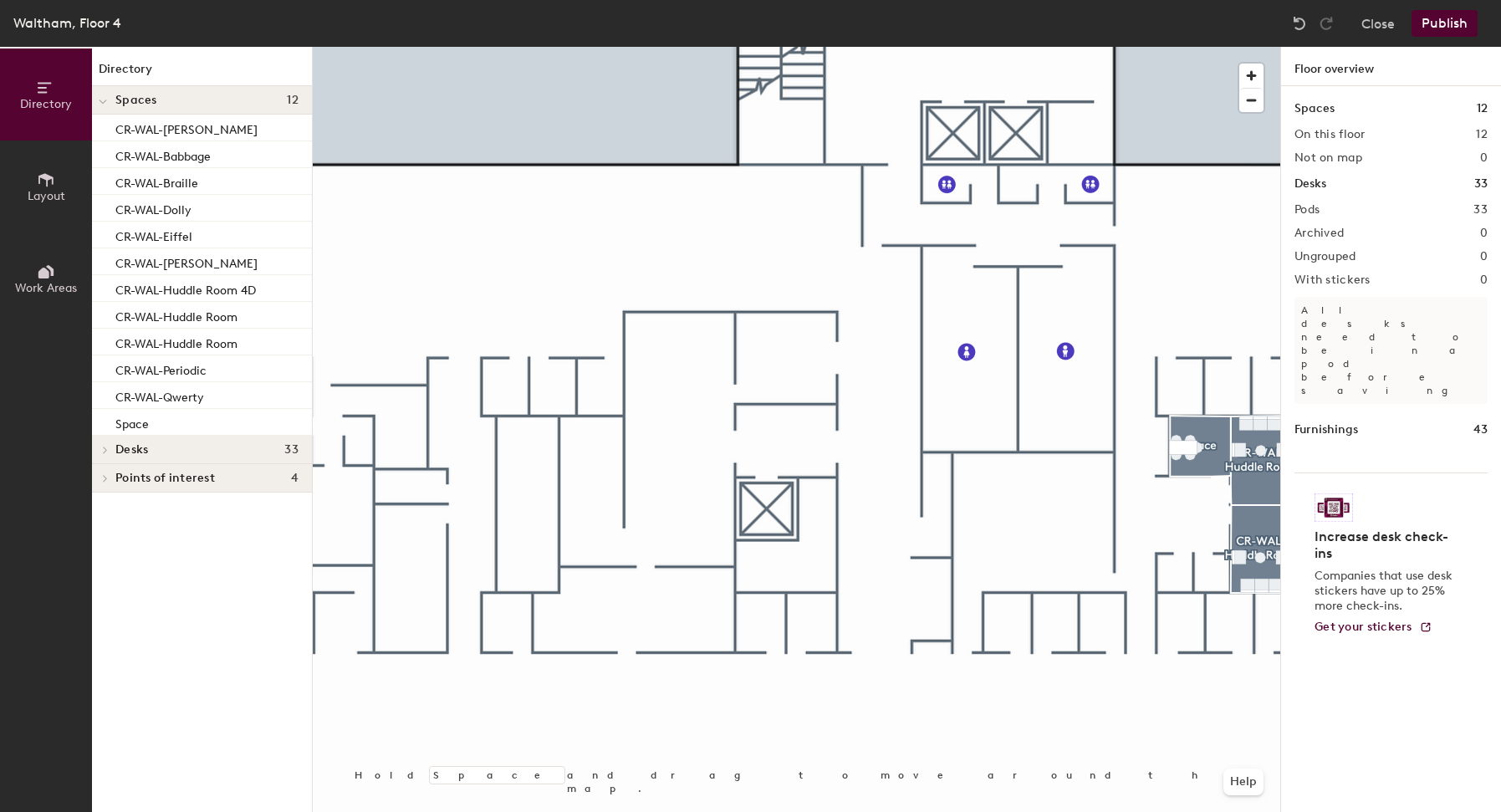
click at [32, 203] on button "Layout" at bounding box center [46, 186] width 92 height 92
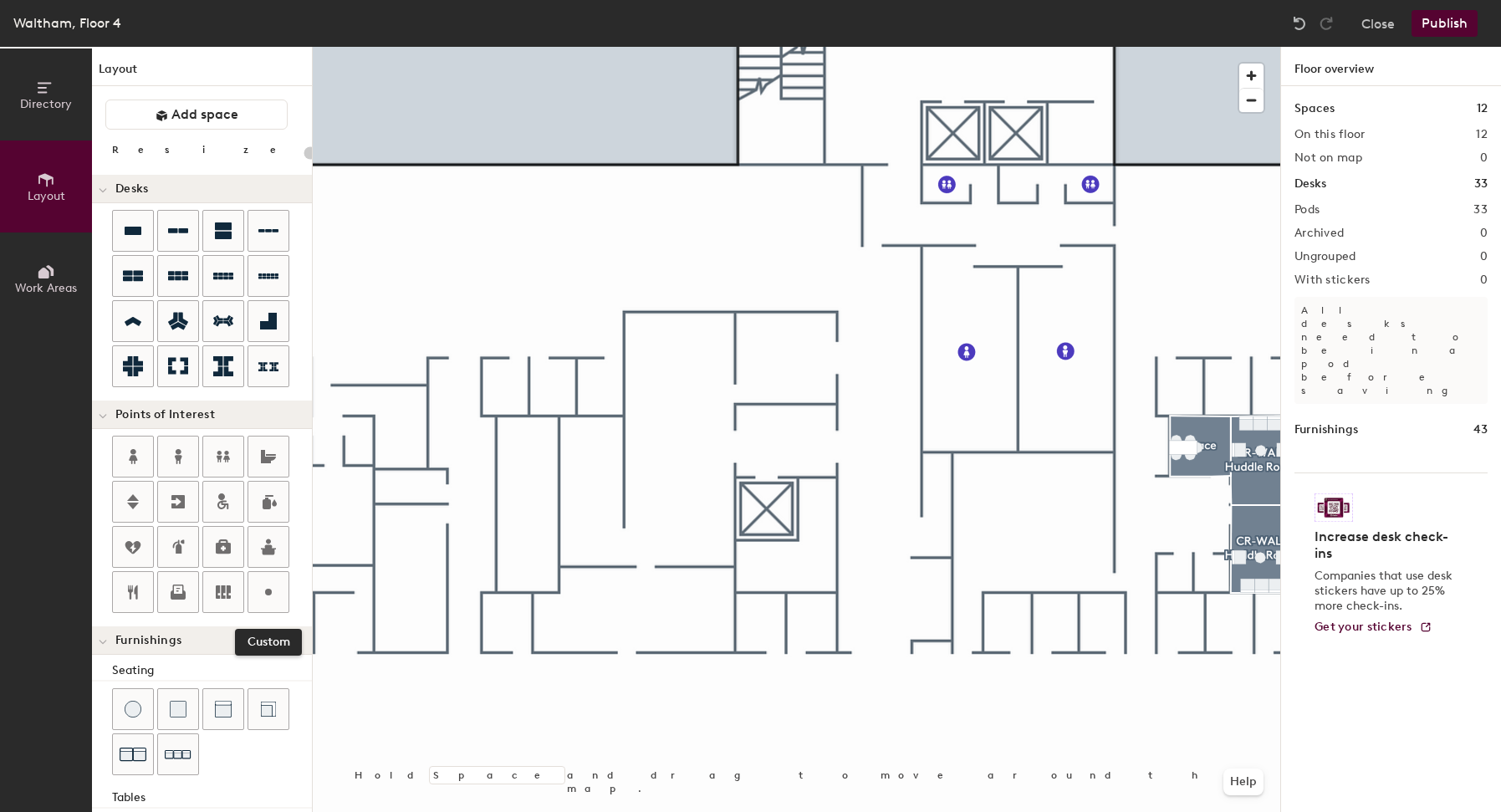
scroll to position [245, 0]
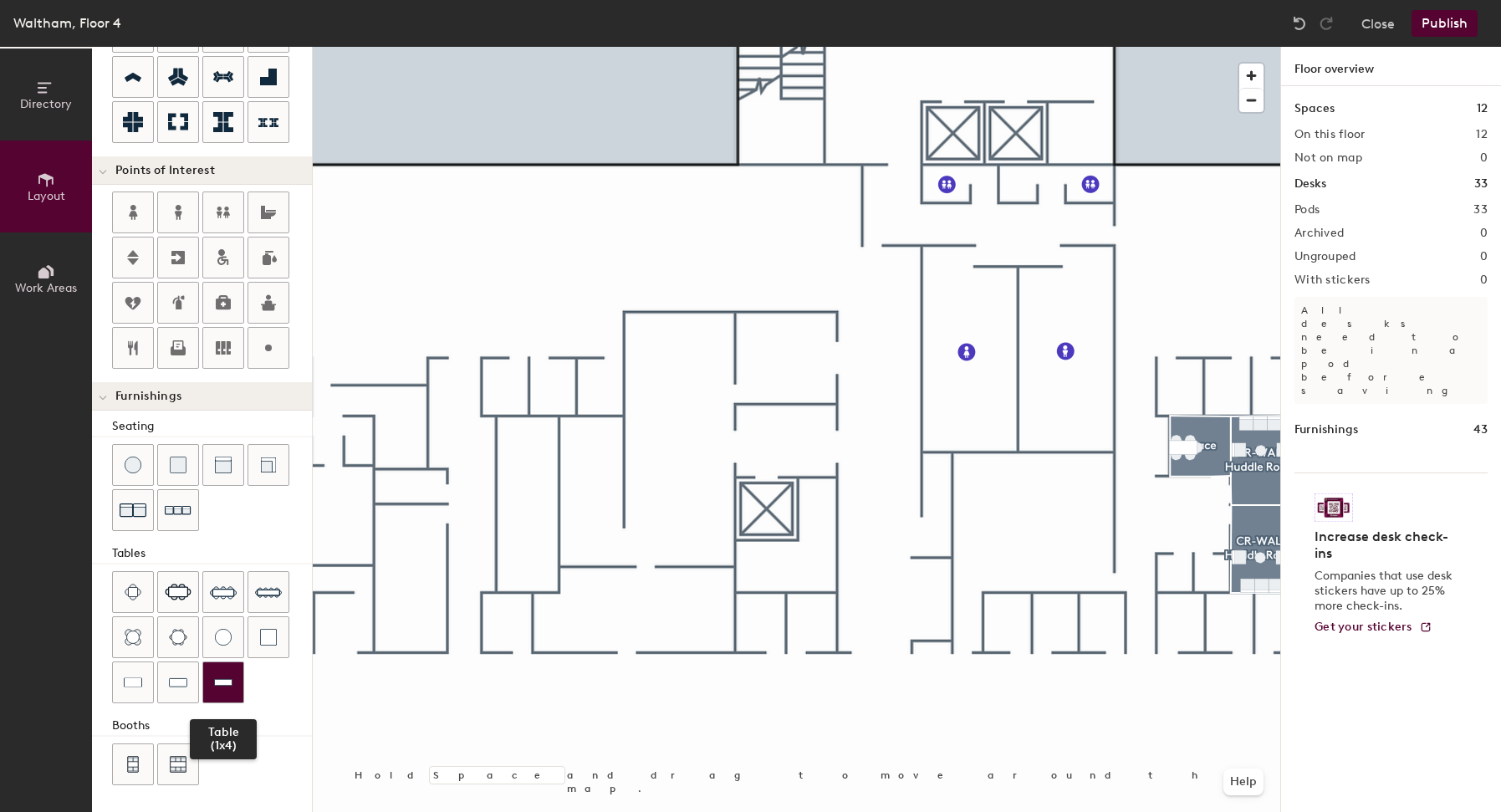
click at [216, 683] on img at bounding box center [224, 682] width 18 height 16
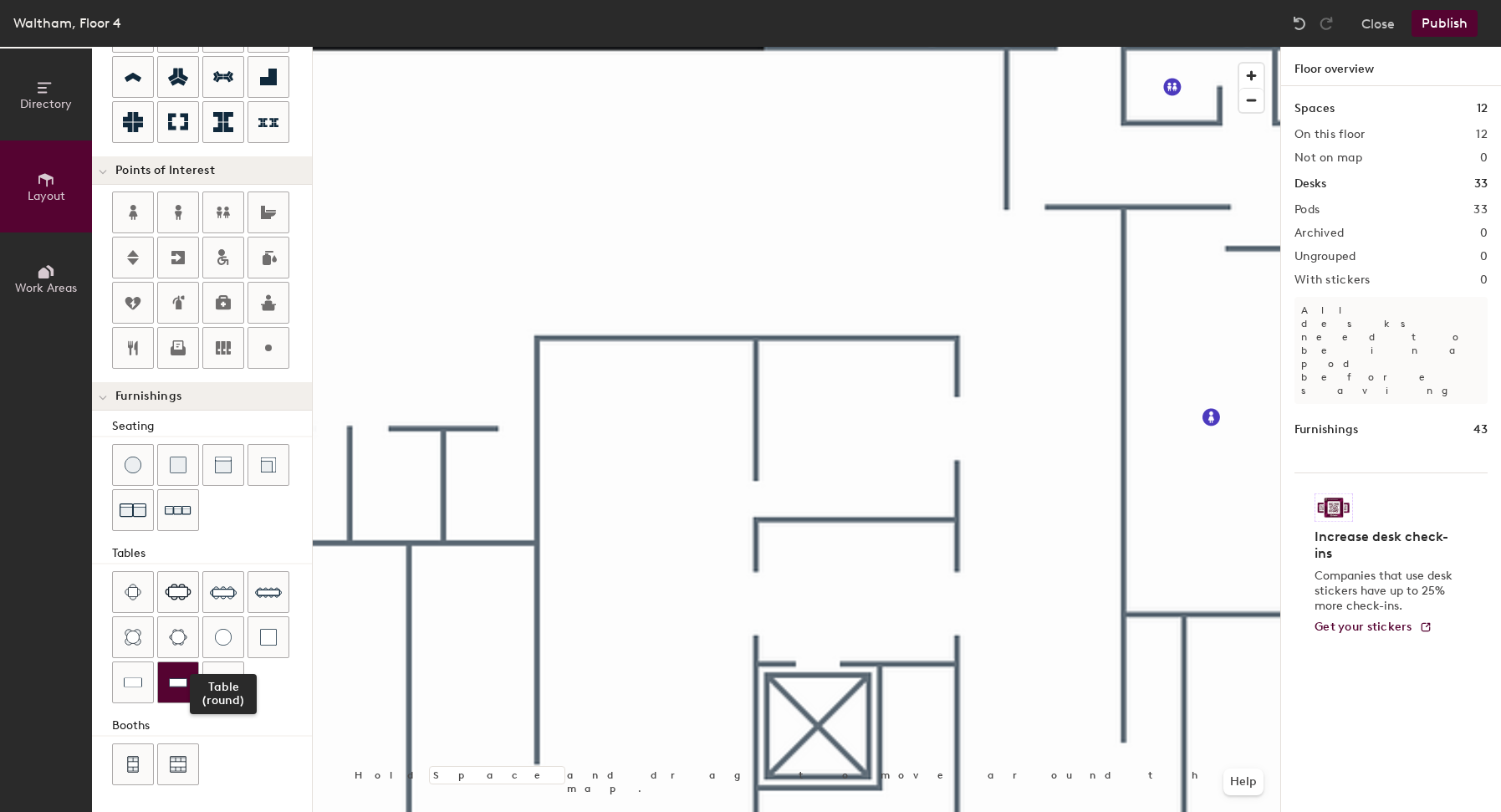
click at [196, 676] on div at bounding box center [178, 682] width 40 height 40
click at [182, 693] on div at bounding box center [178, 682] width 40 height 40
click at [188, 690] on div at bounding box center [178, 682] width 40 height 40
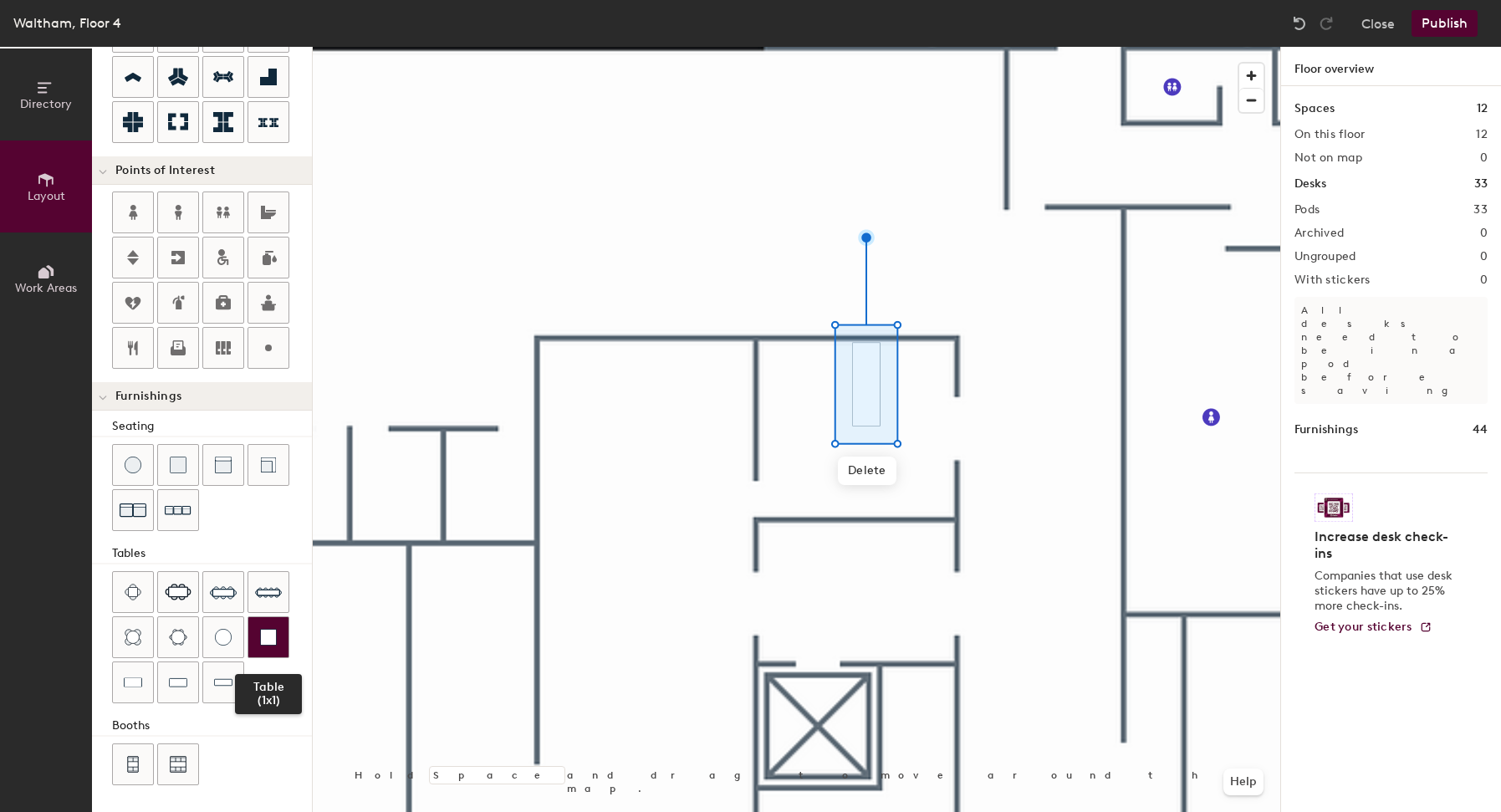
click at [272, 635] on img at bounding box center [268, 637] width 16 height 16
click at [947, 47] on div at bounding box center [797, 47] width 968 height 0
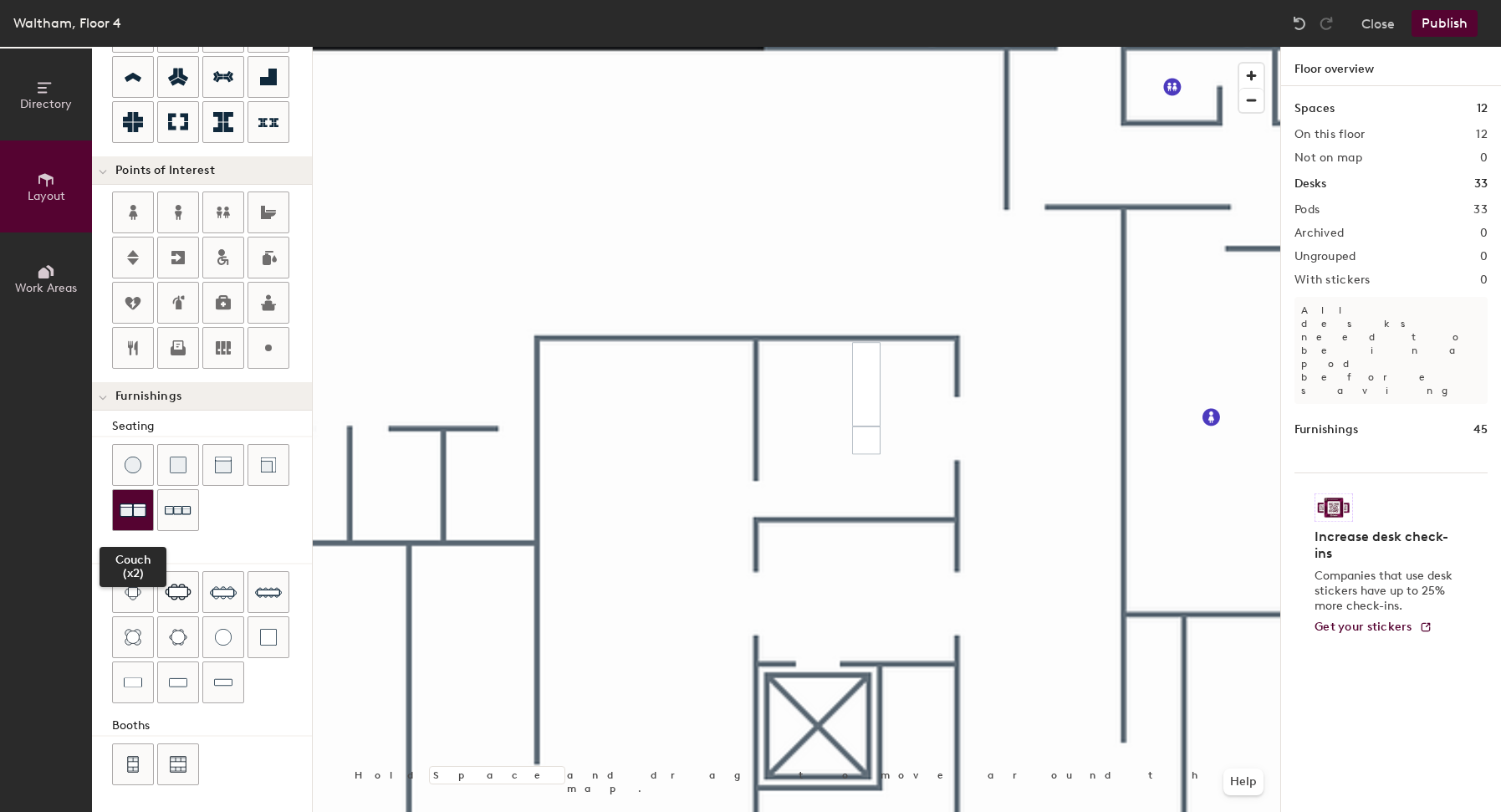
click at [131, 512] on img at bounding box center [132, 509] width 26 height 26
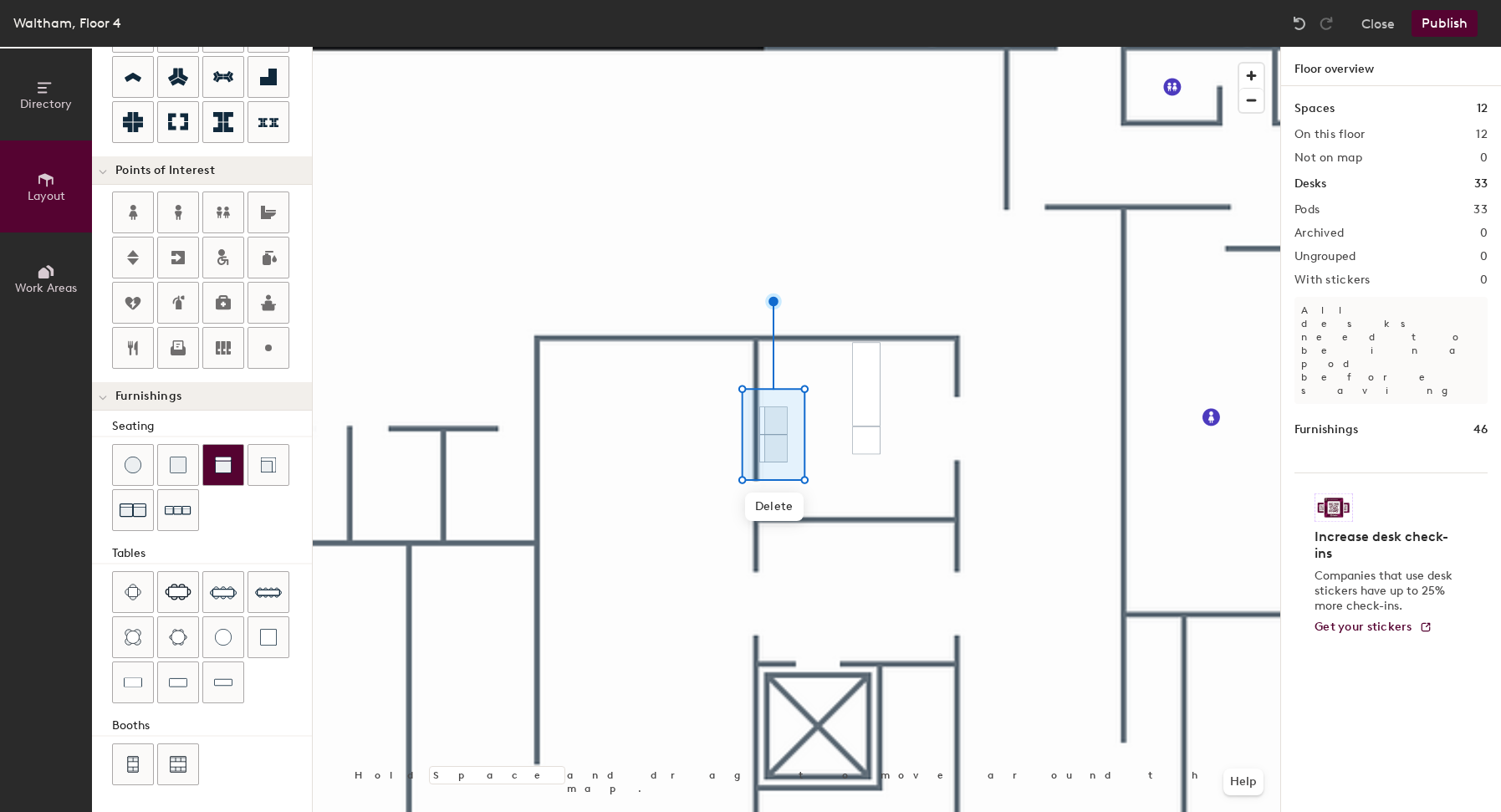
click at [230, 474] on div at bounding box center [224, 465] width 40 height 40
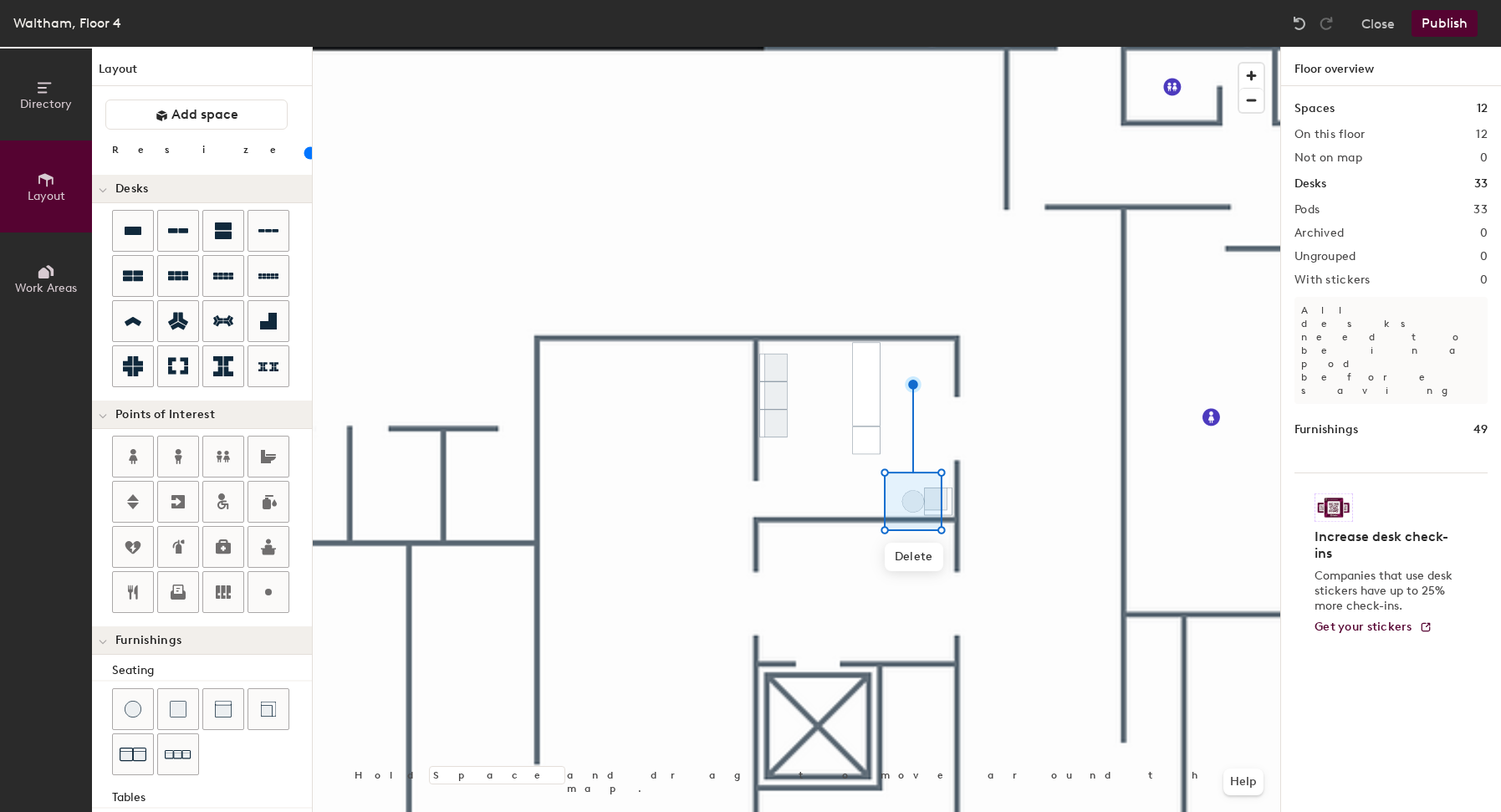
scroll to position [245, 0]
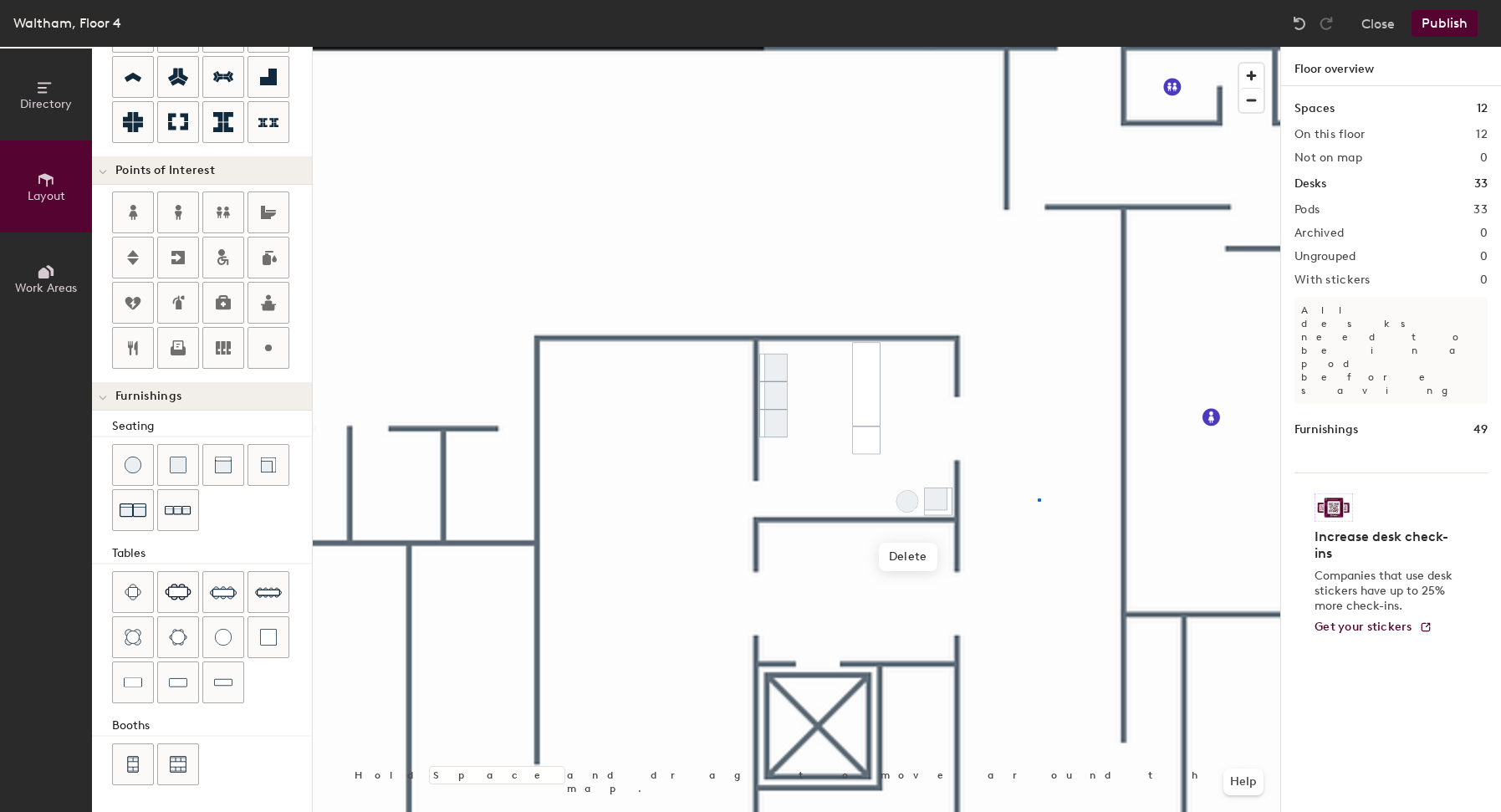
click at [1037, 47] on div at bounding box center [797, 47] width 968 height 0
click at [235, 480] on div at bounding box center [224, 465] width 40 height 40
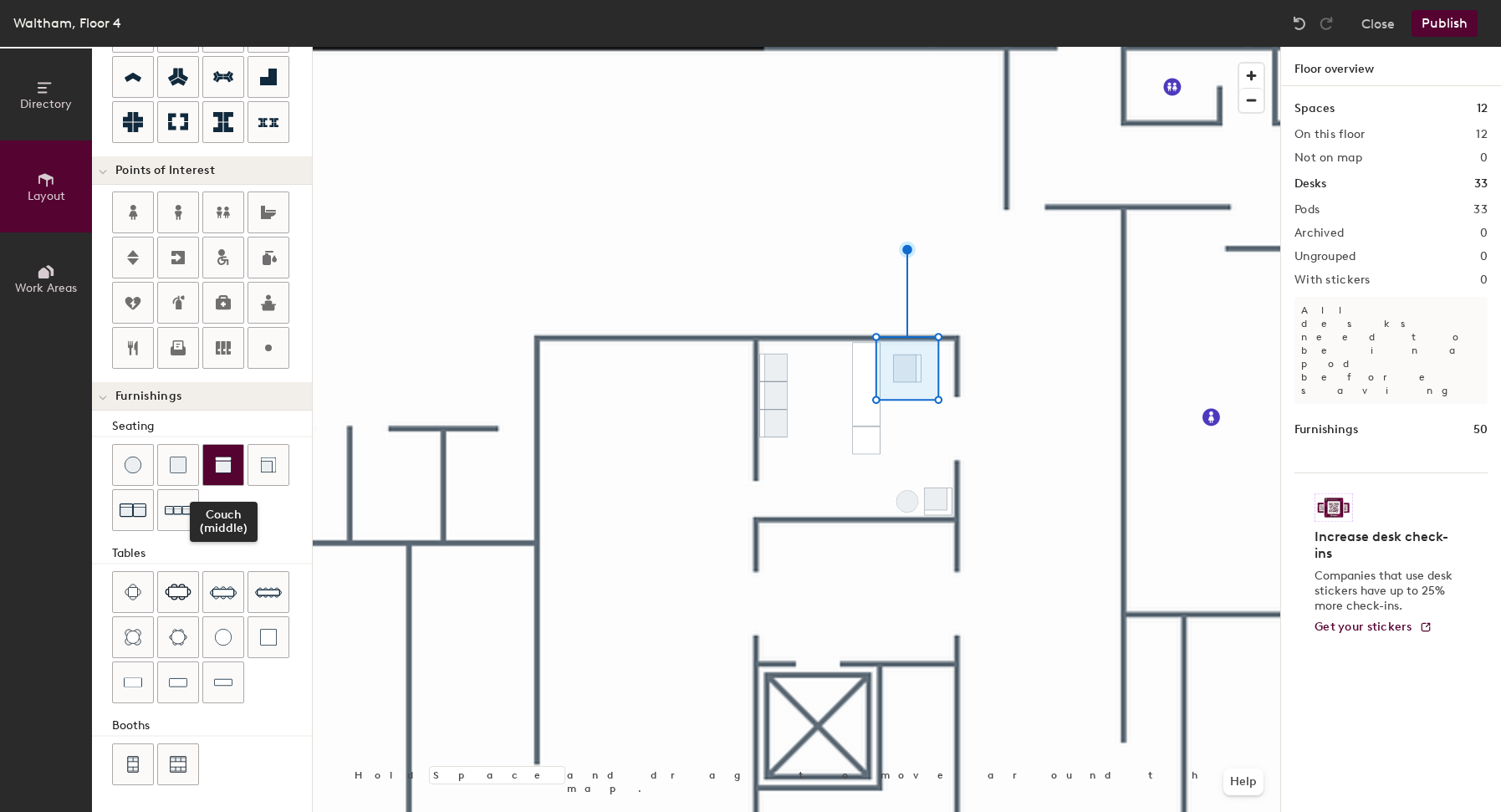
click at [215, 465] on img at bounding box center [224, 464] width 16 height 16
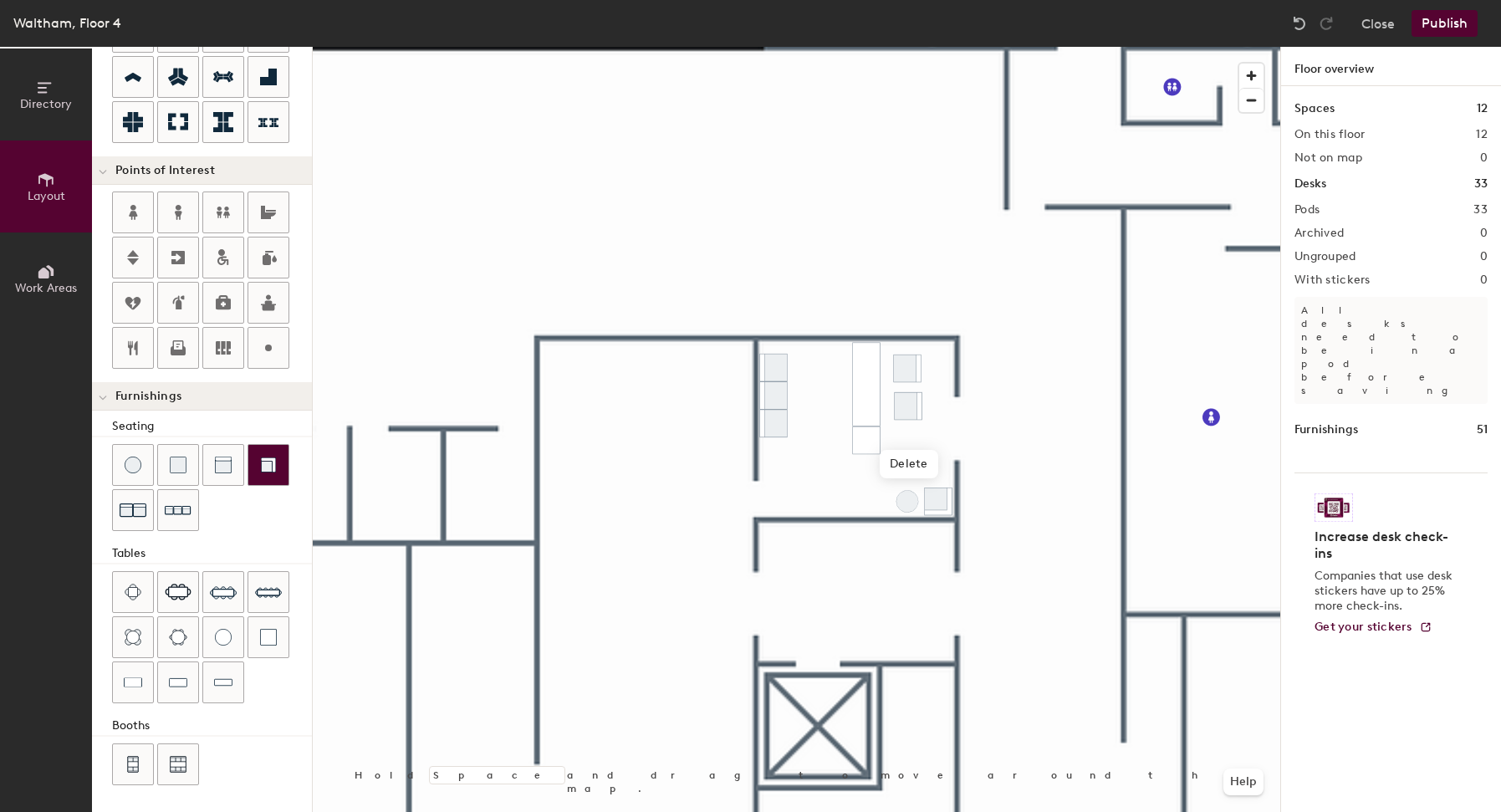
click at [1017, 47] on div at bounding box center [797, 47] width 968 height 0
click at [1019, 47] on div at bounding box center [797, 47] width 968 height 0
click at [278, 346] on div at bounding box center [268, 348] width 40 height 40
type input "20"
type input "S"
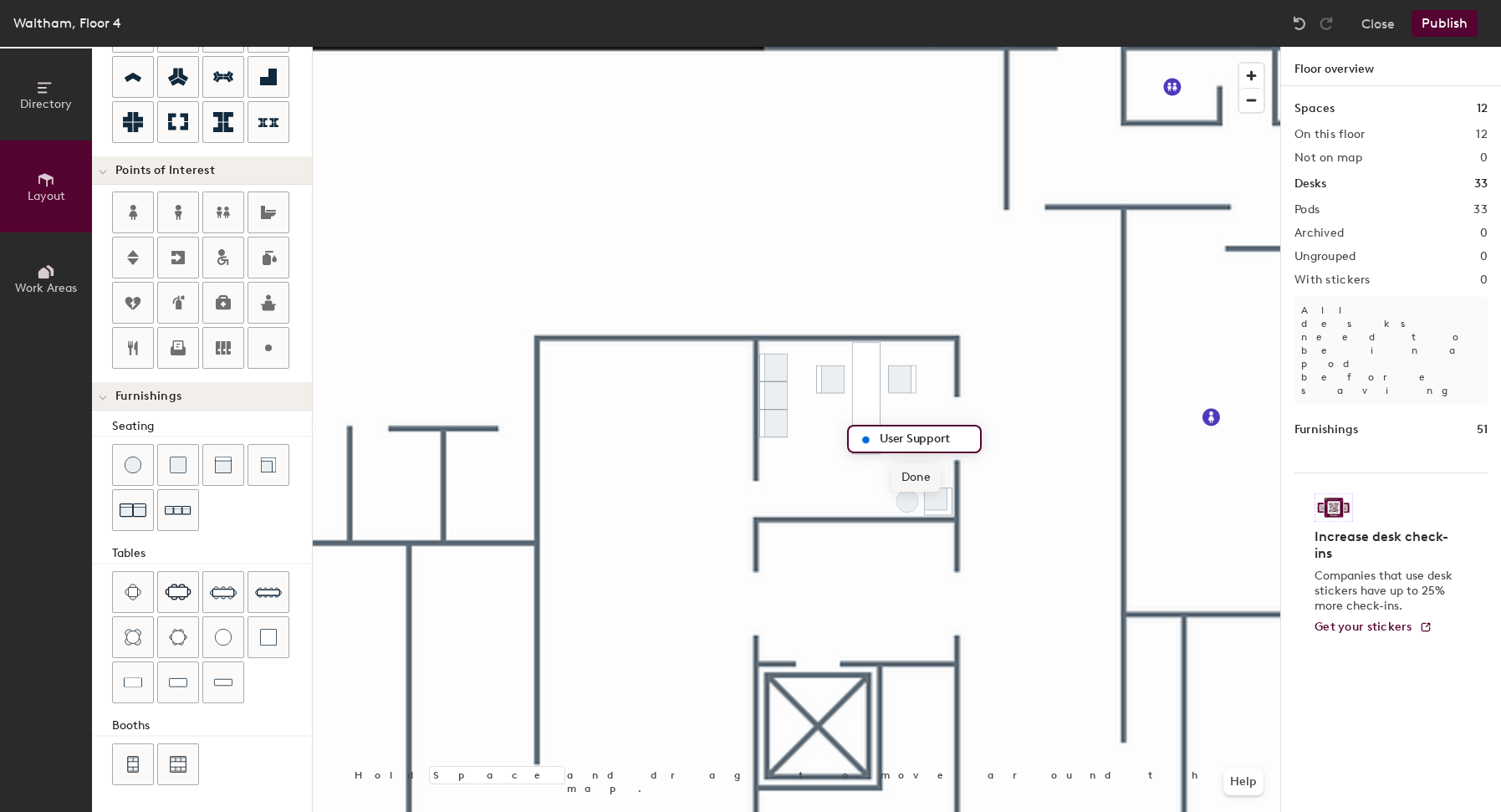
type input "User Support"
click at [928, 477] on span "Done" at bounding box center [916, 477] width 49 height 28
click at [901, 47] on div at bounding box center [797, 47] width 968 height 0
click at [1011, 47] on div at bounding box center [797, 47] width 968 height 0
click at [889, 47] on div at bounding box center [797, 47] width 968 height 0
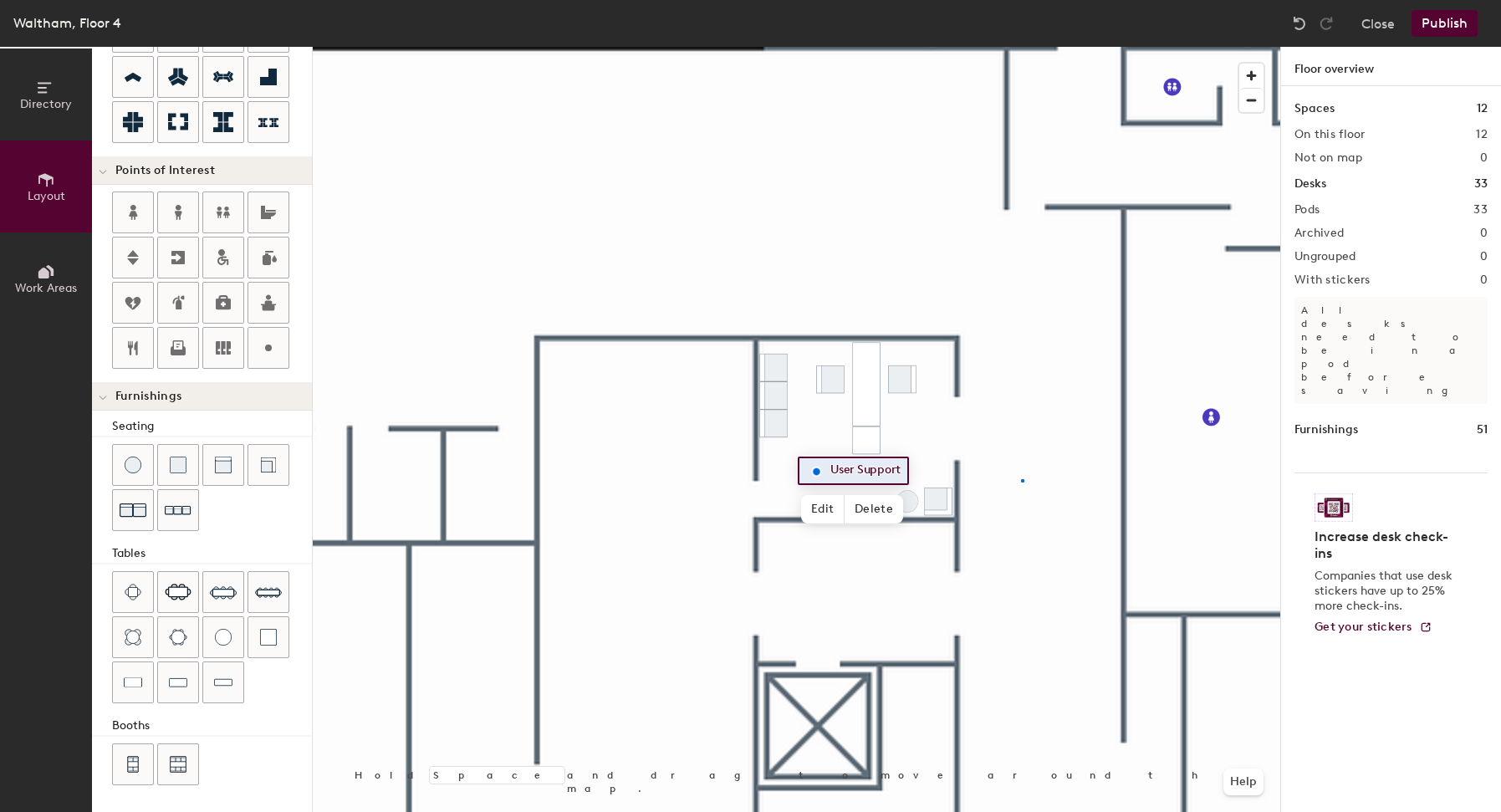
click at [1021, 47] on div at bounding box center [797, 47] width 968 height 0
click at [787, 0] on div "Waltham, Floor 4 Close Publish" at bounding box center [750, 23] width 1501 height 47
click at [1088, 47] on div at bounding box center [797, 47] width 968 height 0
click at [823, 47] on div at bounding box center [797, 47] width 968 height 0
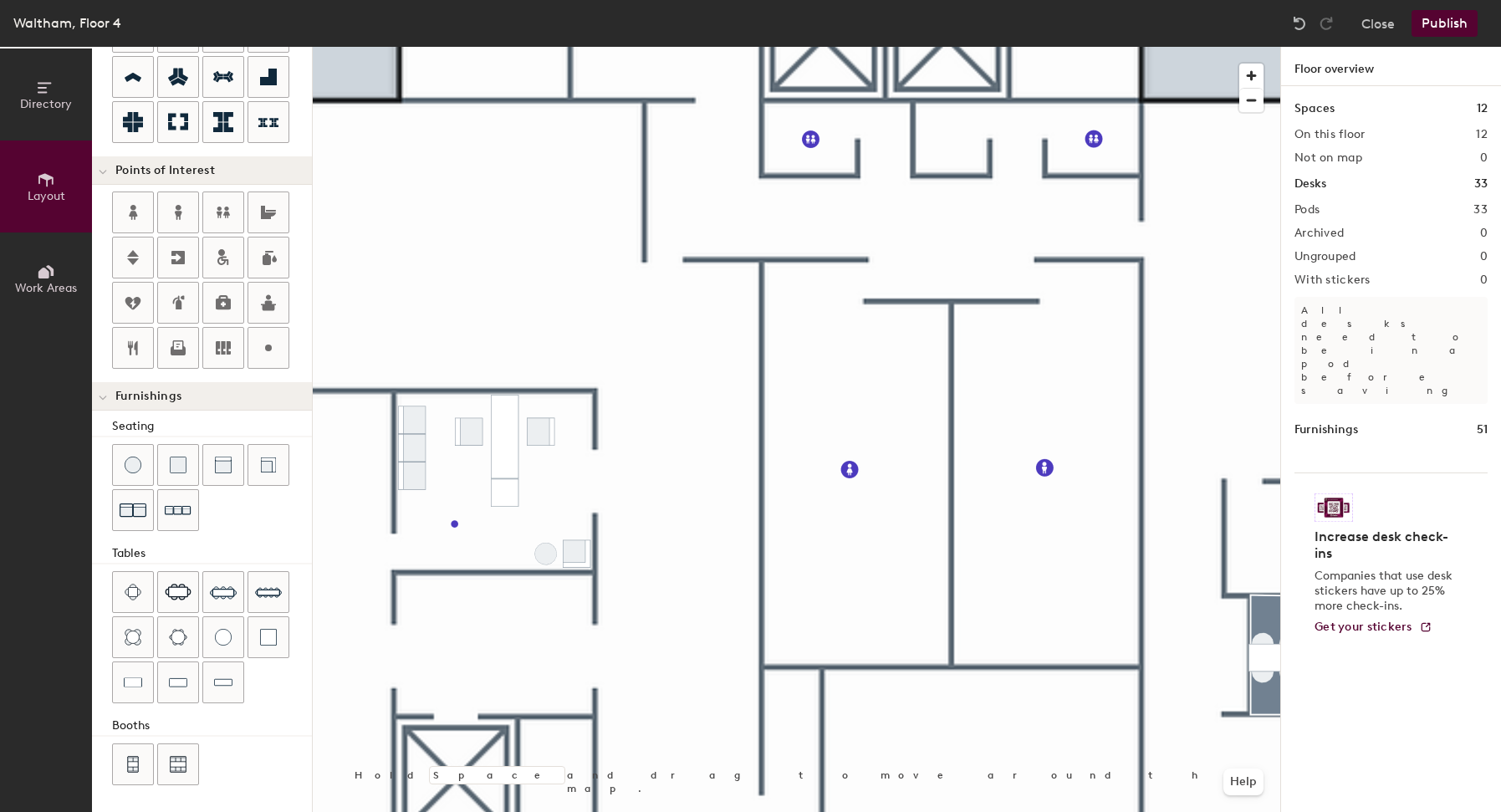
click at [888, 47] on div at bounding box center [797, 47] width 968 height 0
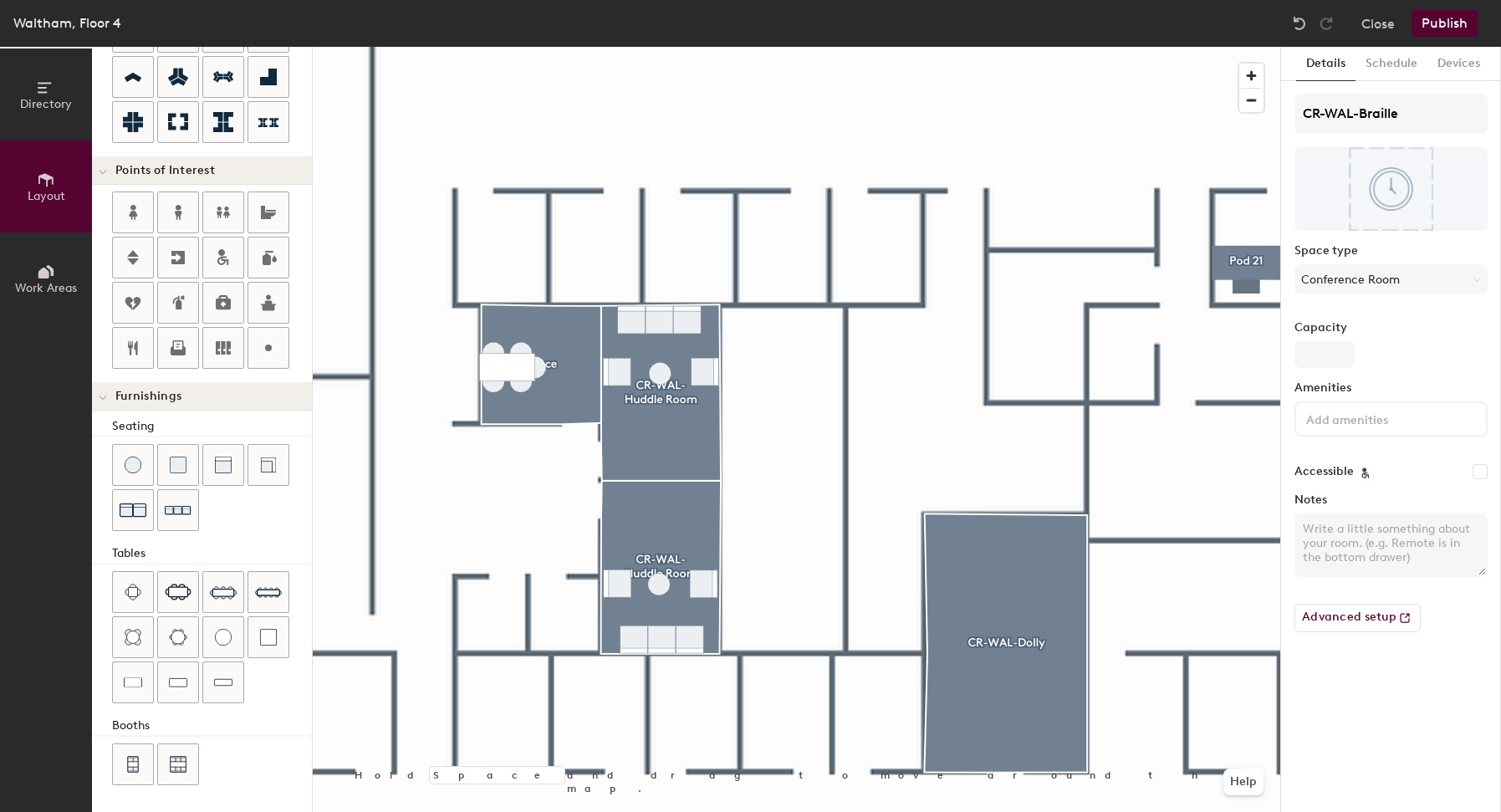
click at [569, 47] on div at bounding box center [797, 47] width 968 height 0
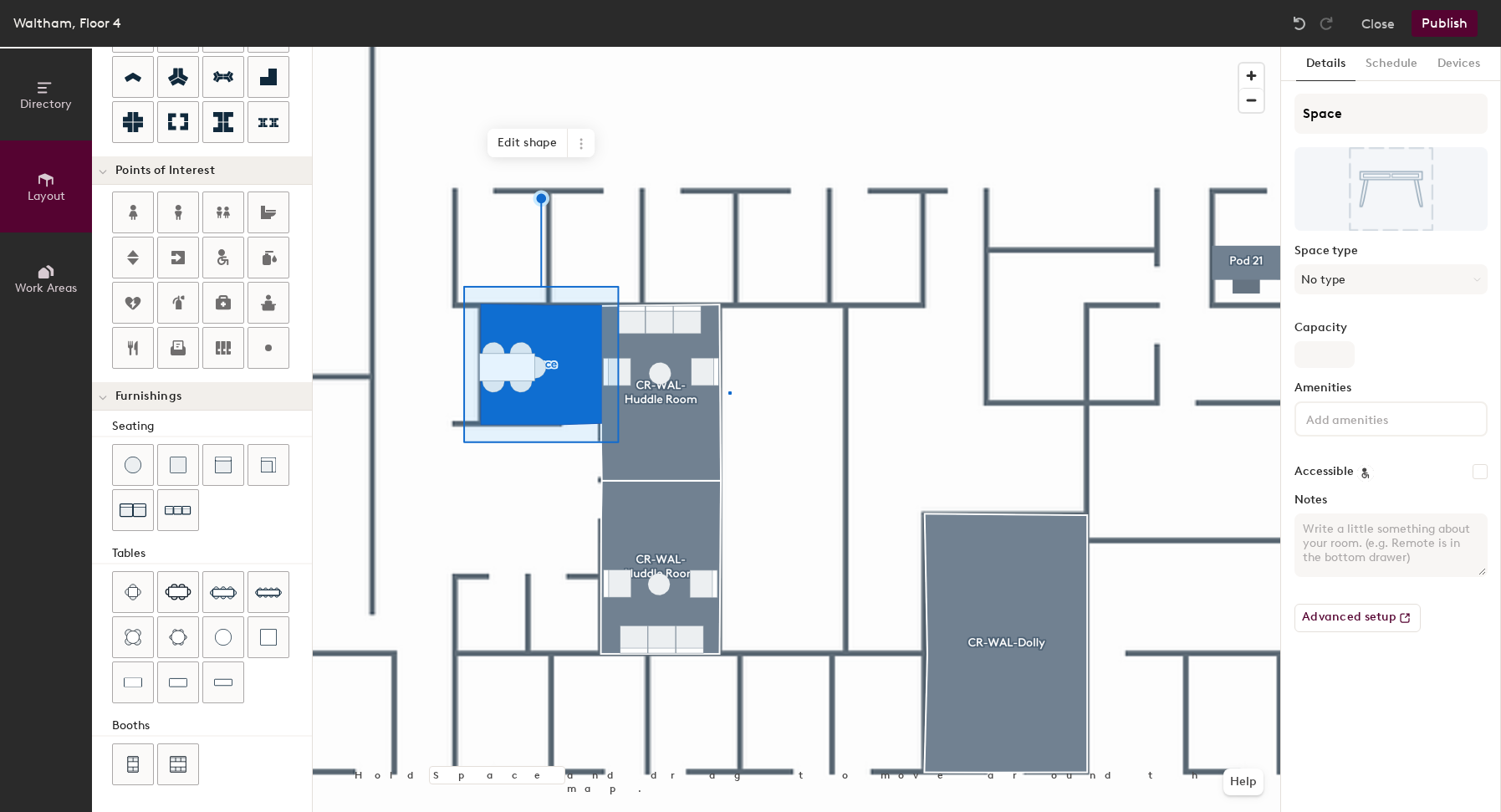
click at [729, 47] on div at bounding box center [797, 47] width 968 height 0
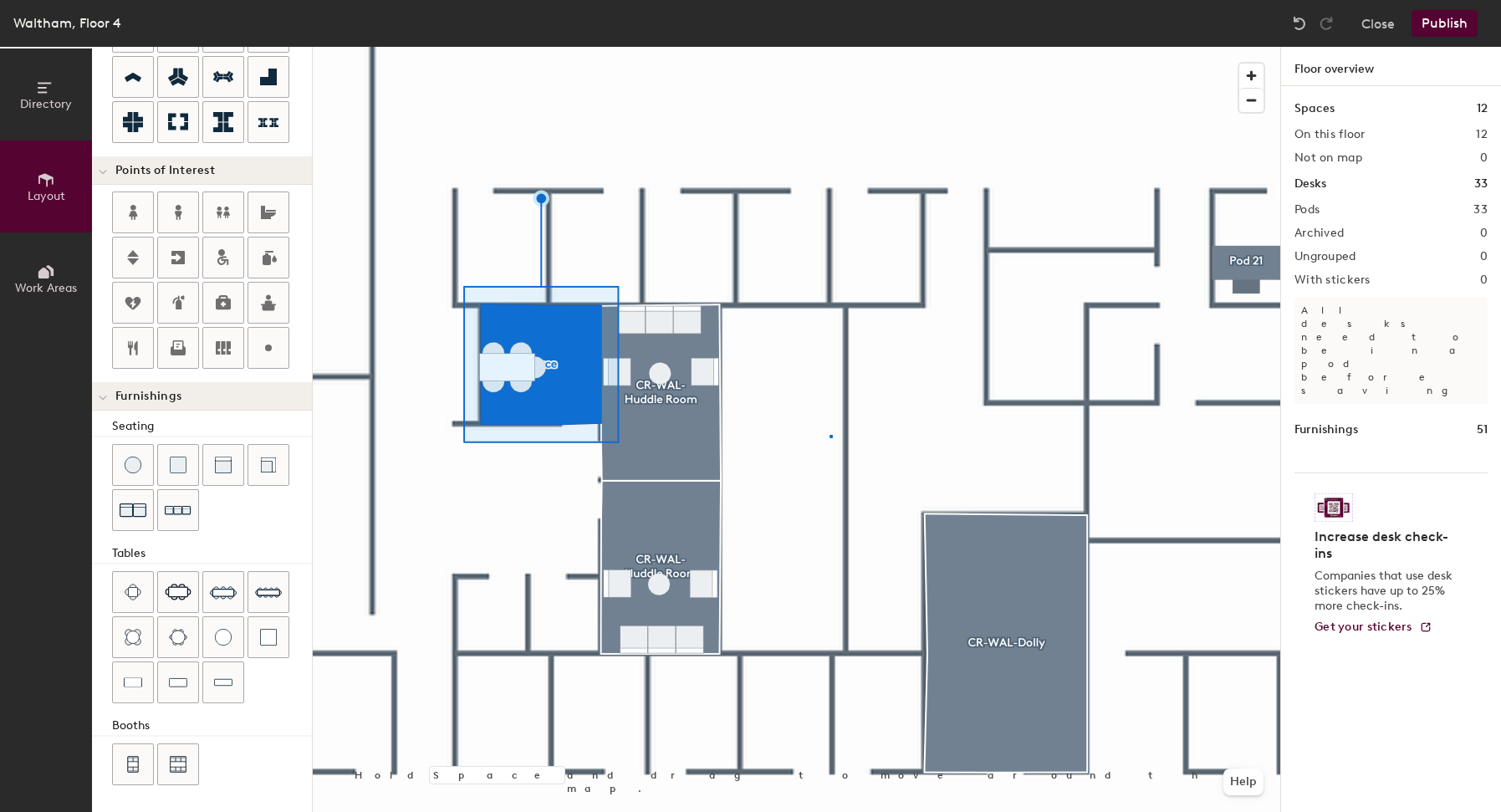
click at [829, 47] on div at bounding box center [797, 47] width 968 height 0
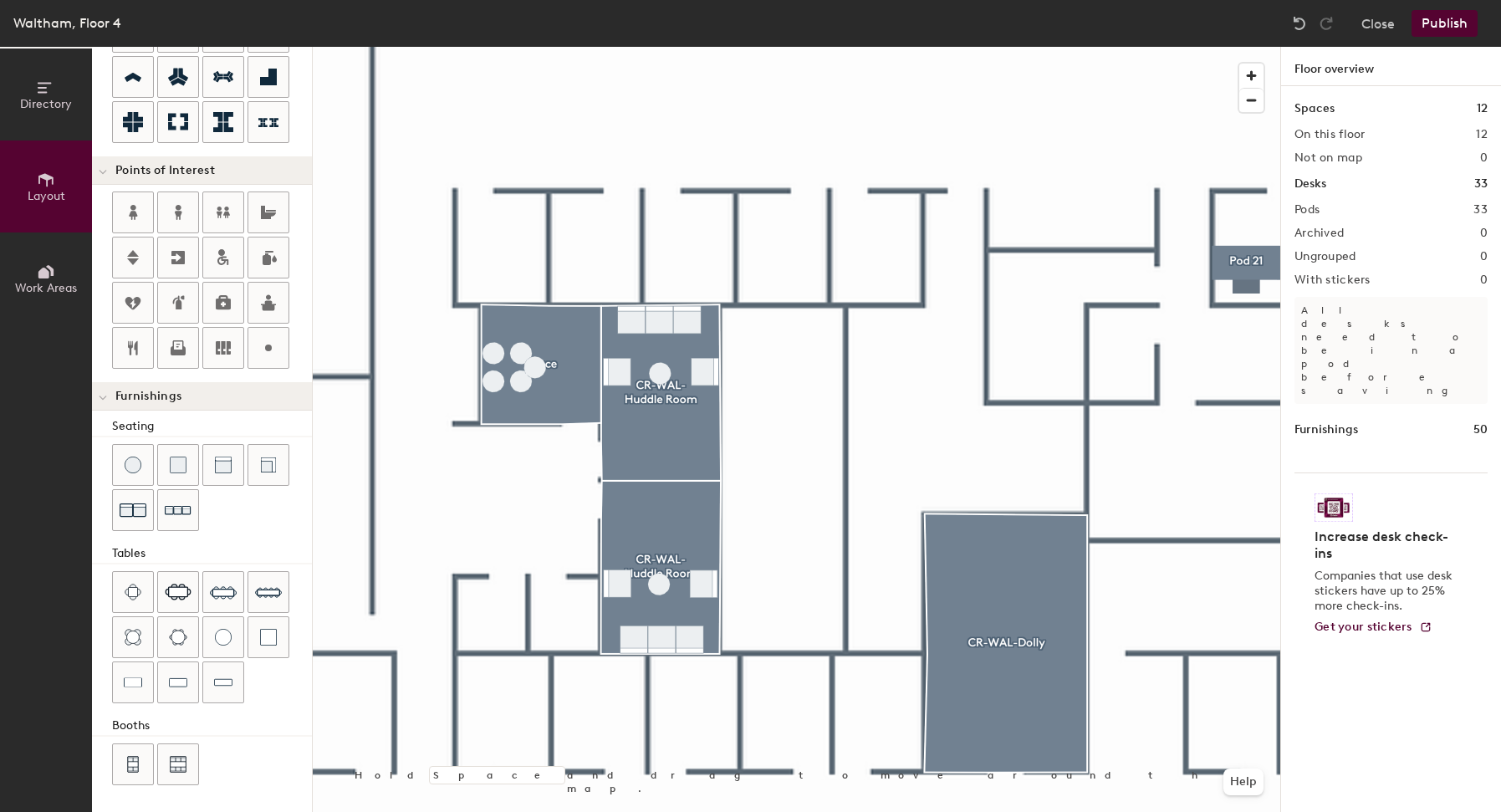
click at [528, 47] on div at bounding box center [797, 47] width 968 height 0
click at [521, 47] on div at bounding box center [797, 47] width 968 height 0
click at [517, 47] on div at bounding box center [797, 47] width 968 height 0
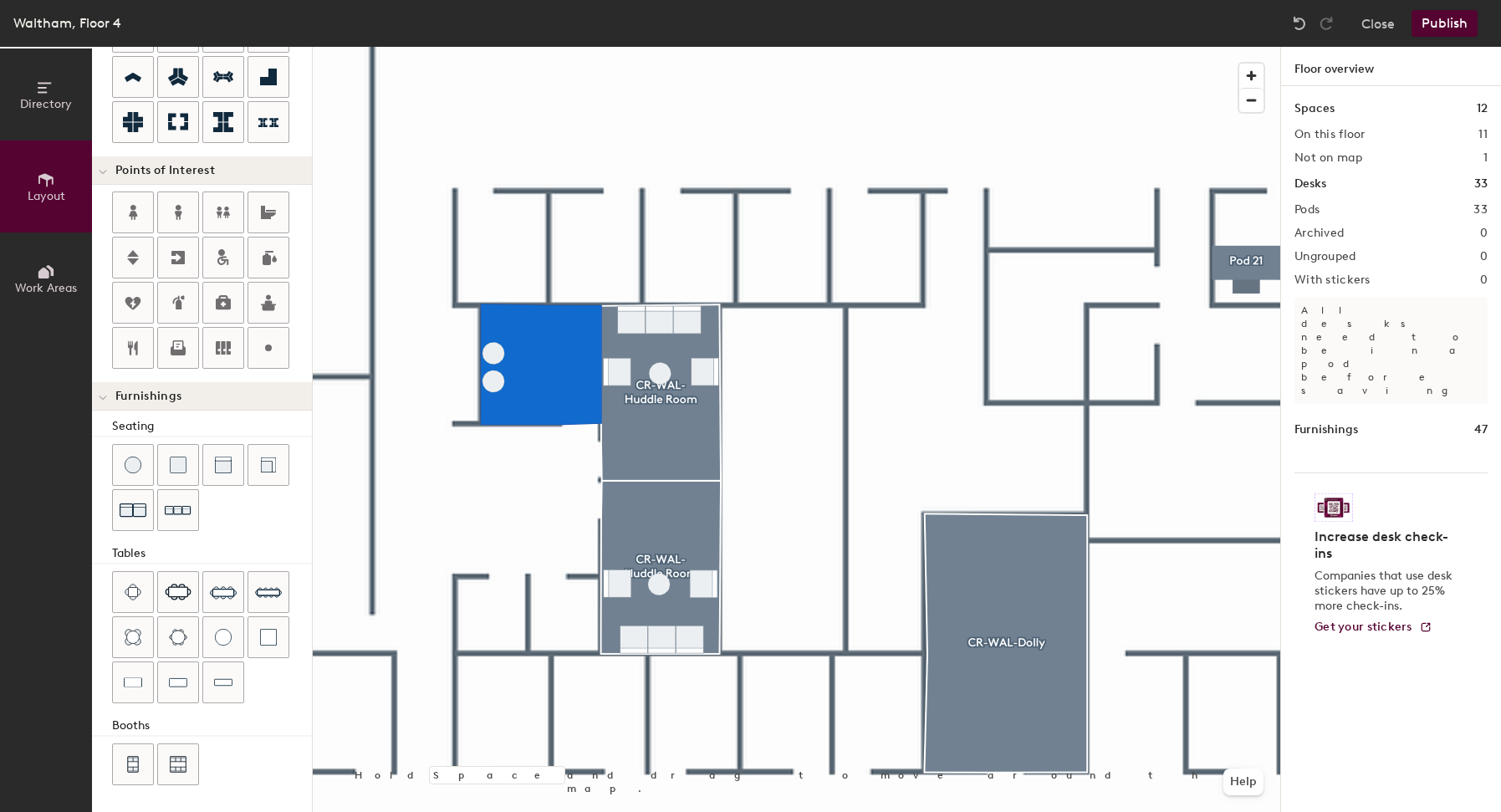
type input "20"
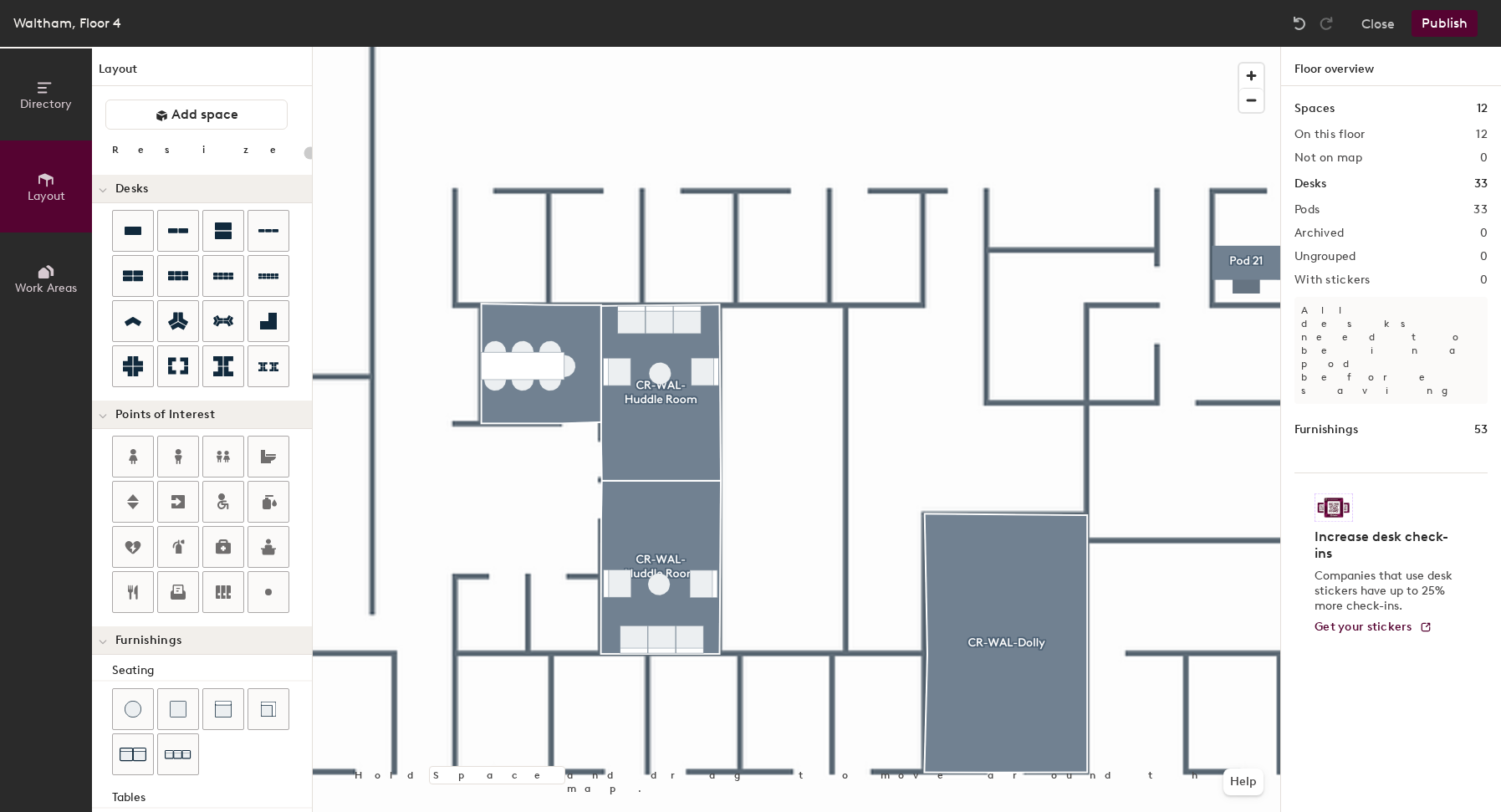
scroll to position [245, 0]
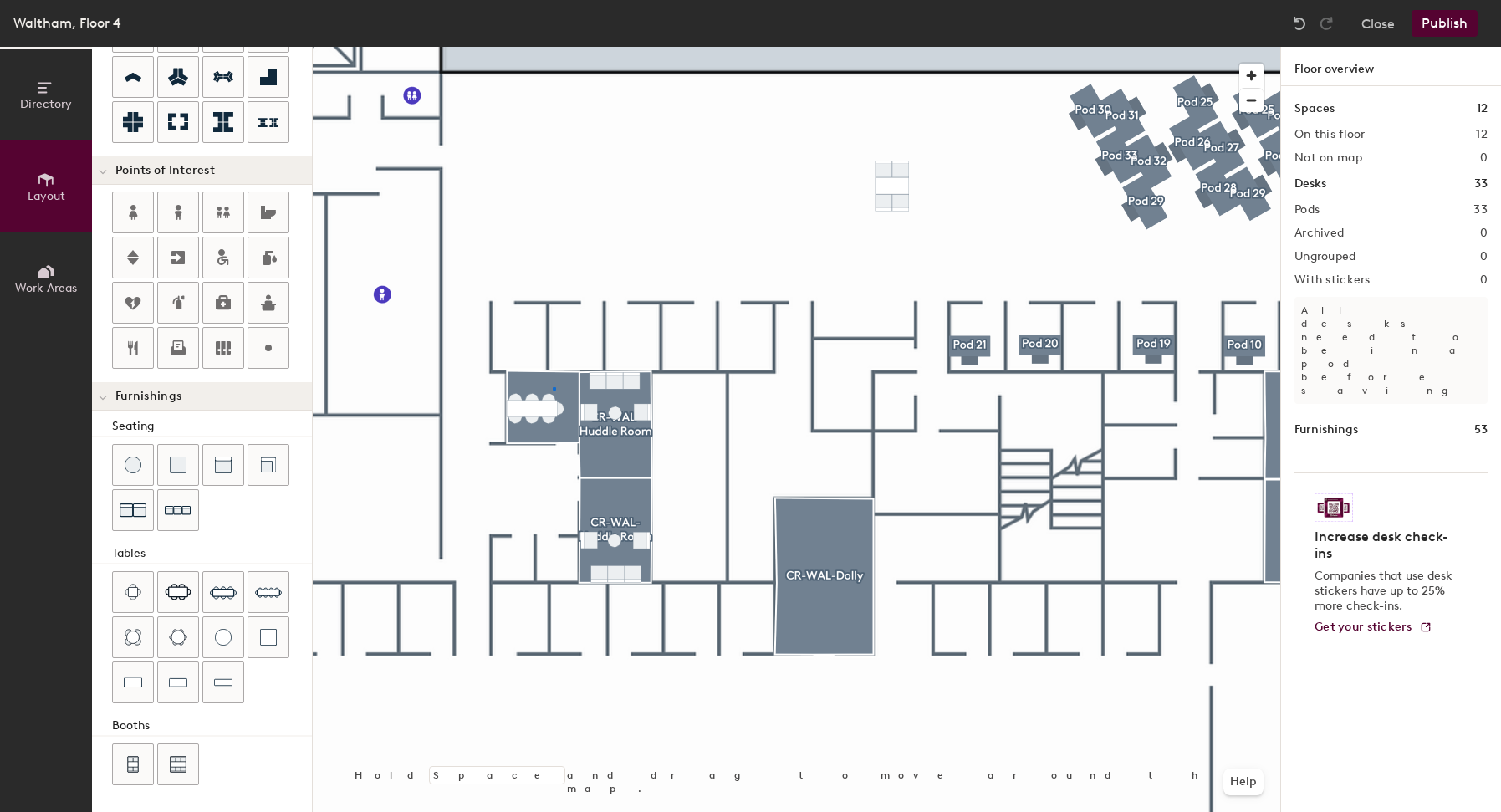
click at [553, 47] on div at bounding box center [797, 47] width 968 height 0
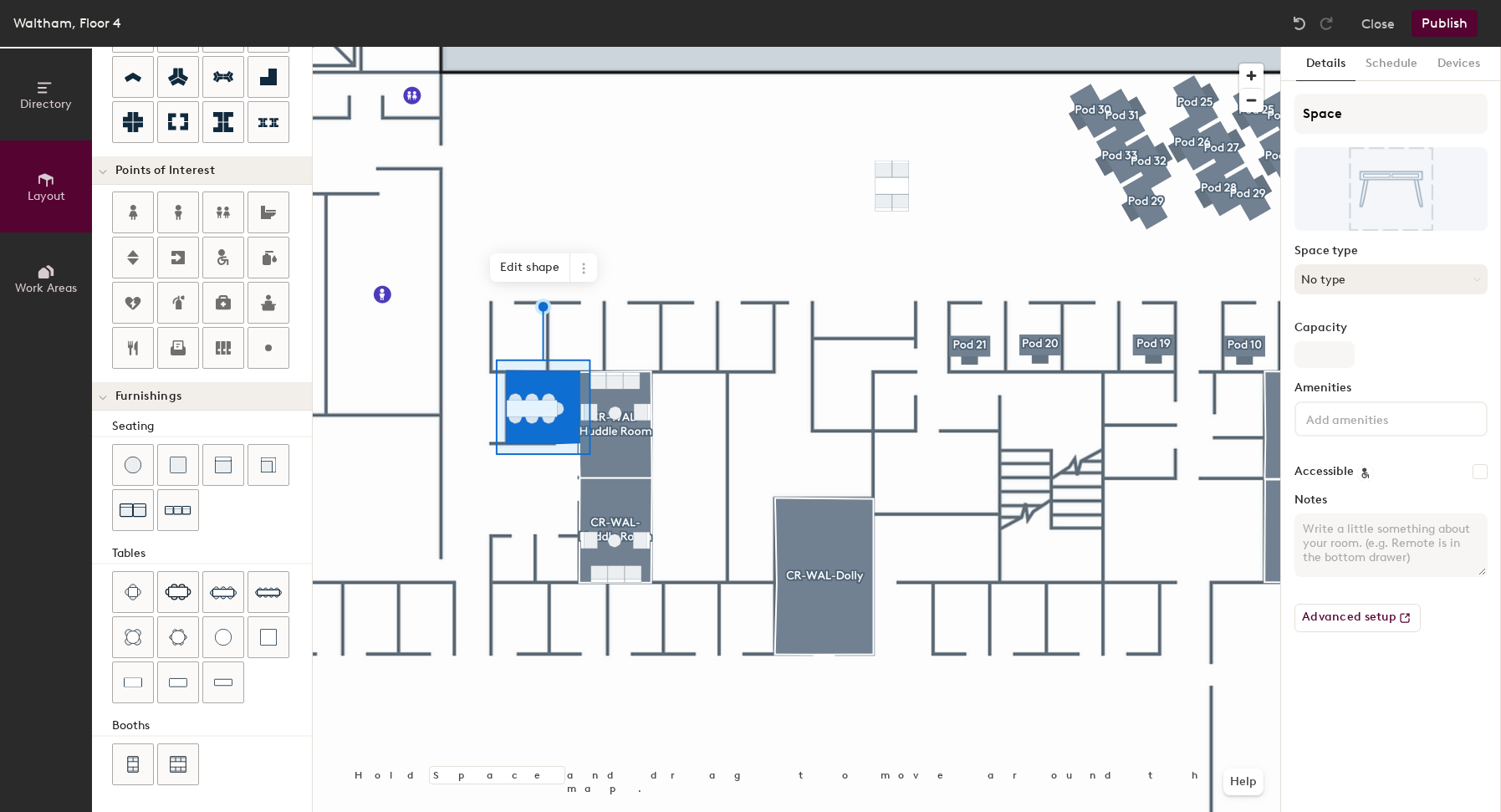
click at [1329, 274] on button "No type" at bounding box center [1392, 279] width 193 height 30
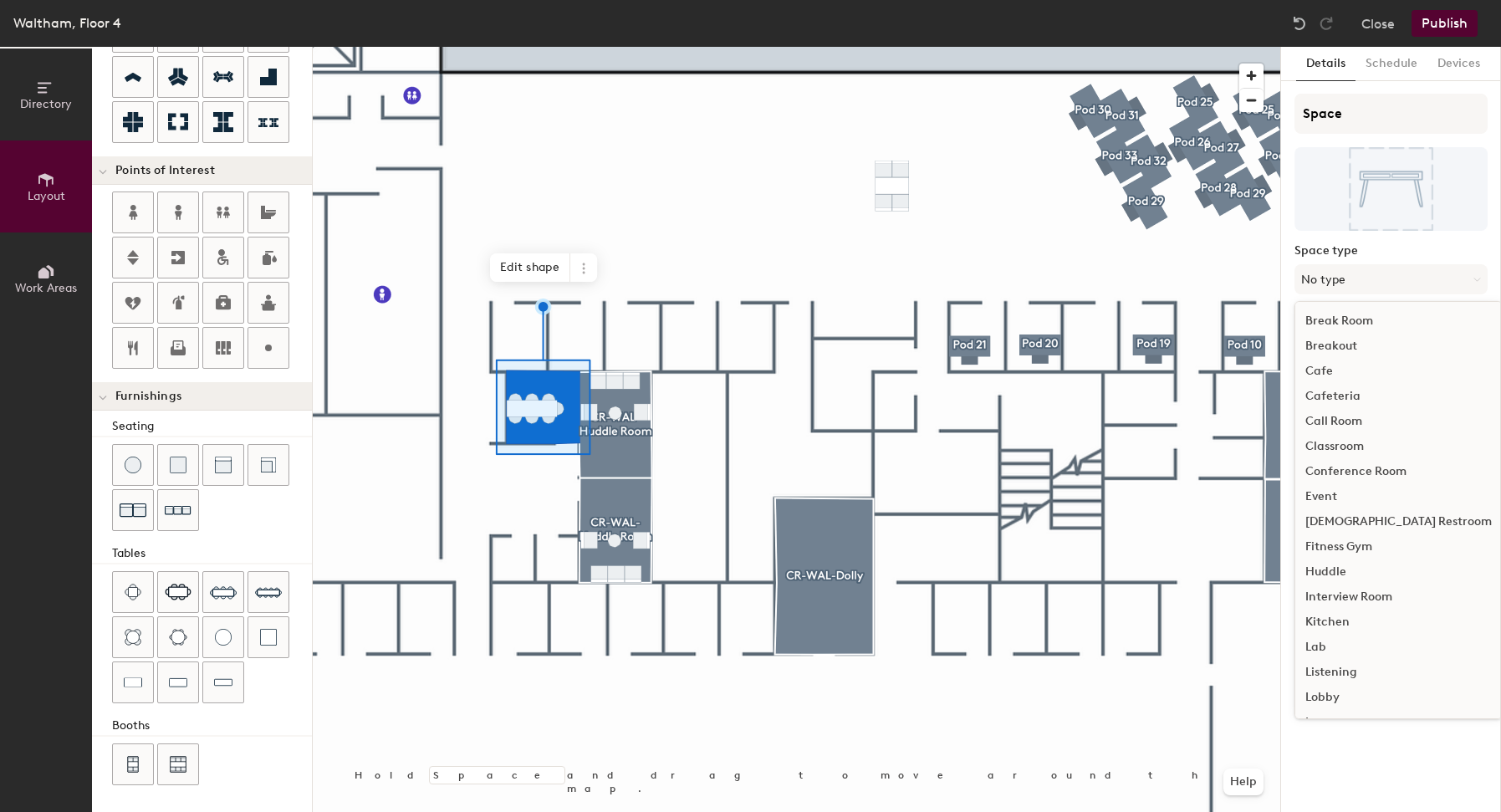
scroll to position [0, 0]
click at [1356, 569] on div "Huddle" at bounding box center [1399, 571] width 206 height 25
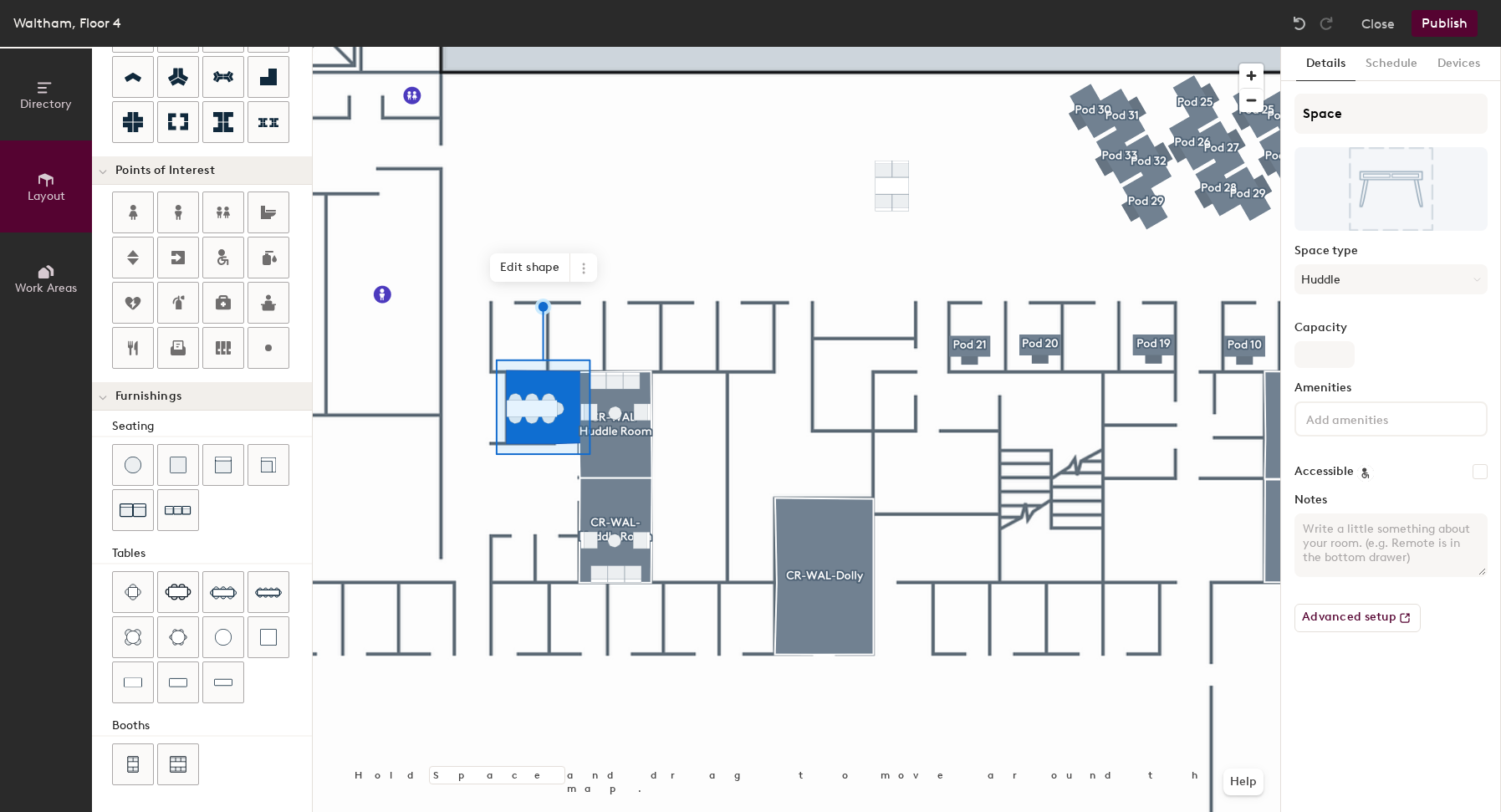
click at [1440, 23] on button "Publish" at bounding box center [1444, 23] width 66 height 26
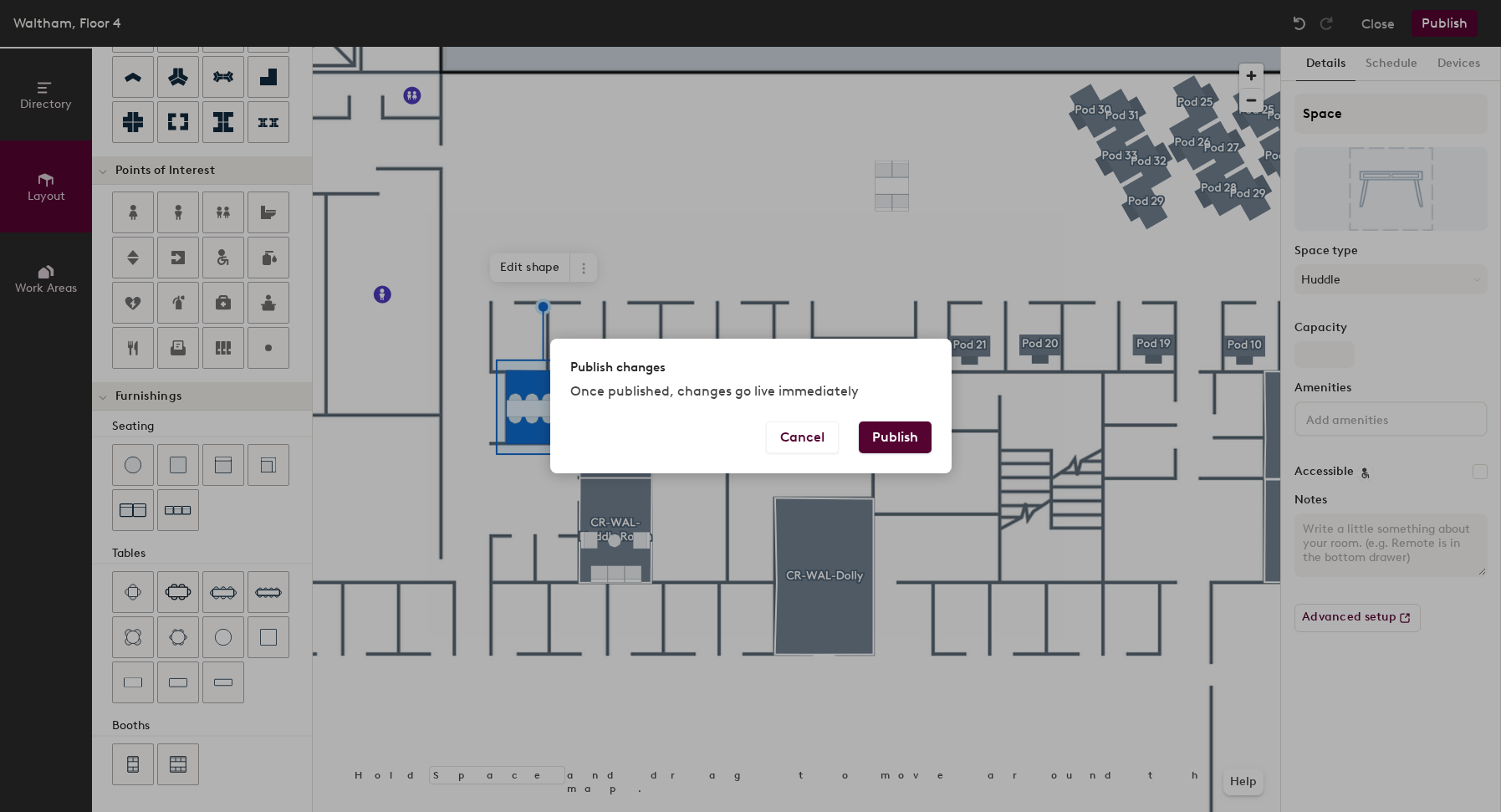
click at [881, 448] on button "Publish" at bounding box center [895, 437] width 73 height 32
type input "20"
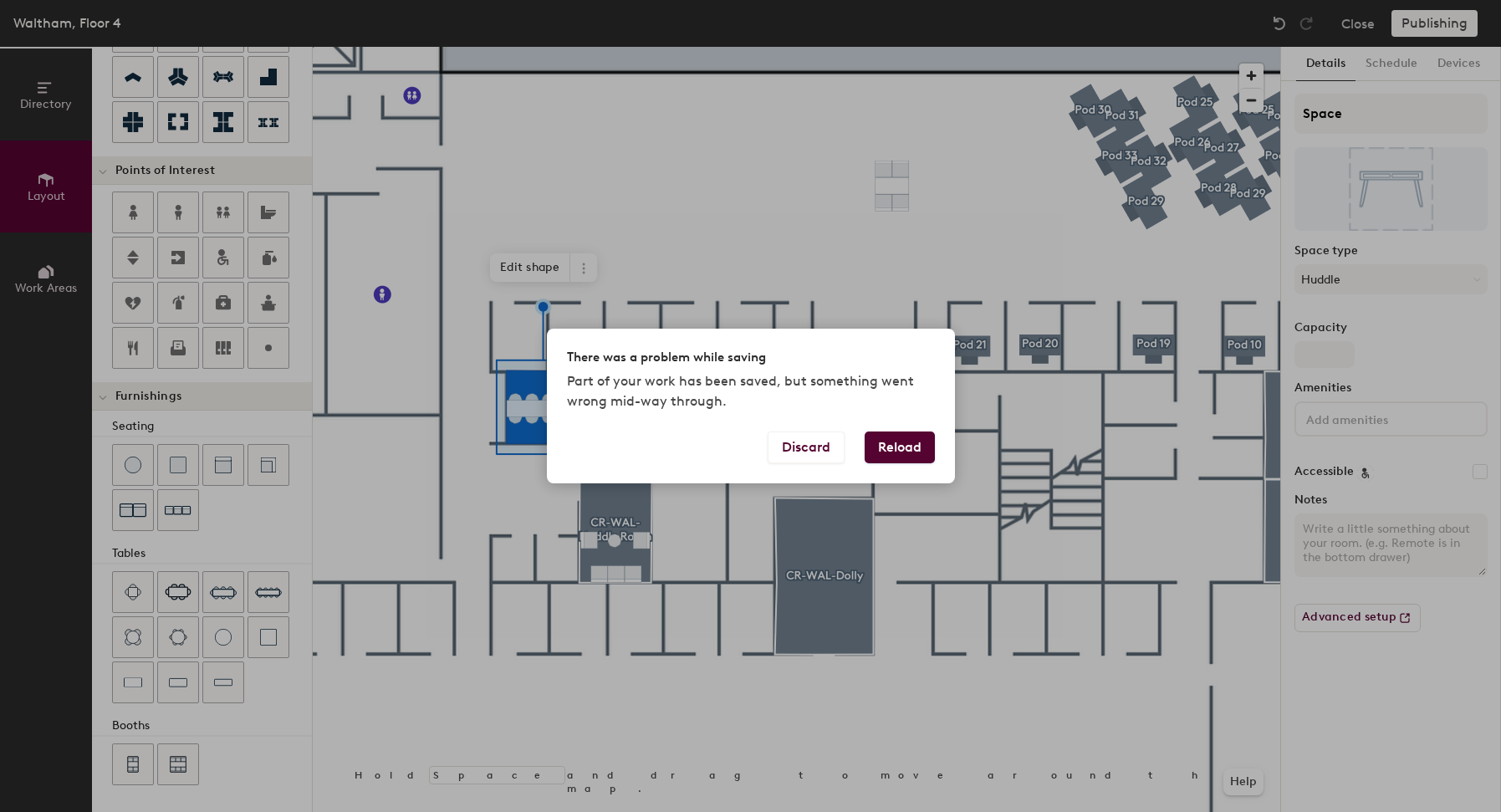
click at [881, 449] on button "Reload" at bounding box center [900, 447] width 70 height 32
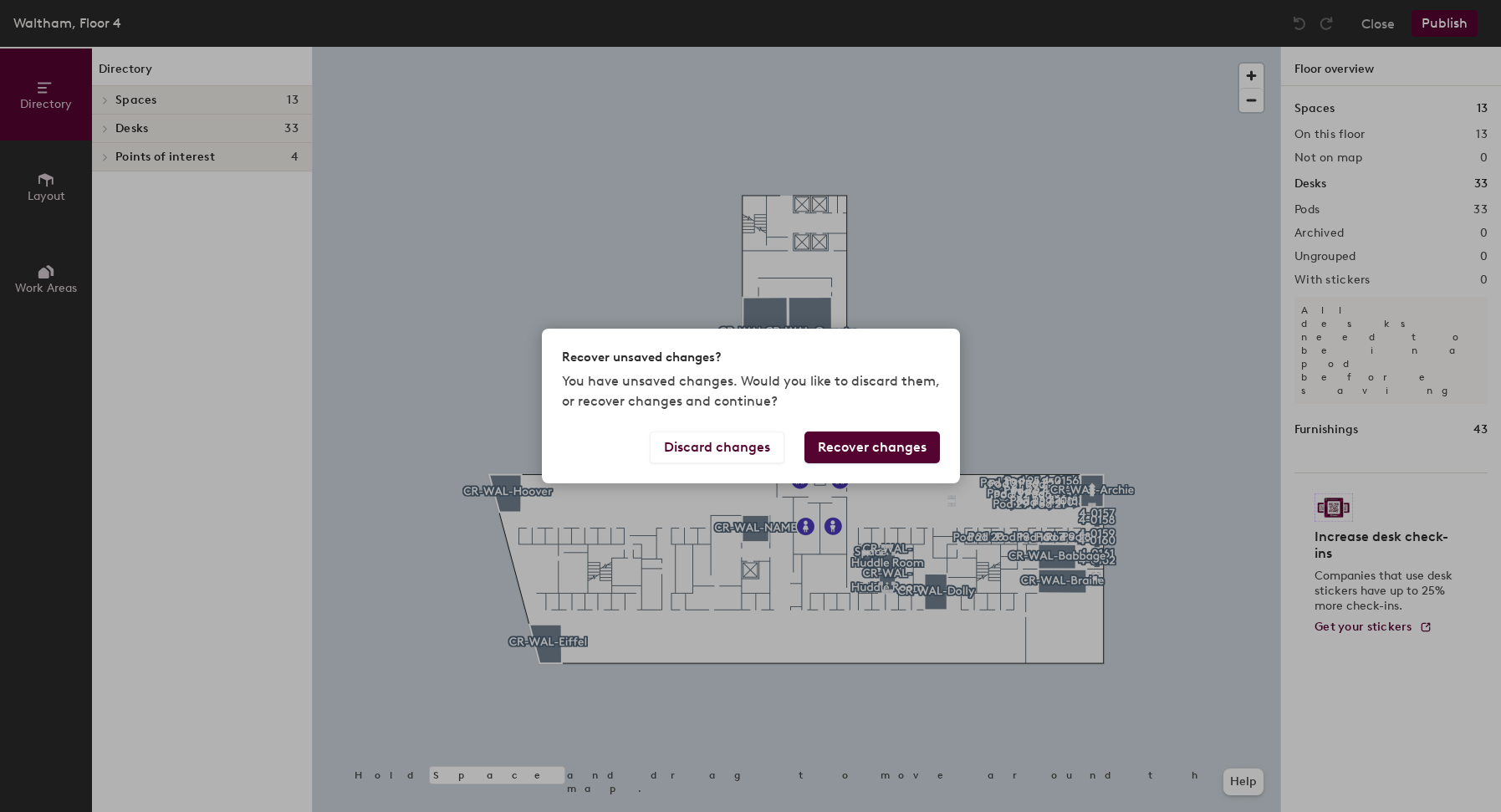
click at [912, 436] on button "Recover changes" at bounding box center [872, 447] width 135 height 32
